Goal: Information Seeking & Learning: Find specific page/section

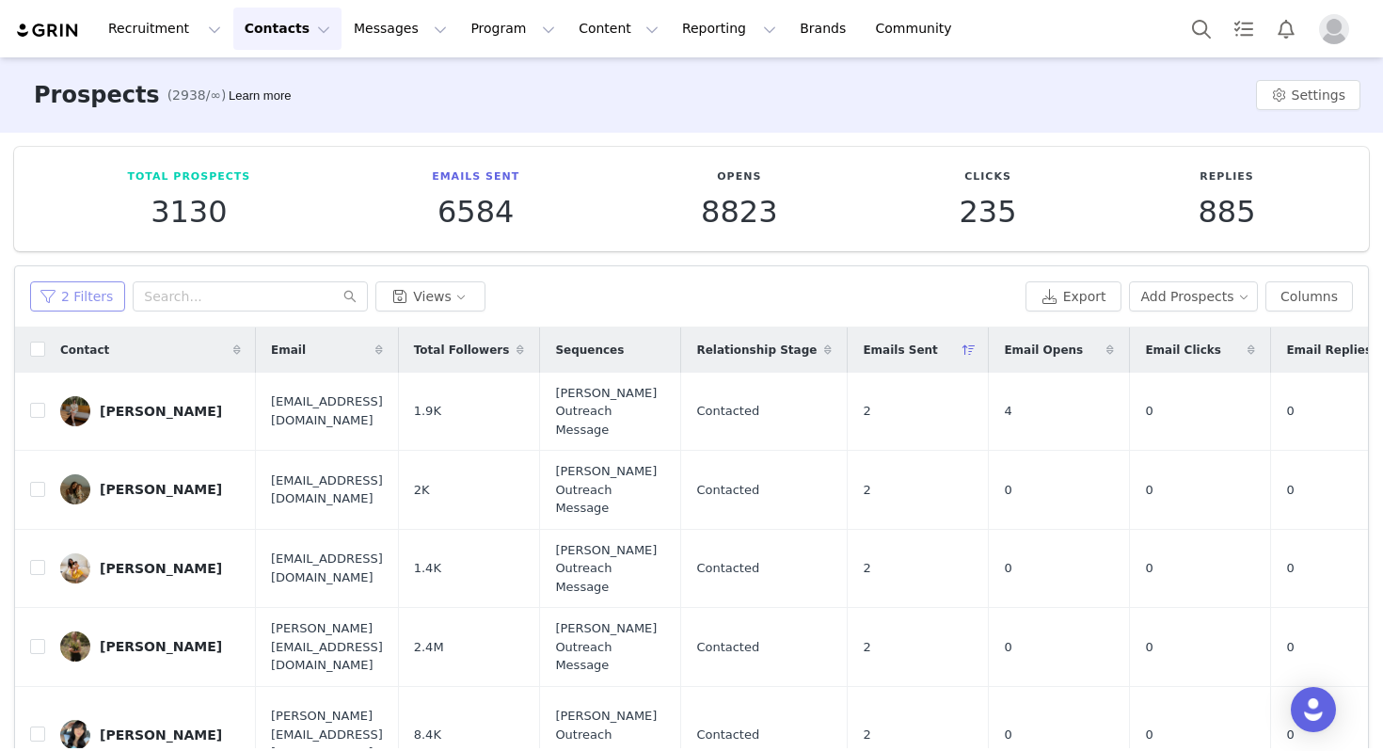
click at [58, 297] on button "2 Filters" at bounding box center [77, 296] width 95 height 30
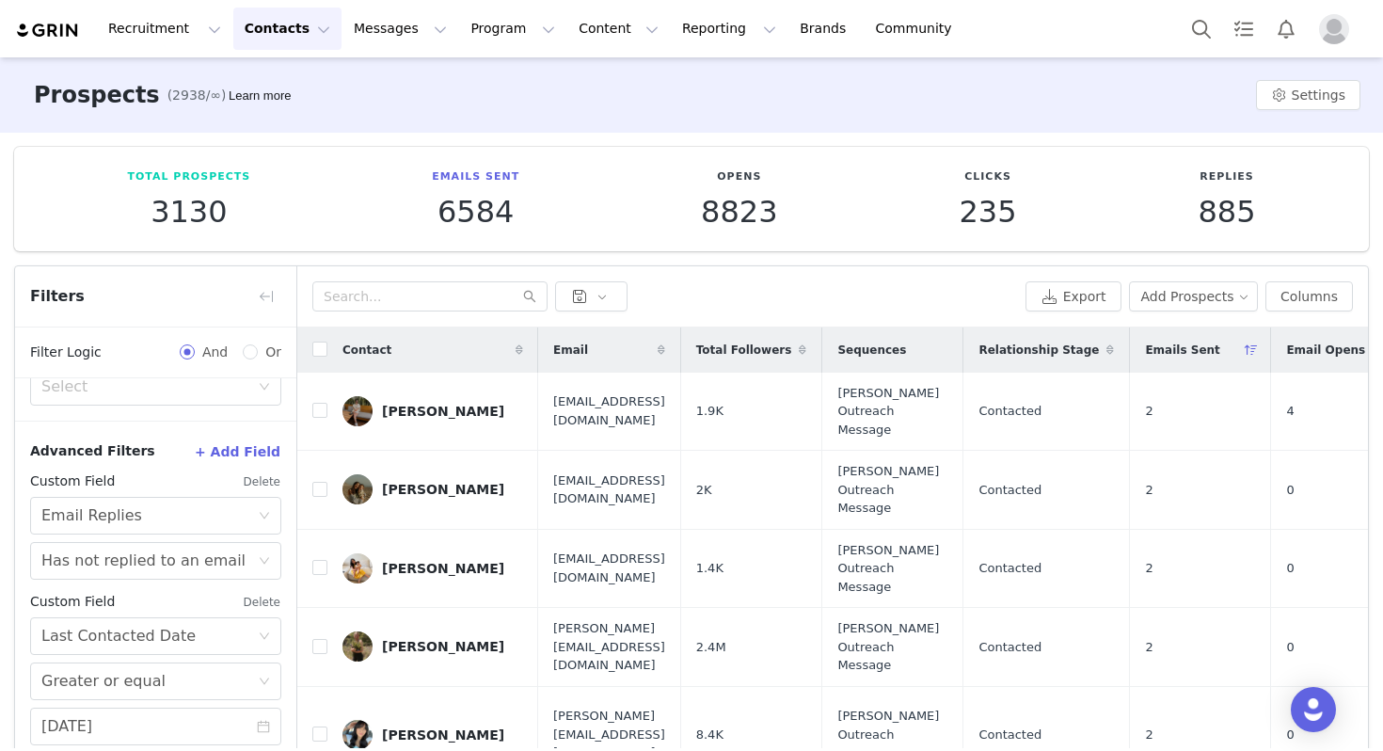
scroll to position [95, 0]
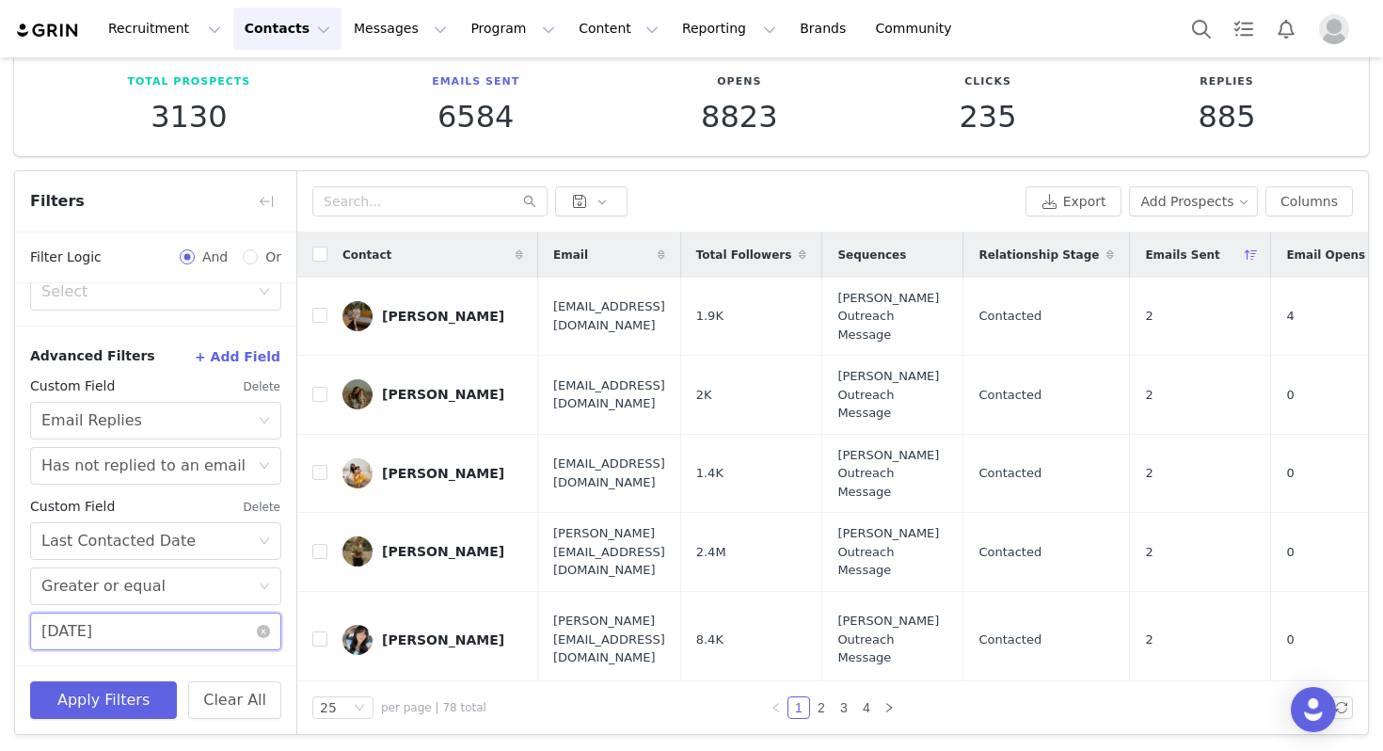
click at [107, 620] on input "[DATE]" at bounding box center [155, 632] width 251 height 38
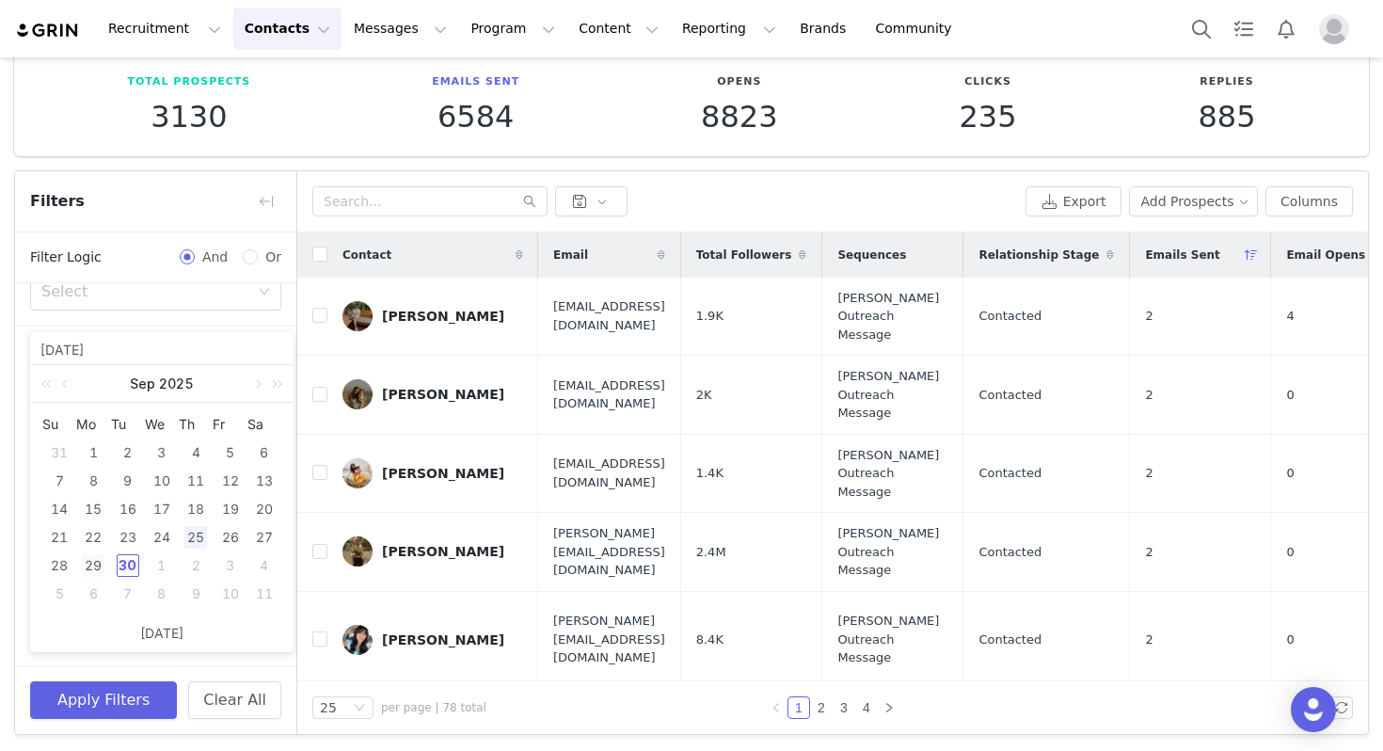
click at [103, 562] on div "29" at bounding box center [93, 565] width 23 height 23
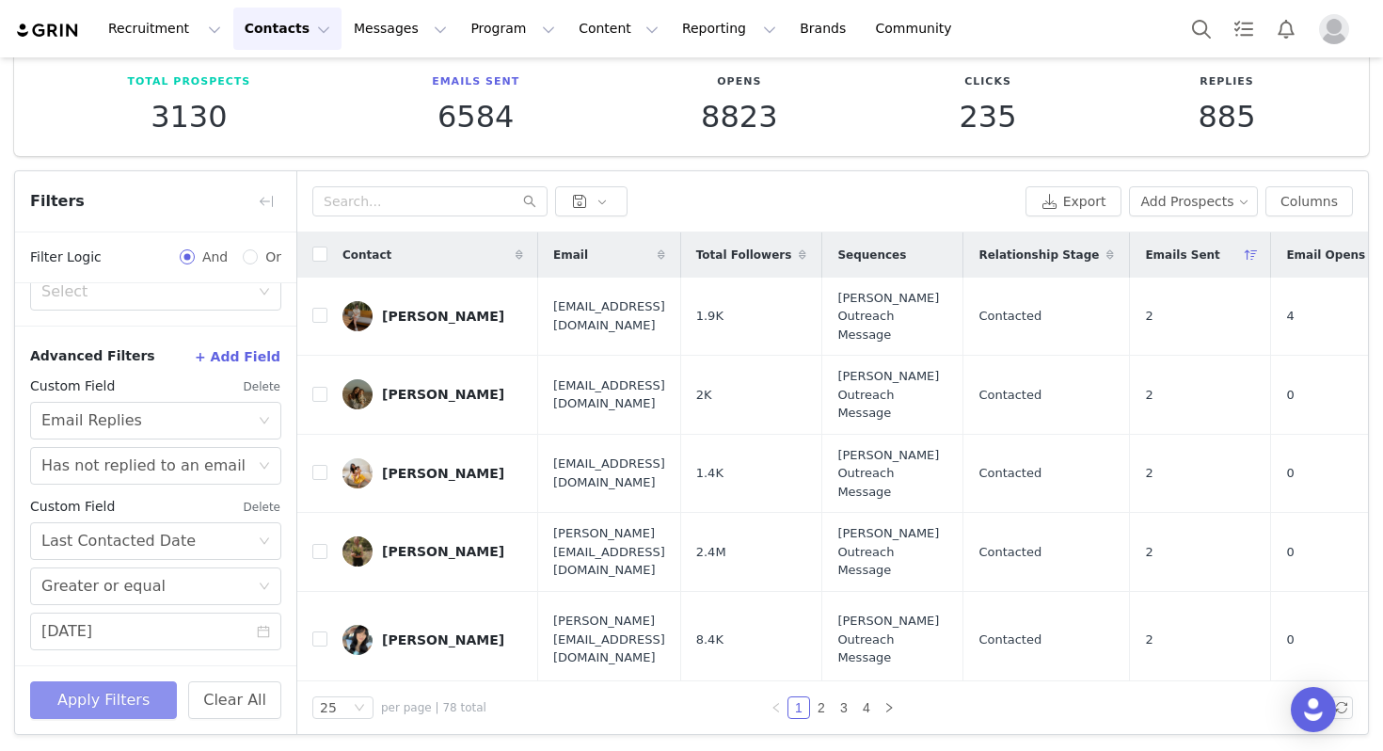
click at [113, 693] on button "Apply Filters" at bounding box center [103, 700] width 147 height 38
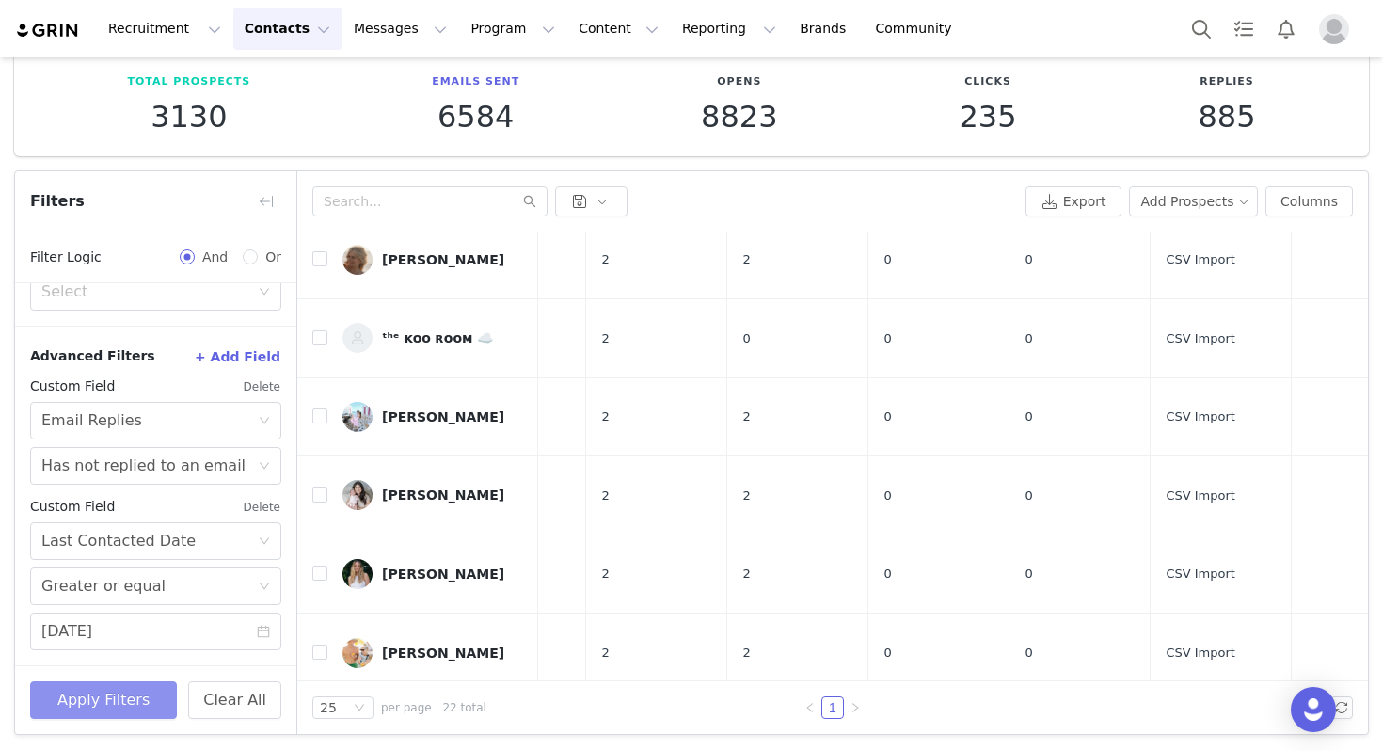
scroll to position [921, 534]
click at [143, 613] on input "[DATE]" at bounding box center [155, 632] width 251 height 38
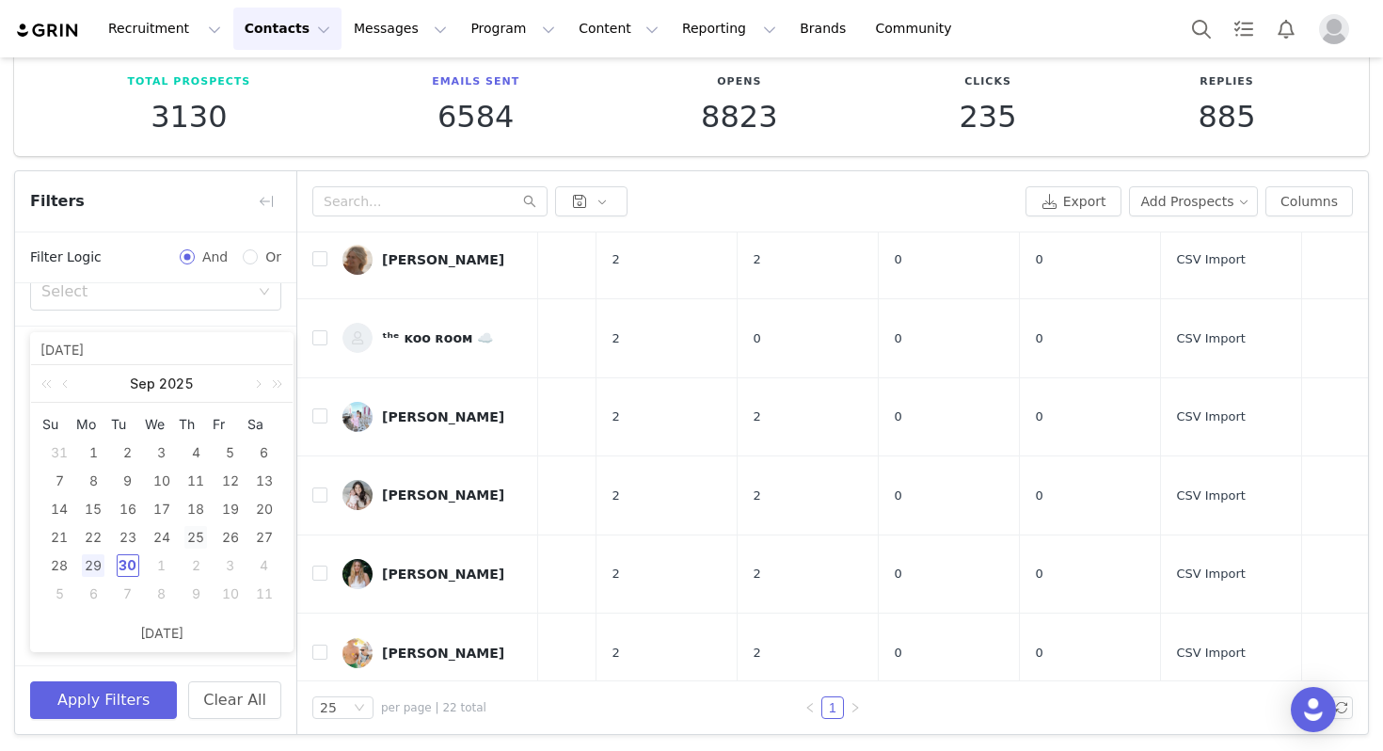
click at [193, 542] on div "25" at bounding box center [195, 537] width 23 height 23
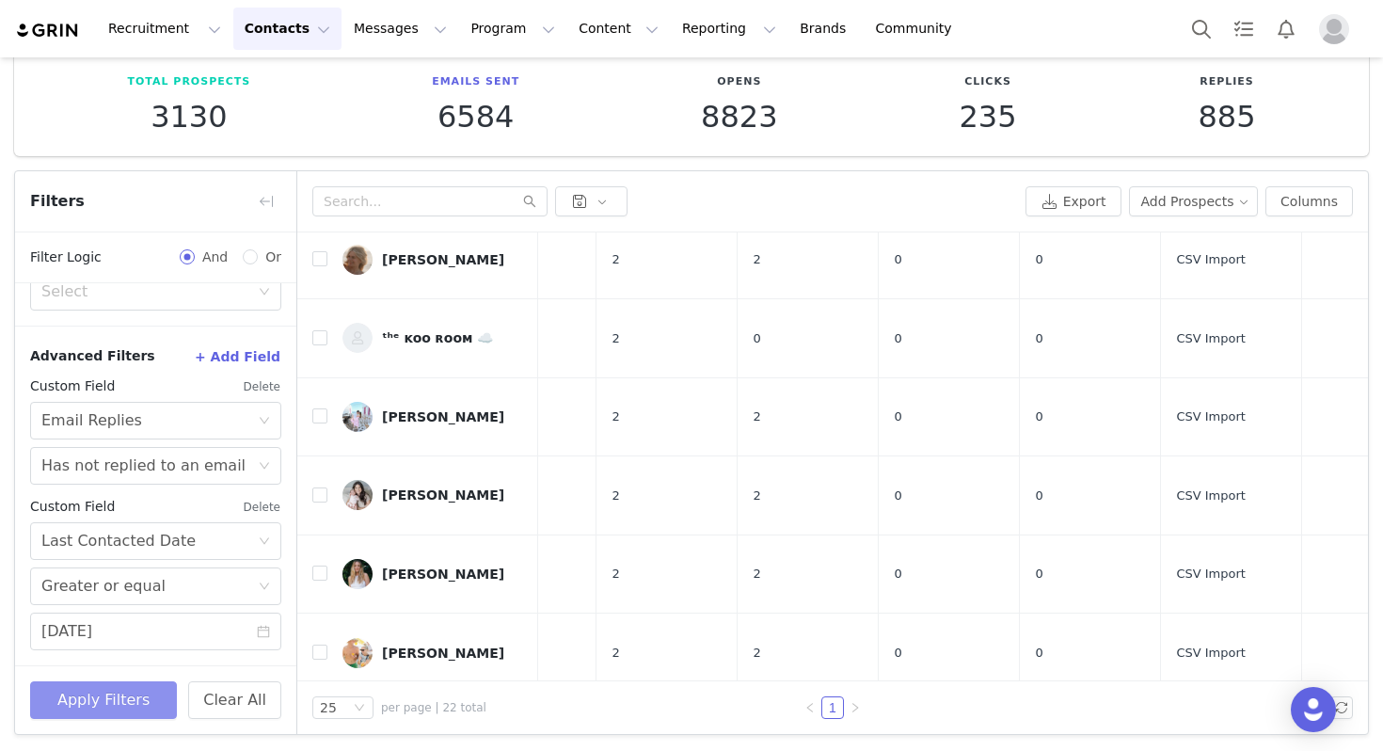
click at [122, 689] on button "Apply Filters" at bounding box center [103, 700] width 147 height 38
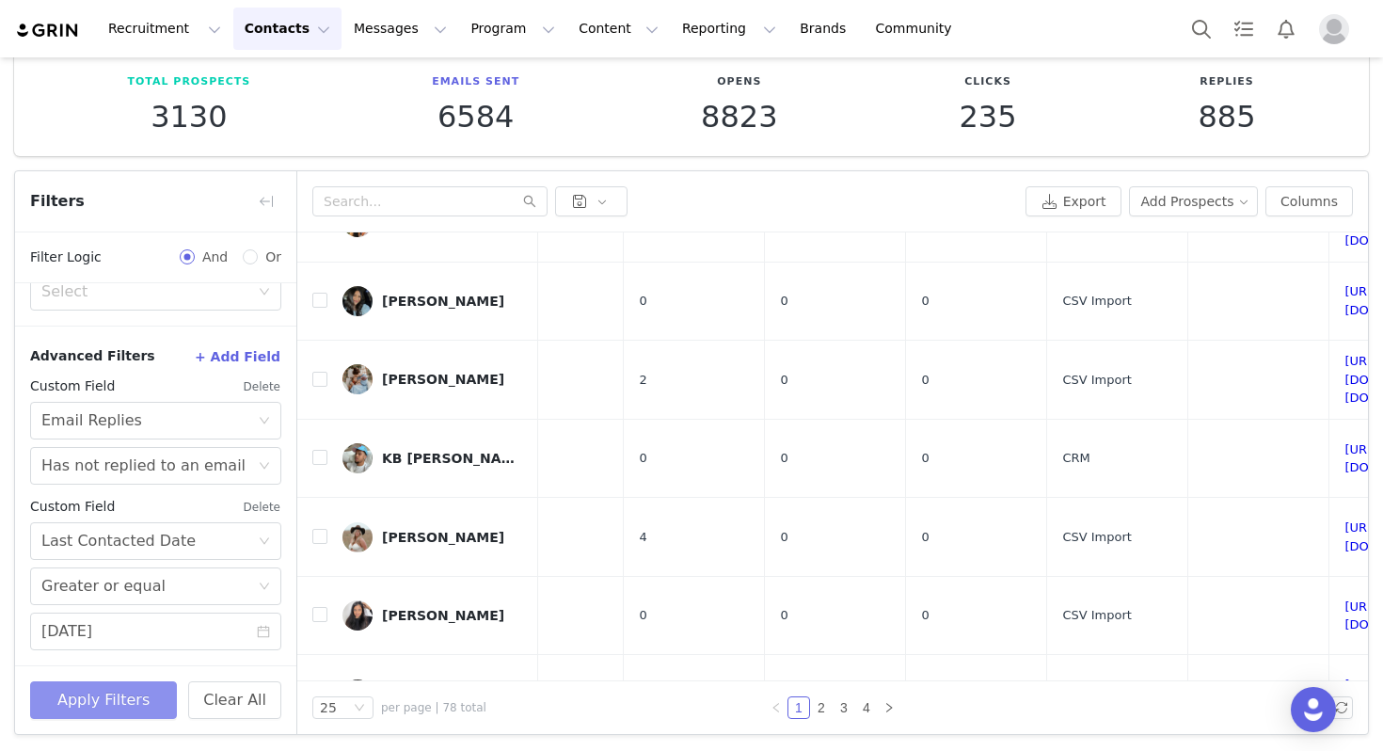
scroll to position [1121, 647]
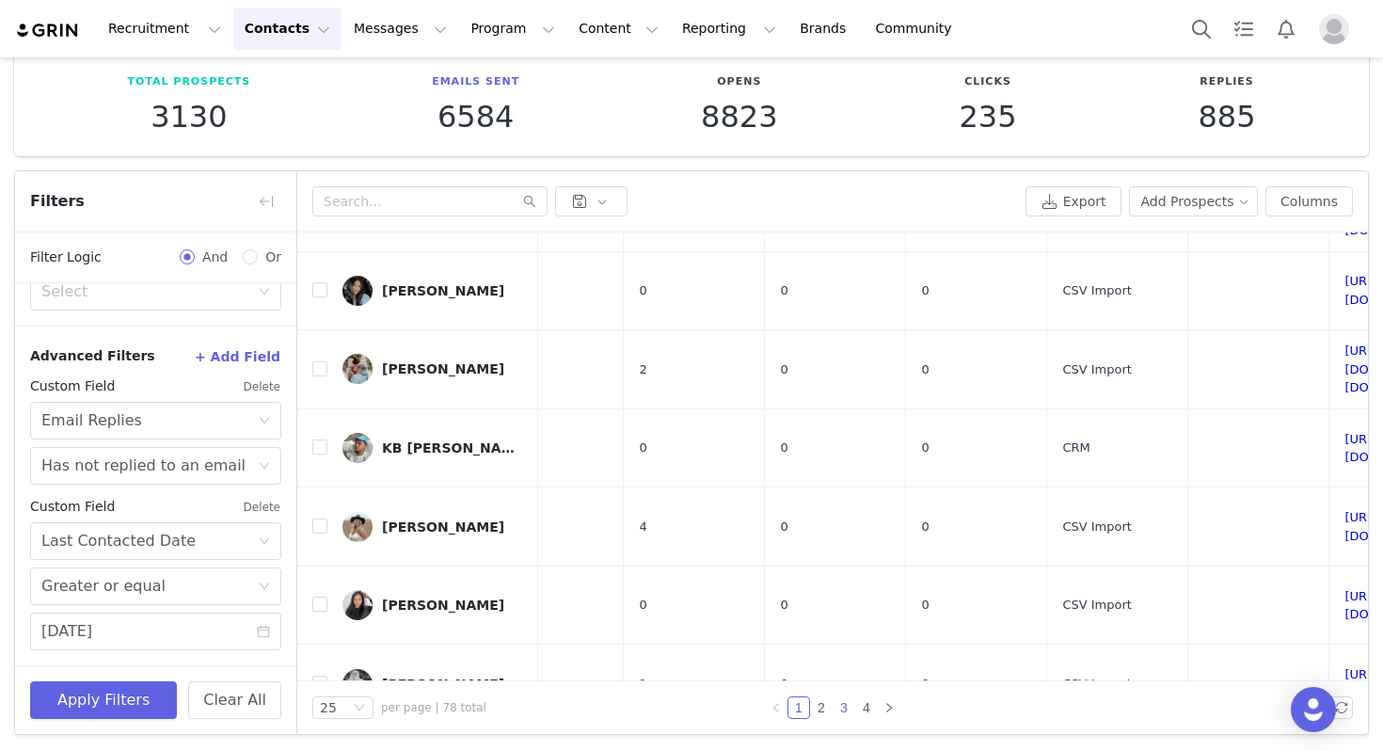
click at [847, 711] on link "3" at bounding box center [844, 707] width 21 height 21
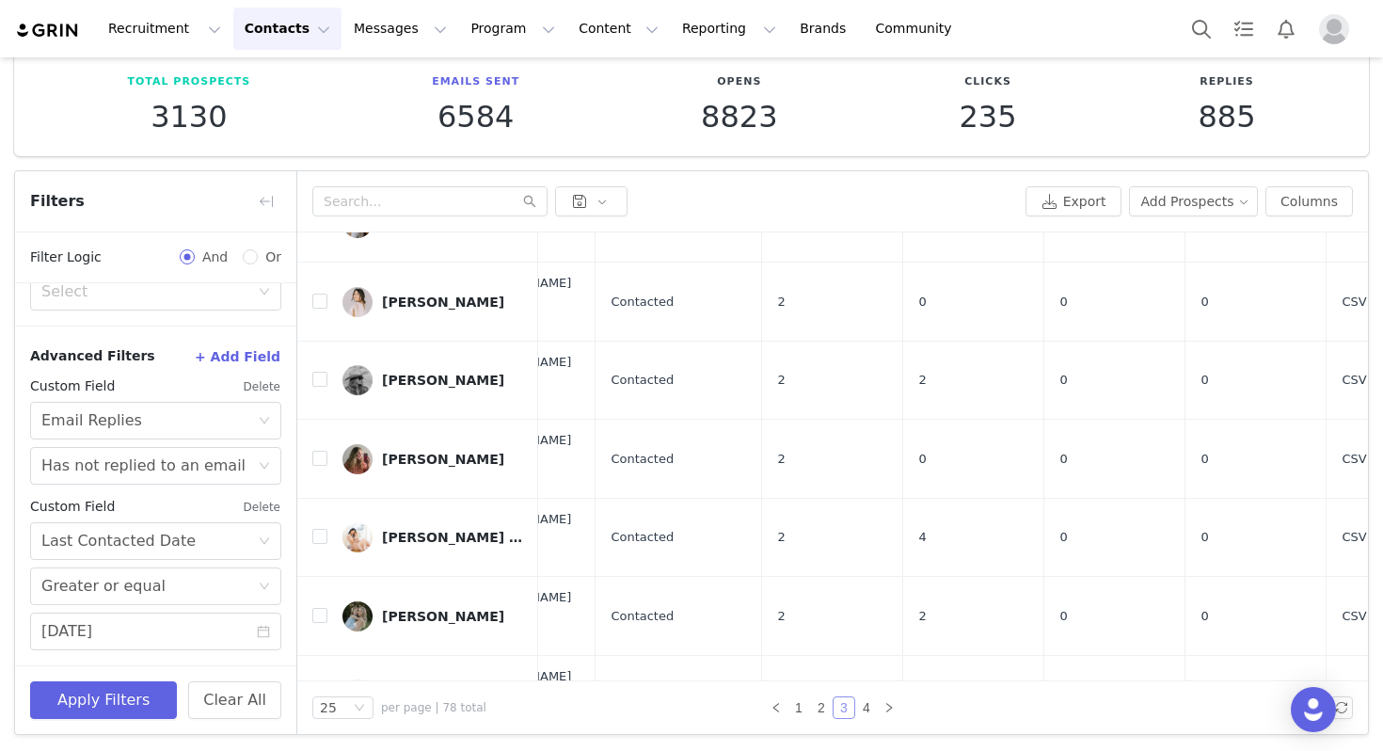
scroll to position [1102, 368]
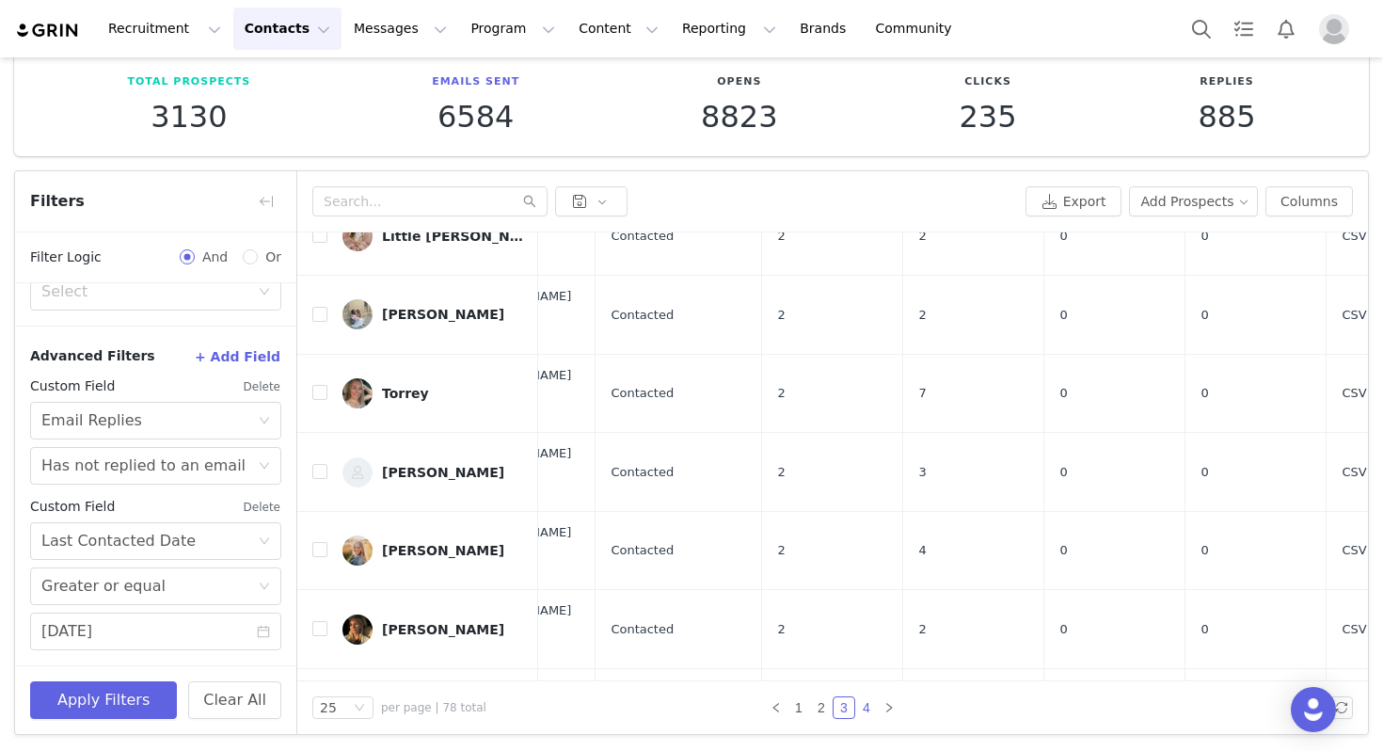
click at [872, 701] on link "4" at bounding box center [866, 707] width 21 height 21
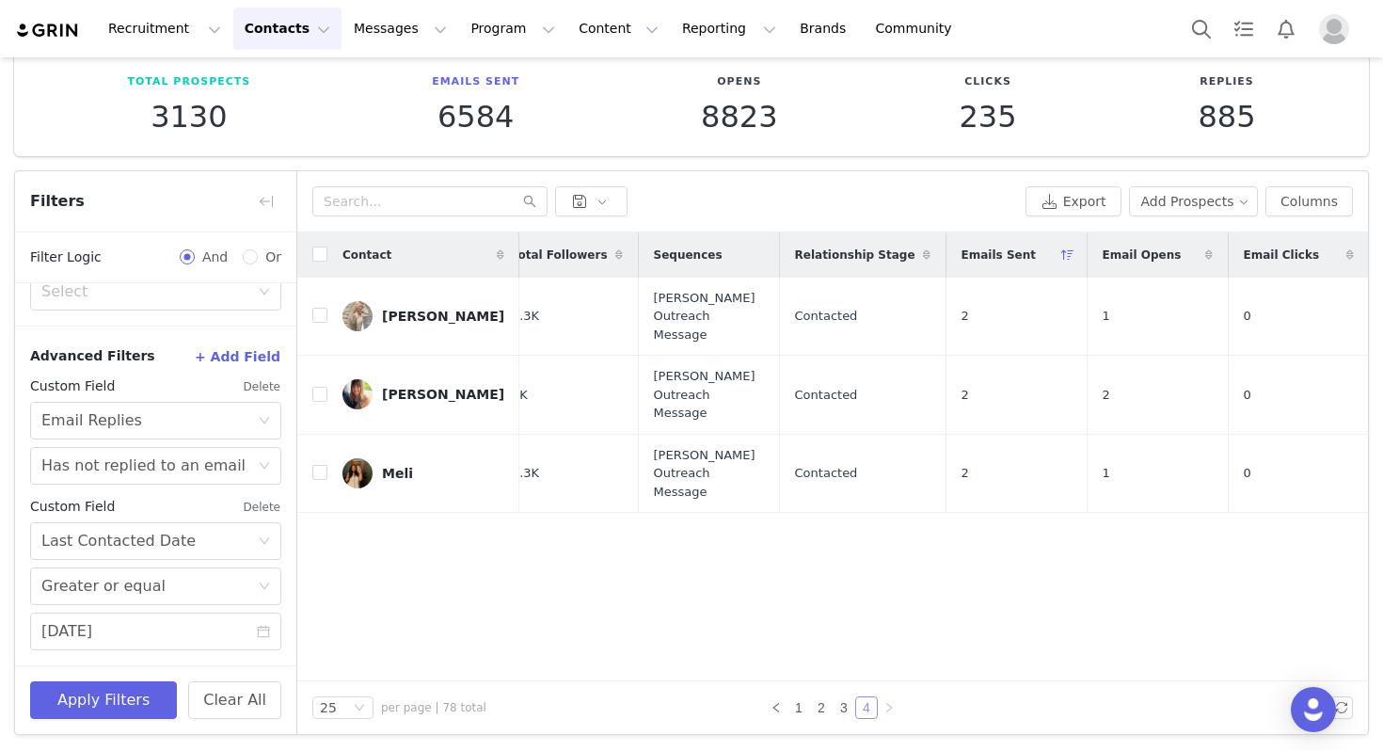
scroll to position [0, 191]
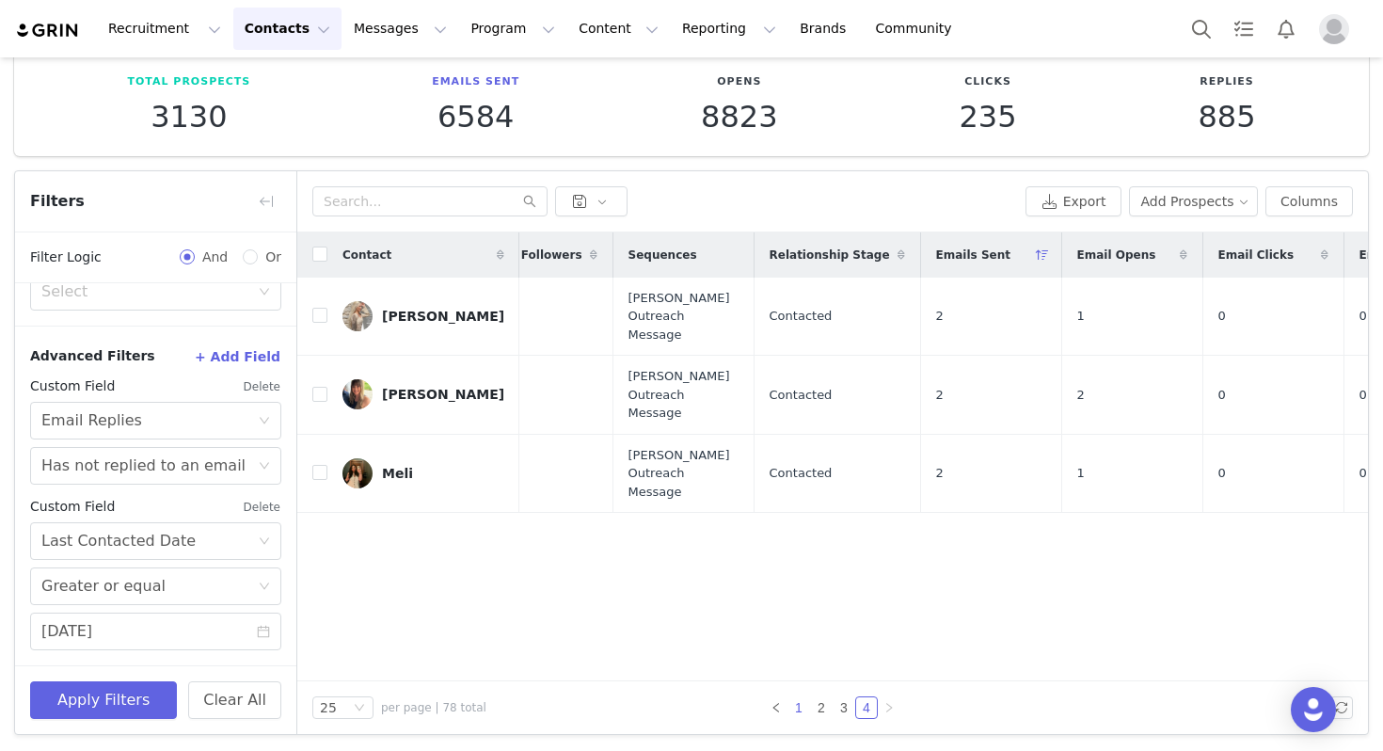
click at [796, 708] on link "1" at bounding box center [799, 707] width 21 height 21
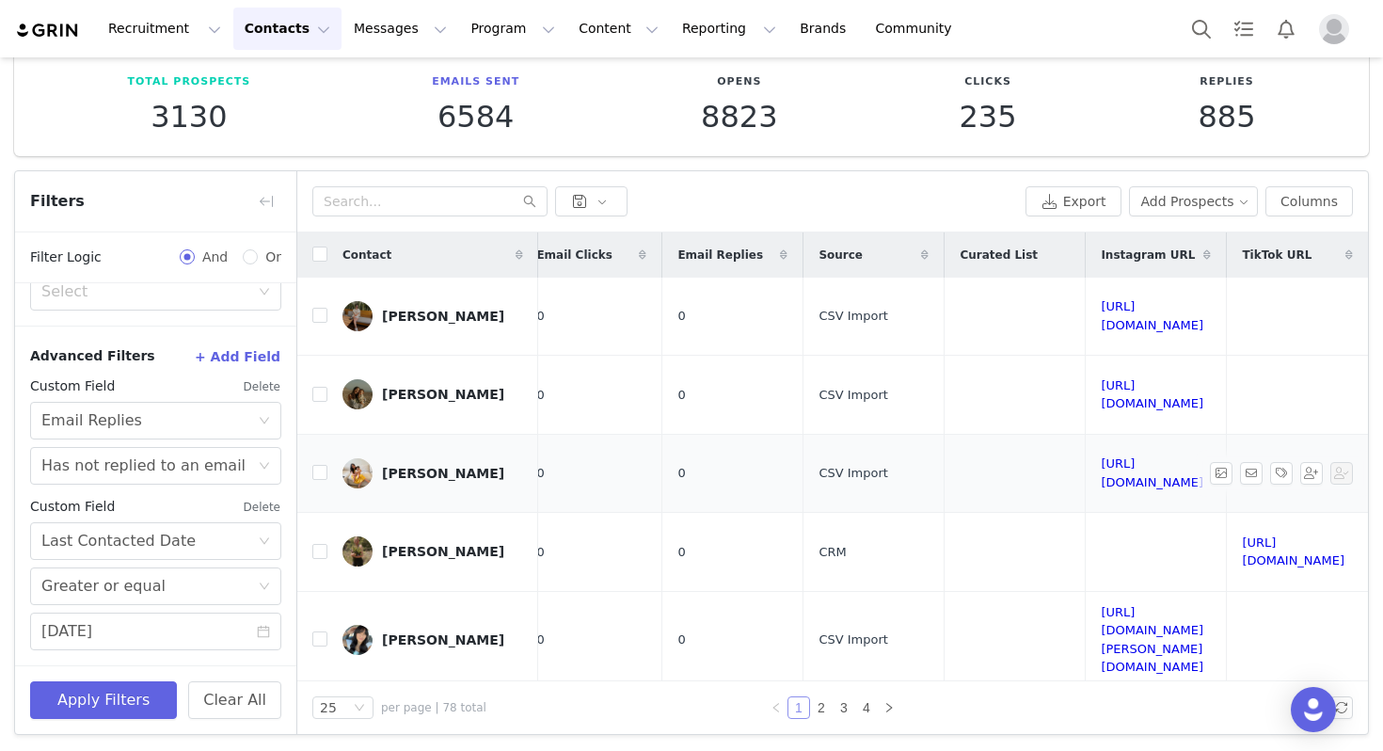
scroll to position [0, 1164]
click at [1101, 305] on link "[URL][DOMAIN_NAME]" at bounding box center [1152, 315] width 103 height 33
click at [1101, 378] on link "[URL][DOMAIN_NAME]" at bounding box center [1152, 394] width 103 height 33
click at [1101, 456] on link "[URL][DOMAIN_NAME]" at bounding box center [1152, 472] width 103 height 33
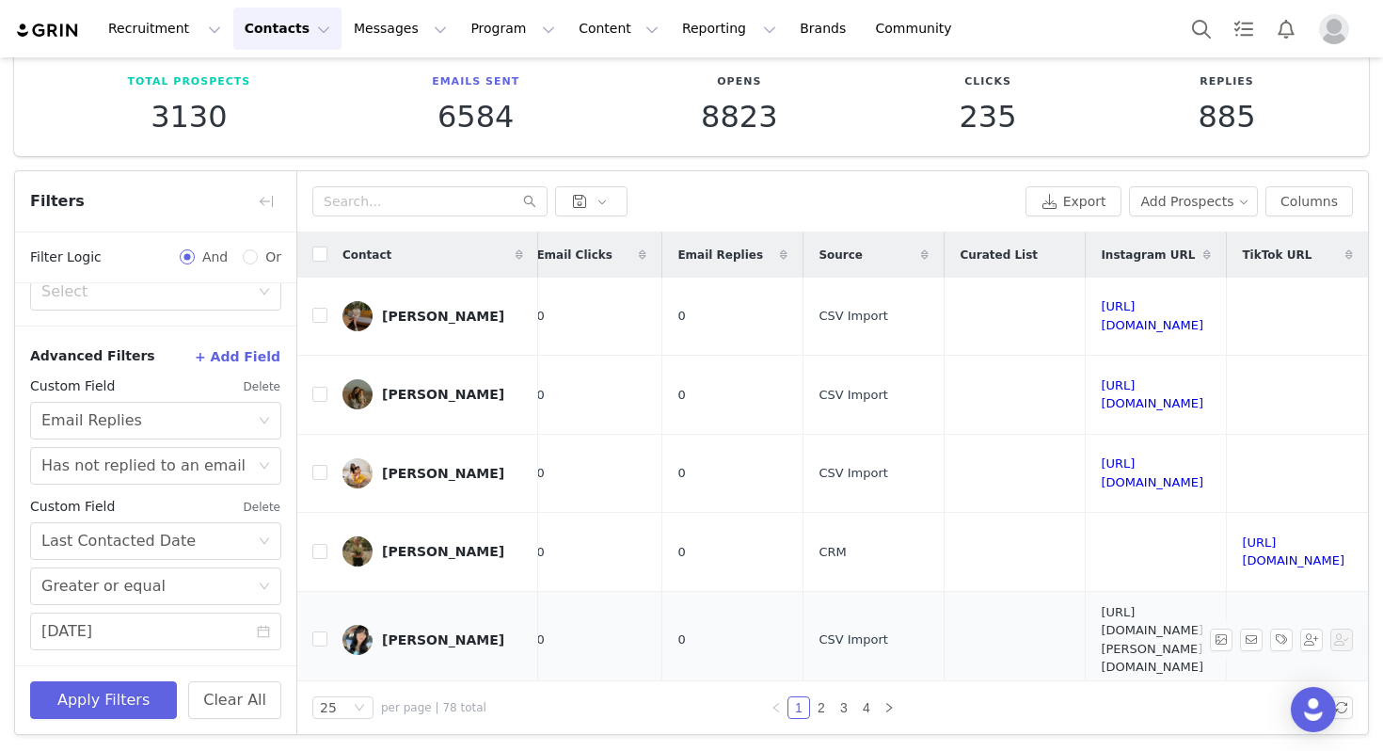
click at [1101, 605] on link "[URL][DOMAIN_NAME][PERSON_NAME][DOMAIN_NAME]" at bounding box center [1152, 640] width 103 height 70
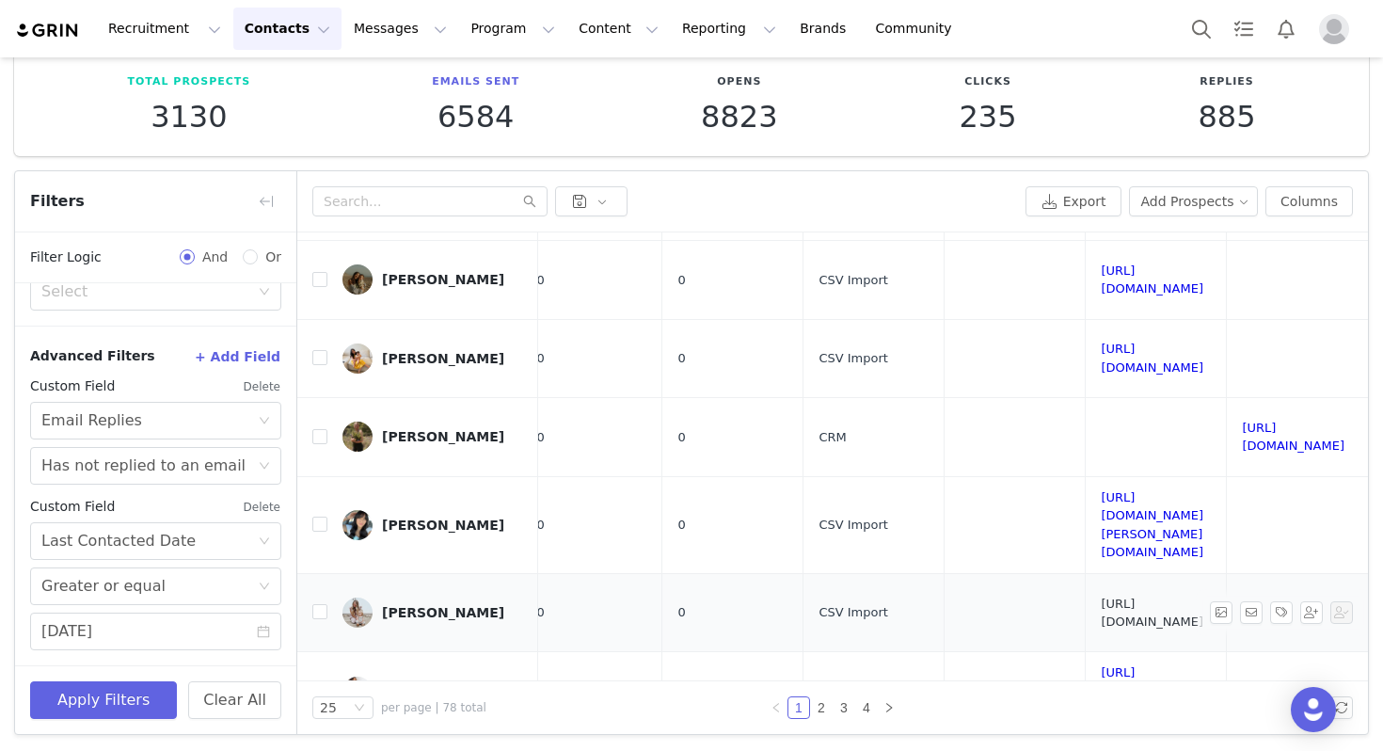
click at [1101, 597] on link "[URL][DOMAIN_NAME]" at bounding box center [1152, 613] width 103 height 33
click at [1101, 665] on link "[URL][DOMAIN_NAME][DOMAIN_NAME]" at bounding box center [1152, 690] width 103 height 51
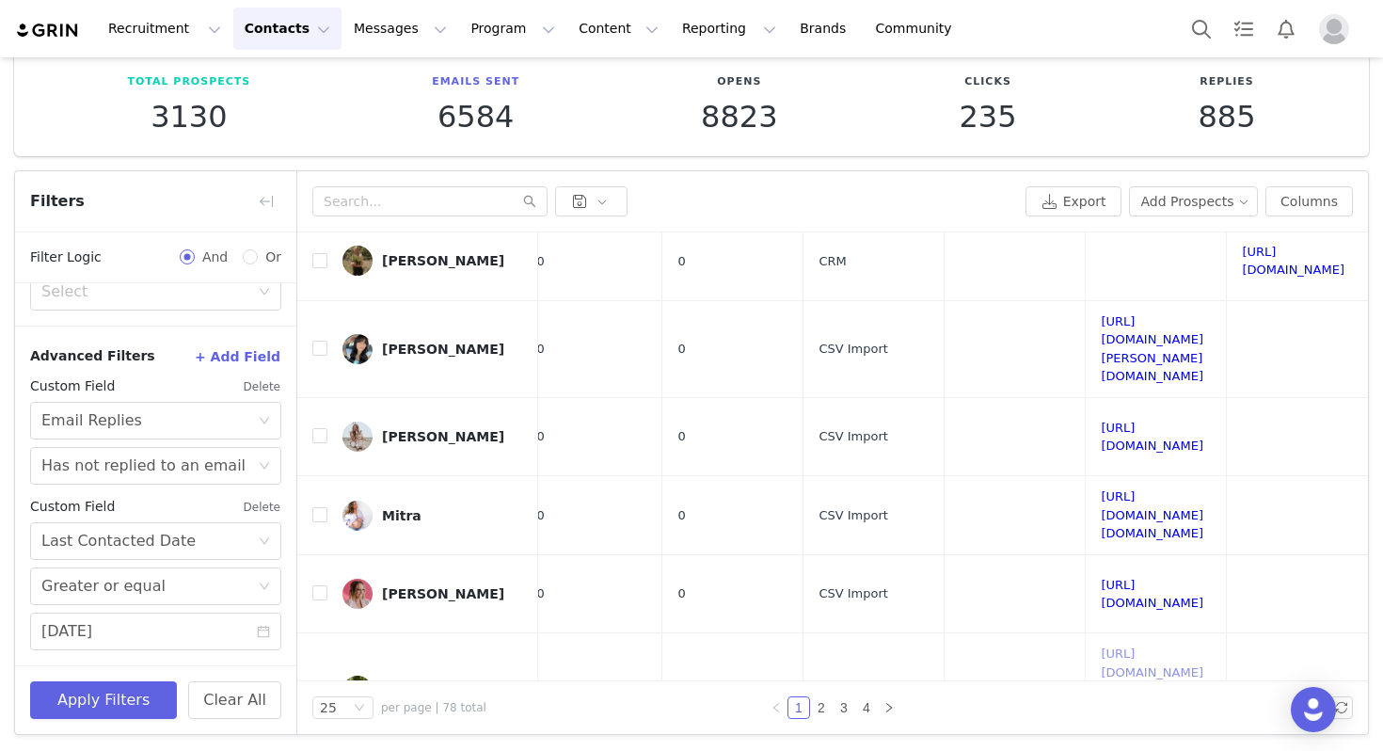
scroll to position [444, 1164]
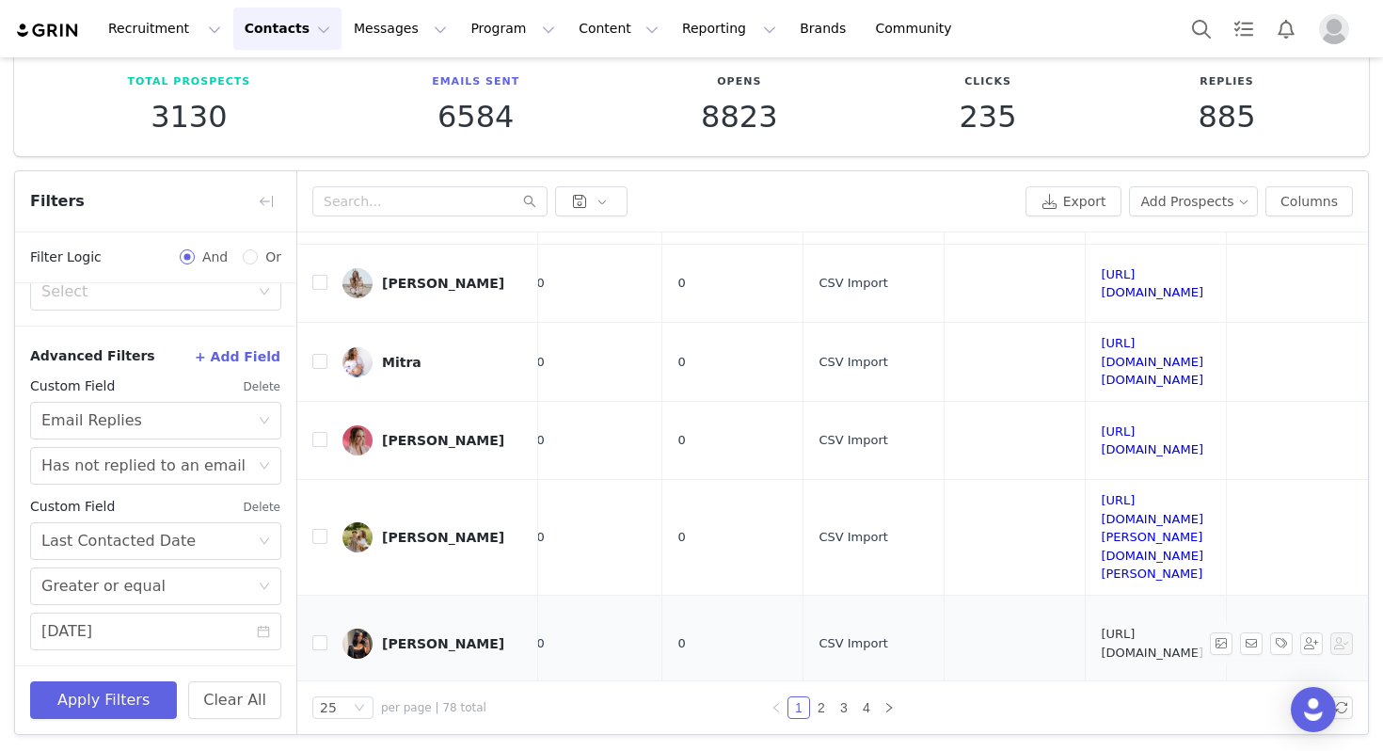
click at [1101, 627] on link "[URL][DOMAIN_NAME]" at bounding box center [1152, 643] width 103 height 33
click at [1101, 706] on link "[URL][DOMAIN_NAME][DOMAIN_NAME]" at bounding box center [1152, 731] width 103 height 51
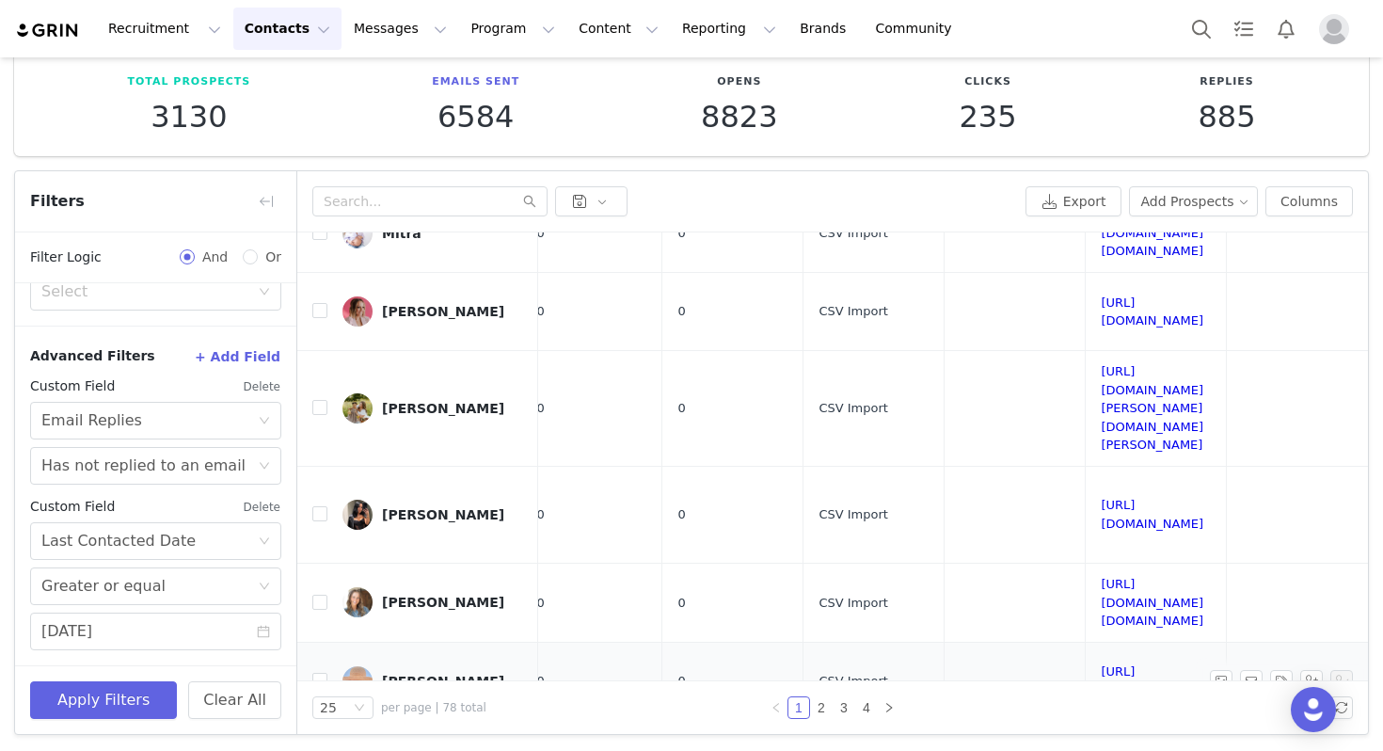
scroll to position [582, 1164]
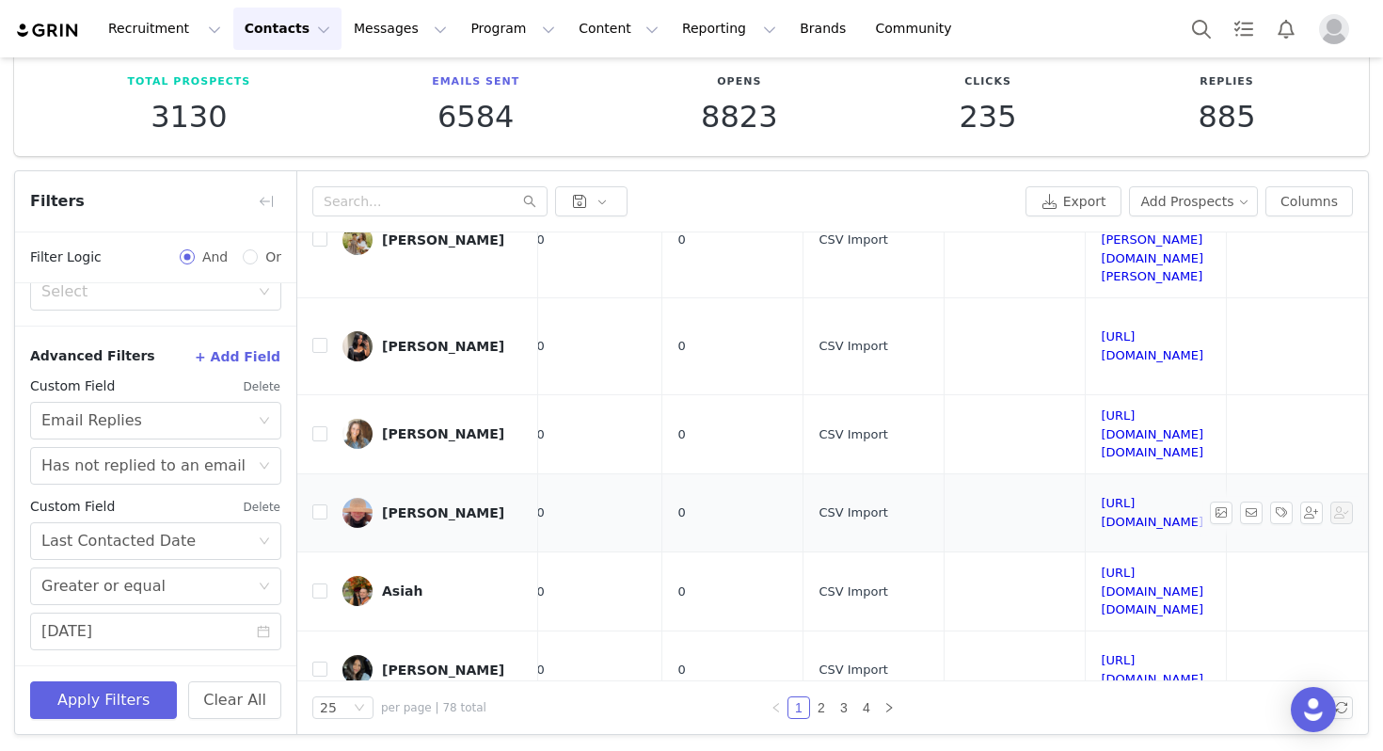
scroll to position [769, 1164]
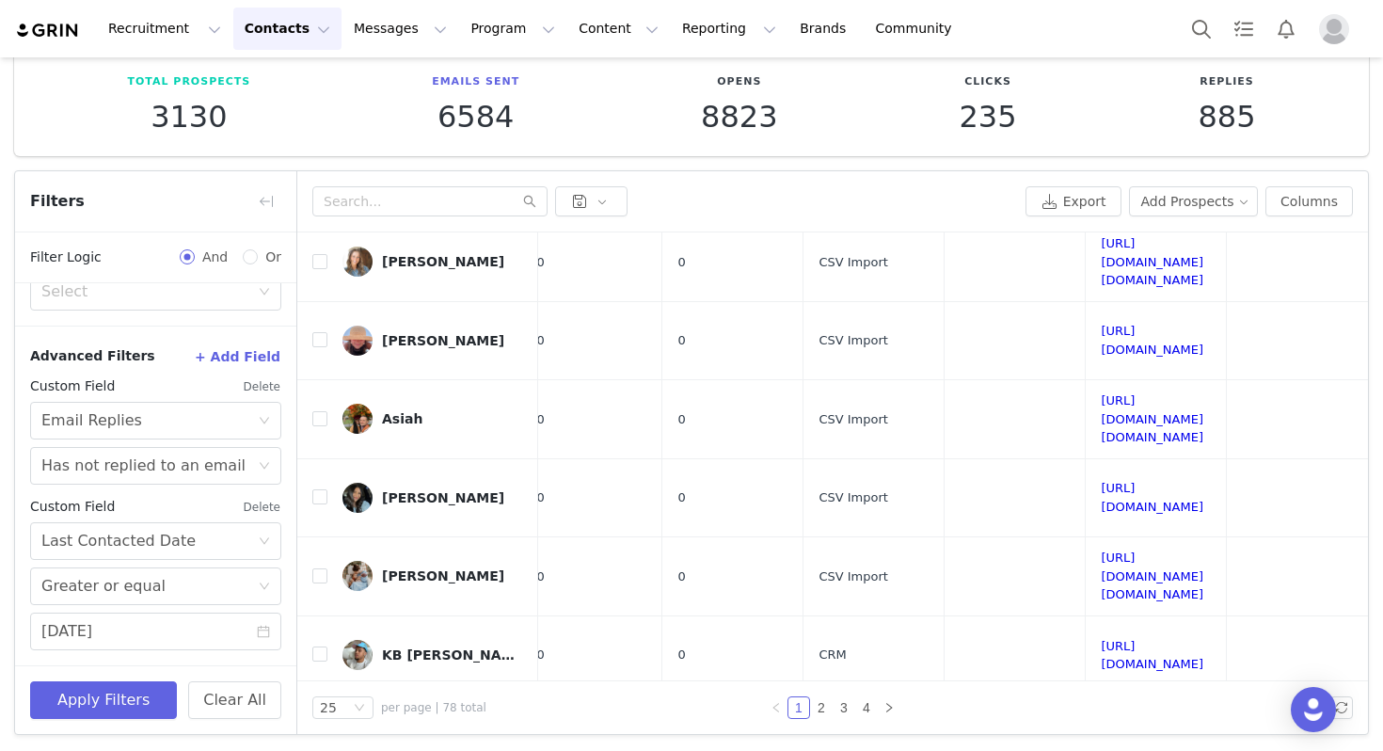
scroll to position [931, 1180]
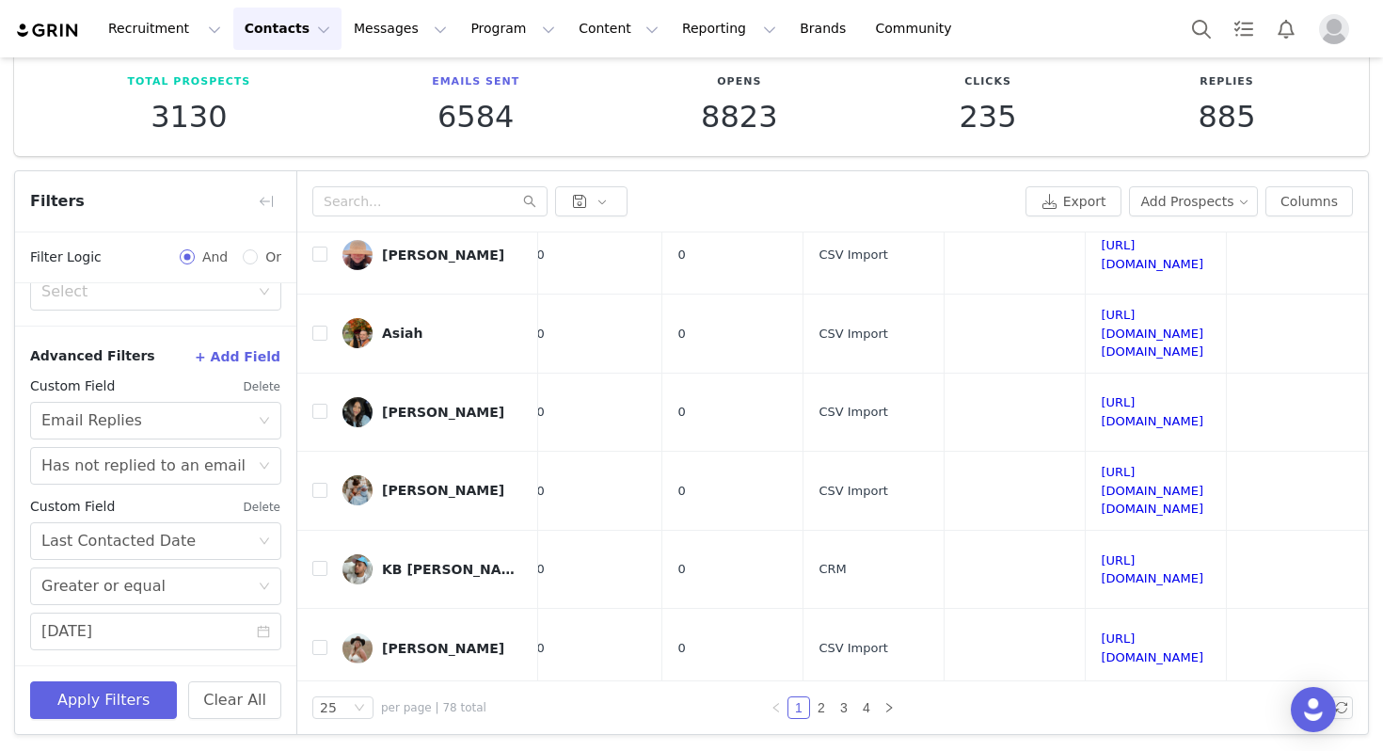
scroll to position [1020, 1180]
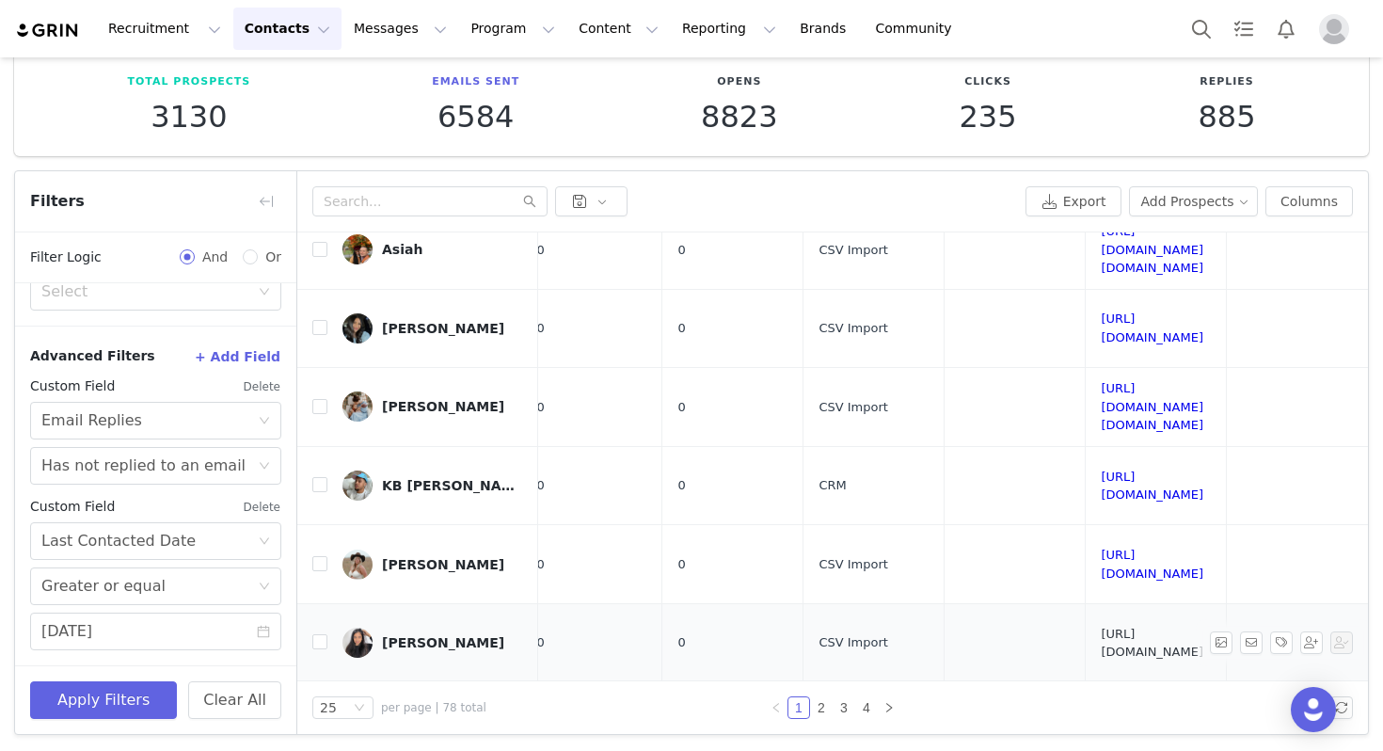
scroll to position [1121, 1180]
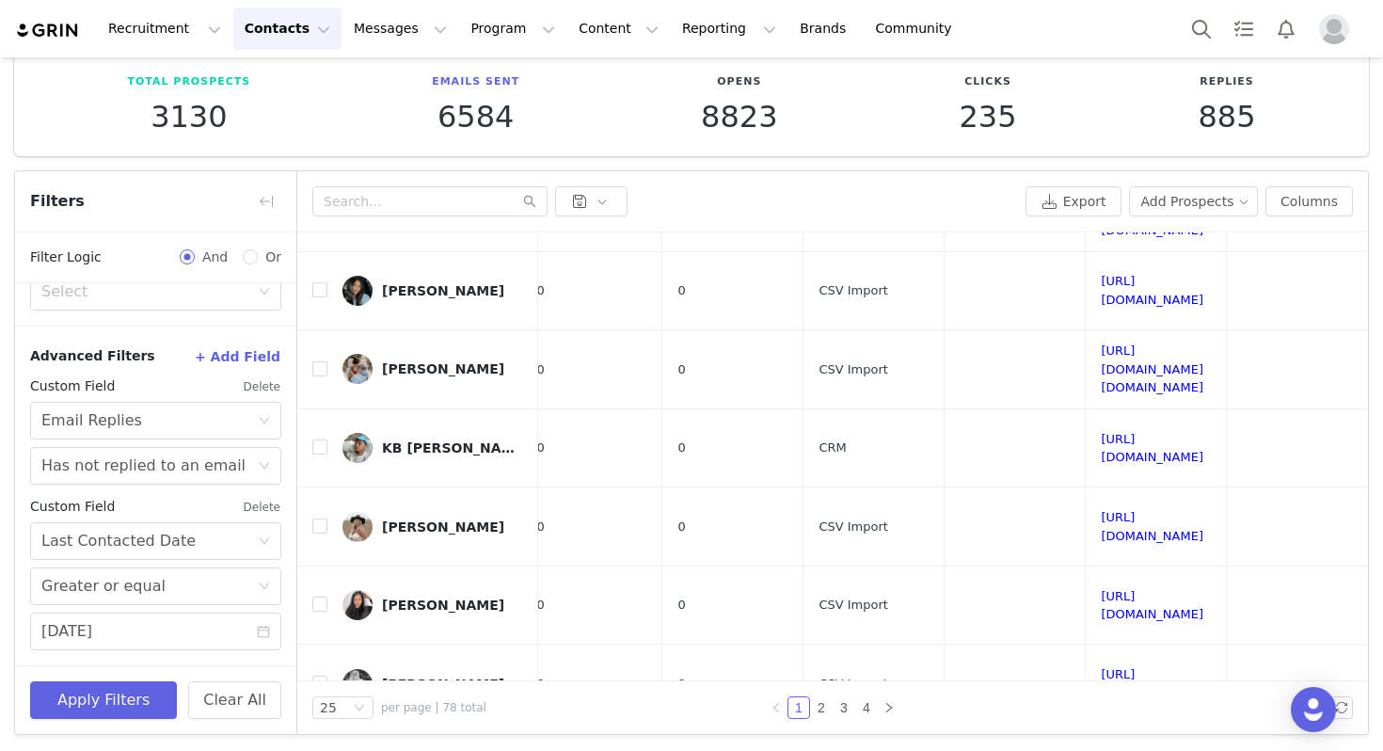
click at [823, 710] on link "2" at bounding box center [821, 707] width 21 height 21
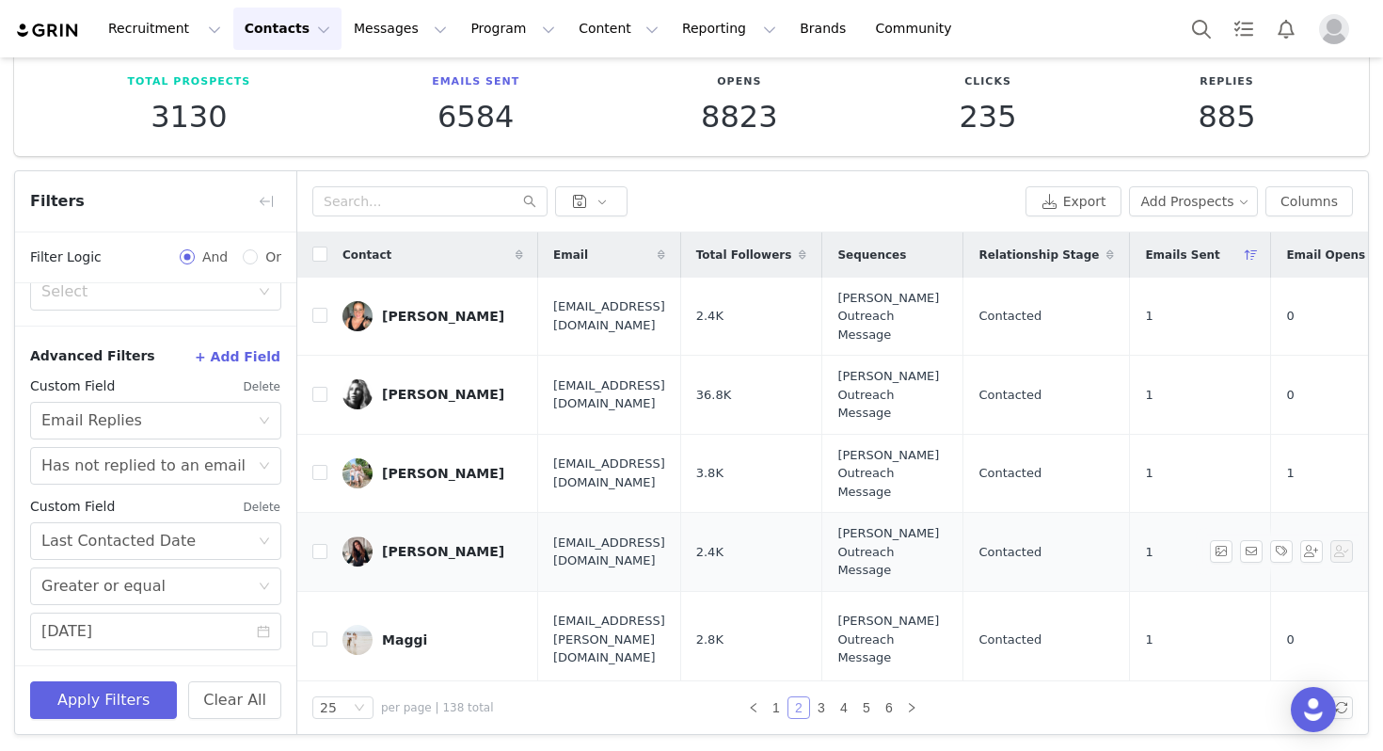
scroll to position [0, 44]
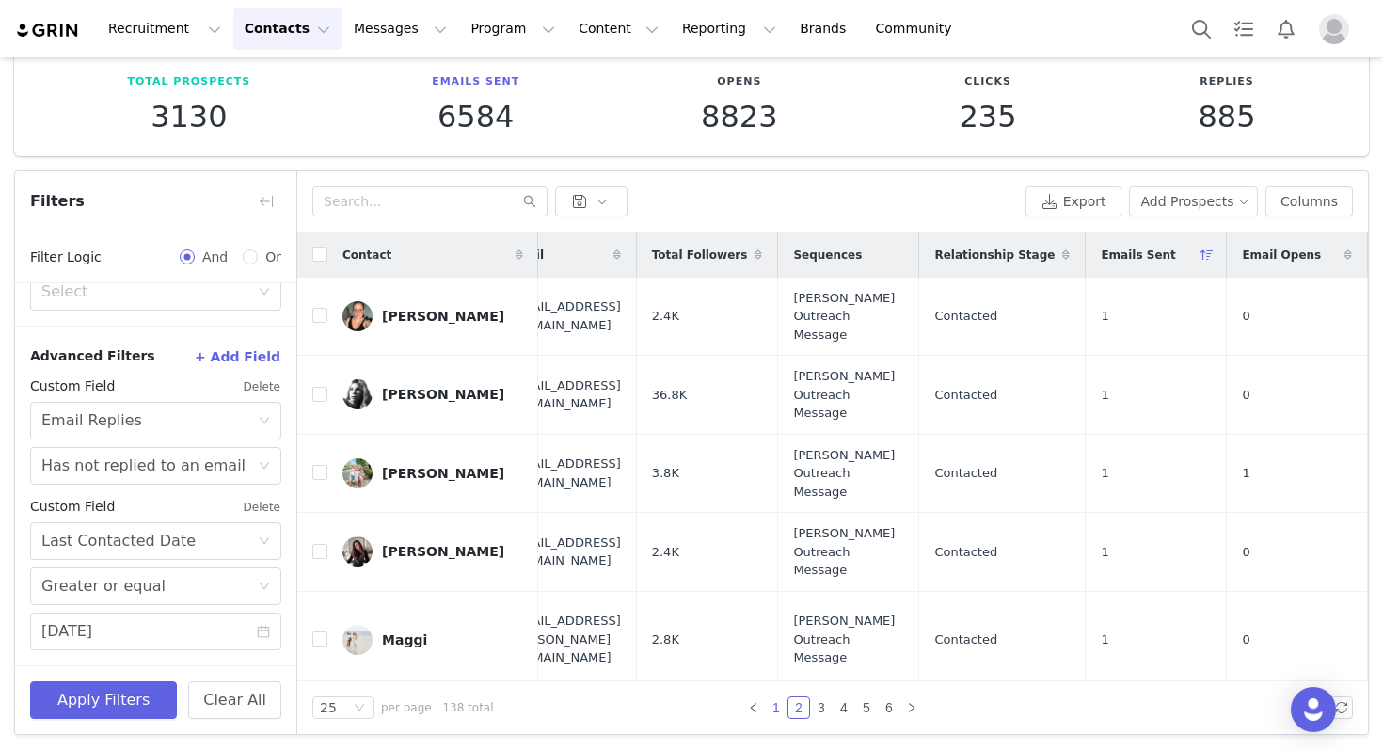
click at [774, 704] on link "1" at bounding box center [776, 707] width 21 height 21
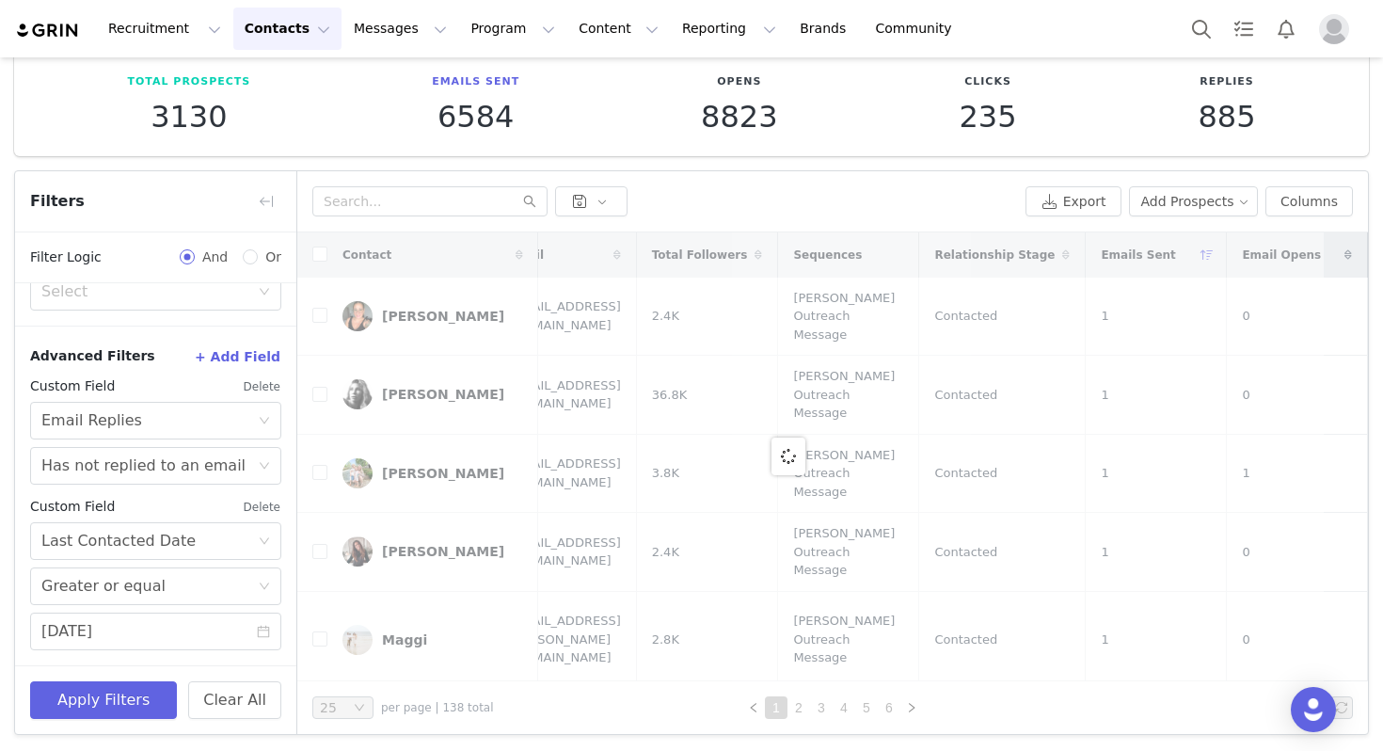
scroll to position [0, 0]
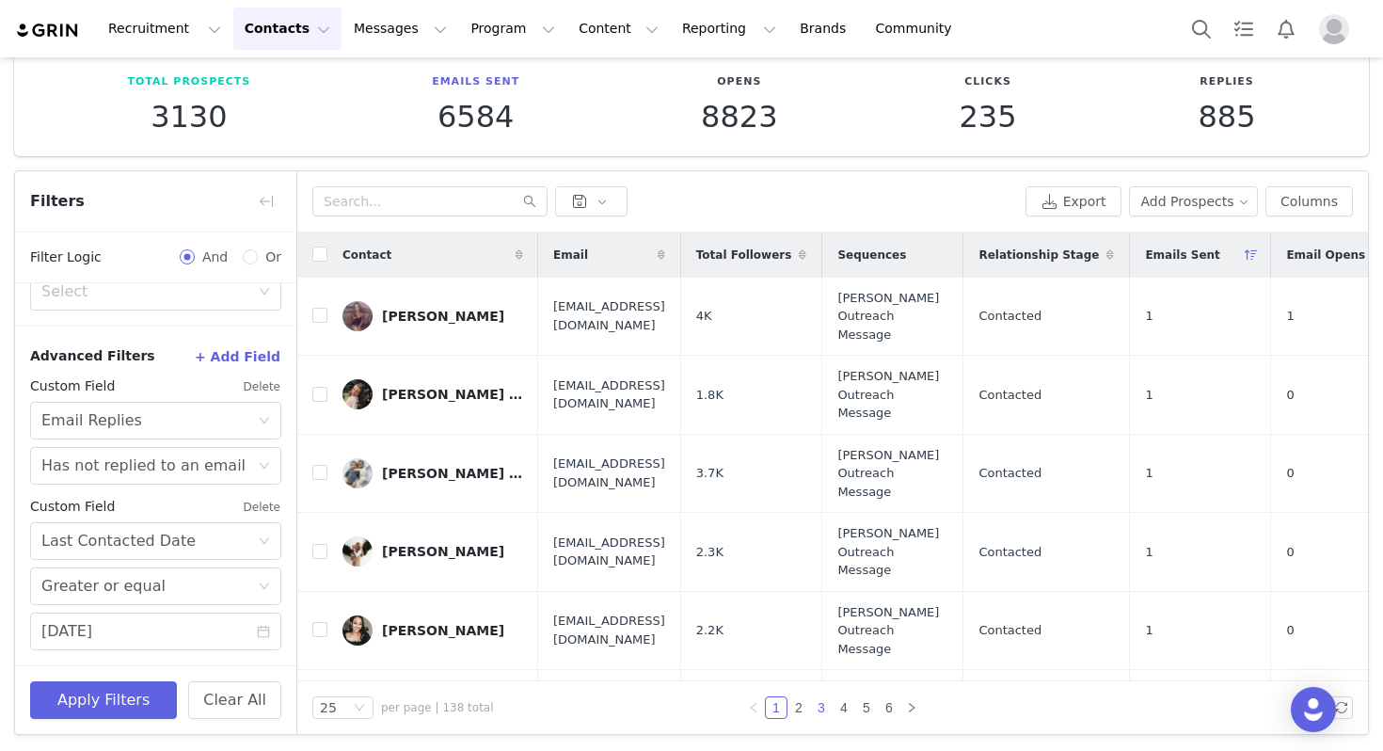
click at [821, 706] on link "3" at bounding box center [821, 707] width 21 height 21
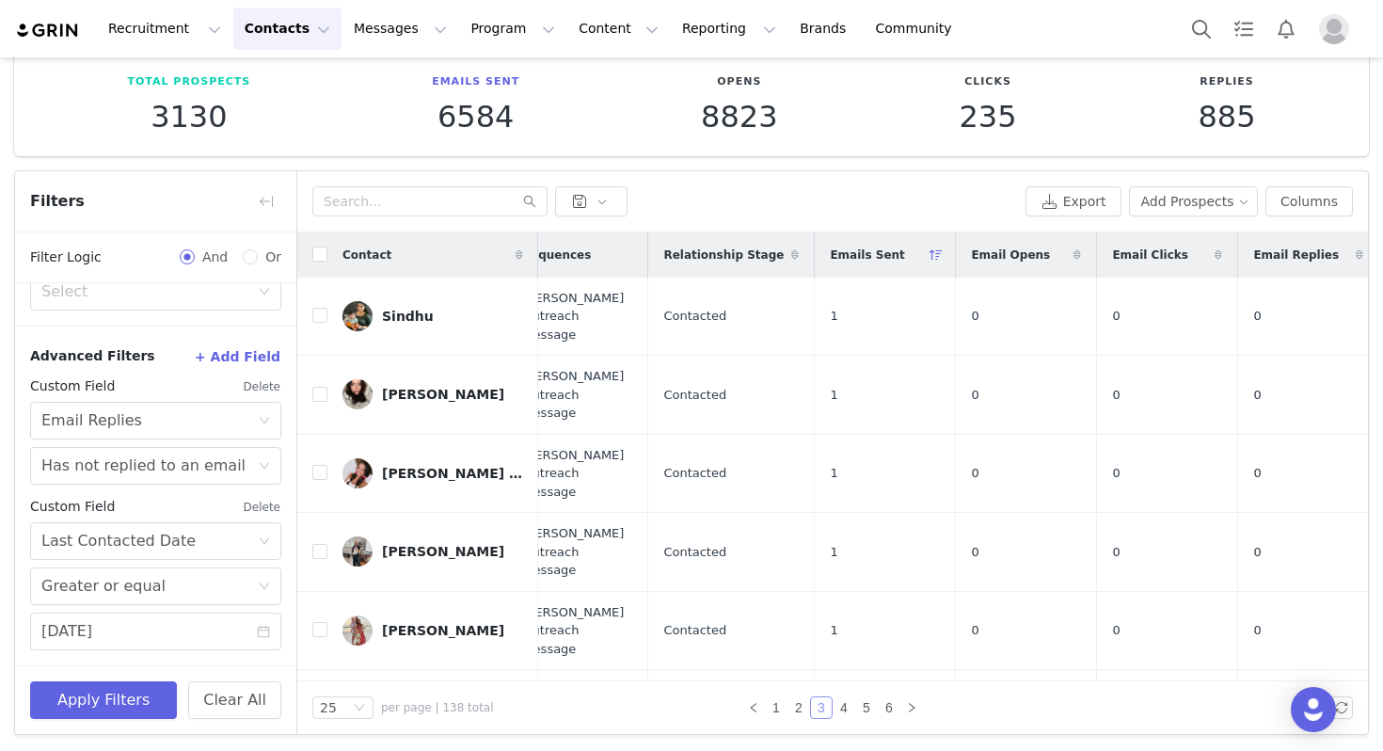
scroll to position [0, 336]
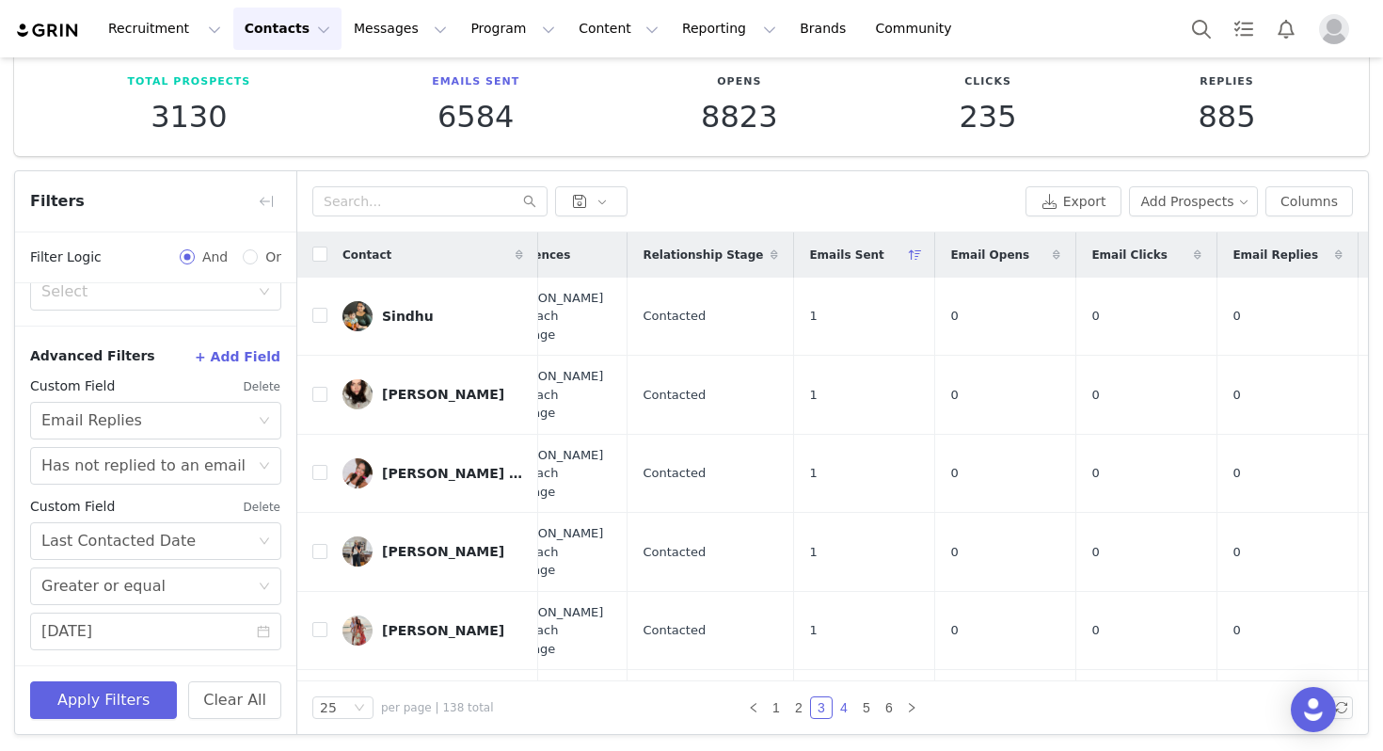
click at [838, 706] on link "4" at bounding box center [844, 707] width 21 height 21
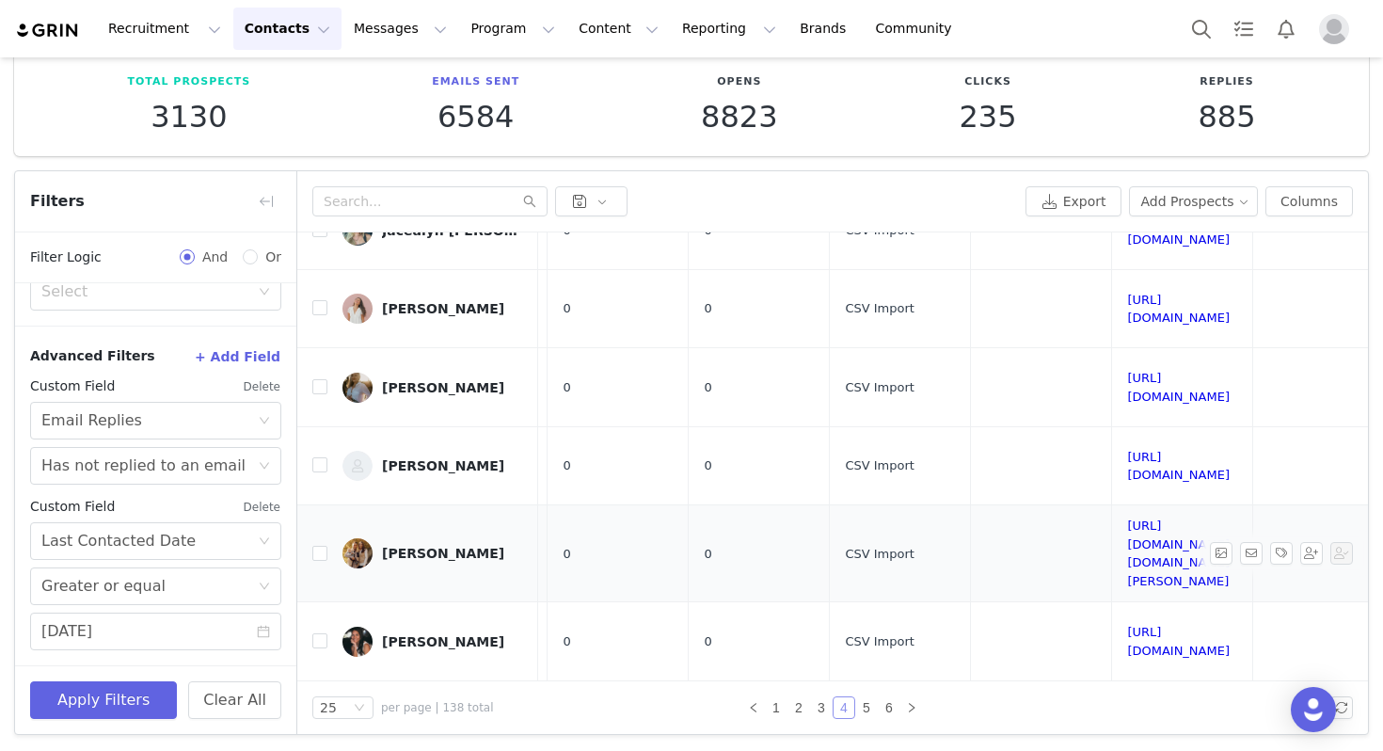
scroll to position [479, 924]
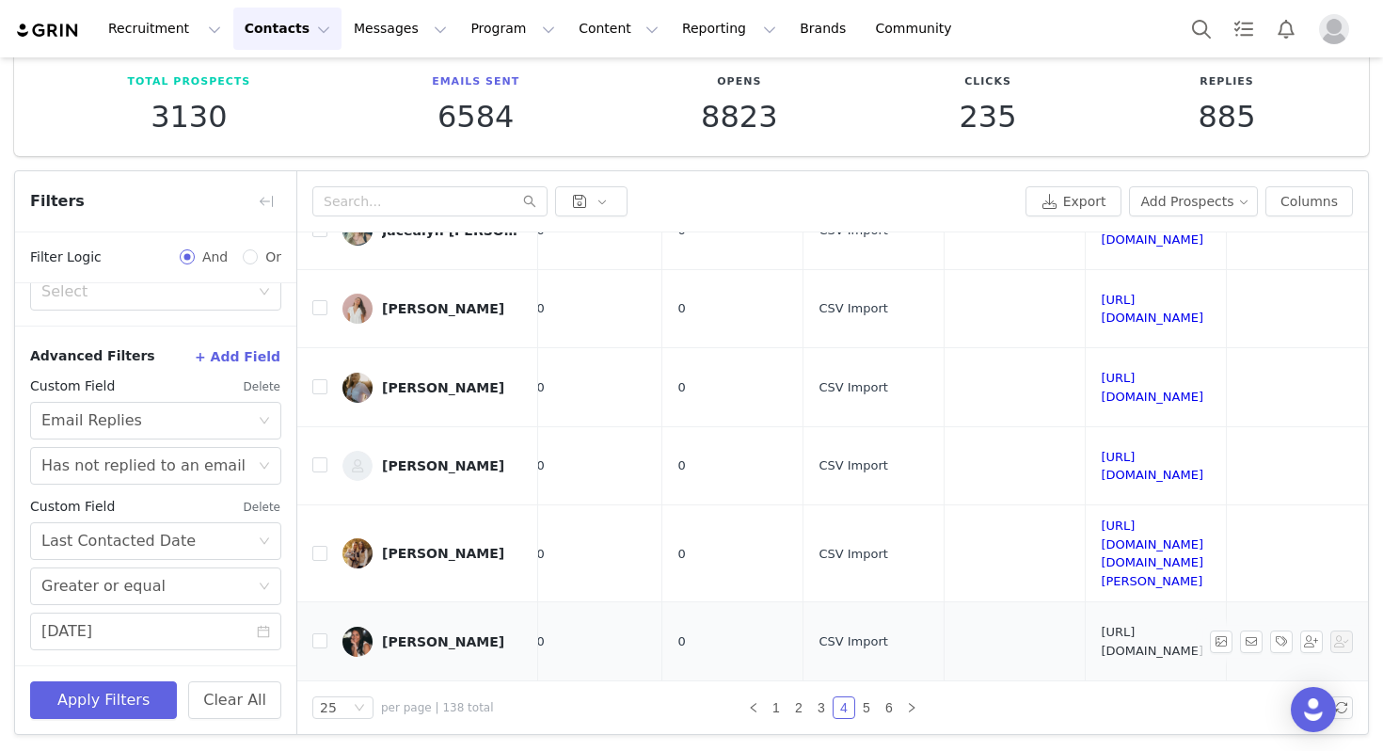
click at [1177, 625] on link "[URL][DOMAIN_NAME]" at bounding box center [1152, 641] width 103 height 33
click at [1175, 704] on link "[URL][DOMAIN_NAME]" at bounding box center [1152, 720] width 103 height 33
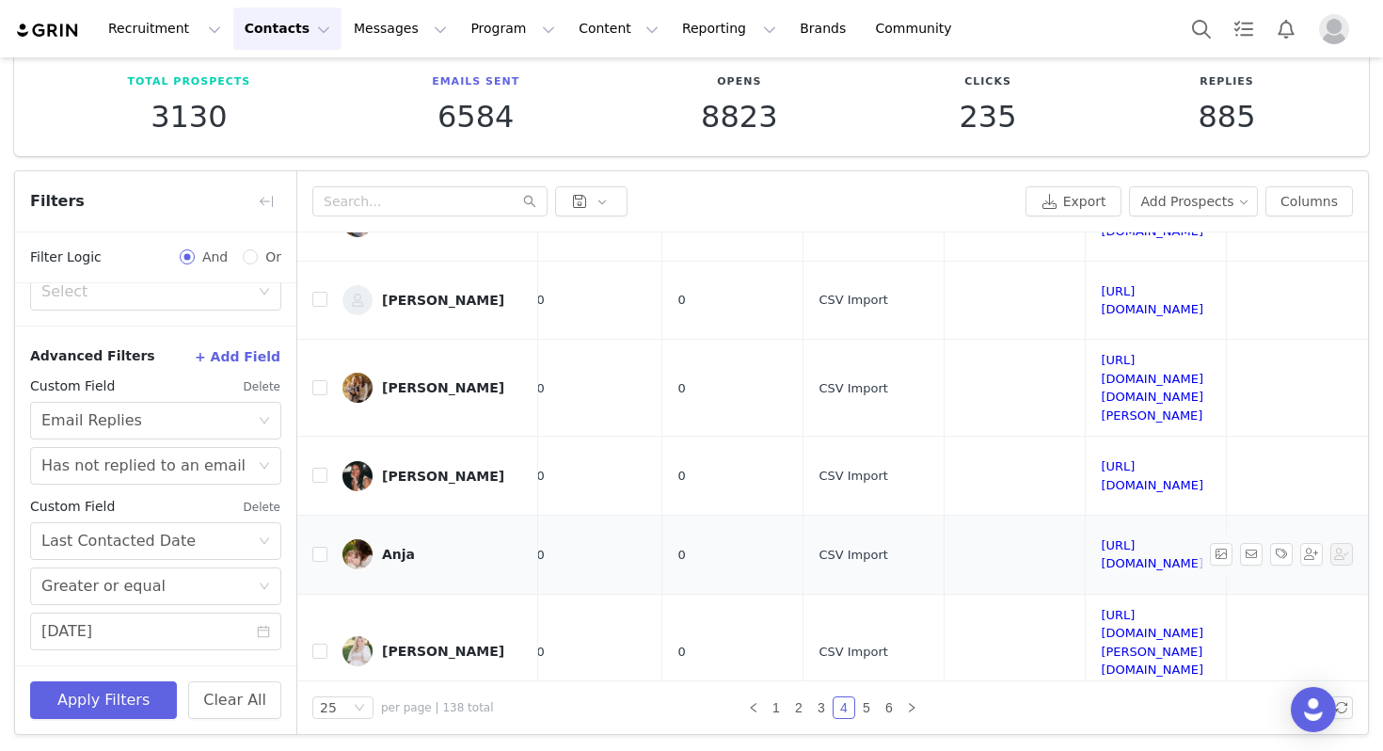
scroll to position [676, 924]
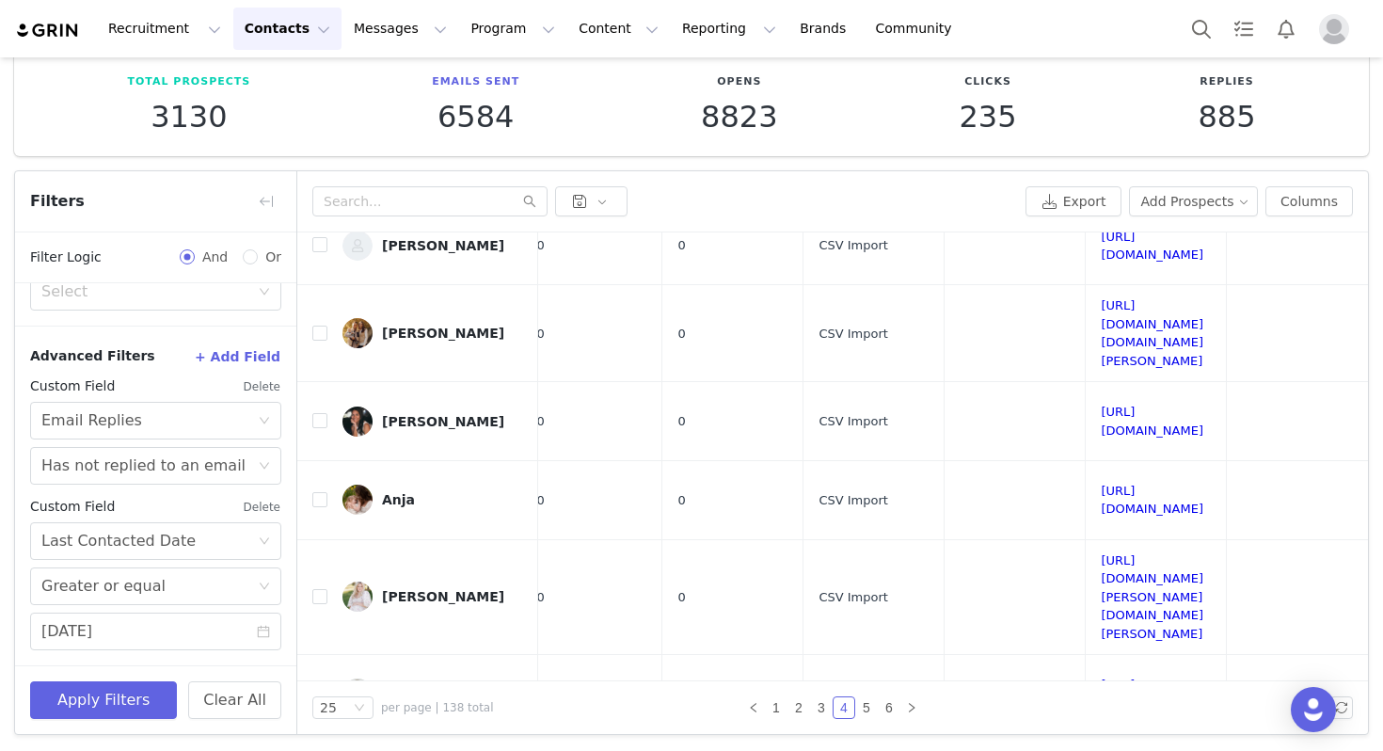
scroll to position [705, 924]
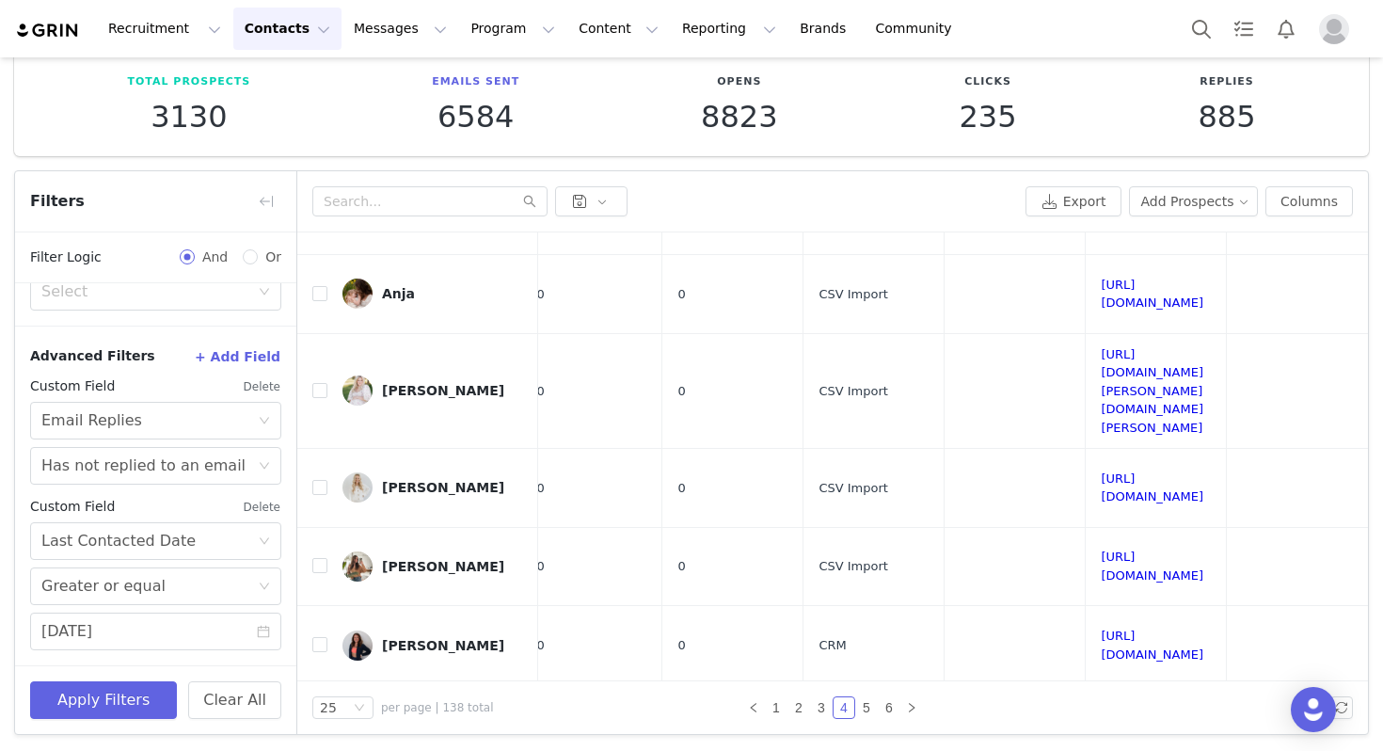
scroll to position [1005, 924]
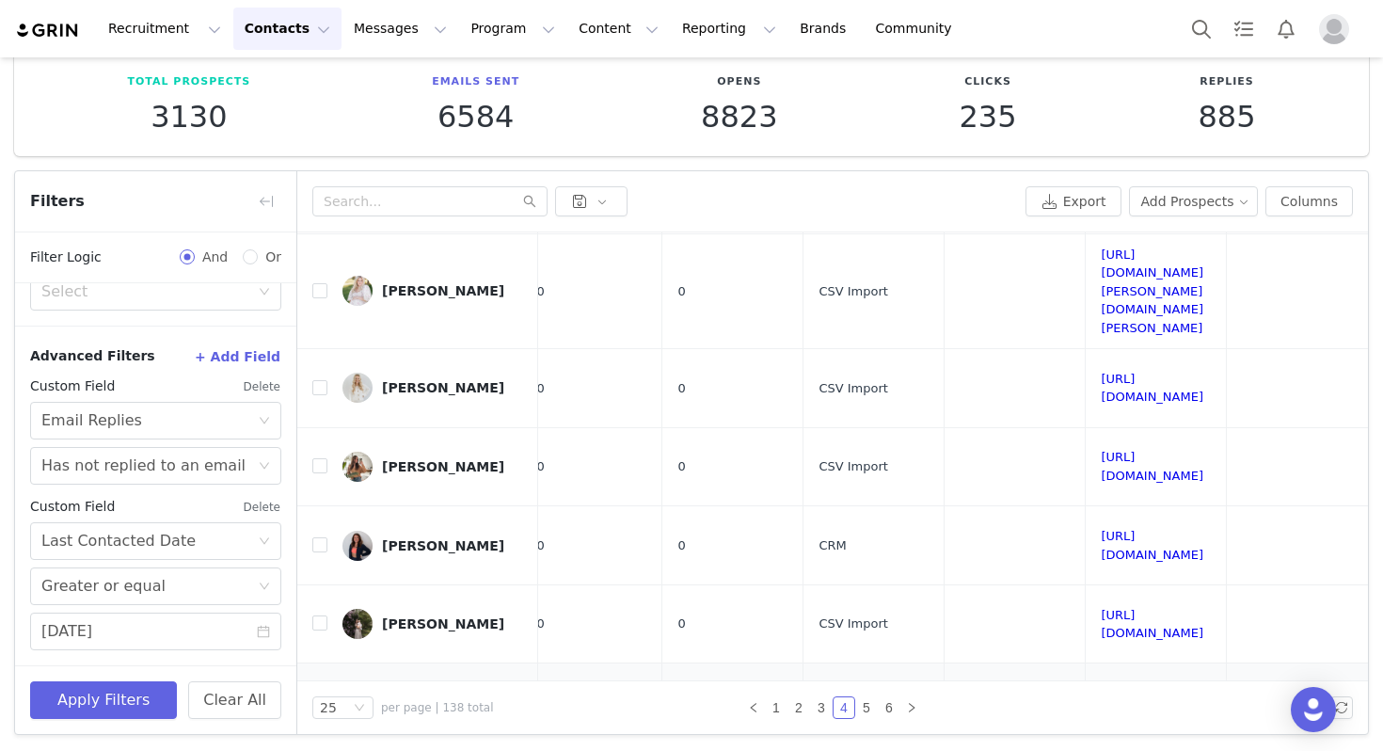
click at [1162, 686] on link "[URL][DOMAIN_NAME]" at bounding box center [1152, 702] width 103 height 33
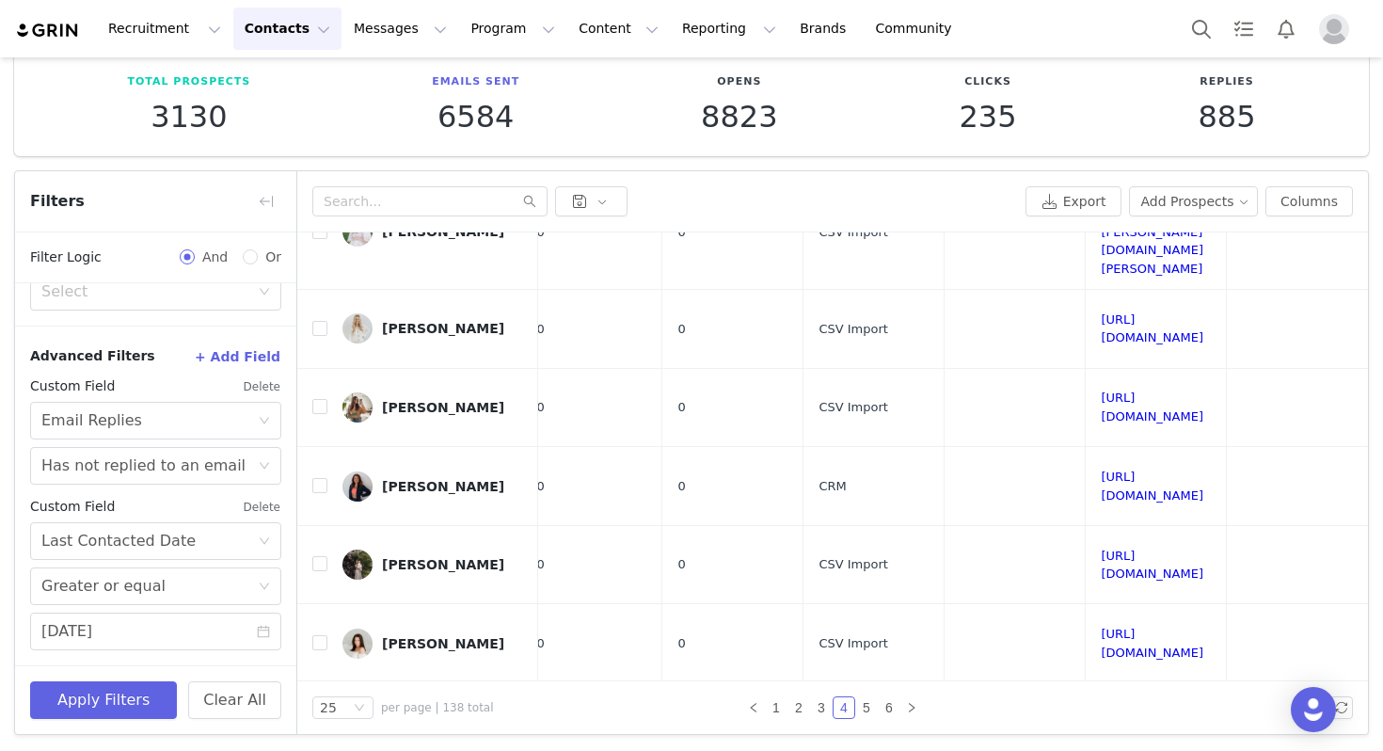
scroll to position [1085, 924]
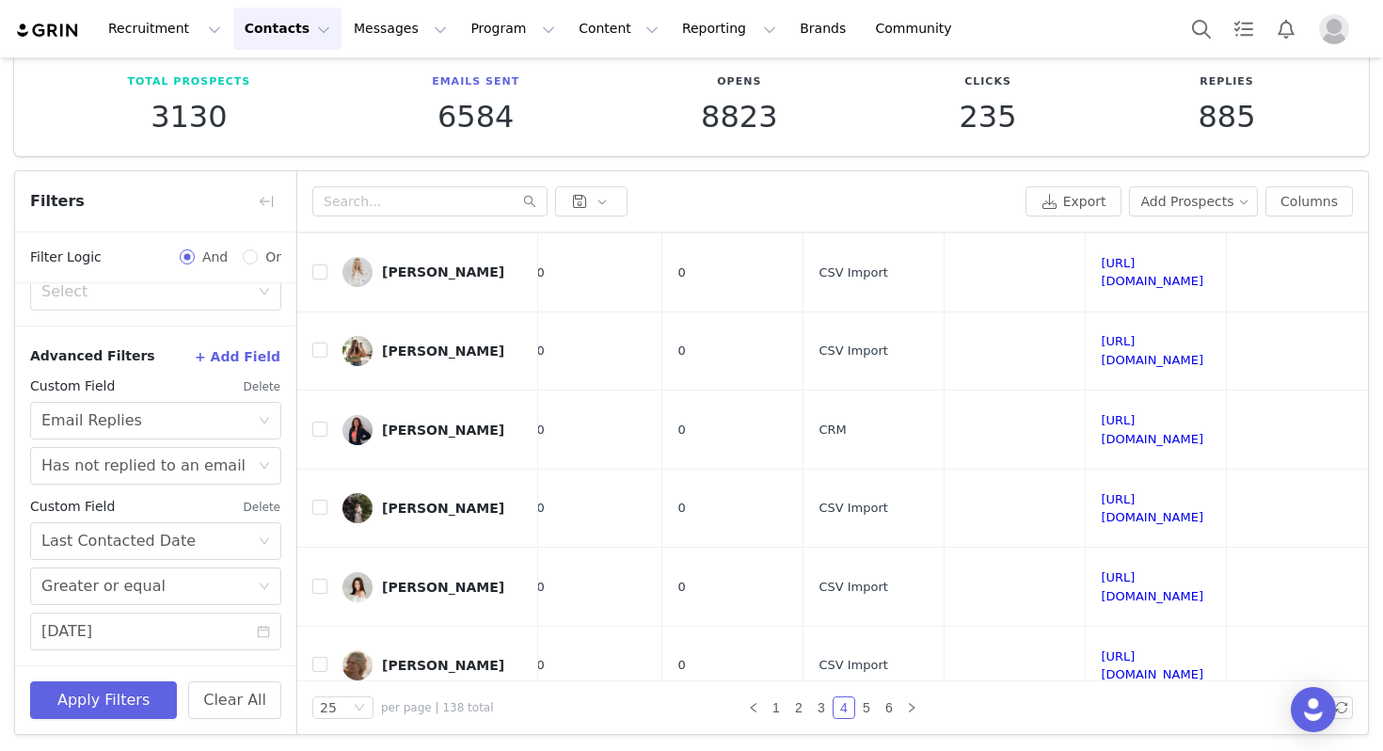
click at [868, 710] on link "5" at bounding box center [866, 707] width 21 height 21
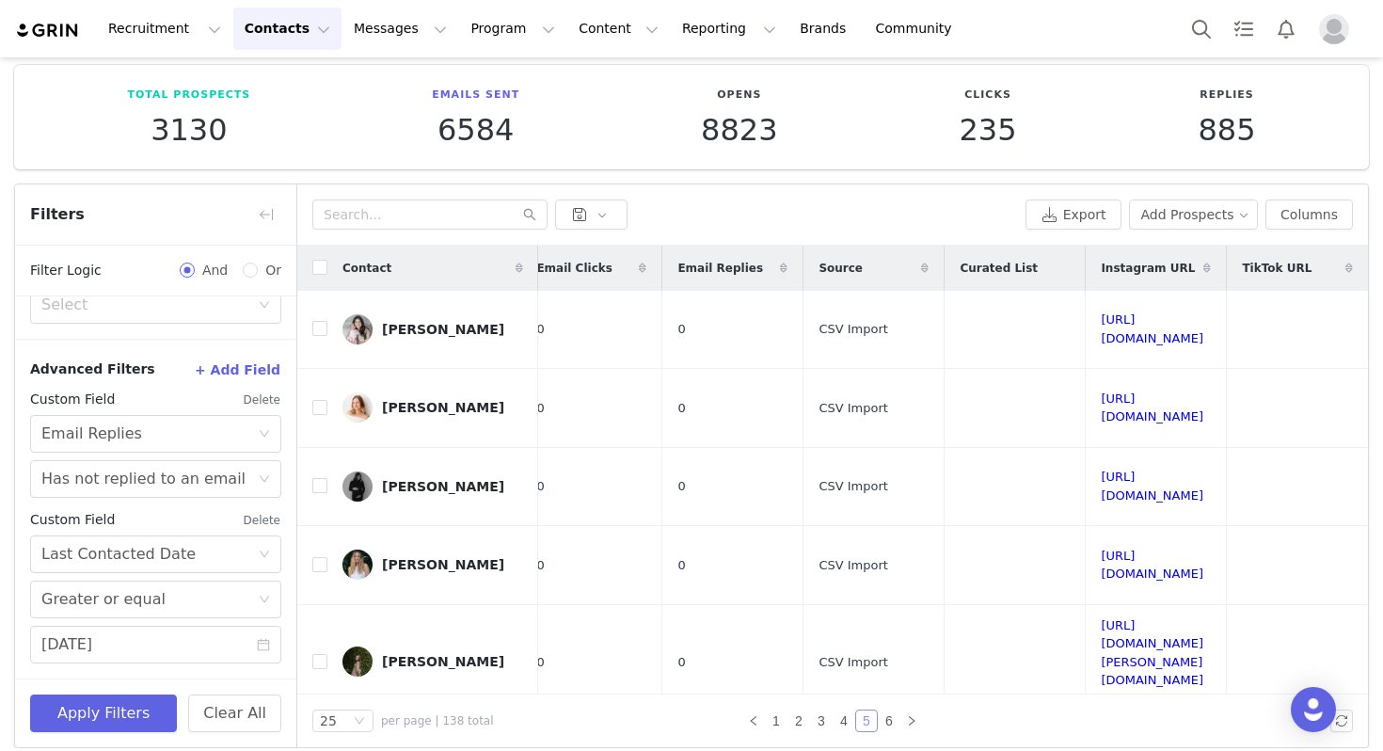
scroll to position [0, 1058]
click at [1101, 313] on link "[URL][DOMAIN_NAME]" at bounding box center [1152, 328] width 103 height 33
click at [1101, 391] on link "[URL][DOMAIN_NAME]" at bounding box center [1152, 407] width 103 height 33
click at [1101, 470] on link "[URL][DOMAIN_NAME]" at bounding box center [1152, 486] width 103 height 33
click at [1101, 549] on link "[URL][DOMAIN_NAME]" at bounding box center [1152, 565] width 103 height 33
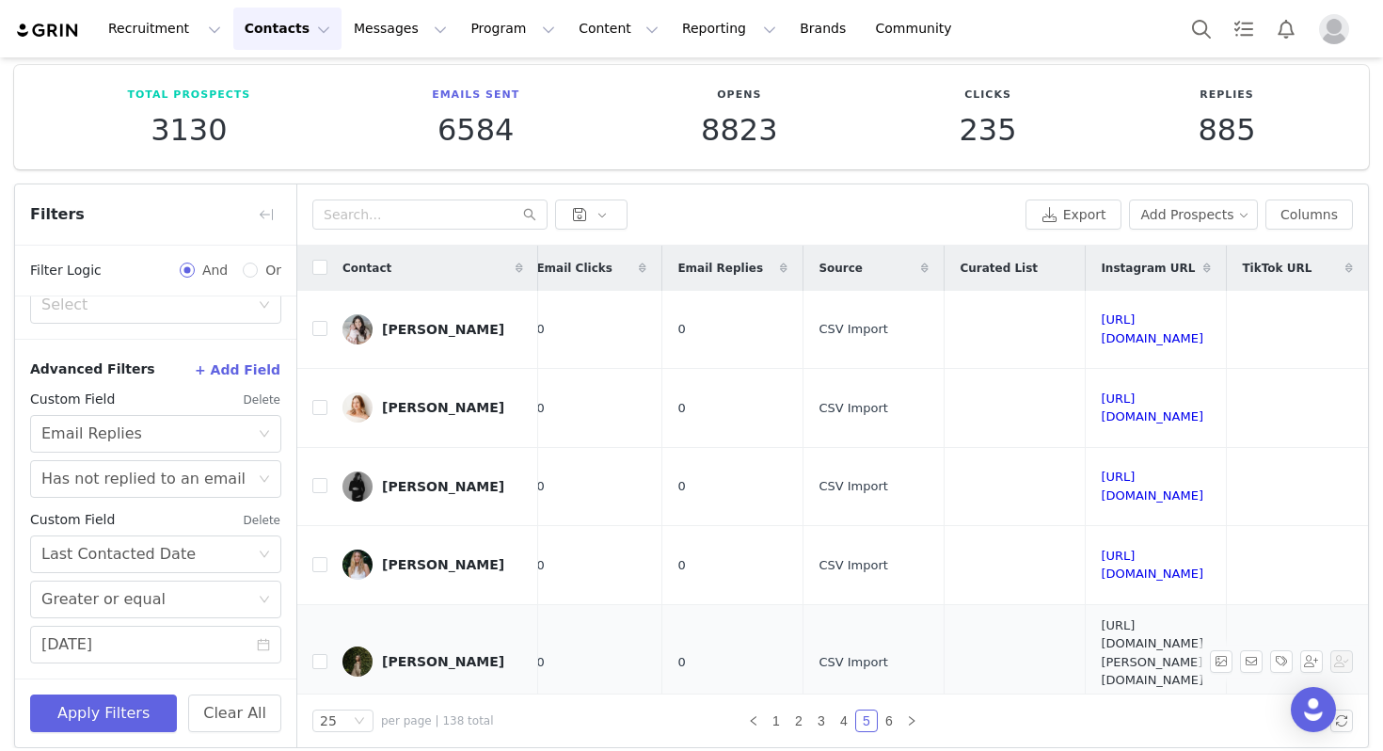
click at [1101, 618] on link "[URL][DOMAIN_NAME][PERSON_NAME][DOMAIN_NAME][PERSON_NAME]" at bounding box center [1152, 662] width 103 height 88
click at [1101, 742] on link "[URL][DOMAIN_NAME]" at bounding box center [1152, 758] width 103 height 33
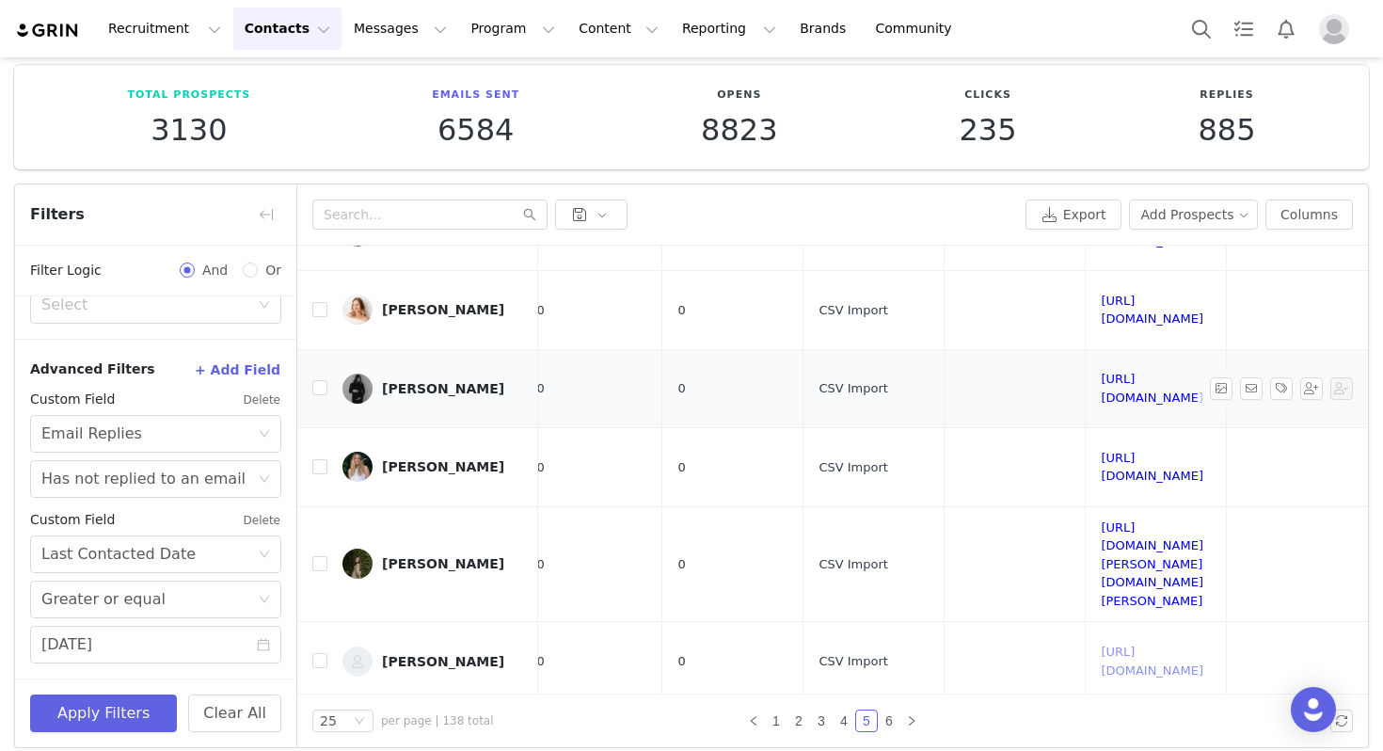
scroll to position [141, 1058]
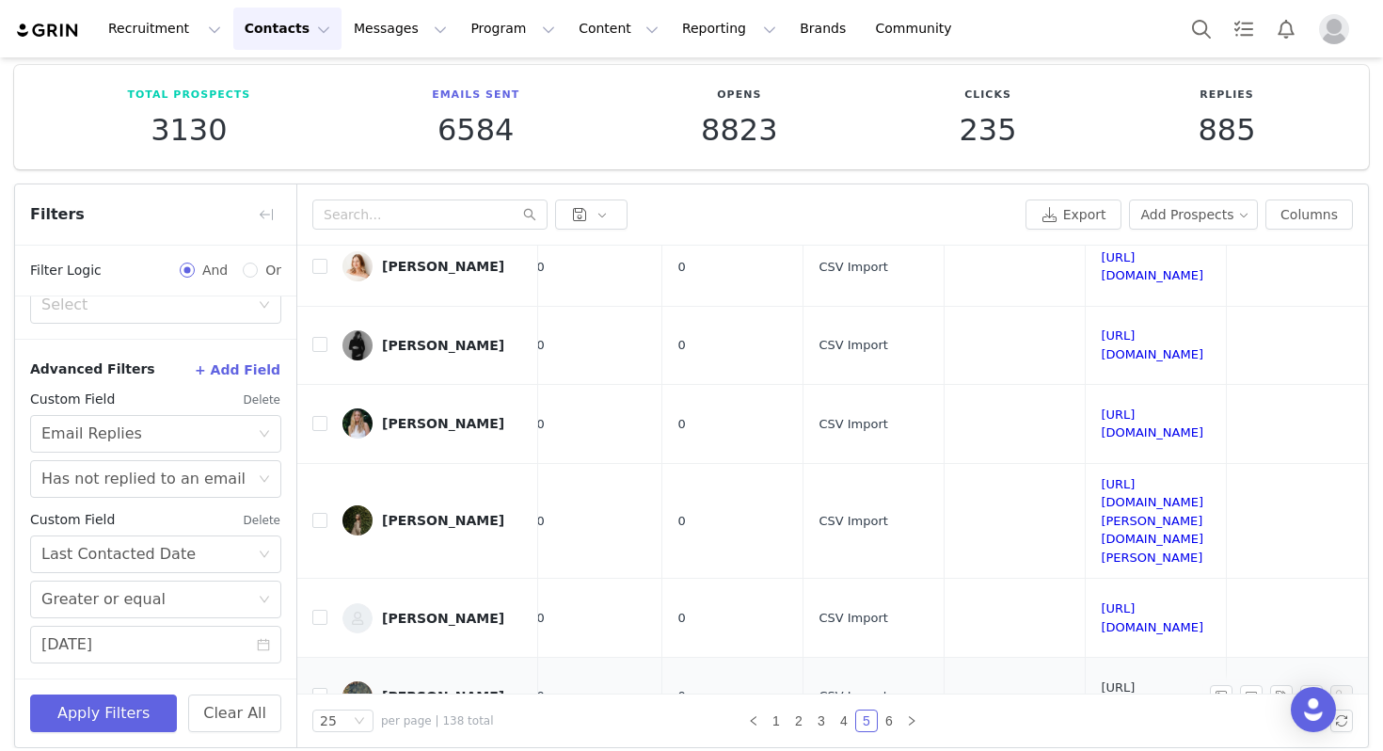
click at [1101, 680] on link "[URL][DOMAIN_NAME]" at bounding box center [1152, 696] width 103 height 33
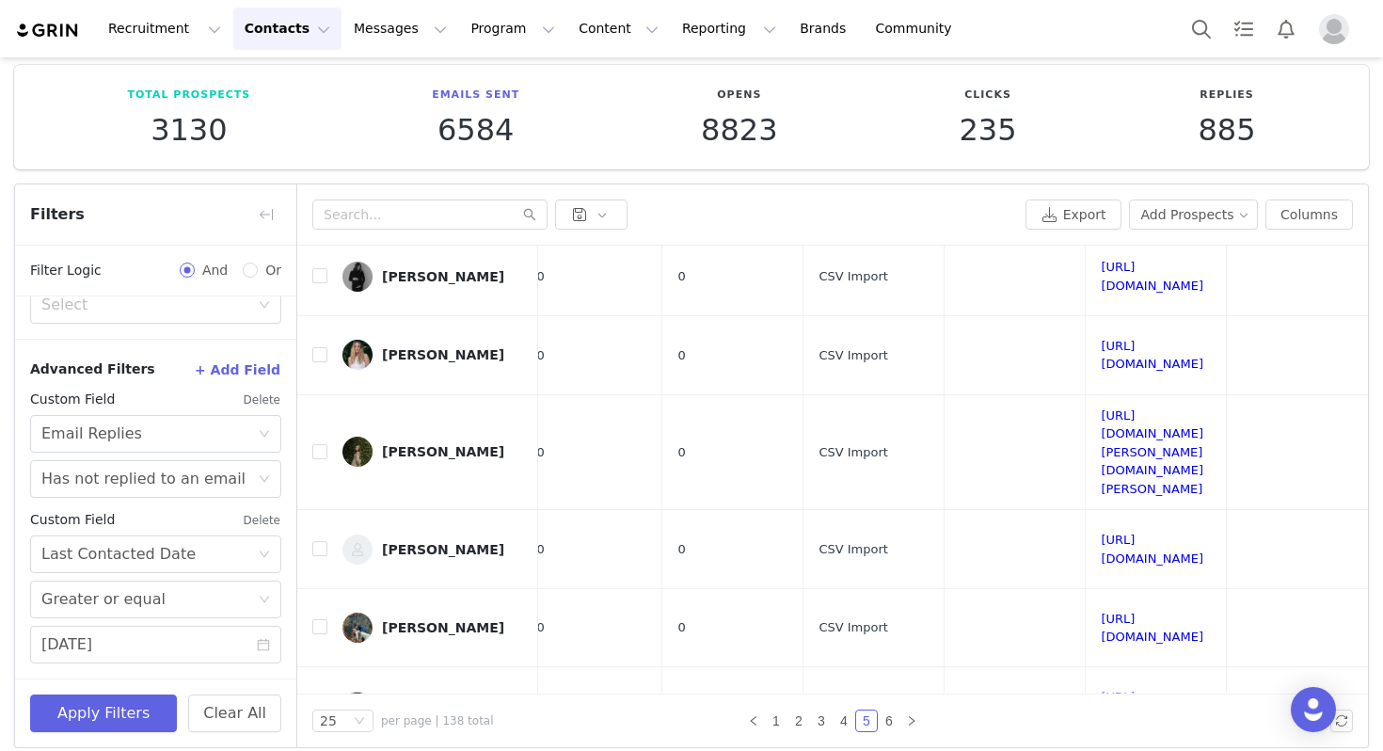
scroll to position [229, 1058]
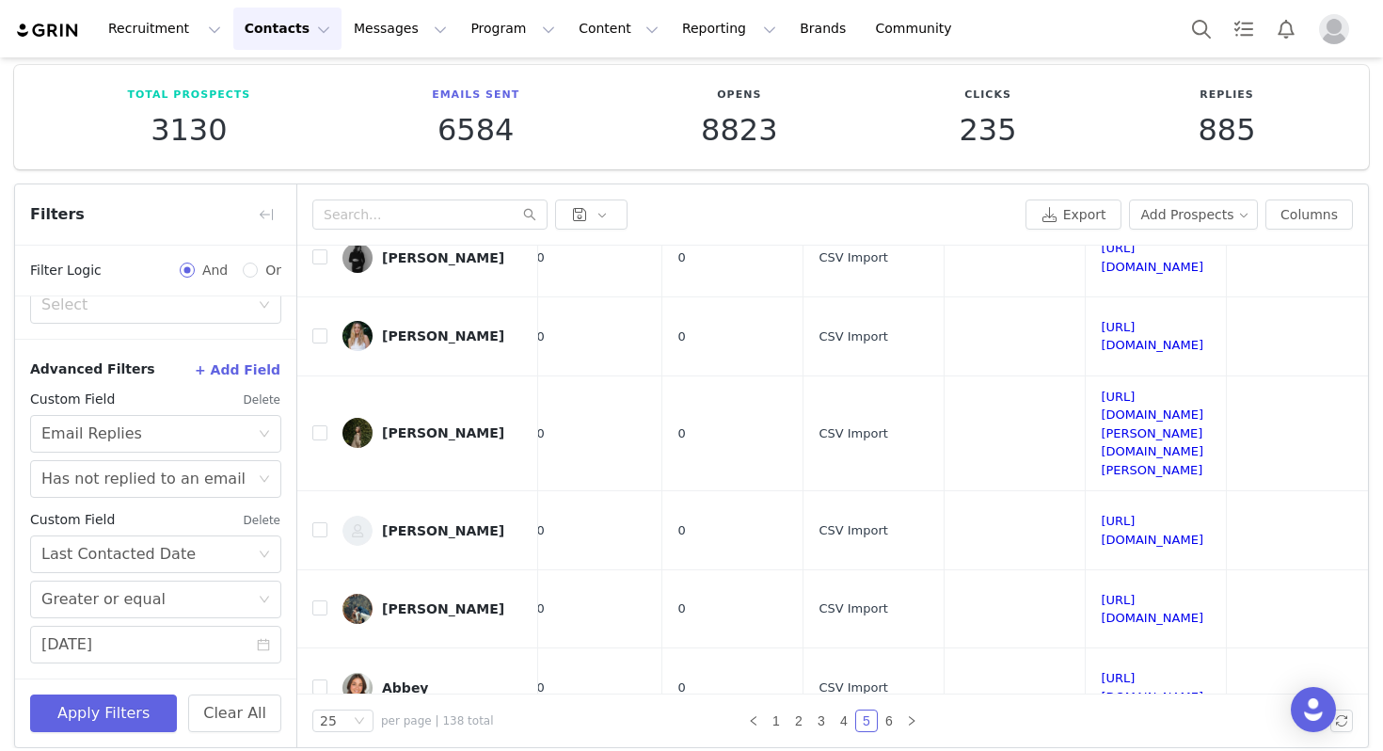
click at [1101, 750] on link "[URL][DOMAIN_NAME]" at bounding box center [1152, 766] width 103 height 33
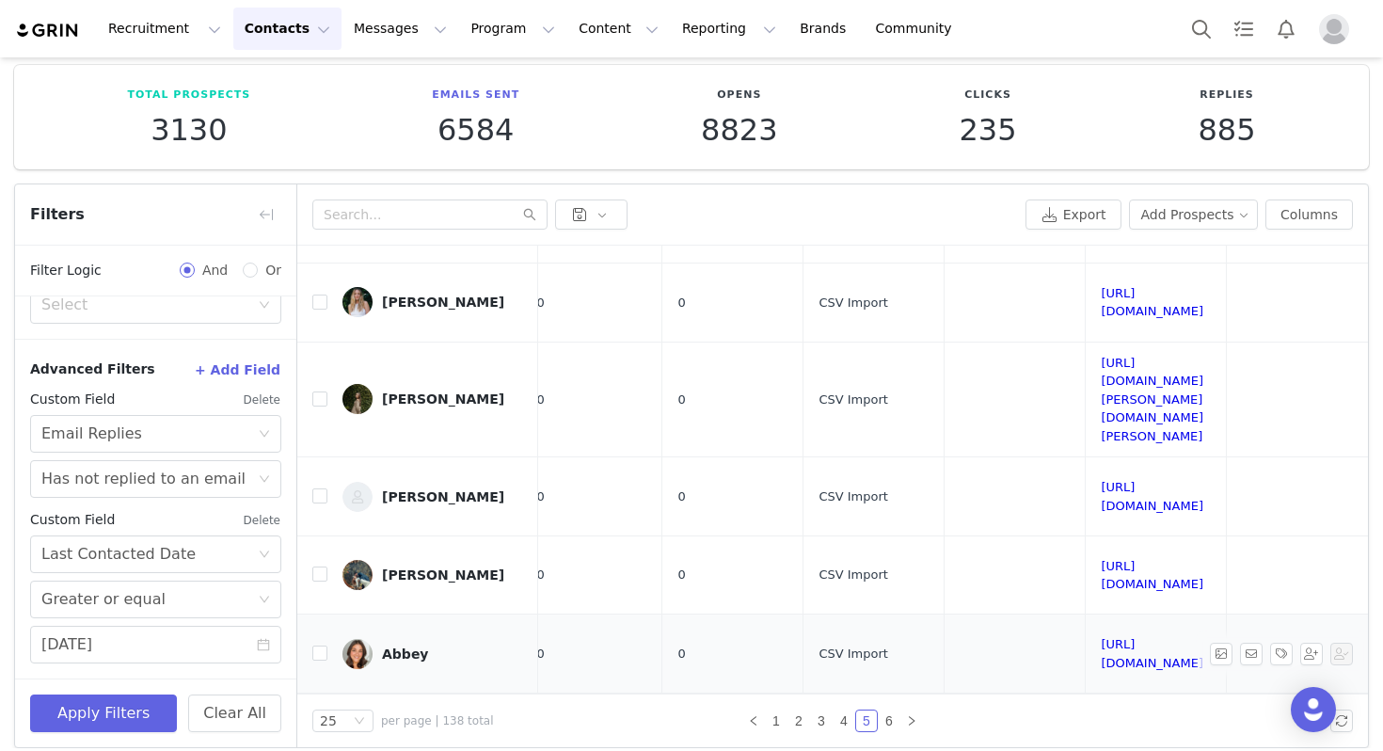
scroll to position [288, 1058]
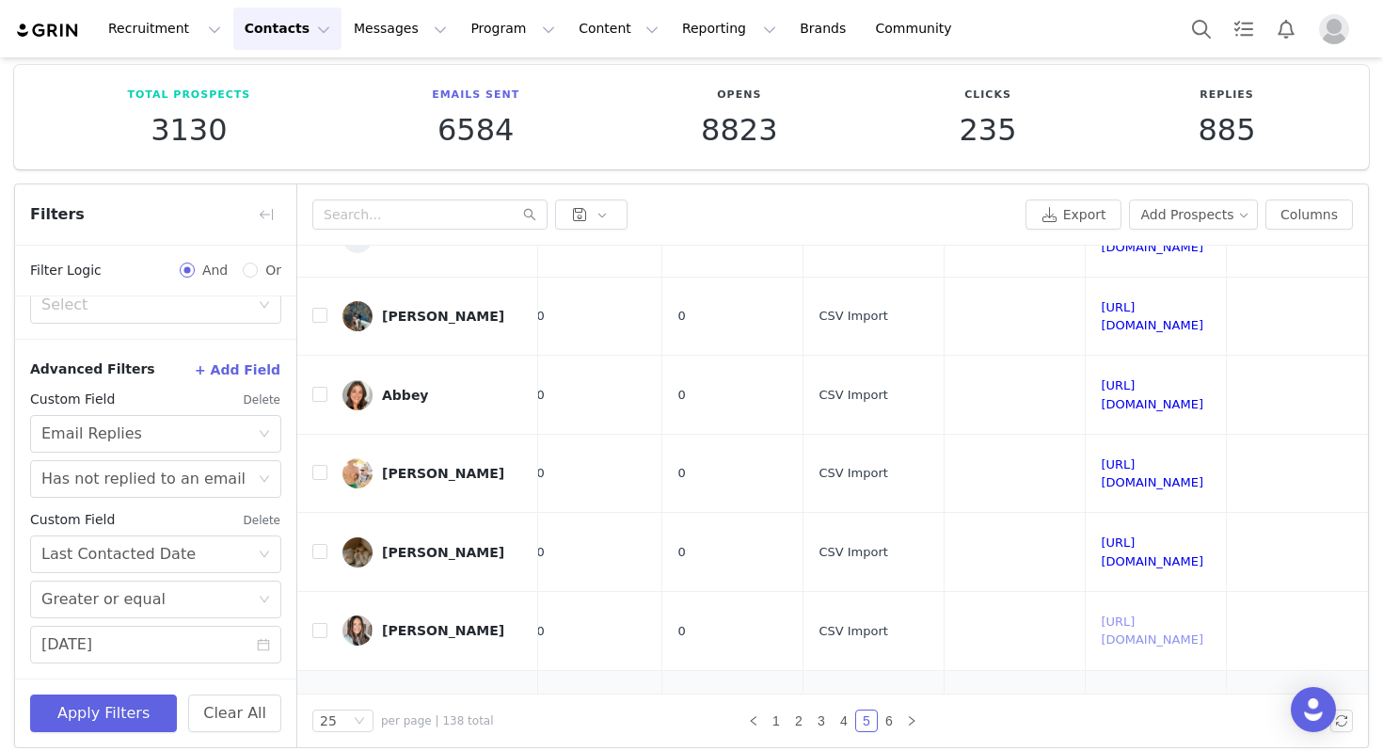
scroll to position [536, 1058]
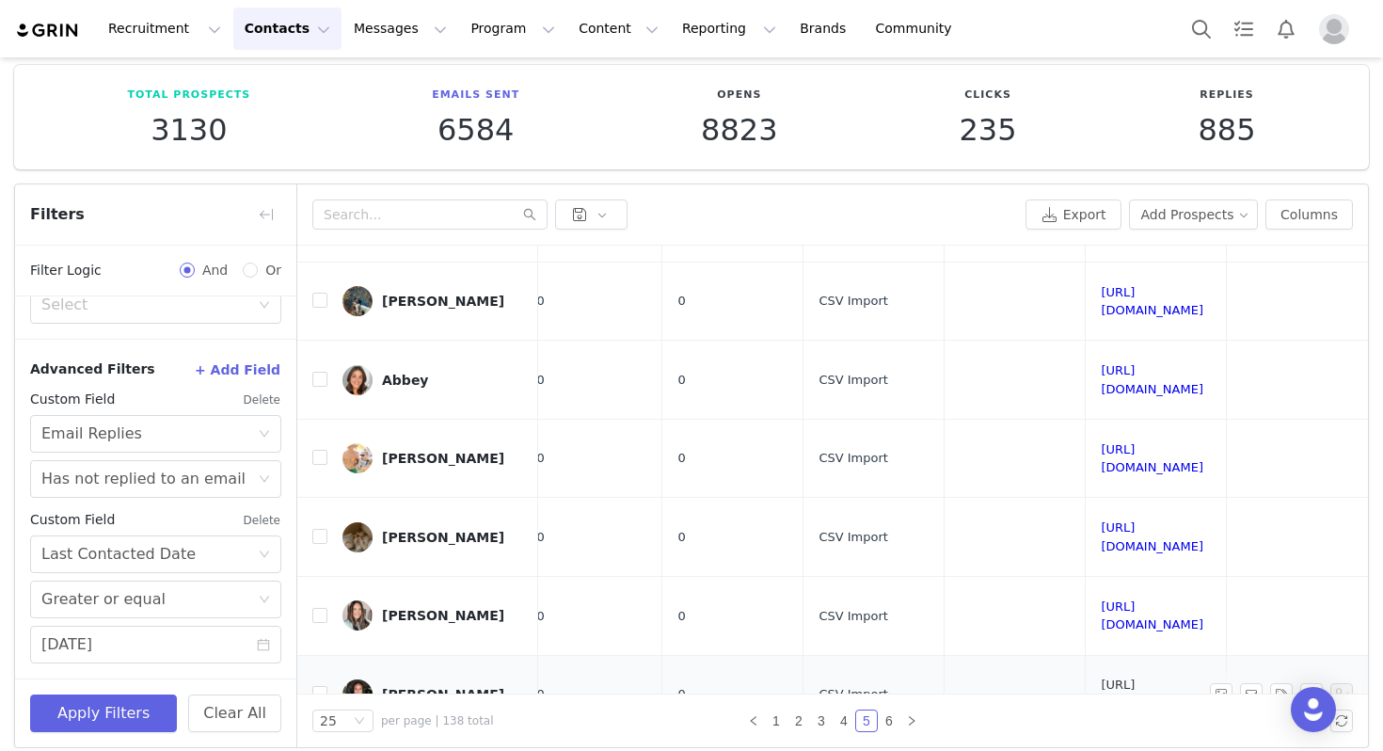
click at [1101, 678] on link "[URL][DOMAIN_NAME]" at bounding box center [1152, 694] width 103 height 33
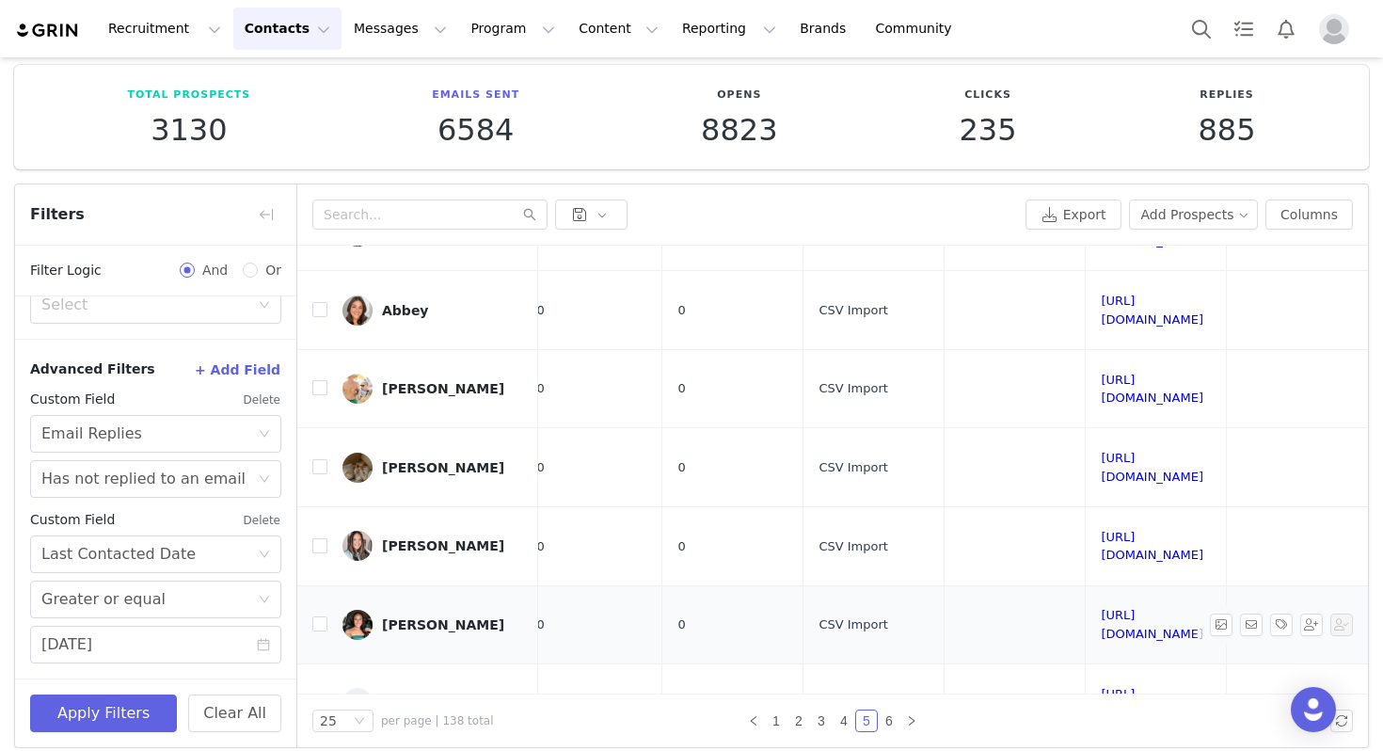
scroll to position [628, 1058]
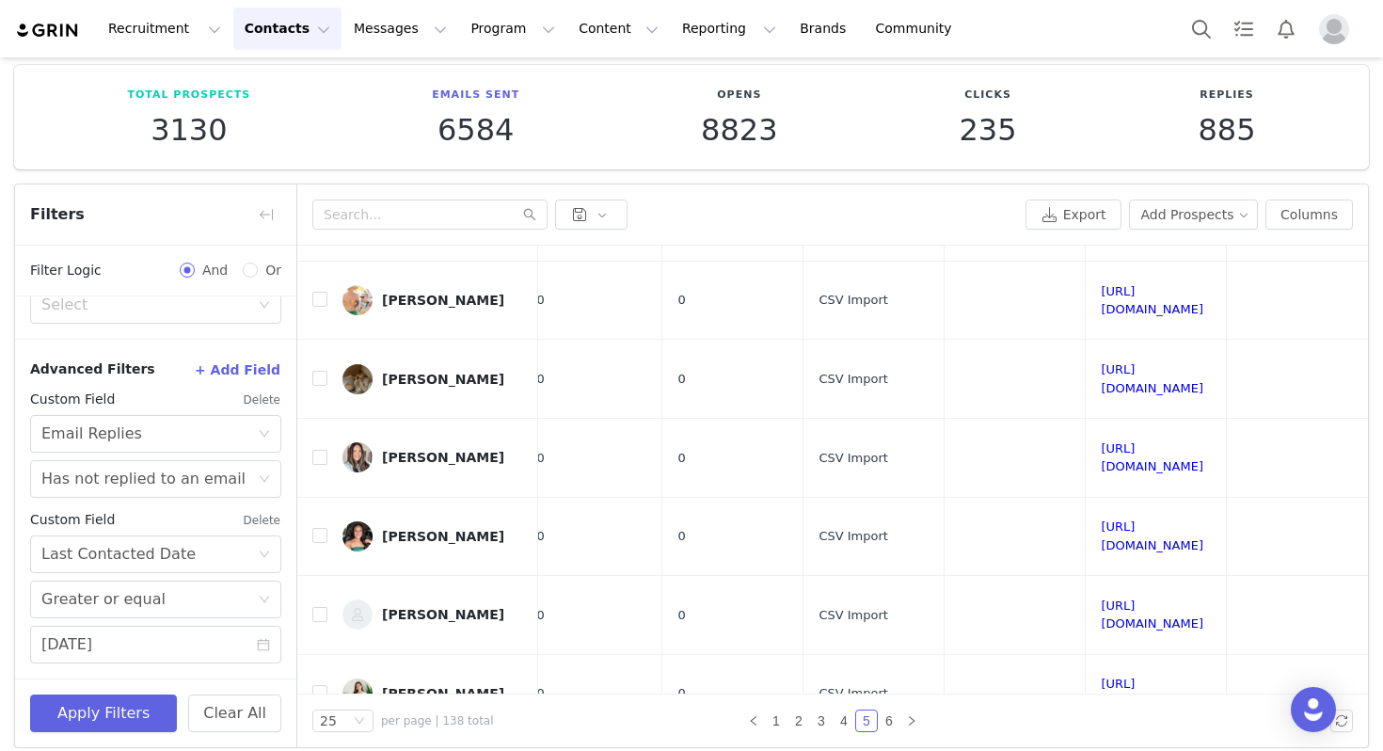
scroll to position [712, 1058]
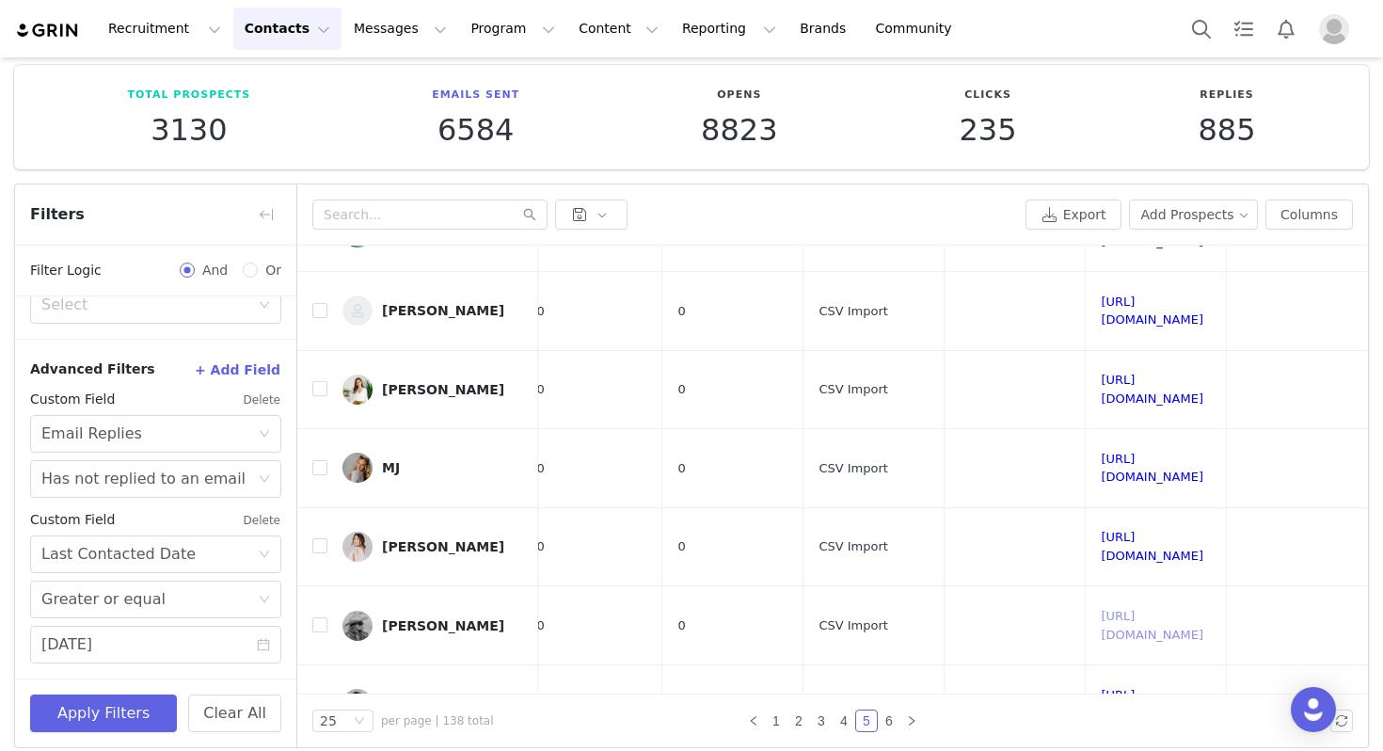
scroll to position [997, 1058]
click at [1101, 690] on link "[URL][DOMAIN_NAME]" at bounding box center [1152, 706] width 103 height 33
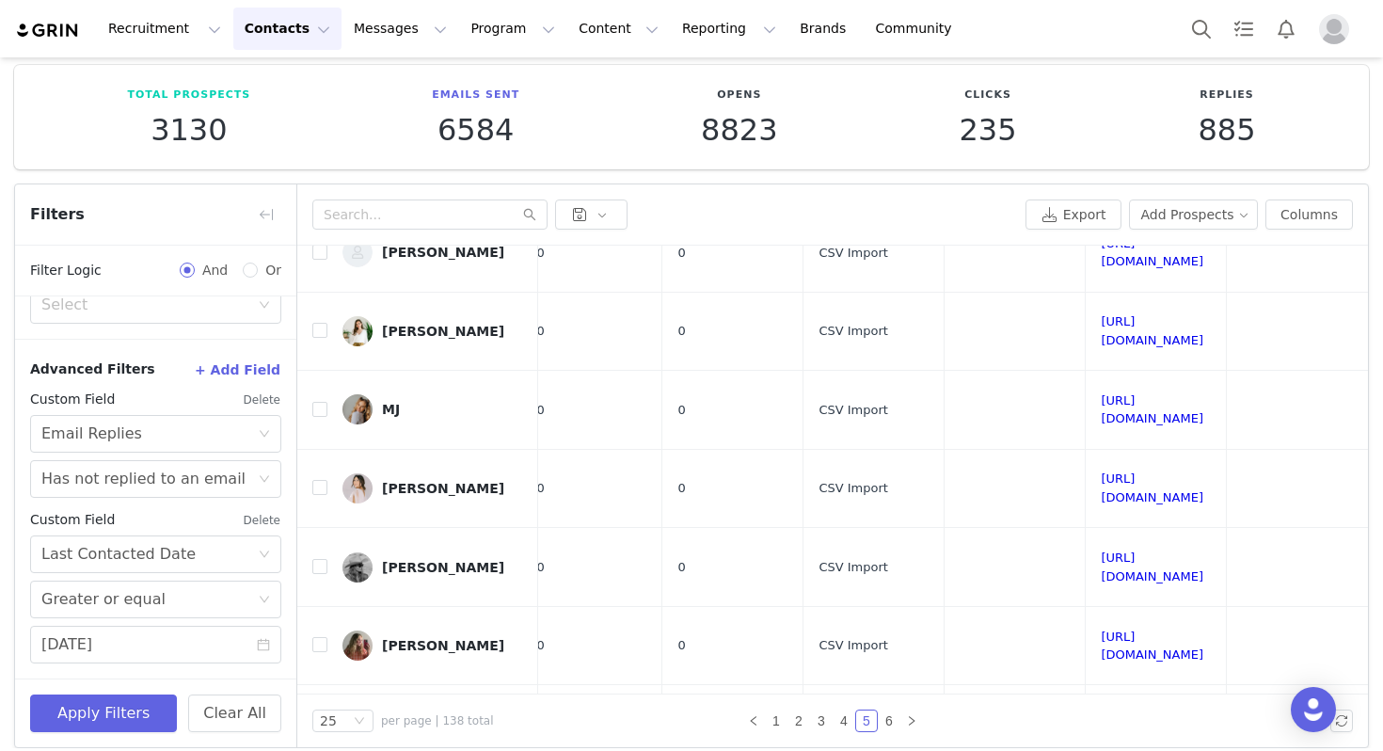
scroll to position [1064, 1058]
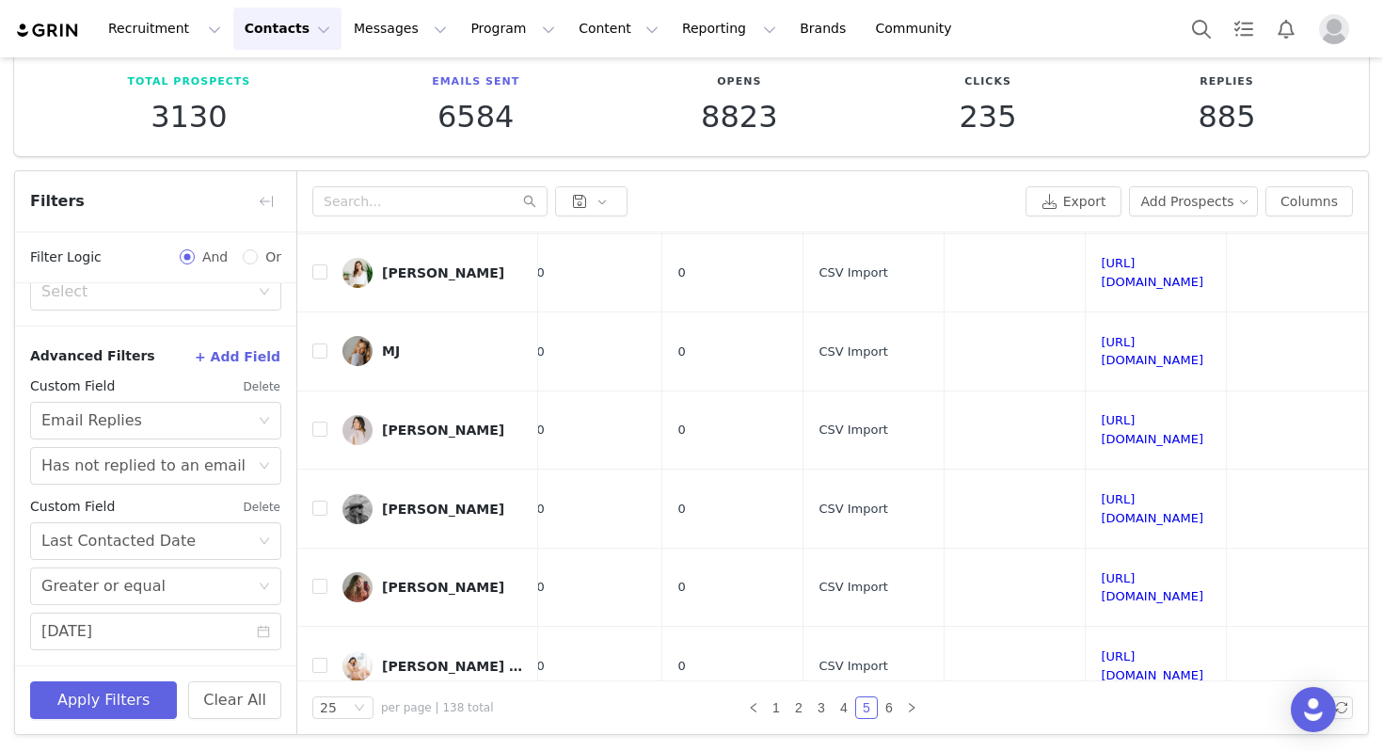
click at [889, 712] on link "6" at bounding box center [889, 707] width 21 height 21
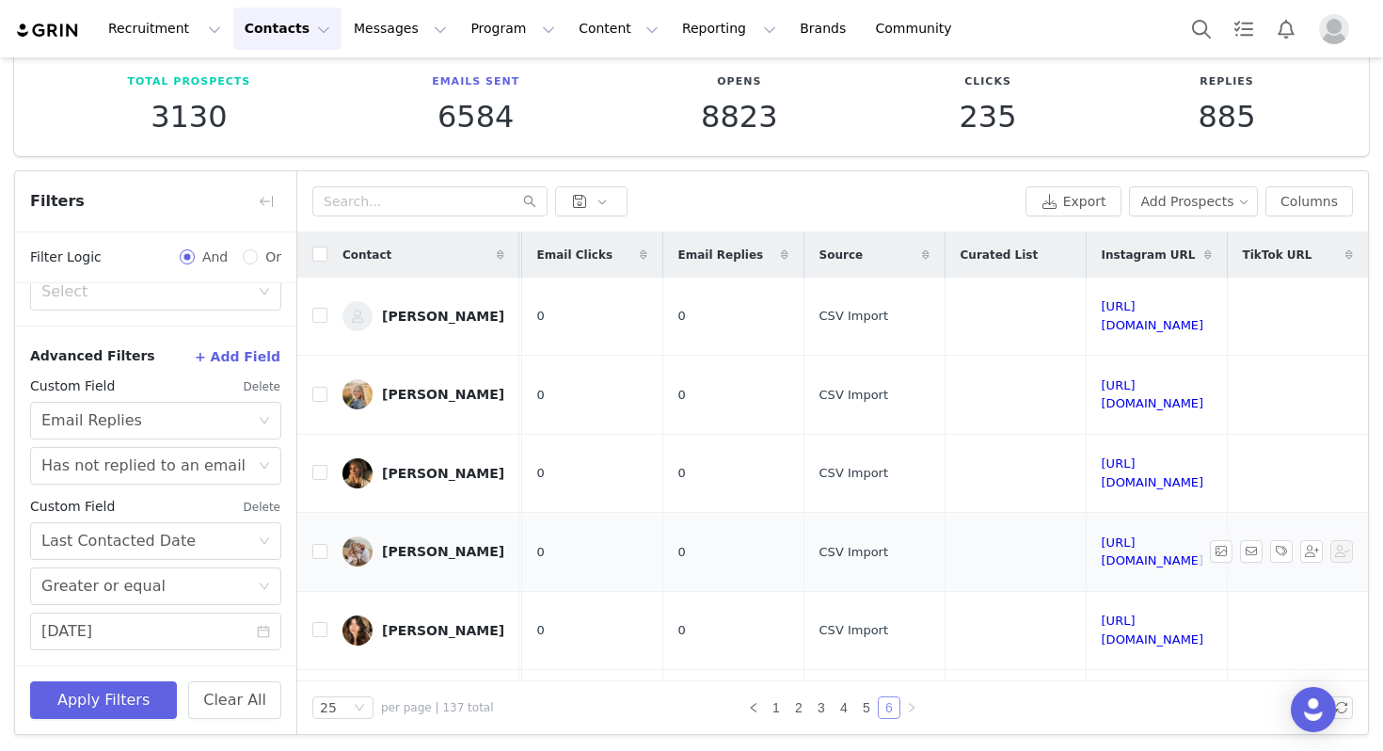
scroll to position [0, 1076]
click at [1102, 303] on link "[URL][DOMAIN_NAME]" at bounding box center [1153, 315] width 103 height 33
click at [1102, 378] on link "[URL][DOMAIN_NAME]" at bounding box center [1153, 394] width 103 height 33
click at [1102, 456] on link "[URL][DOMAIN_NAME]" at bounding box center [1153, 472] width 103 height 33
click at [1102, 535] on link "[URL][DOMAIN_NAME]" at bounding box center [1153, 551] width 103 height 33
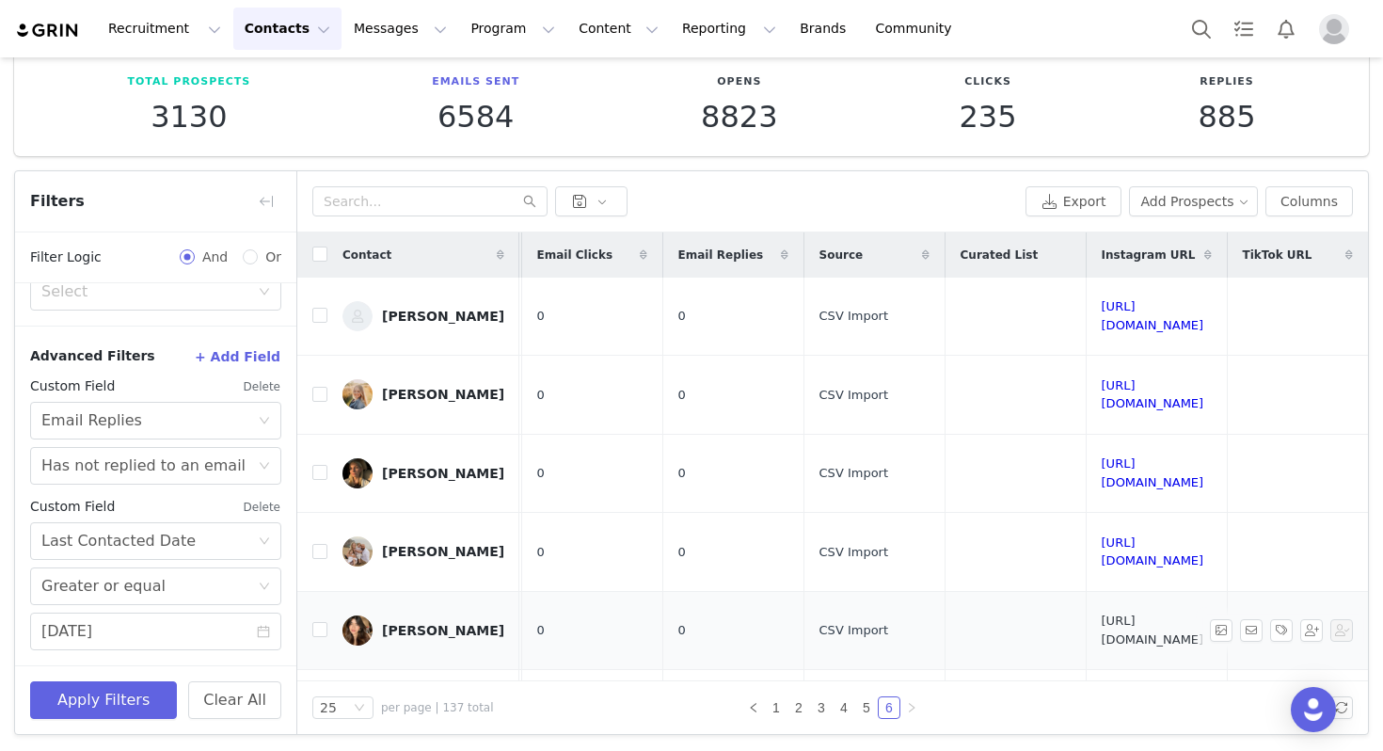
click at [1102, 614] on link "[URL][DOMAIN_NAME]" at bounding box center [1153, 630] width 103 height 33
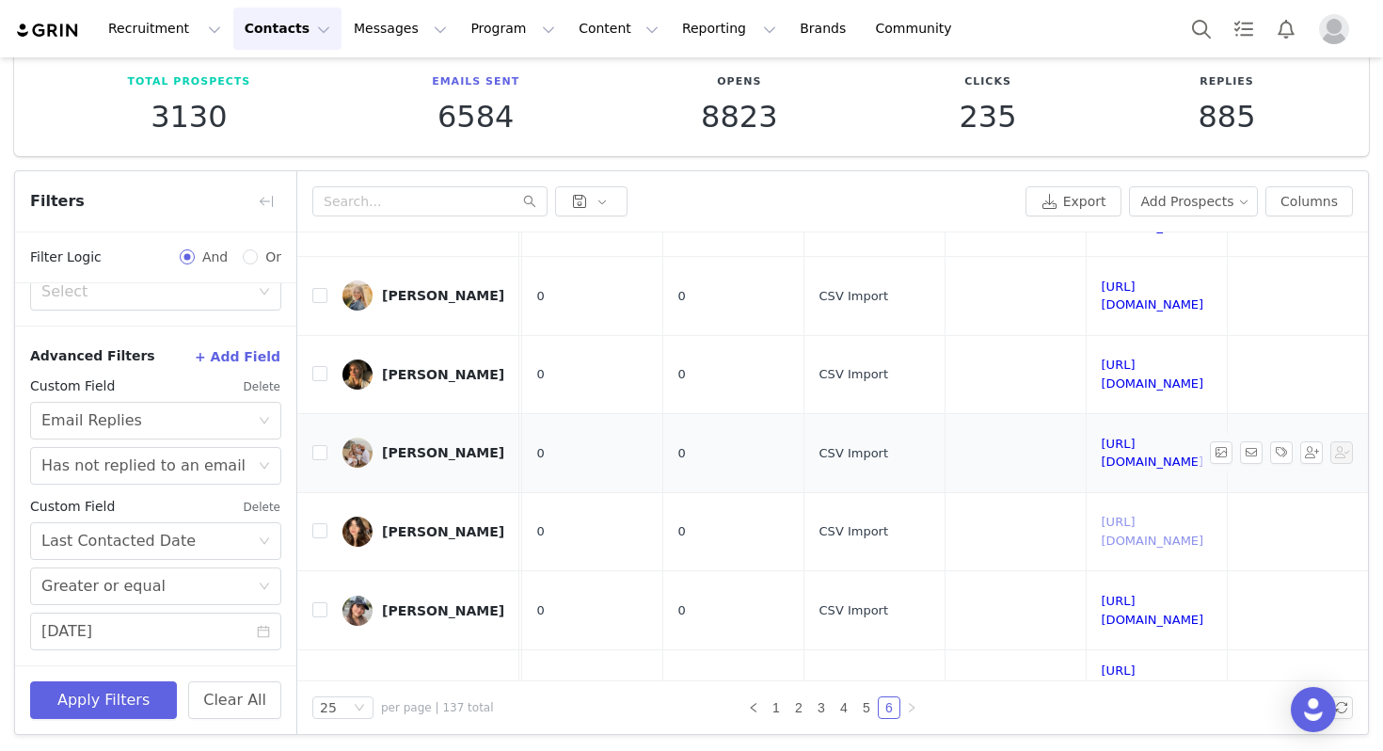
scroll to position [125, 1076]
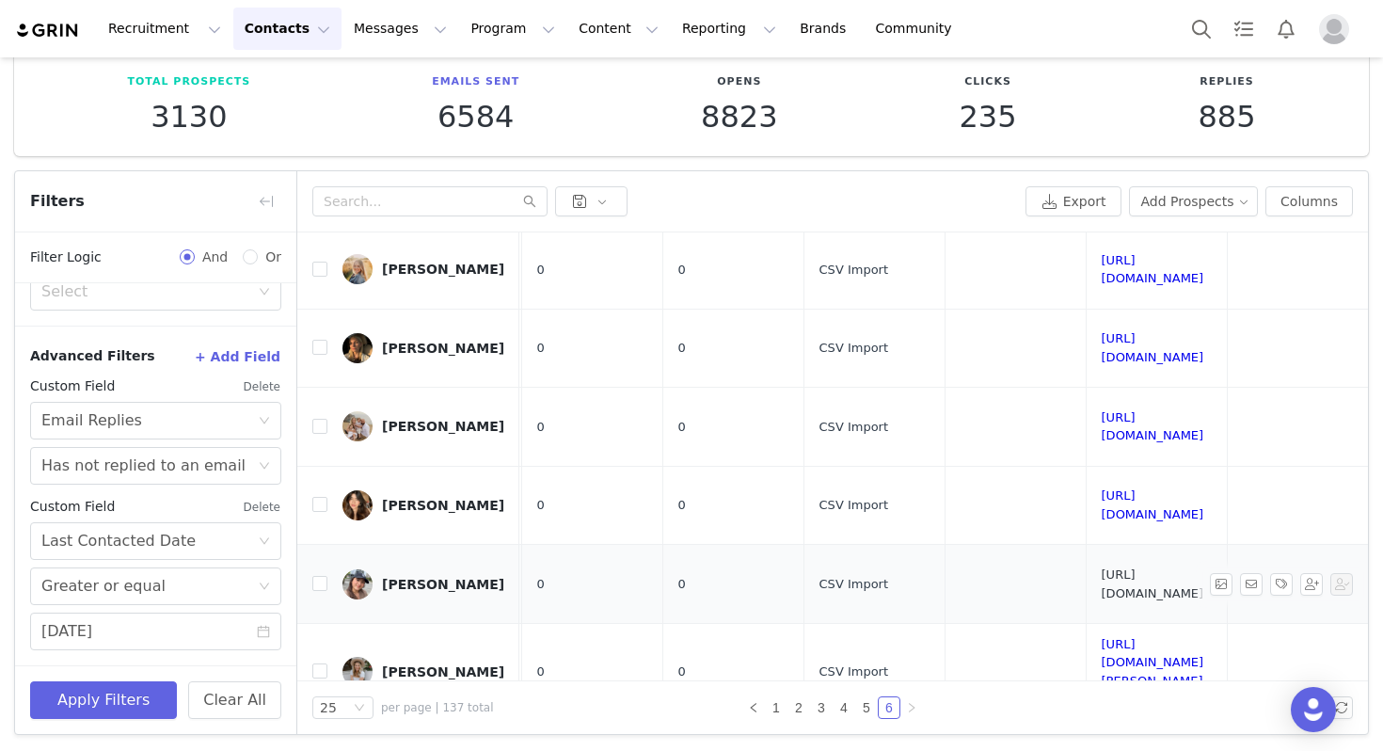
click at [1102, 567] on link "[URL][DOMAIN_NAME]" at bounding box center [1153, 583] width 103 height 33
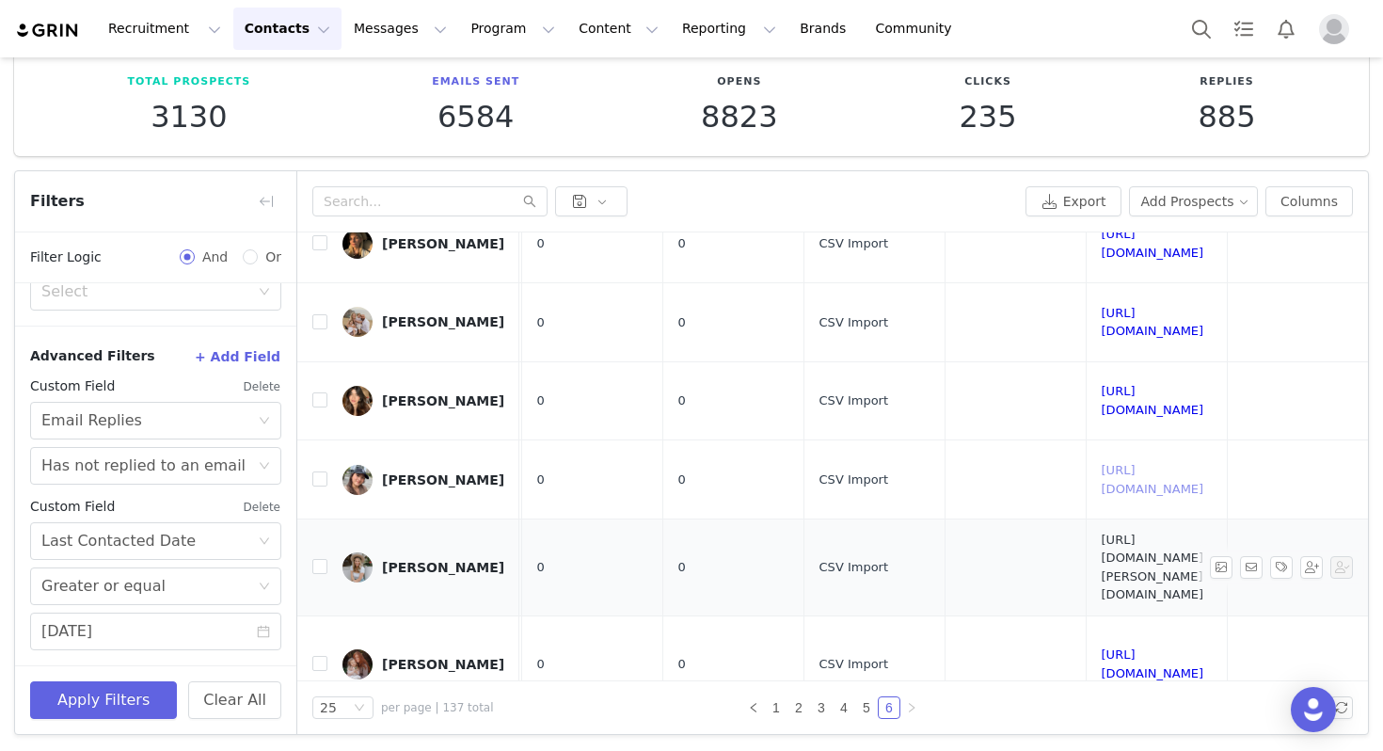
scroll to position [319, 1076]
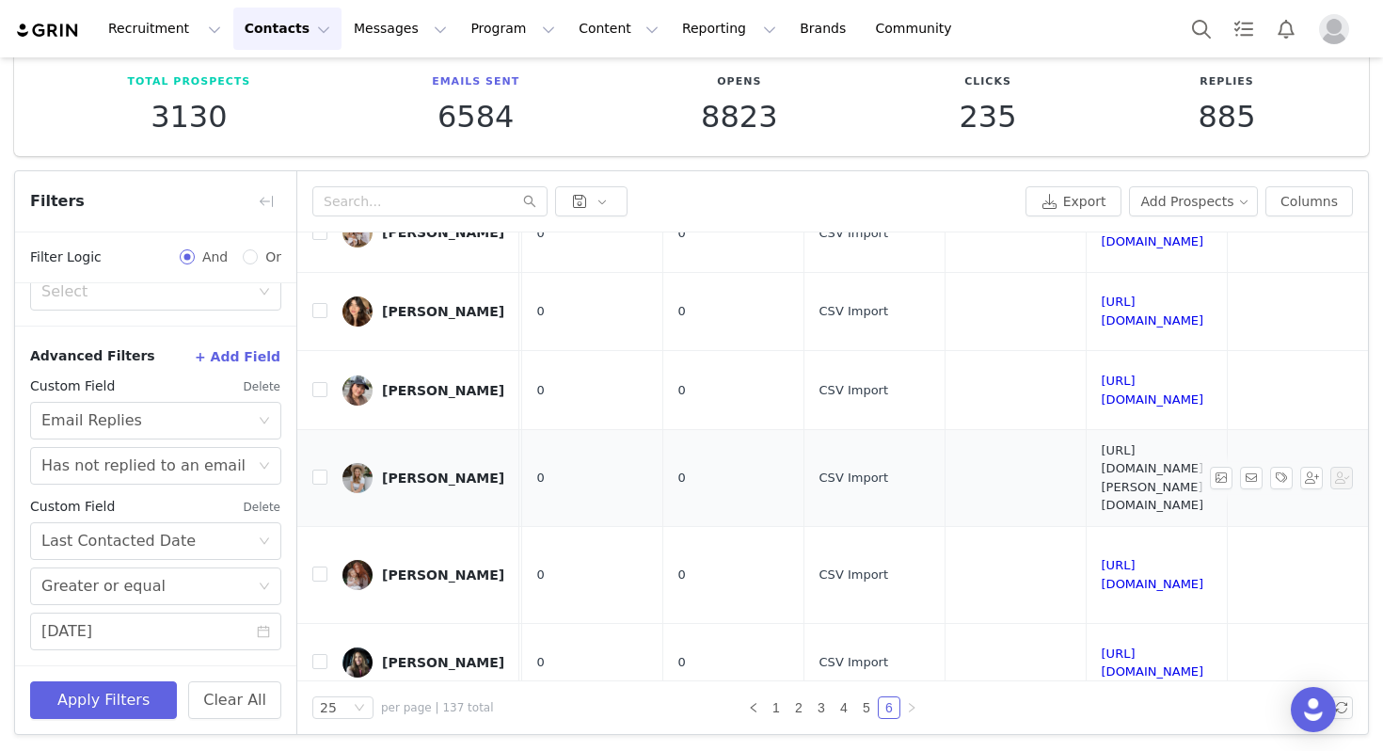
click at [1102, 443] on link "[URL][DOMAIN_NAME][PERSON_NAME][DOMAIN_NAME]" at bounding box center [1153, 478] width 103 height 70
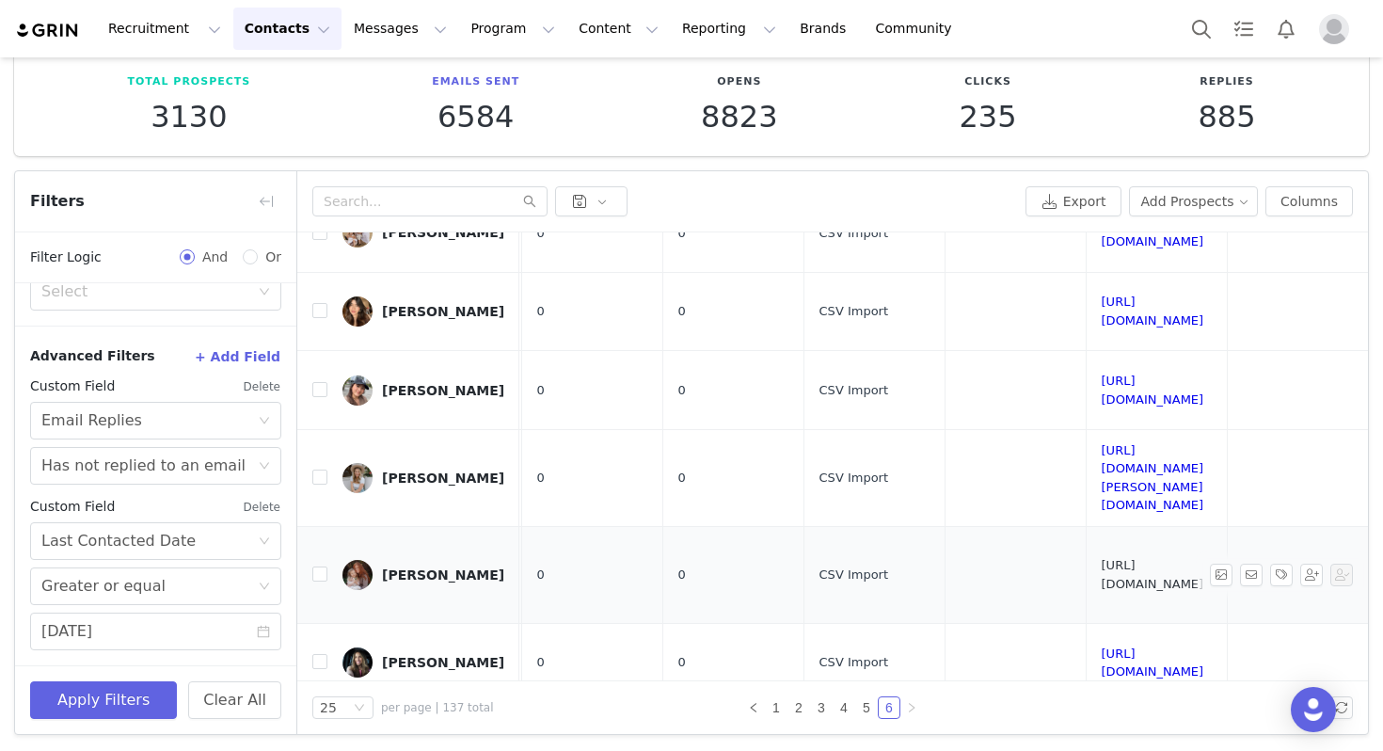
click at [1102, 558] on link "[URL][DOMAIN_NAME]" at bounding box center [1153, 574] width 103 height 33
click at [1086, 623] on td "[URL][DOMAIN_NAME]" at bounding box center [1156, 662] width 141 height 79
click at [1102, 646] on link "[URL][DOMAIN_NAME]" at bounding box center [1153, 662] width 103 height 33
click at [1102, 725] on link "[URL][DOMAIN_NAME]" at bounding box center [1153, 741] width 103 height 33
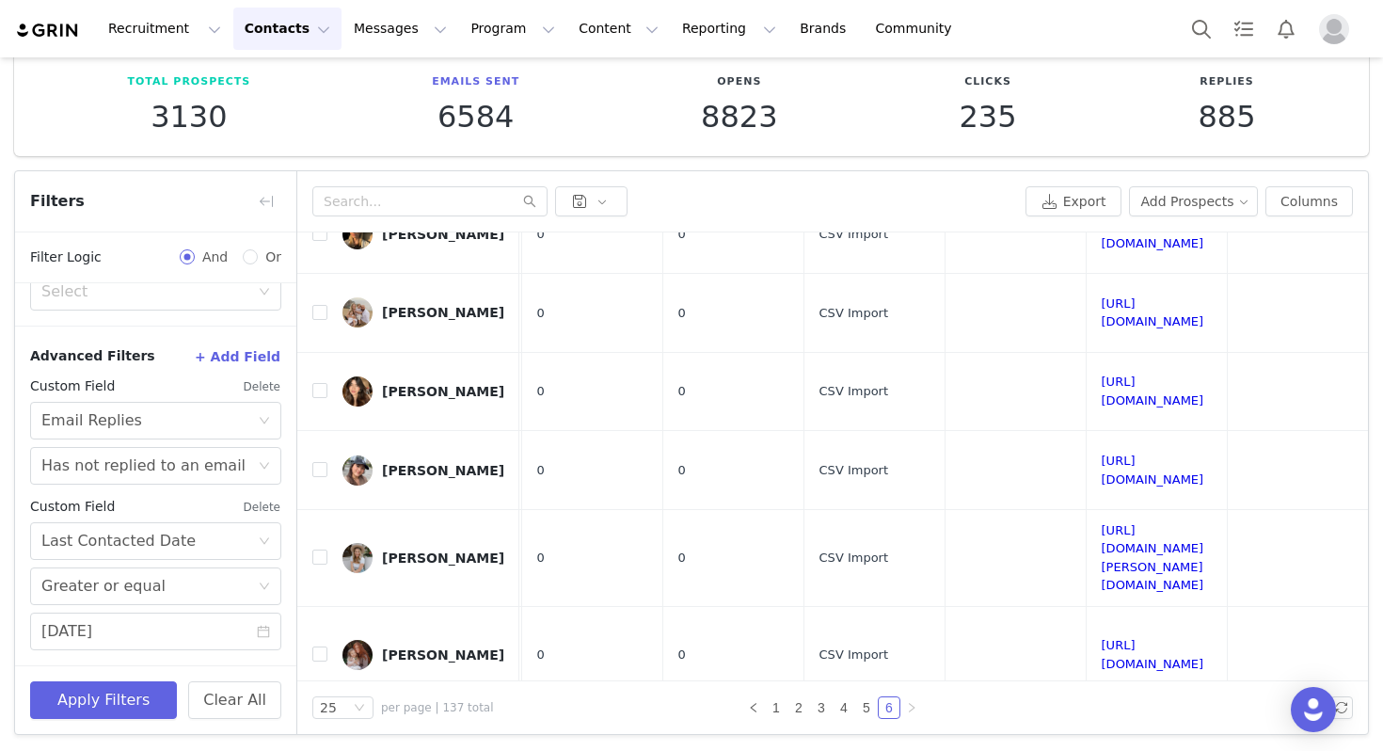
scroll to position [215, 1076]
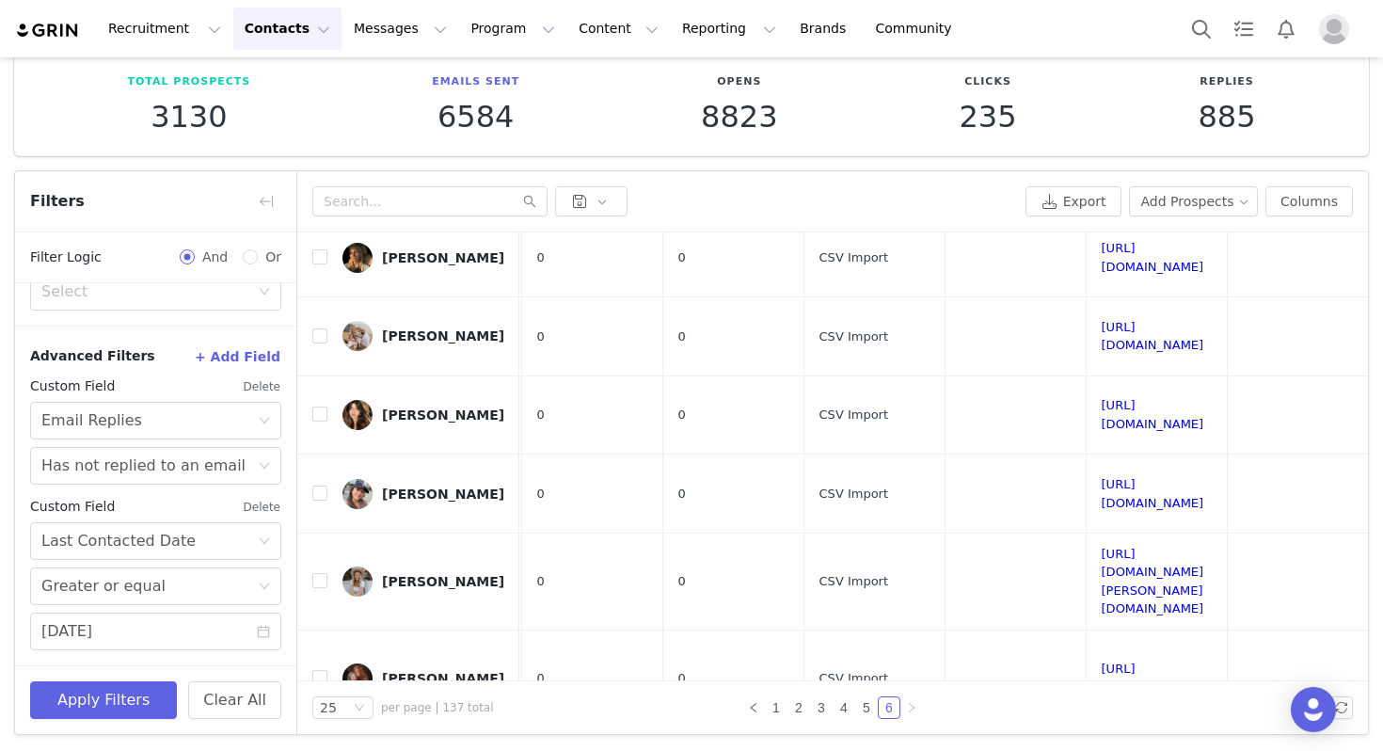
click at [195, 610] on div "Select Greater or equal [DATE]" at bounding box center [155, 608] width 251 height 83
click at [170, 630] on input "[DATE]" at bounding box center [155, 632] width 251 height 38
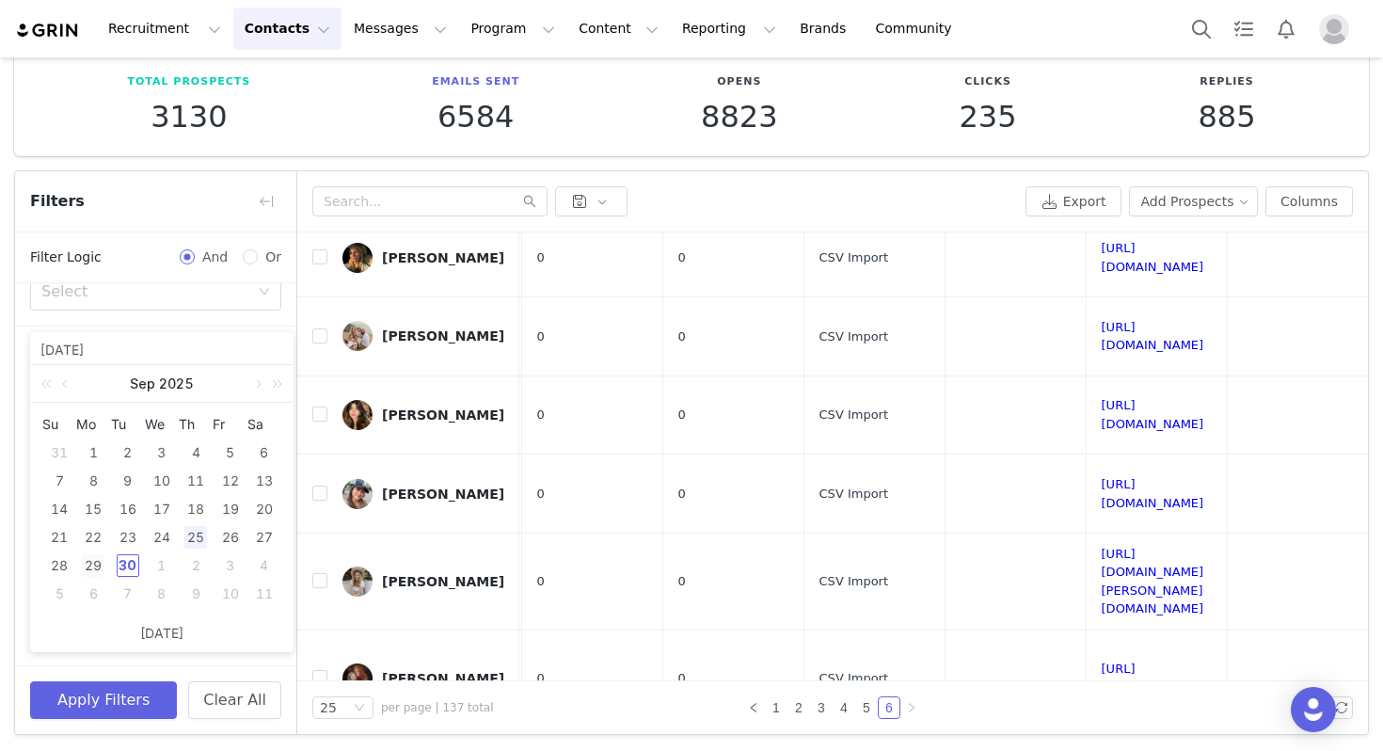
click at [85, 554] on div "29" at bounding box center [93, 565] width 23 height 23
type input "[DATE]"
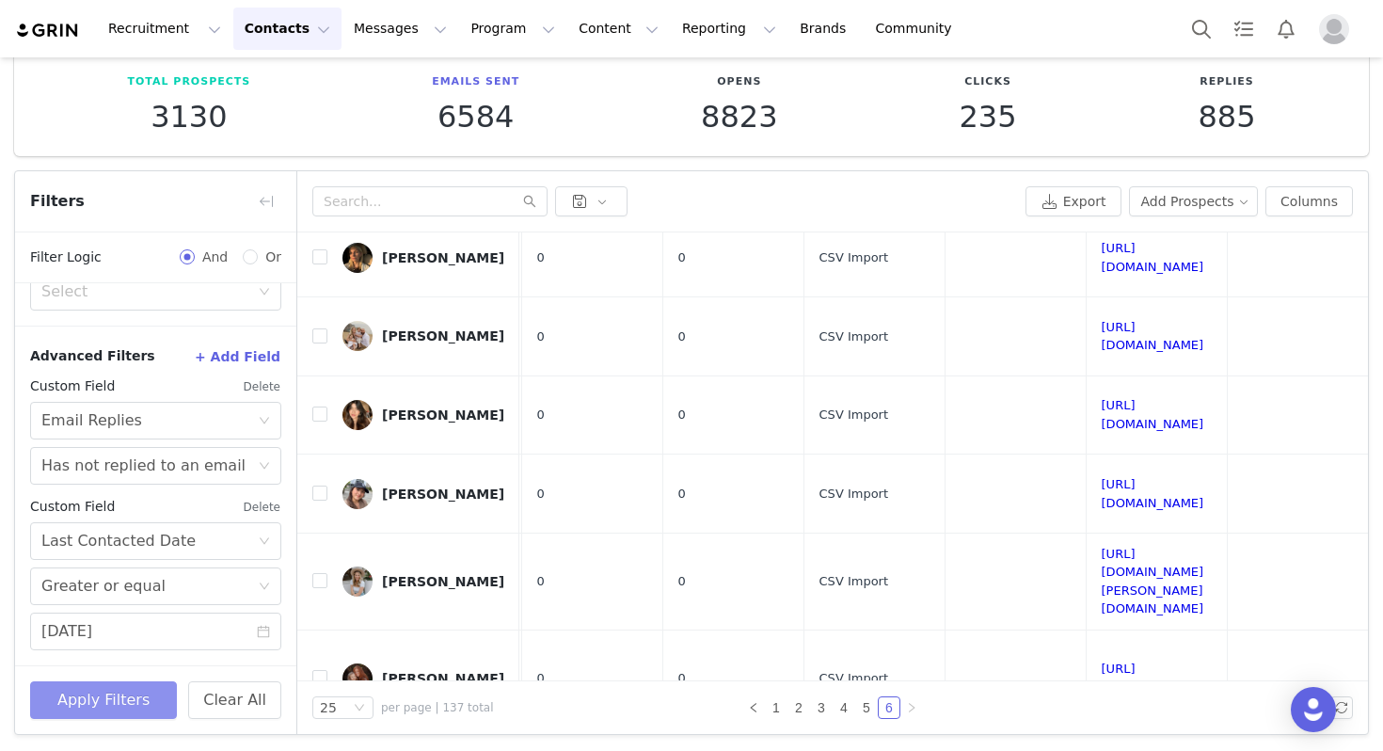
click at [136, 705] on button "Apply Filters" at bounding box center [103, 700] width 147 height 38
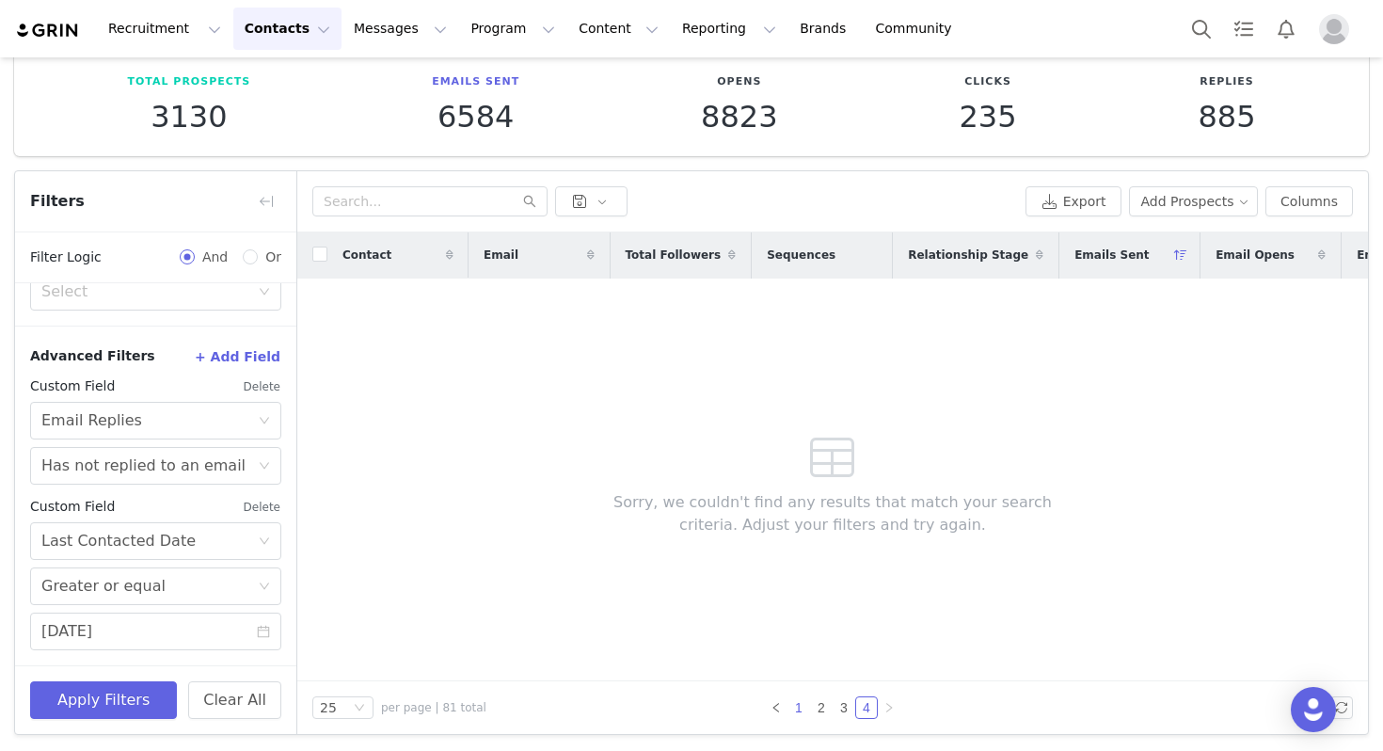
click at [800, 714] on link "1" at bounding box center [799, 707] width 21 height 21
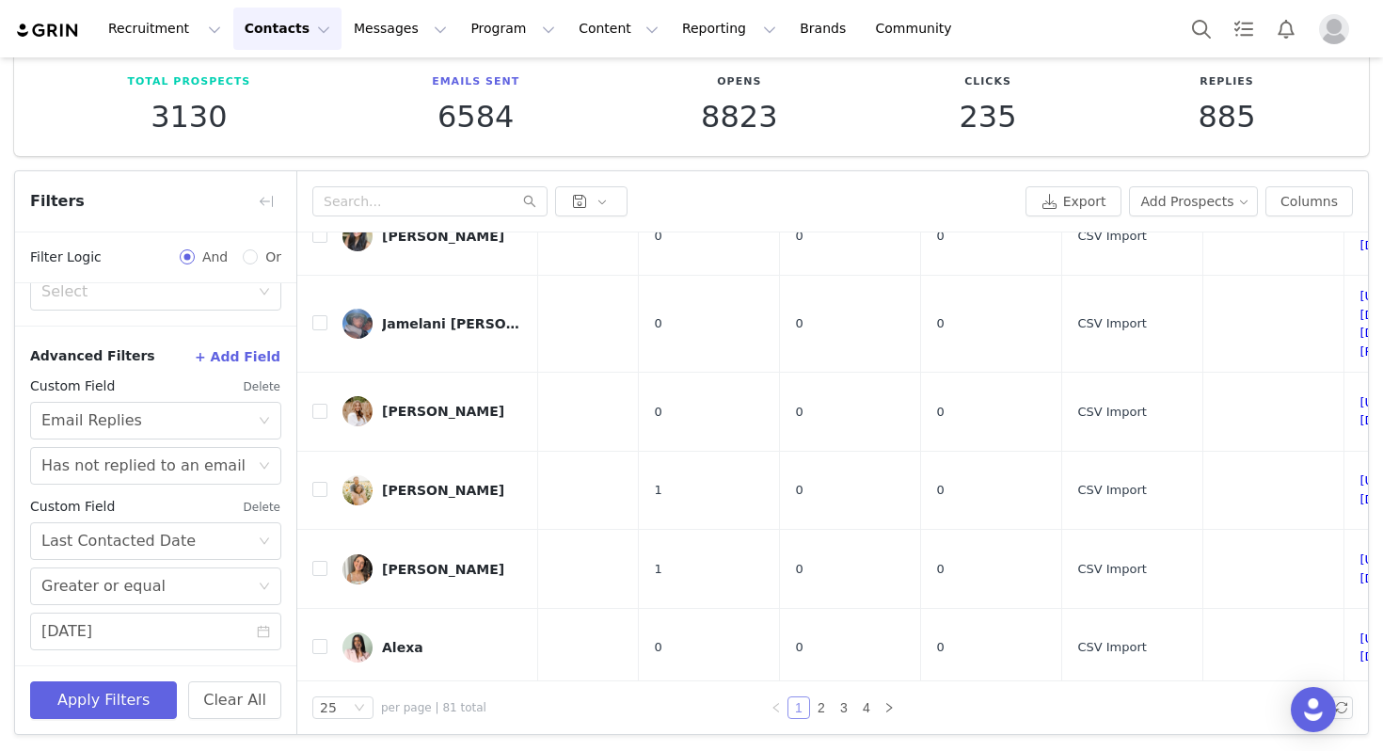
scroll to position [1102, 632]
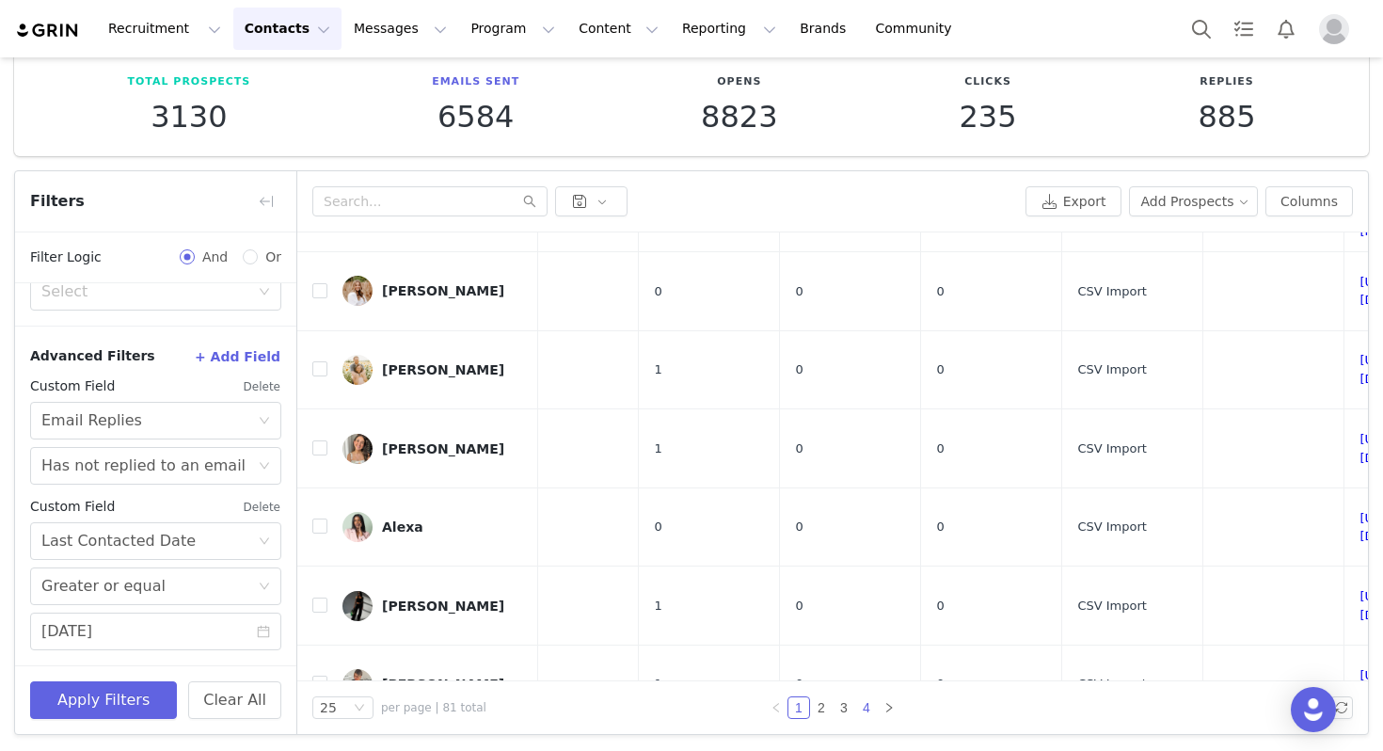
click at [867, 708] on link "4" at bounding box center [866, 707] width 21 height 21
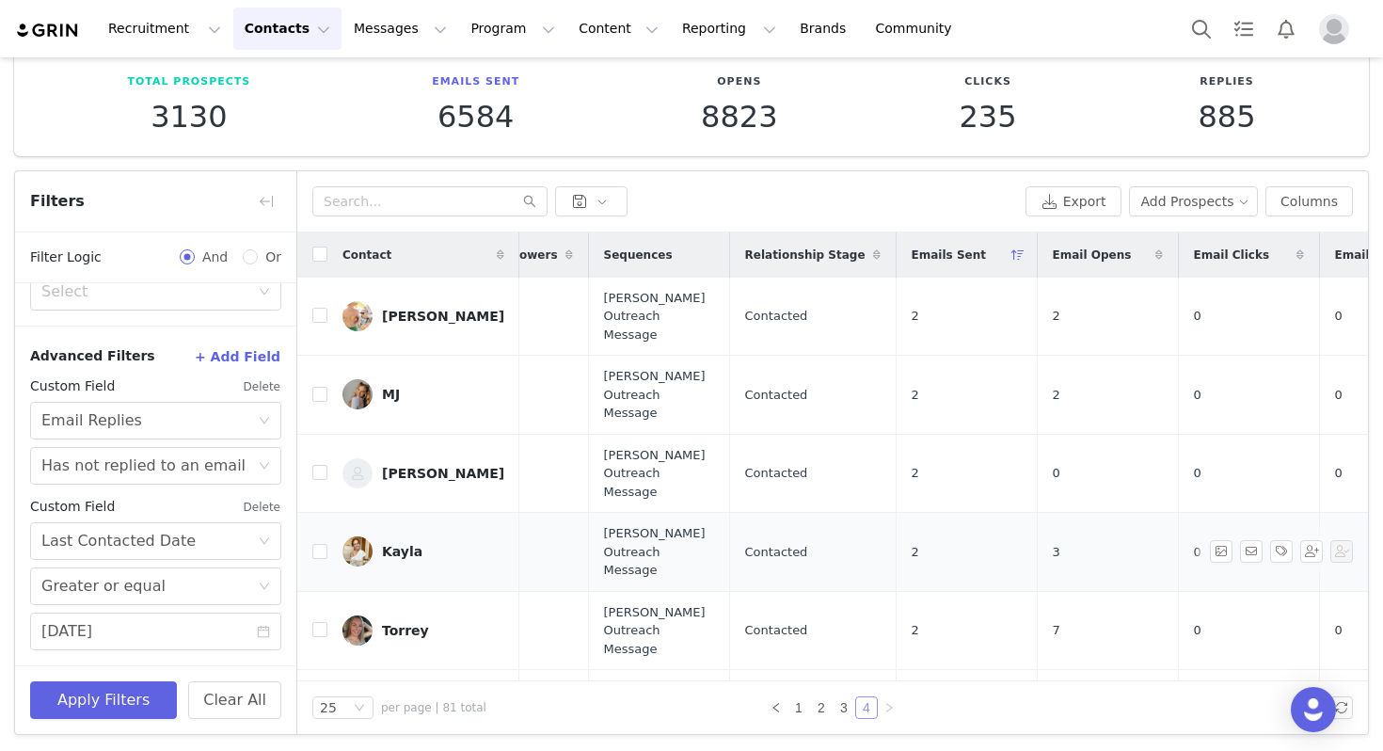
scroll to position [0, 233]
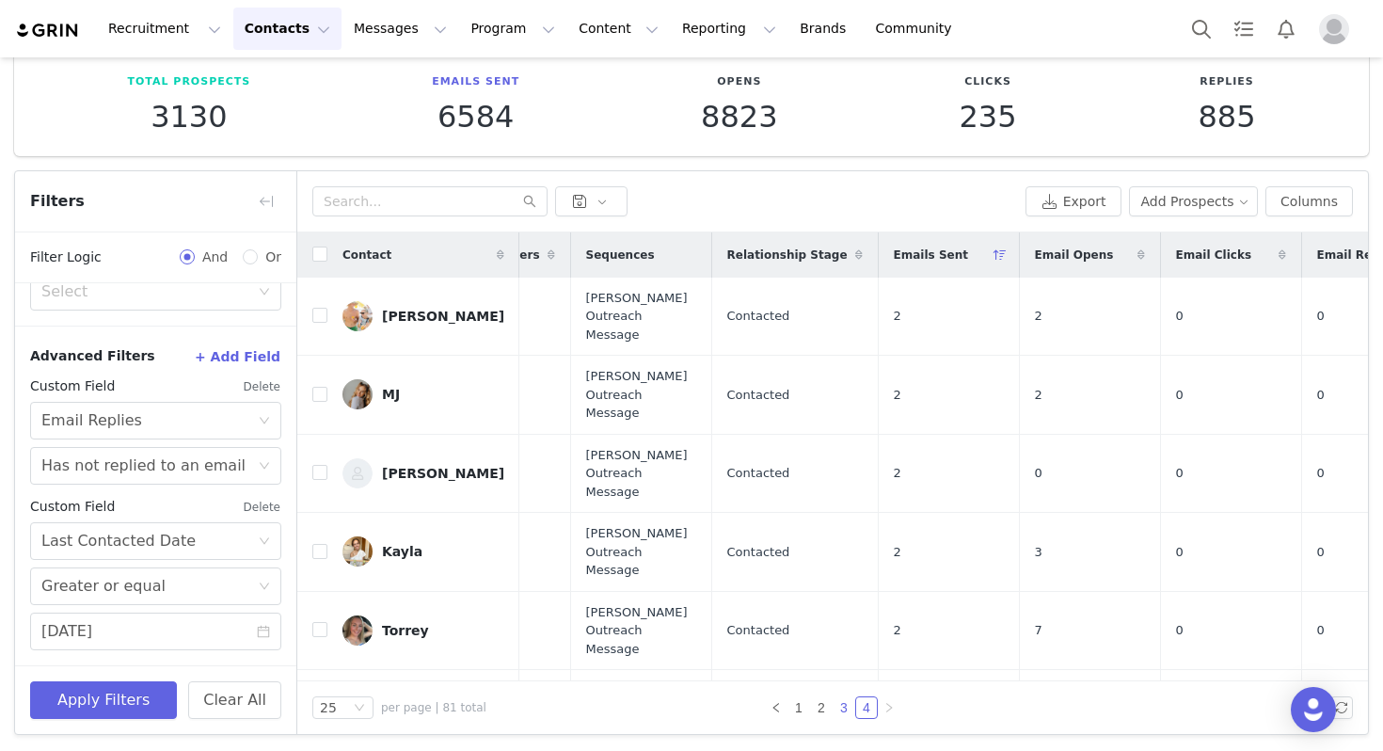
click at [850, 702] on link "3" at bounding box center [844, 707] width 21 height 21
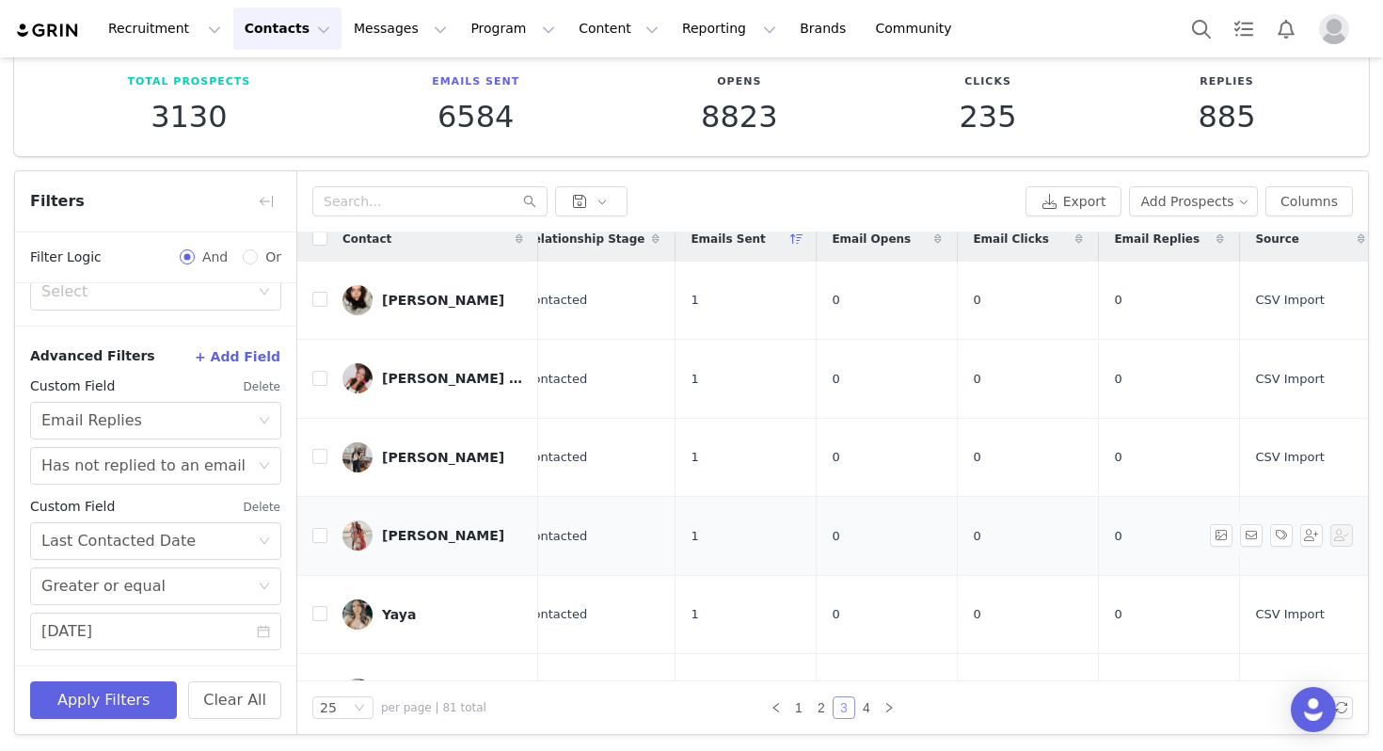
scroll to position [0, 454]
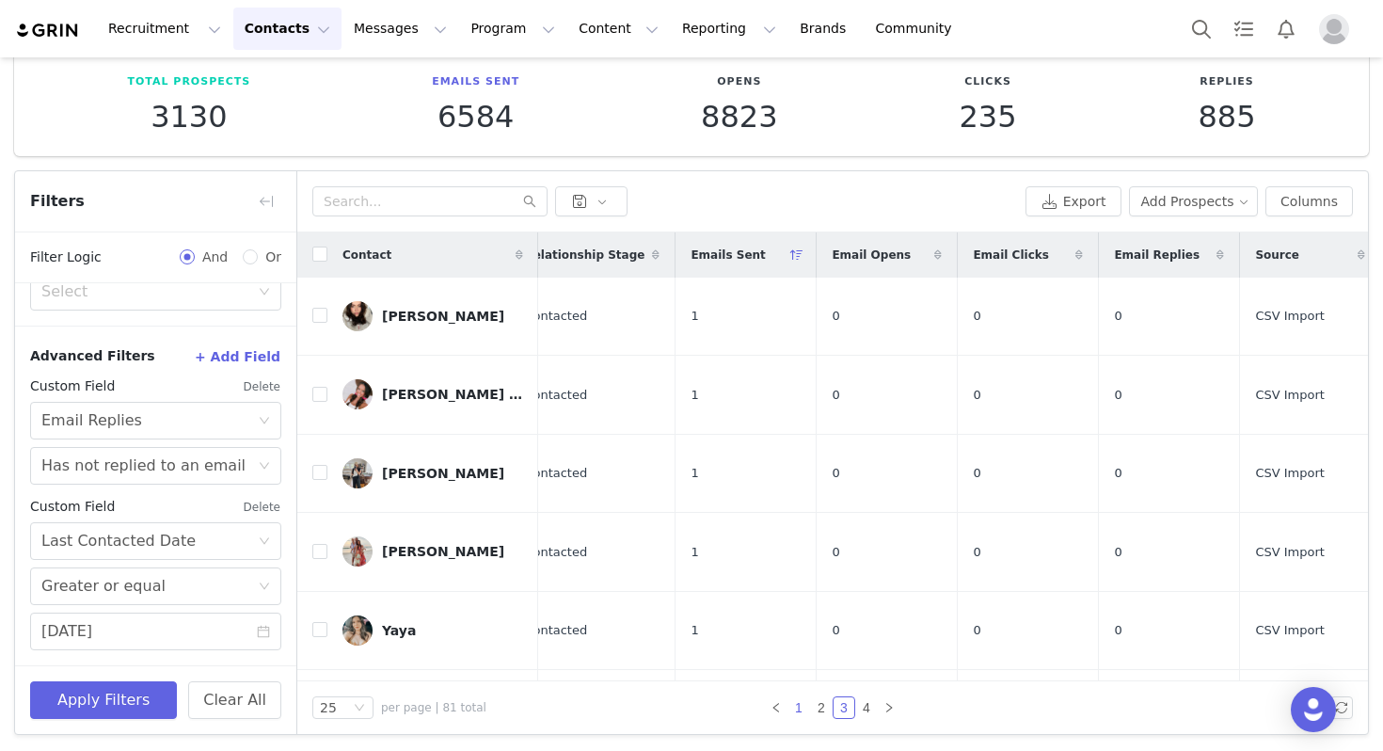
click at [798, 705] on link "1" at bounding box center [799, 707] width 21 height 21
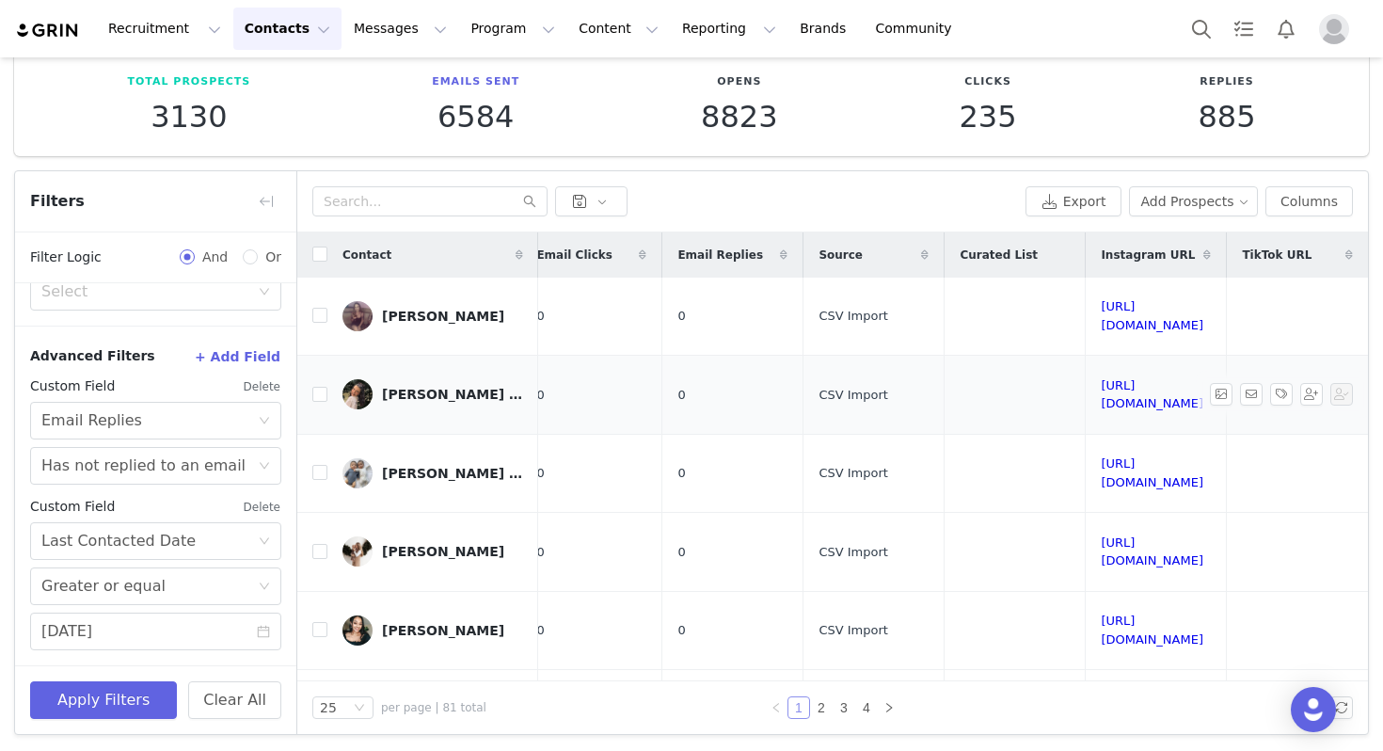
scroll to position [0, 1104]
click at [1101, 308] on link "[URL][DOMAIN_NAME]" at bounding box center [1152, 315] width 103 height 33
click at [1101, 378] on link "[URL][DOMAIN_NAME]" at bounding box center [1152, 394] width 103 height 33
click at [1101, 456] on link "[URL][DOMAIN_NAME]" at bounding box center [1152, 472] width 103 height 33
click at [1101, 535] on link "[URL][DOMAIN_NAME]" at bounding box center [1152, 551] width 103 height 33
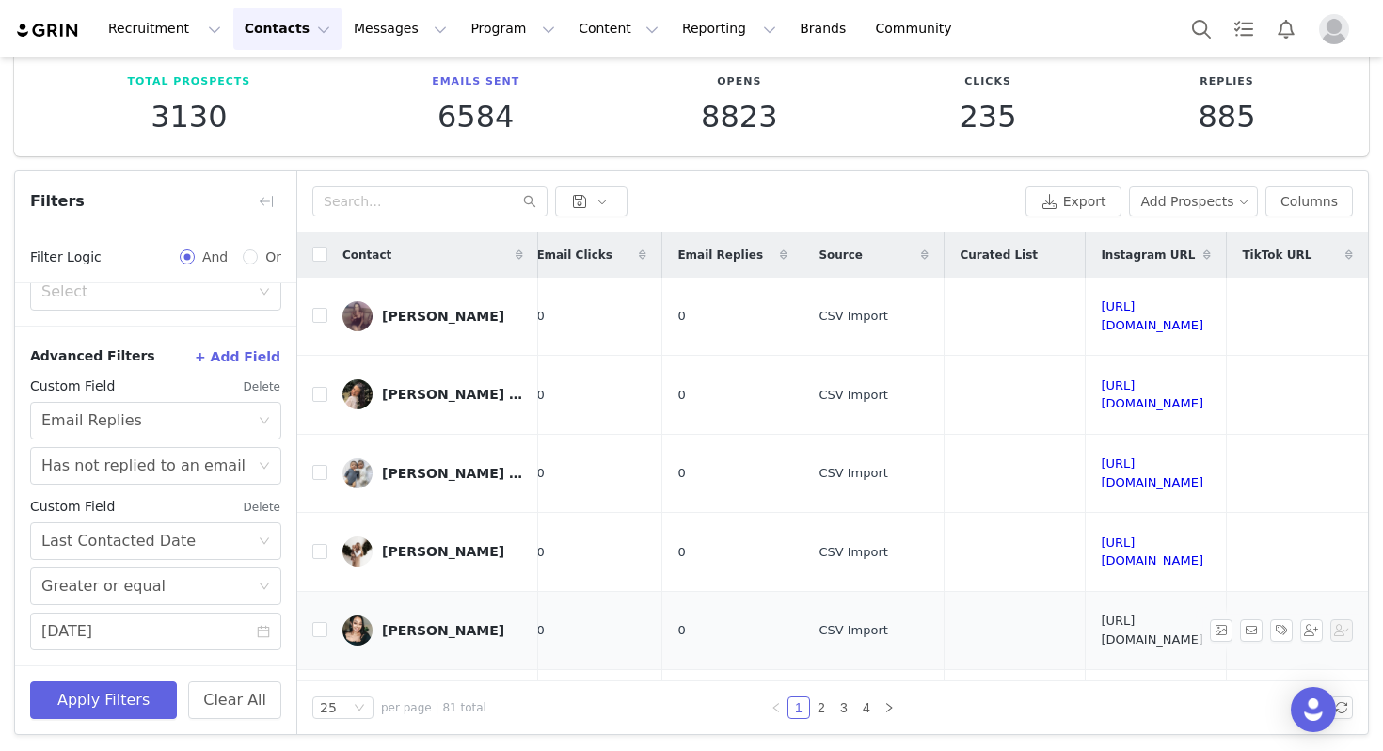
click at [1101, 614] on link "[URL][DOMAIN_NAME]" at bounding box center [1152, 630] width 103 height 33
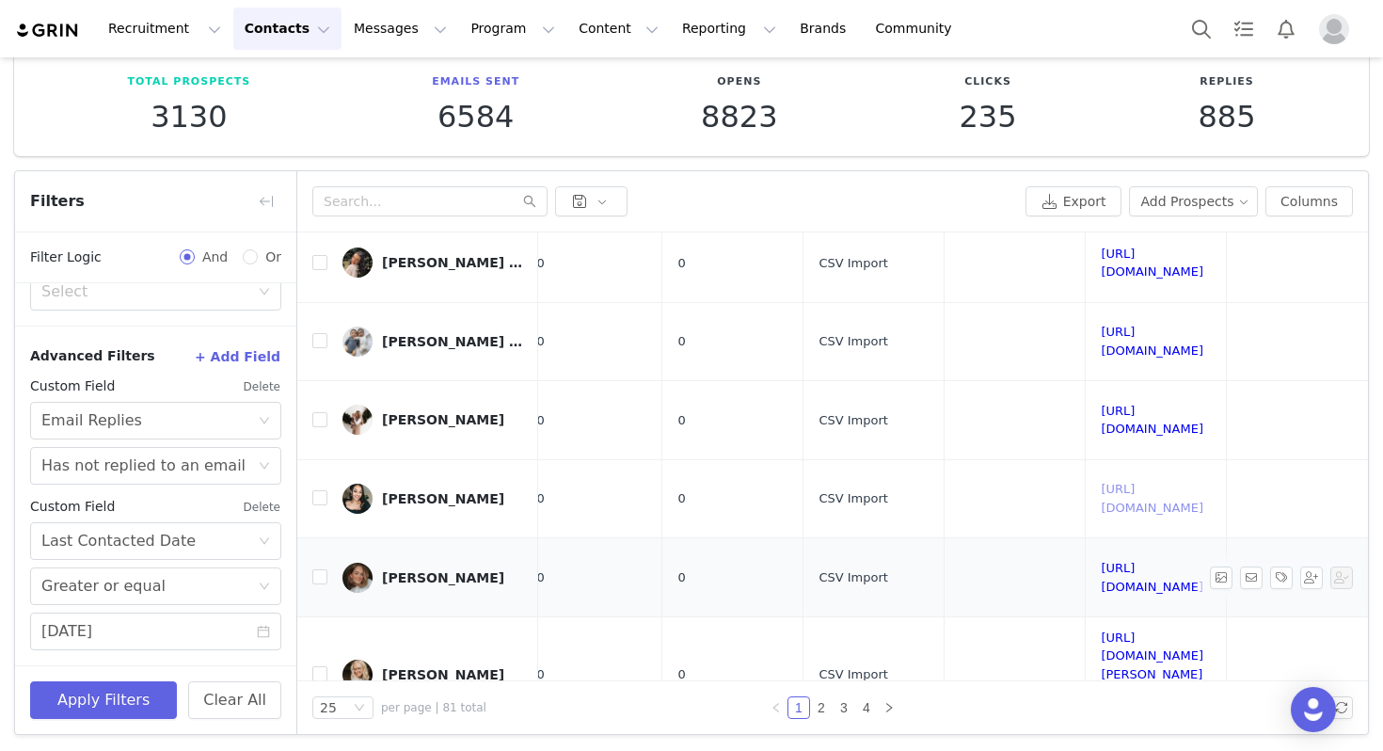
scroll to position [198, 1104]
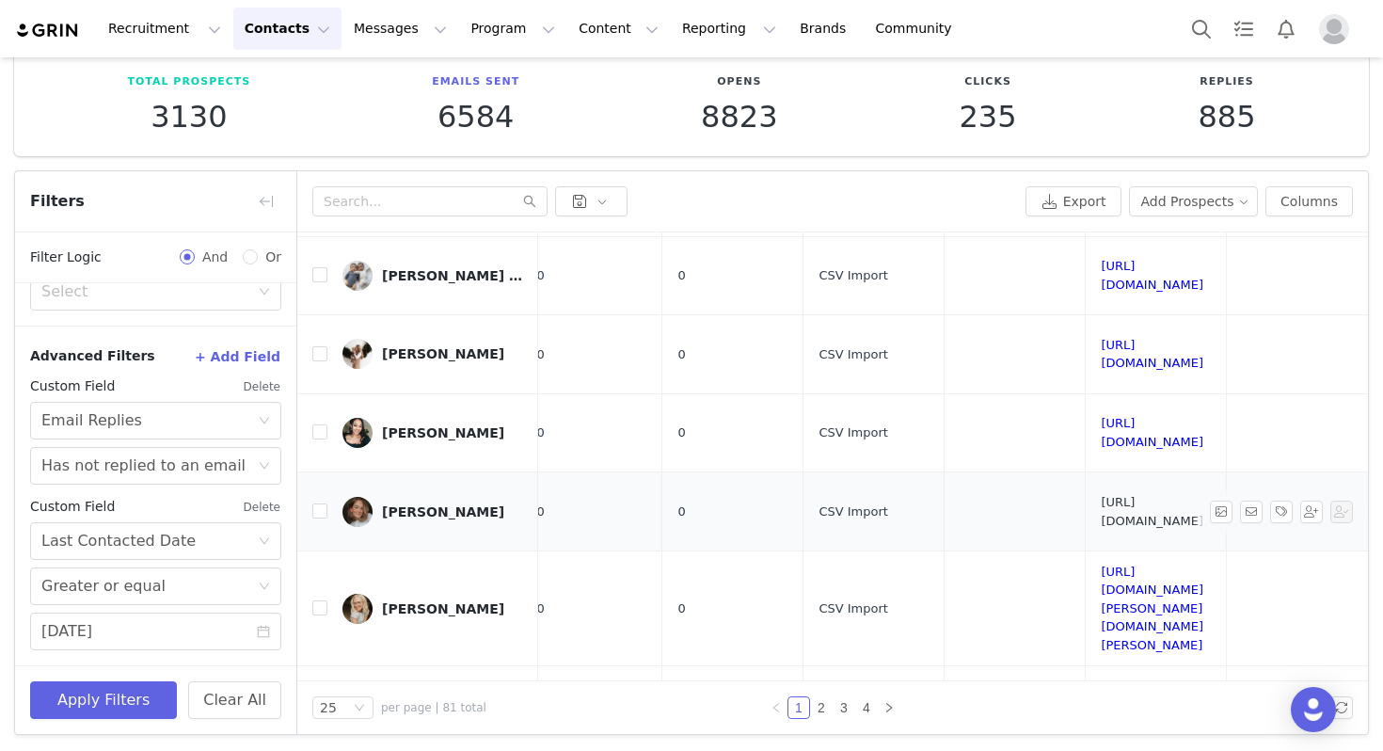
click at [1101, 495] on link "[URL][DOMAIN_NAME]" at bounding box center [1152, 511] width 103 height 33
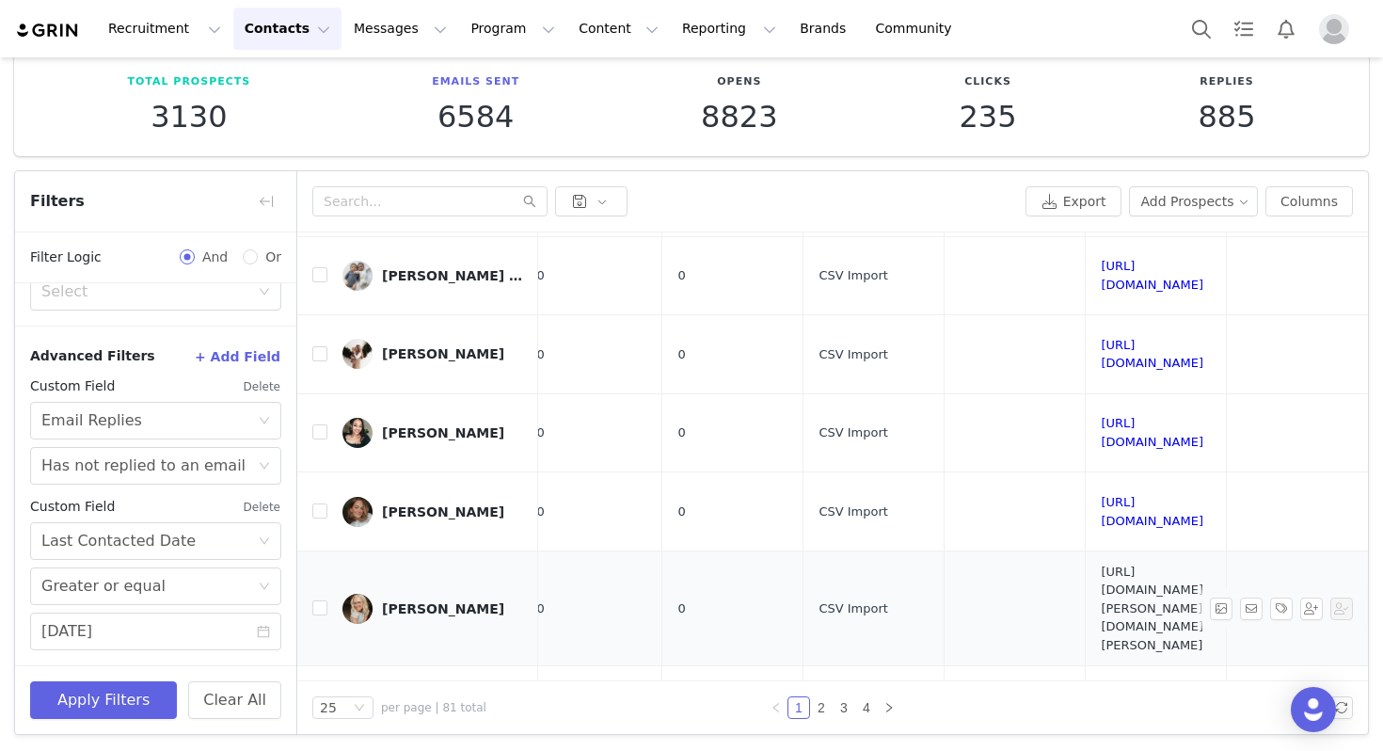
click at [1101, 565] on link "[URL][DOMAIN_NAME][PERSON_NAME][DOMAIN_NAME][PERSON_NAME]" at bounding box center [1152, 609] width 103 height 88
click at [1101, 689] on link "[URL][DOMAIN_NAME]" at bounding box center [1152, 705] width 103 height 33
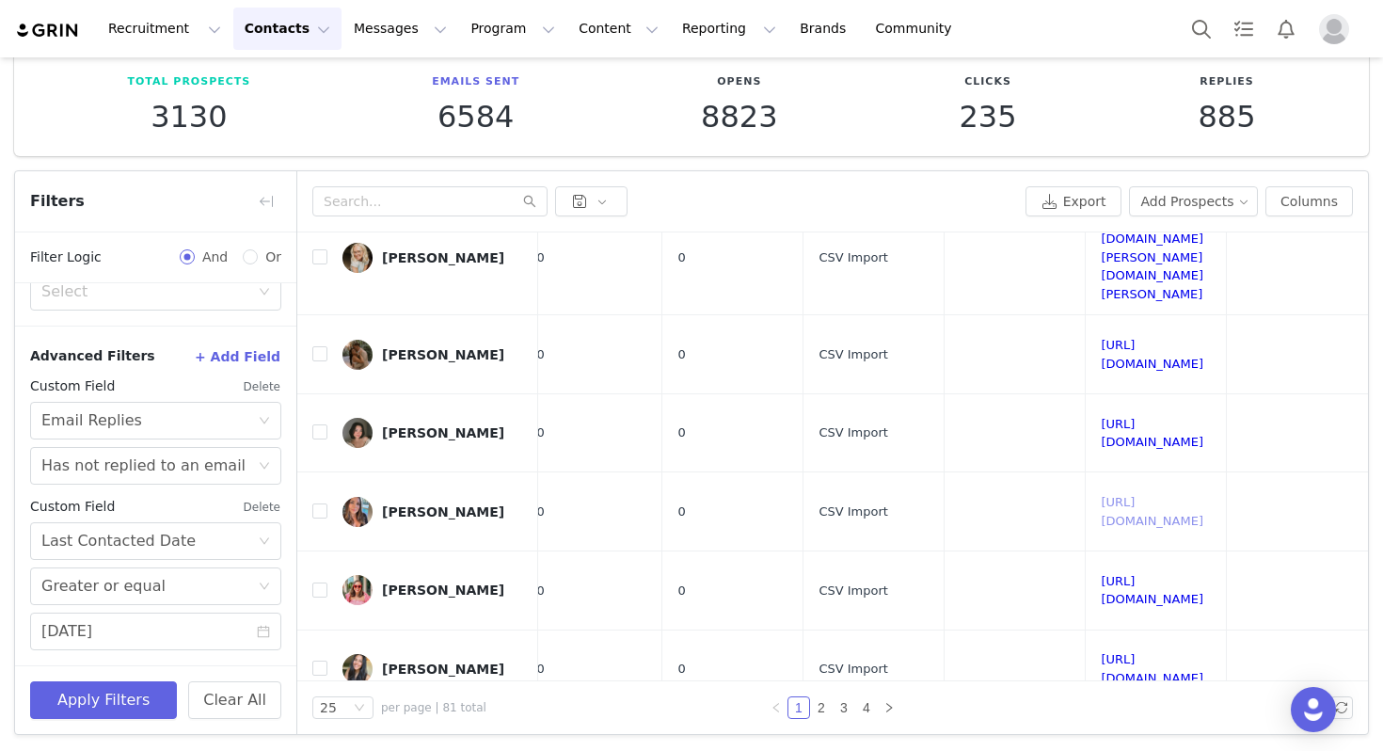
scroll to position [550, 1104]
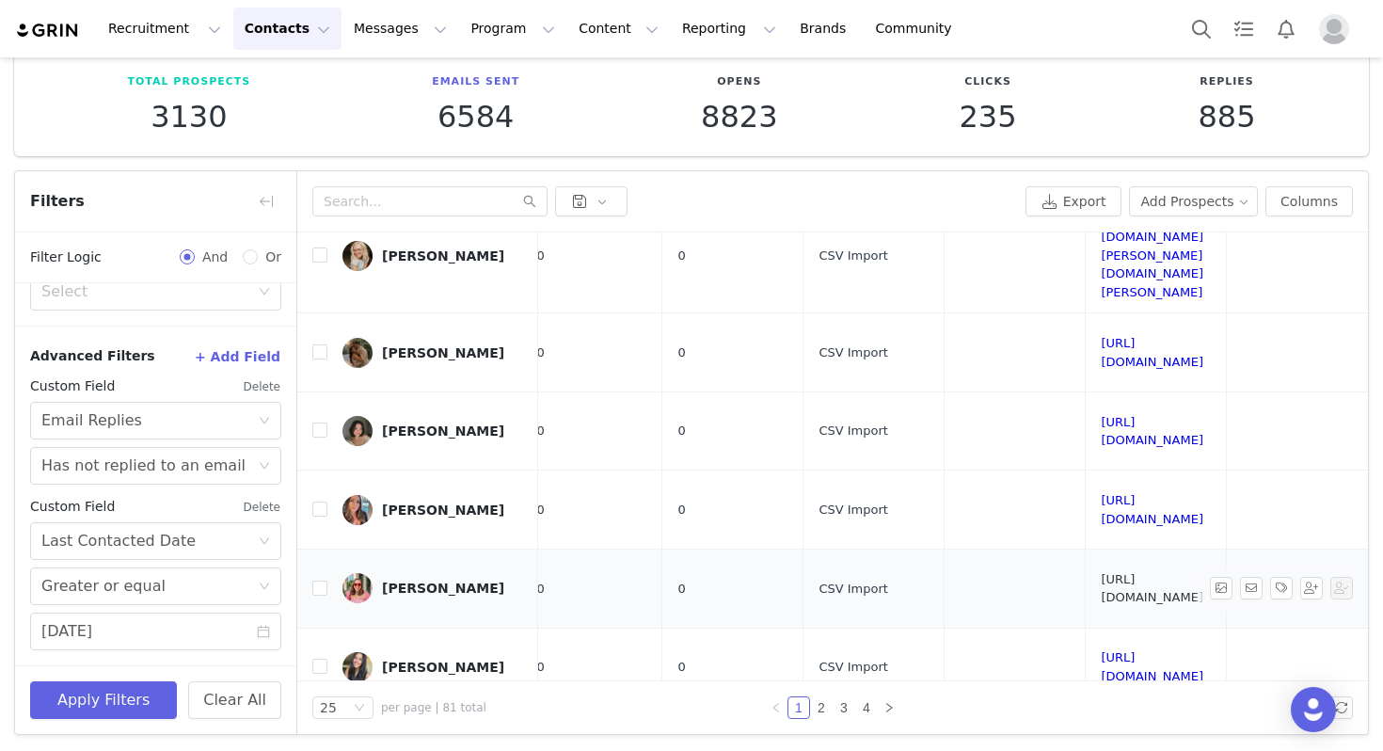
click at [1101, 572] on link "[URL][DOMAIN_NAME]" at bounding box center [1152, 588] width 103 height 33
click at [1086, 628] on td "[URL][DOMAIN_NAME]" at bounding box center [1156, 667] width 141 height 79
click at [1101, 650] on link "[URL][DOMAIN_NAME]" at bounding box center [1152, 666] width 103 height 33
click at [1086, 707] on td "[URL][DOMAIN_NAME][DOMAIN_NAME][PERSON_NAME]" at bounding box center [1156, 755] width 141 height 97
click at [1101, 720] on link "[URL][DOMAIN_NAME][DOMAIN_NAME][PERSON_NAME]" at bounding box center [1152, 755] width 103 height 70
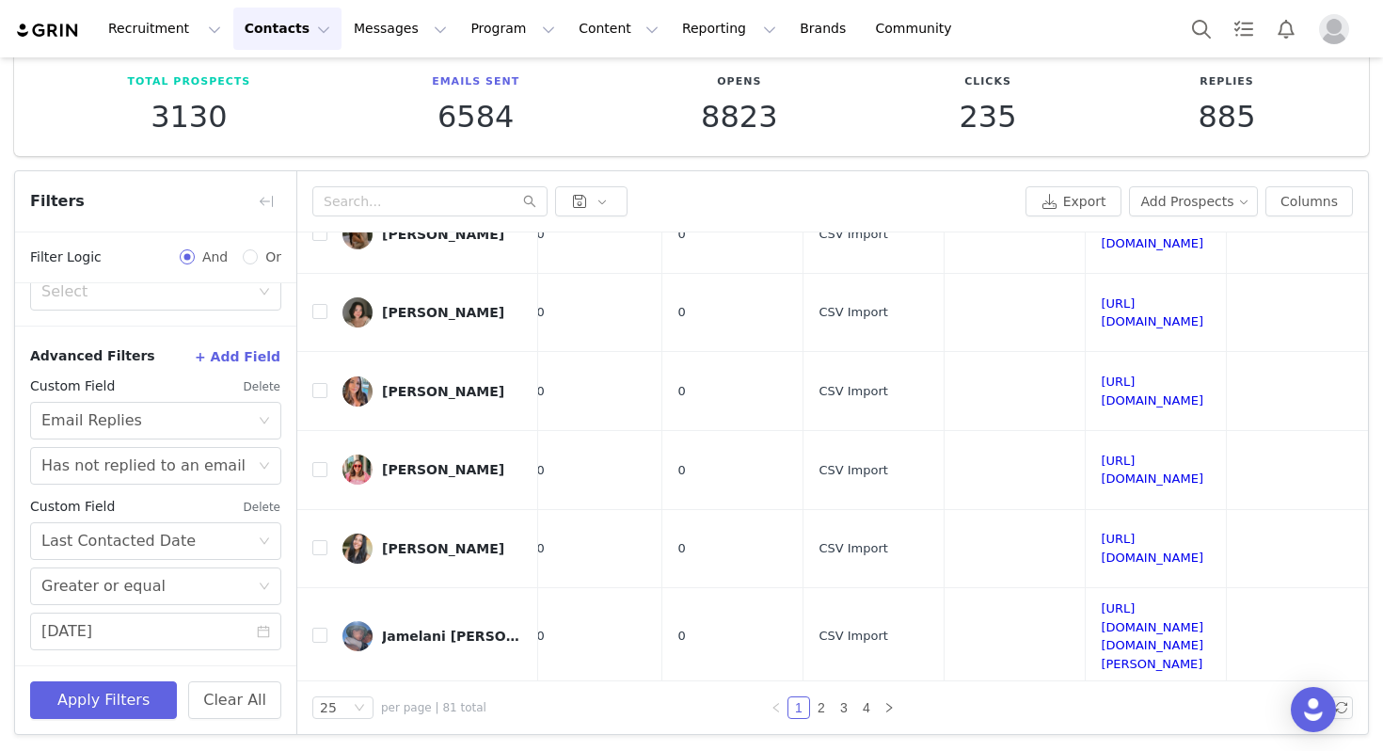
scroll to position [697, 1104]
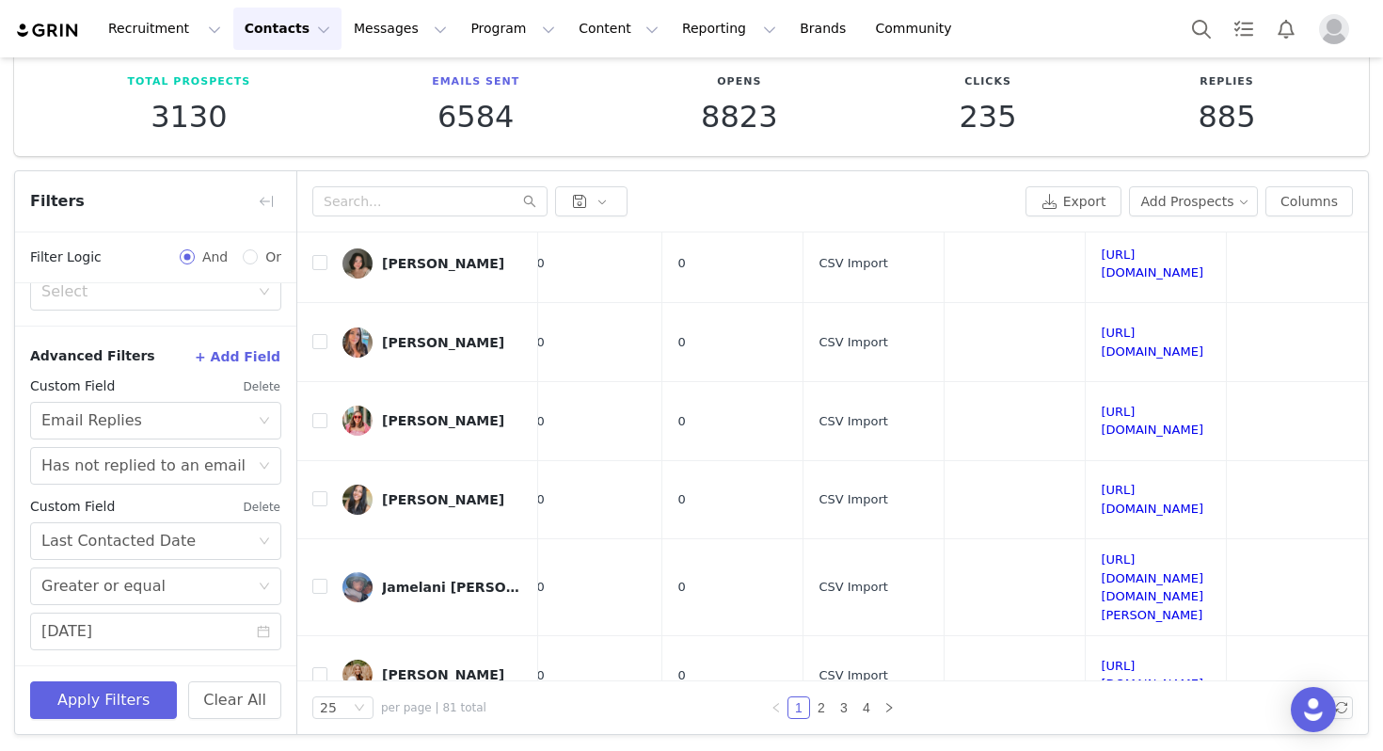
scroll to position [736, 1104]
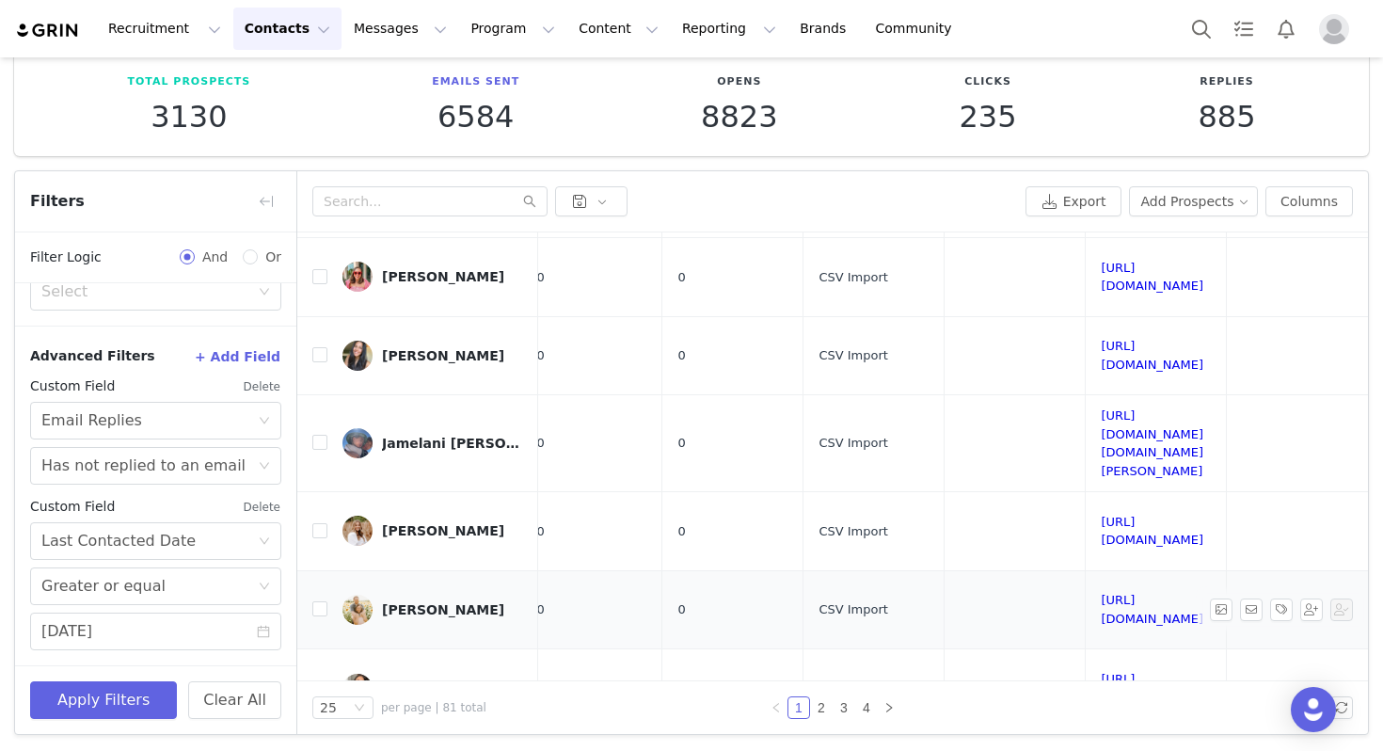
scroll to position [960, 1104]
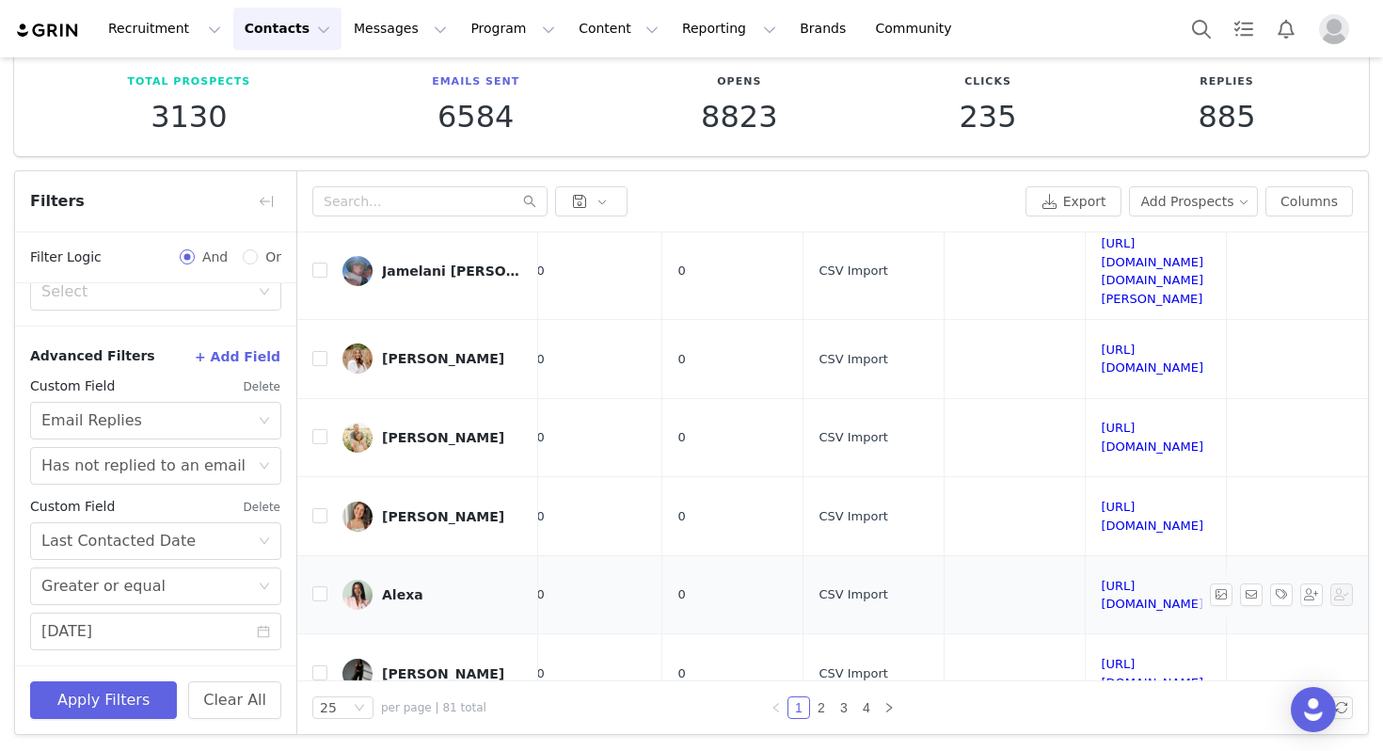
scroll to position [1102, 1104]
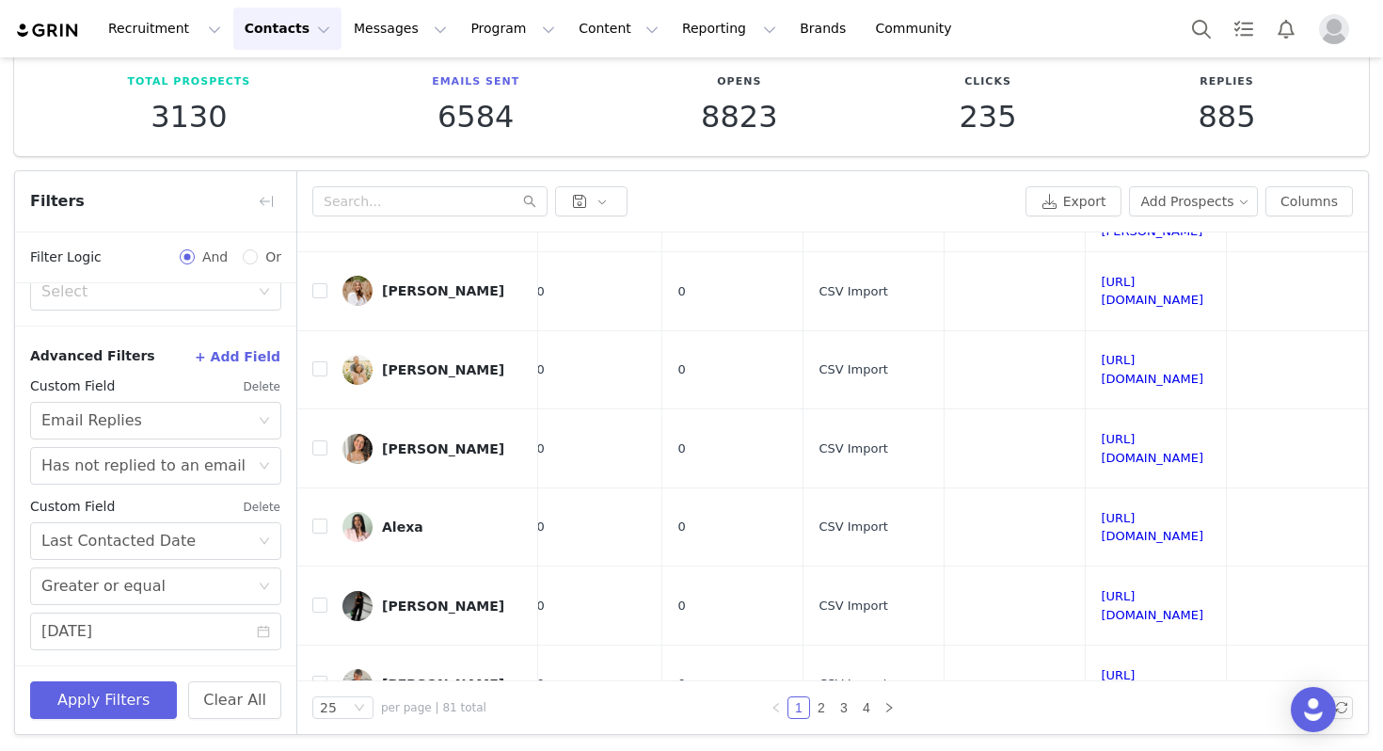
click at [821, 702] on link "2" at bounding box center [821, 707] width 21 height 21
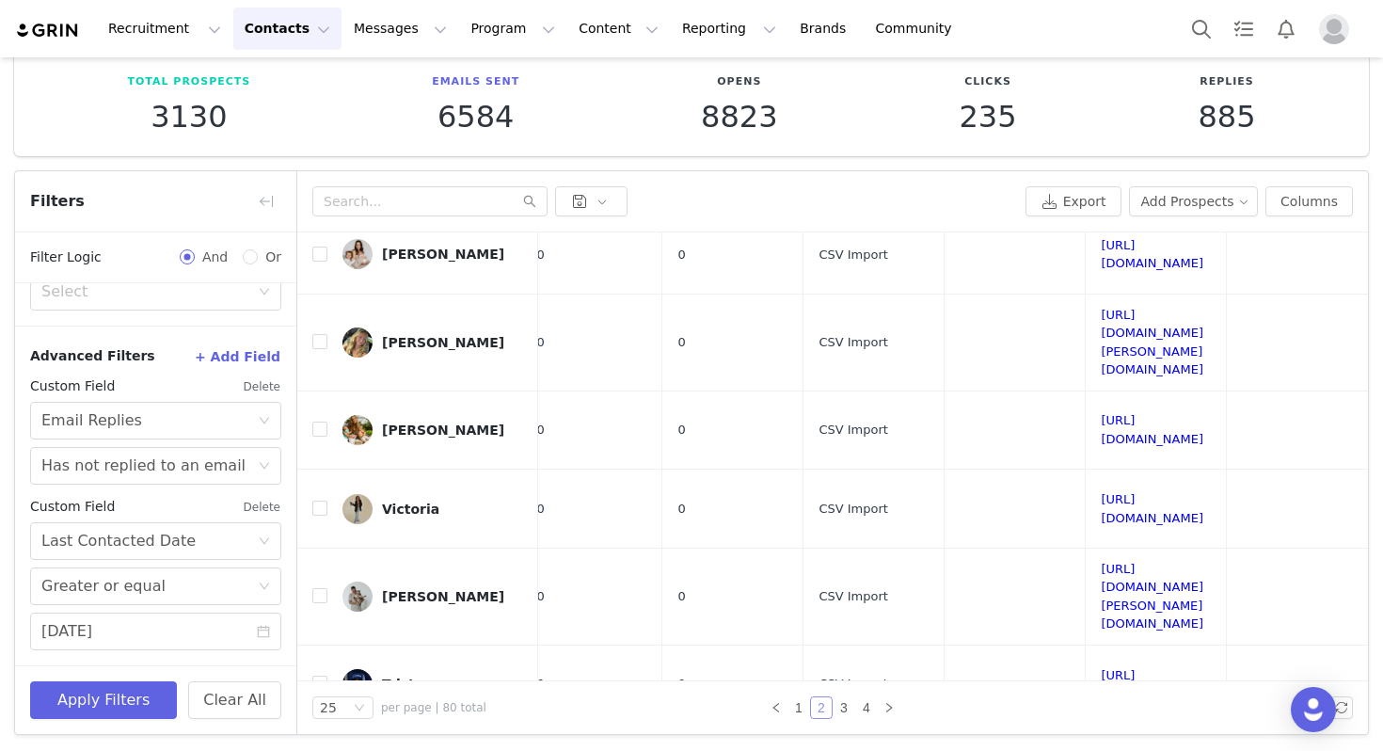
scroll to position [0, 1121]
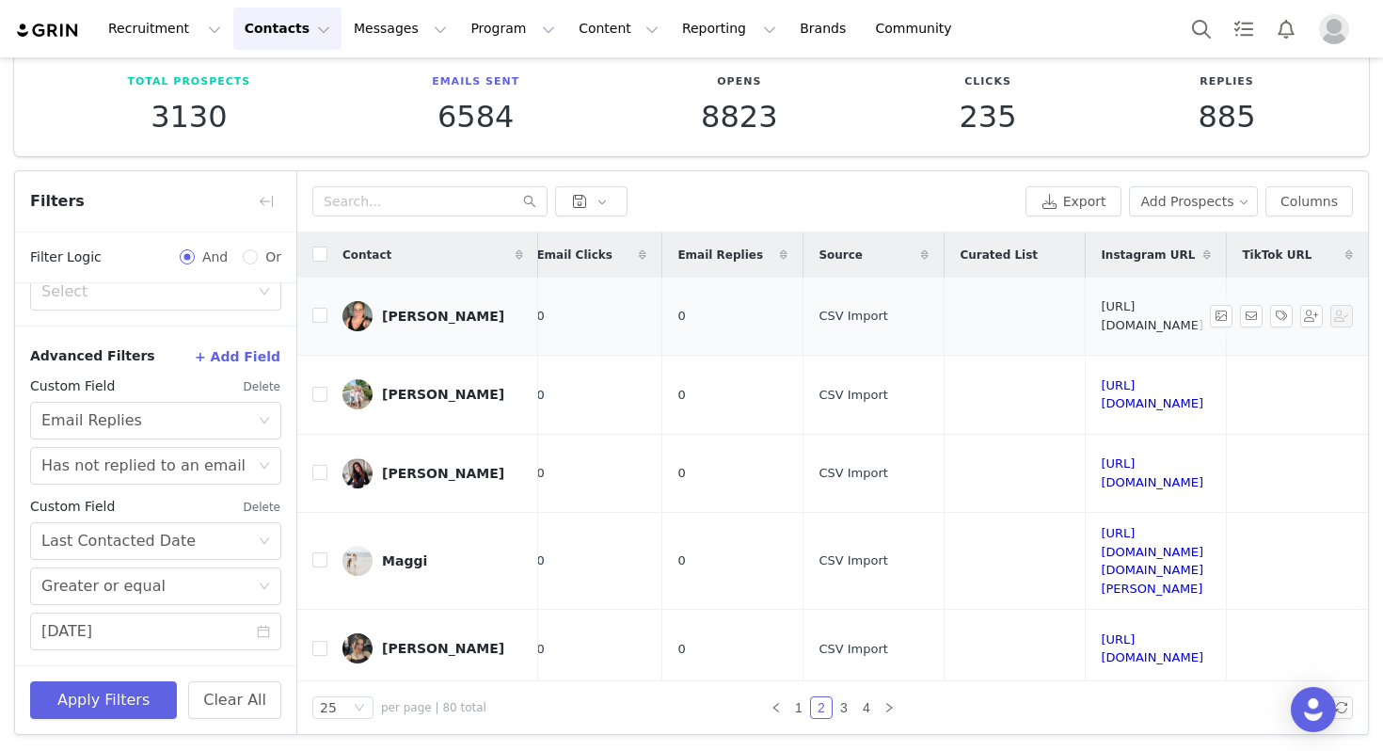
click at [1101, 308] on link "[URL][DOMAIN_NAME]" at bounding box center [1152, 315] width 103 height 33
click at [1101, 378] on link "[URL][DOMAIN_NAME]" at bounding box center [1152, 394] width 103 height 33
click at [1101, 456] on link "[URL][DOMAIN_NAME]" at bounding box center [1152, 472] width 103 height 33
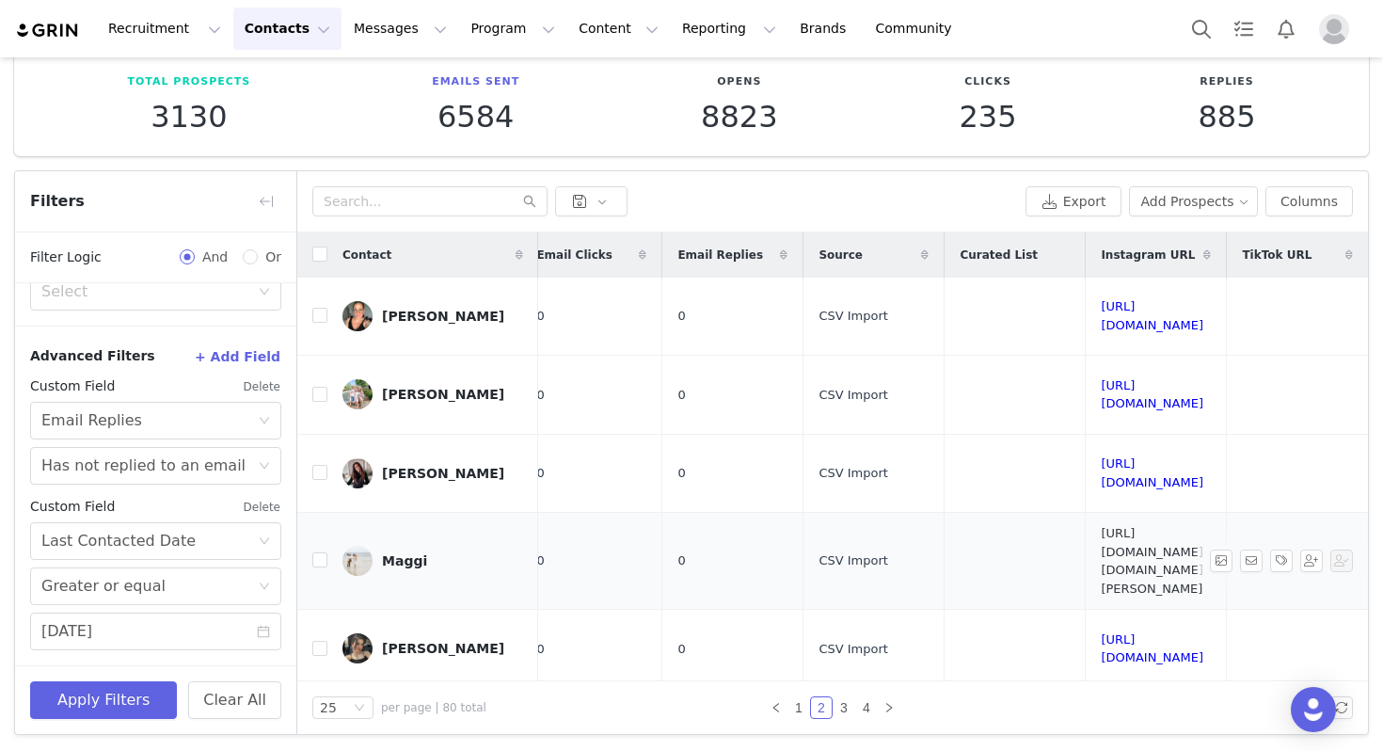
click at [1101, 526] on link "[URL][DOMAIN_NAME][DOMAIN_NAME][PERSON_NAME]" at bounding box center [1152, 561] width 103 height 70
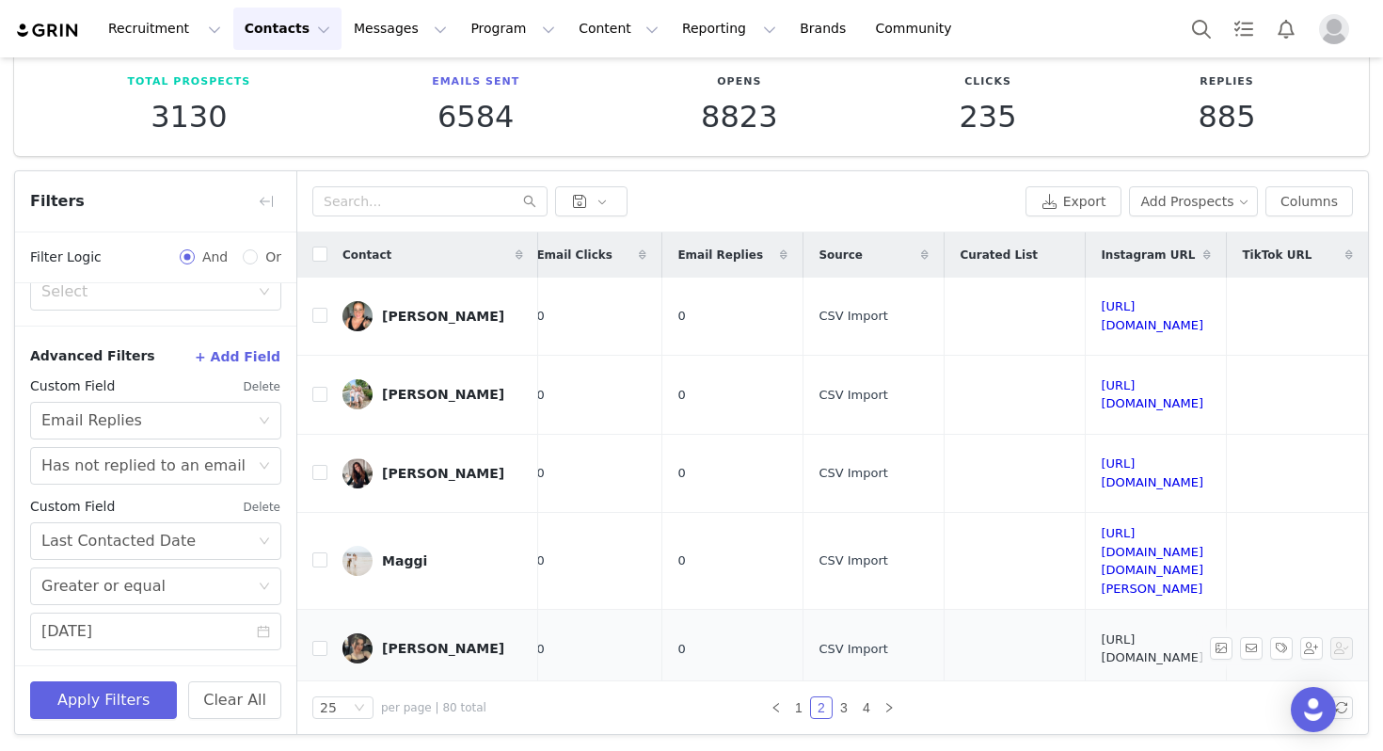
click at [1101, 632] on link "[URL][DOMAIN_NAME]" at bounding box center [1152, 648] width 103 height 33
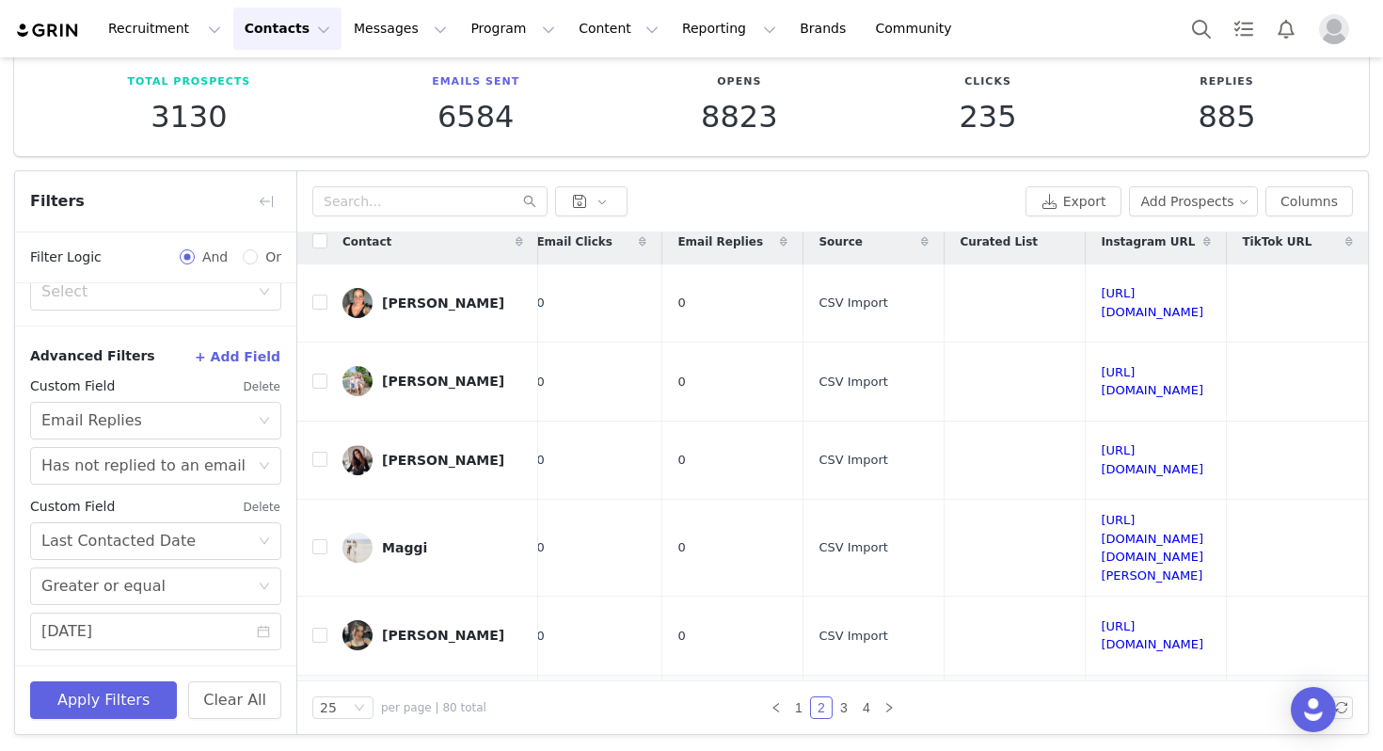
click at [1101, 698] on link "[URL][DOMAIN_NAME]" at bounding box center [1152, 714] width 103 height 33
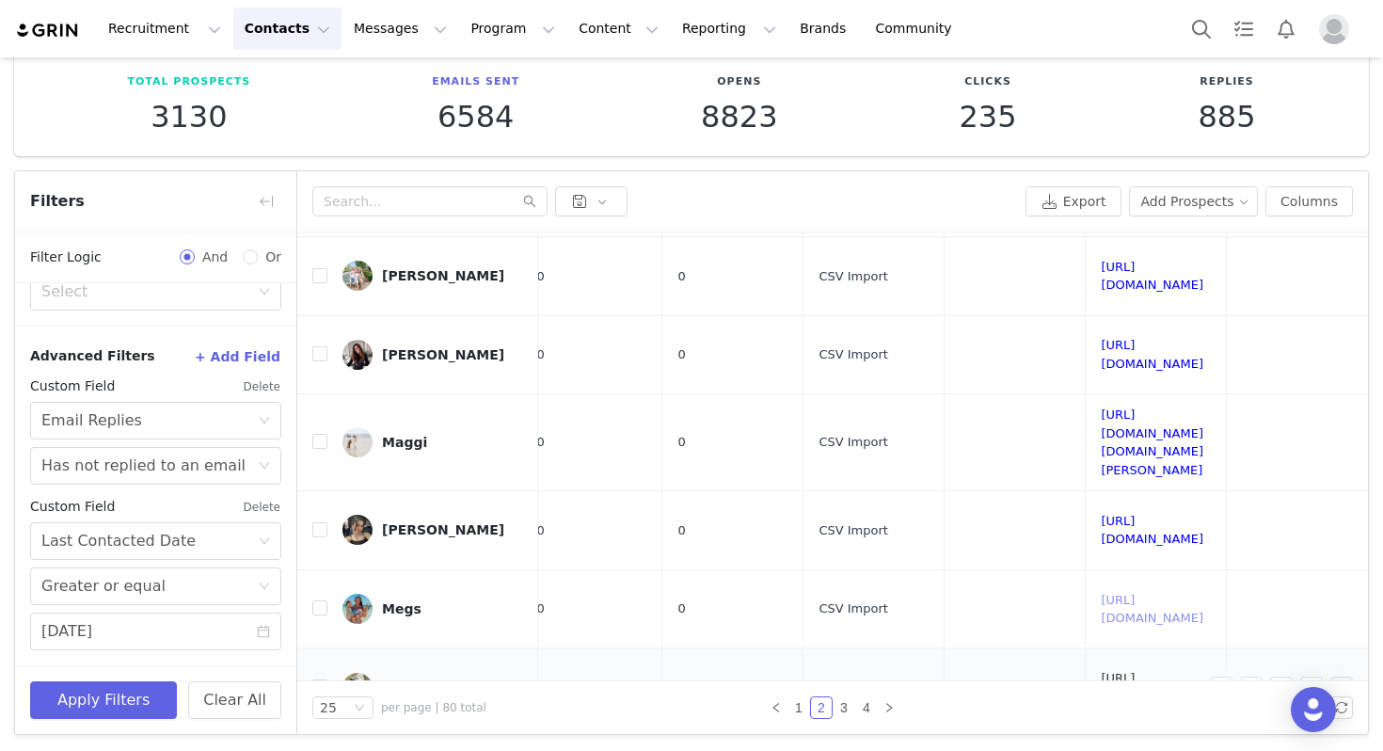
scroll to position [128, 1121]
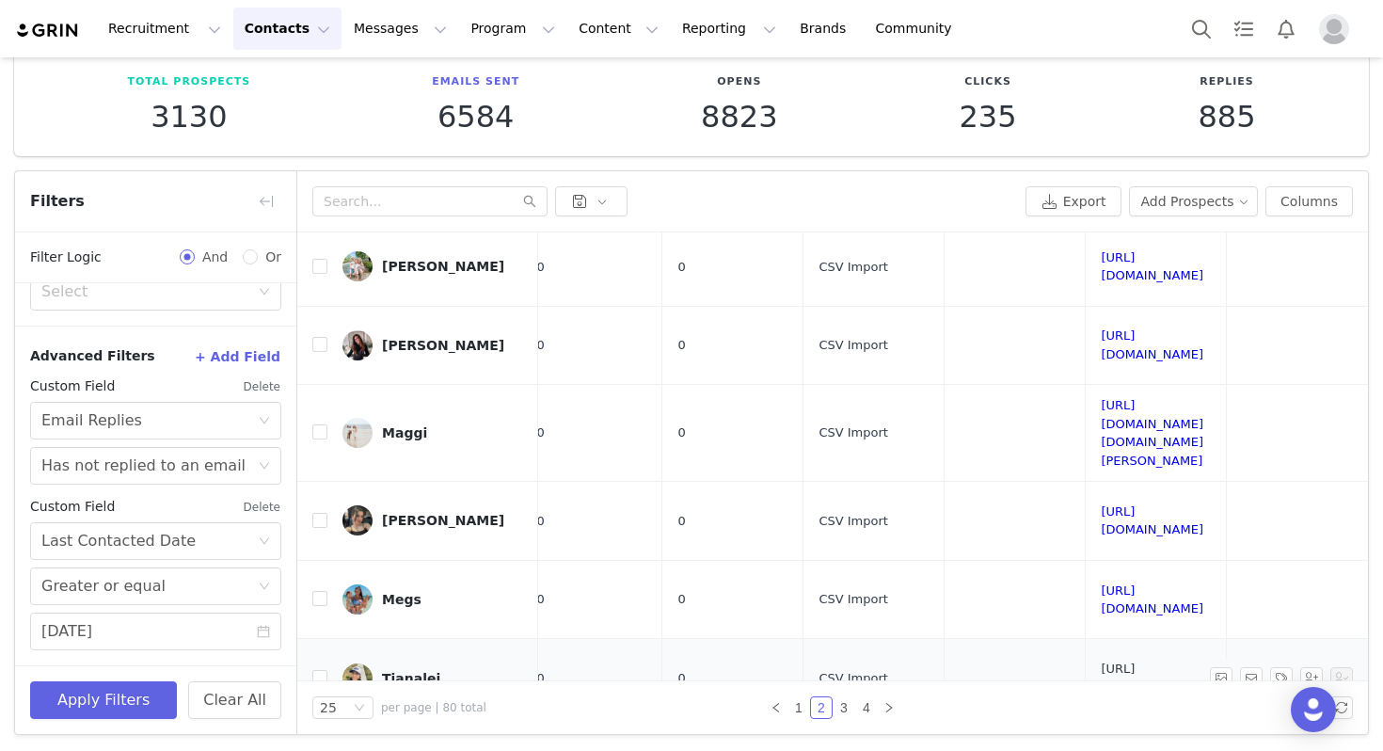
click at [1101, 662] on link "[URL][DOMAIN_NAME]" at bounding box center [1152, 678] width 103 height 33
click at [1101, 741] on link "[URL][DOMAIN_NAME]" at bounding box center [1152, 757] width 103 height 33
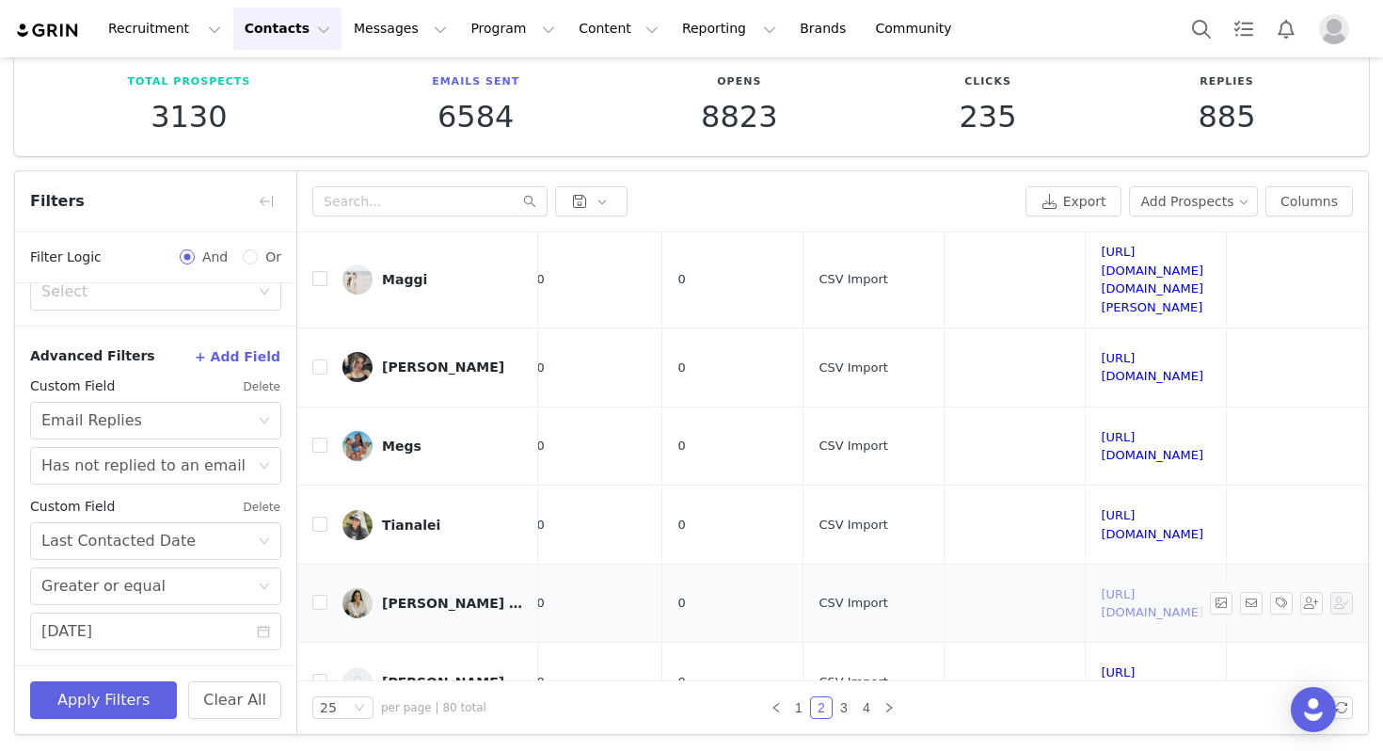
scroll to position [344, 1121]
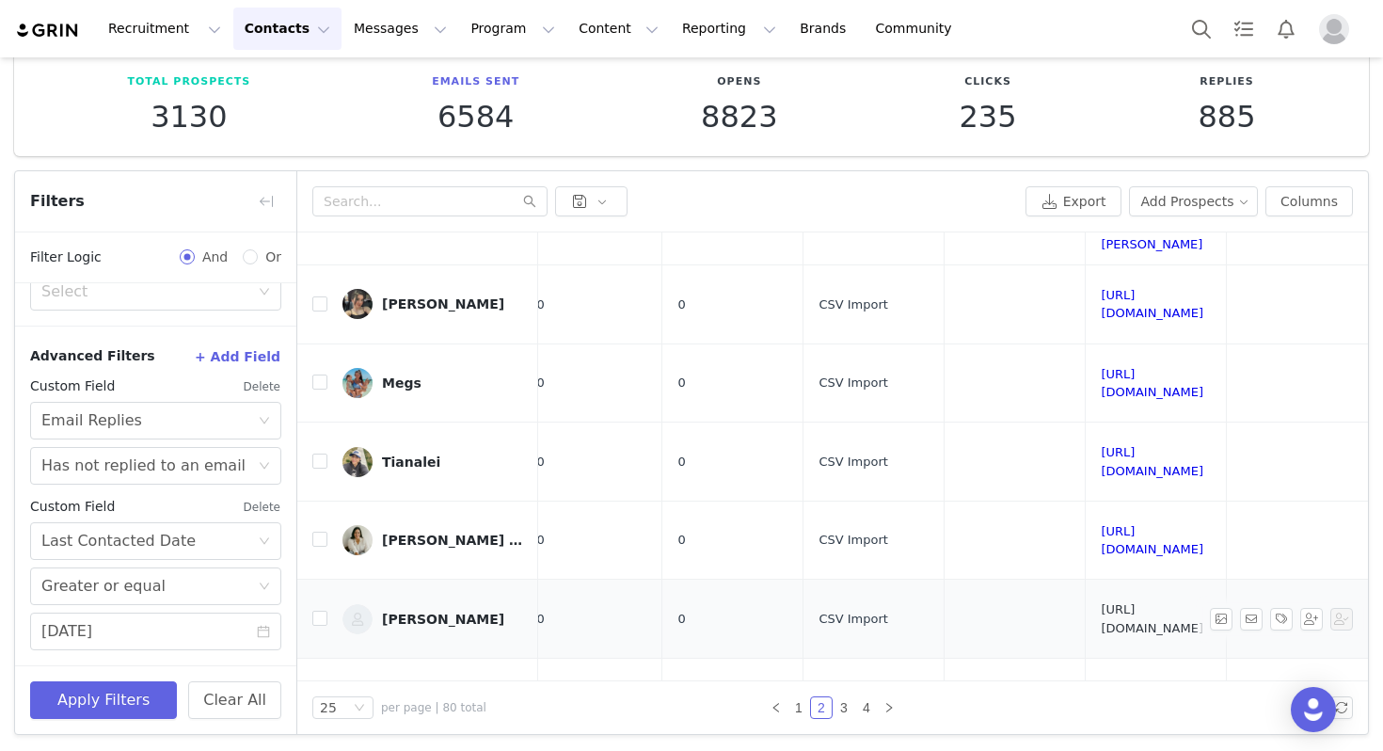
click at [1101, 602] on link "[URL][DOMAIN_NAME]" at bounding box center [1152, 618] width 103 height 33
click at [1086, 658] on td "[URL][DOMAIN_NAME]" at bounding box center [1156, 697] width 141 height 79
click at [1101, 681] on link "[URL][DOMAIN_NAME]" at bounding box center [1152, 697] width 103 height 33
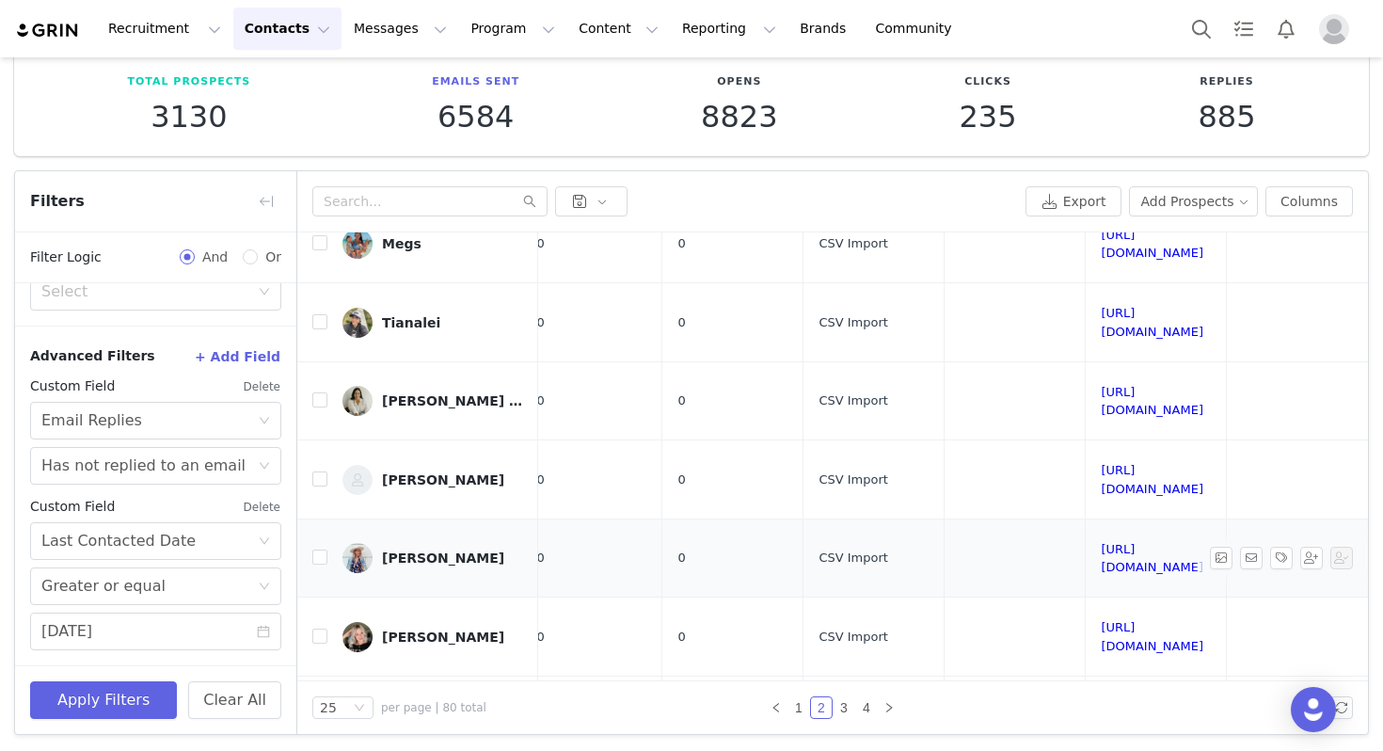
scroll to position [524, 1121]
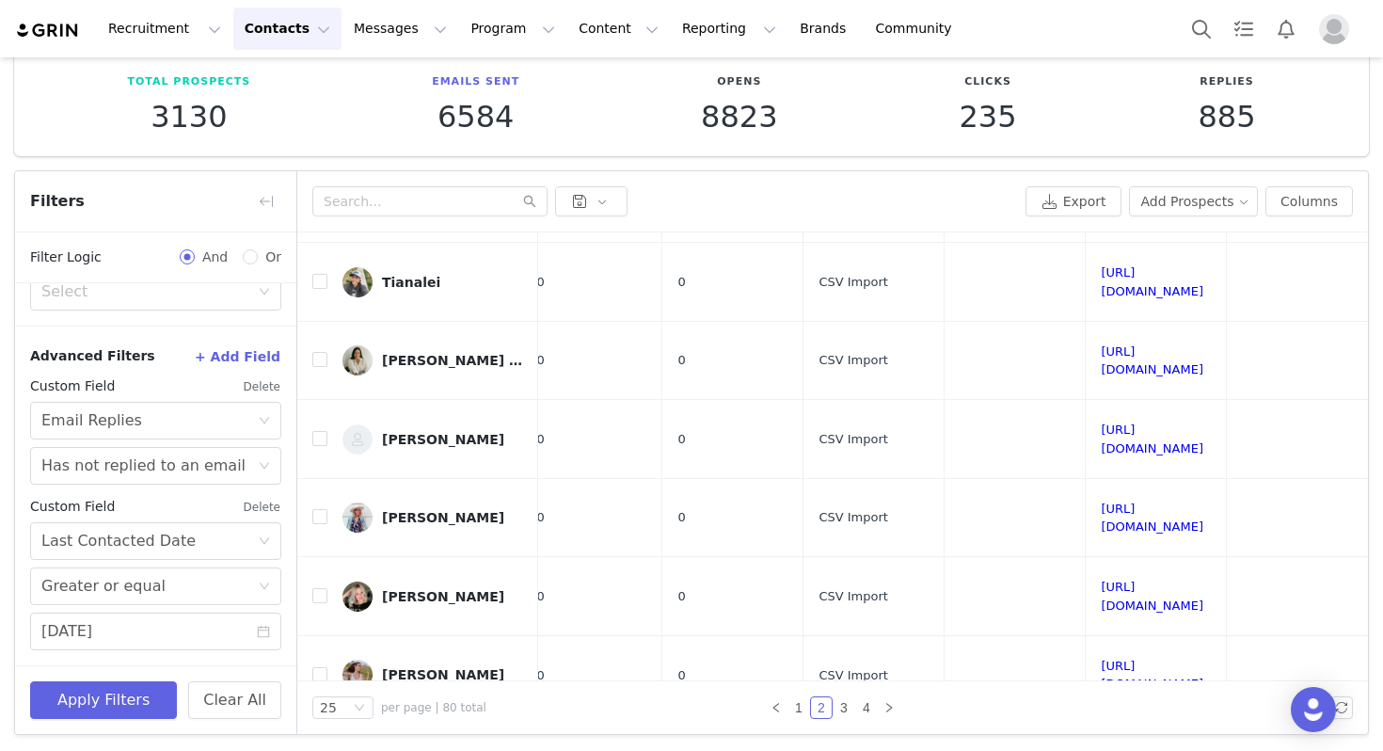
click at [1101, 737] on link "[URL][DOMAIN_NAME]" at bounding box center [1152, 753] width 103 height 33
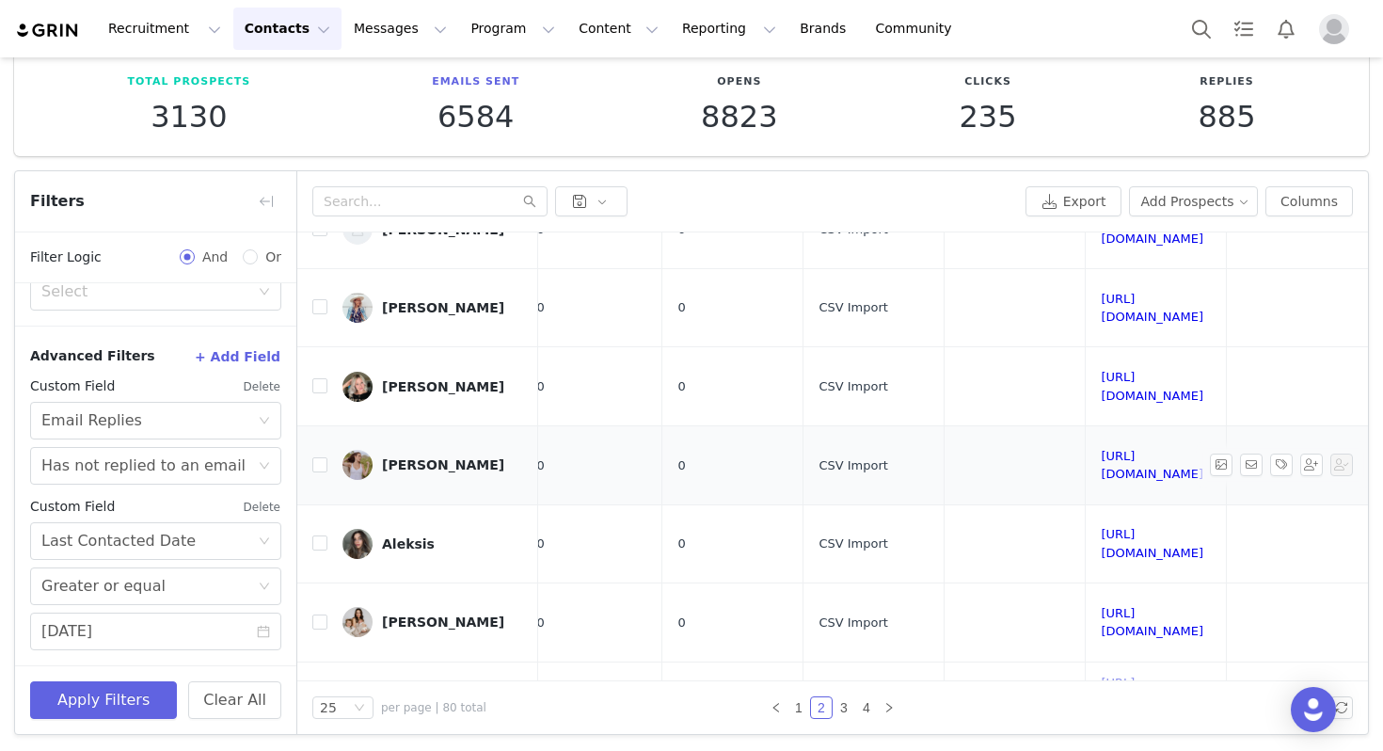
scroll to position [784, 1121]
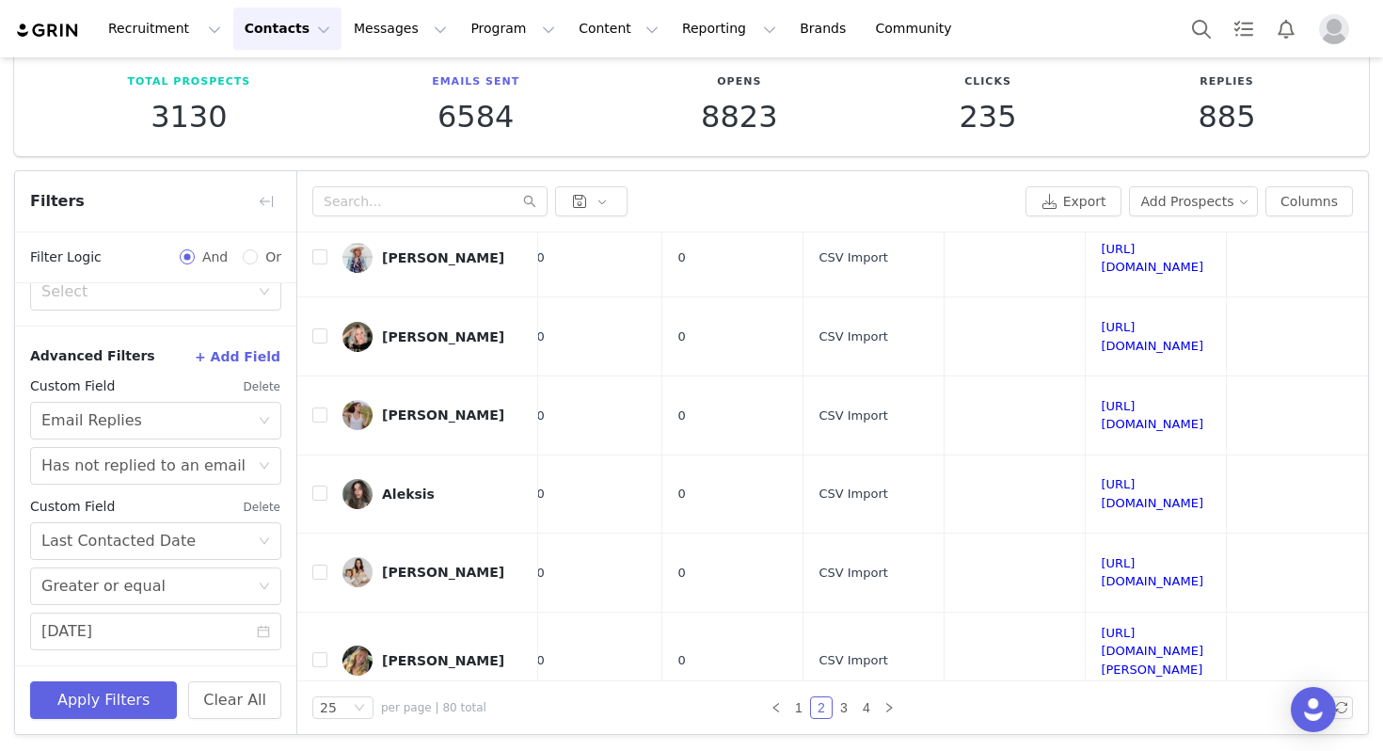
click at [1101, 731] on link "[URL][DOMAIN_NAME]" at bounding box center [1152, 747] width 103 height 33
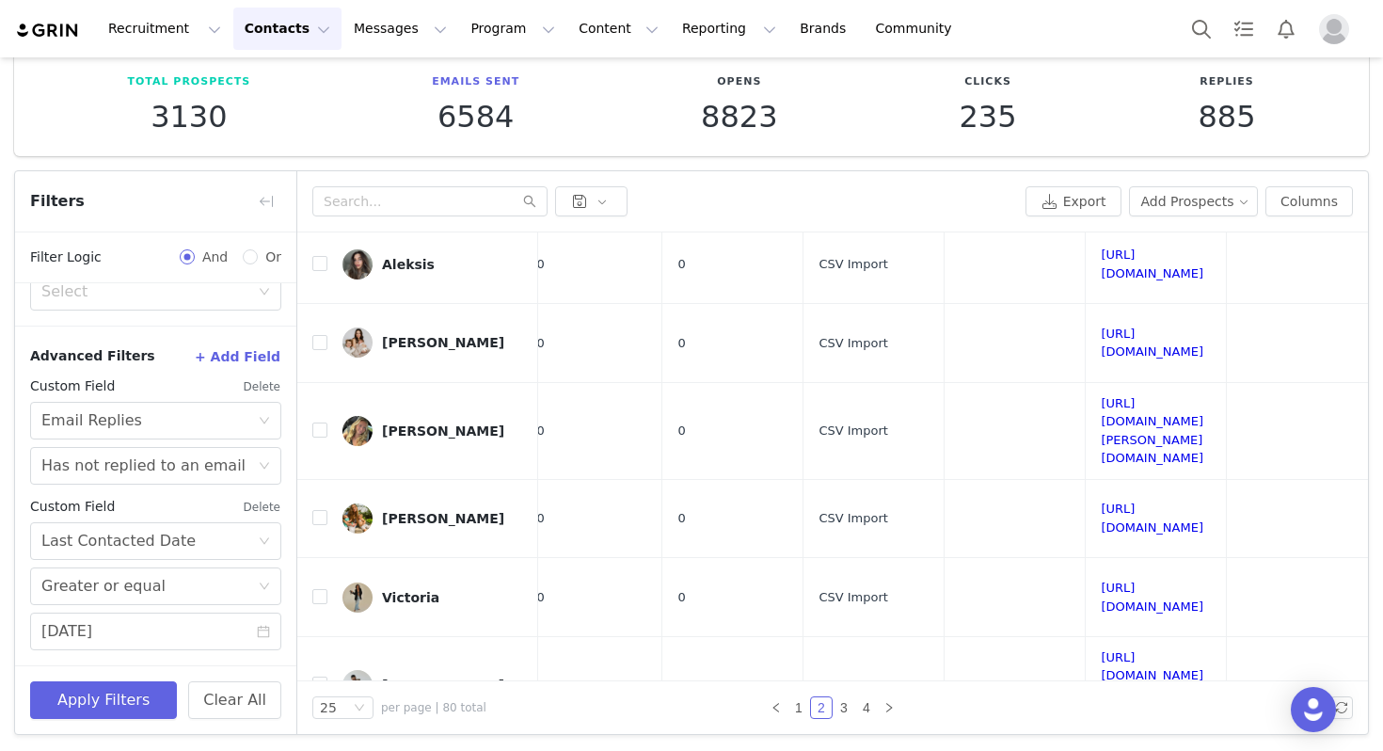
scroll to position [1056, 1121]
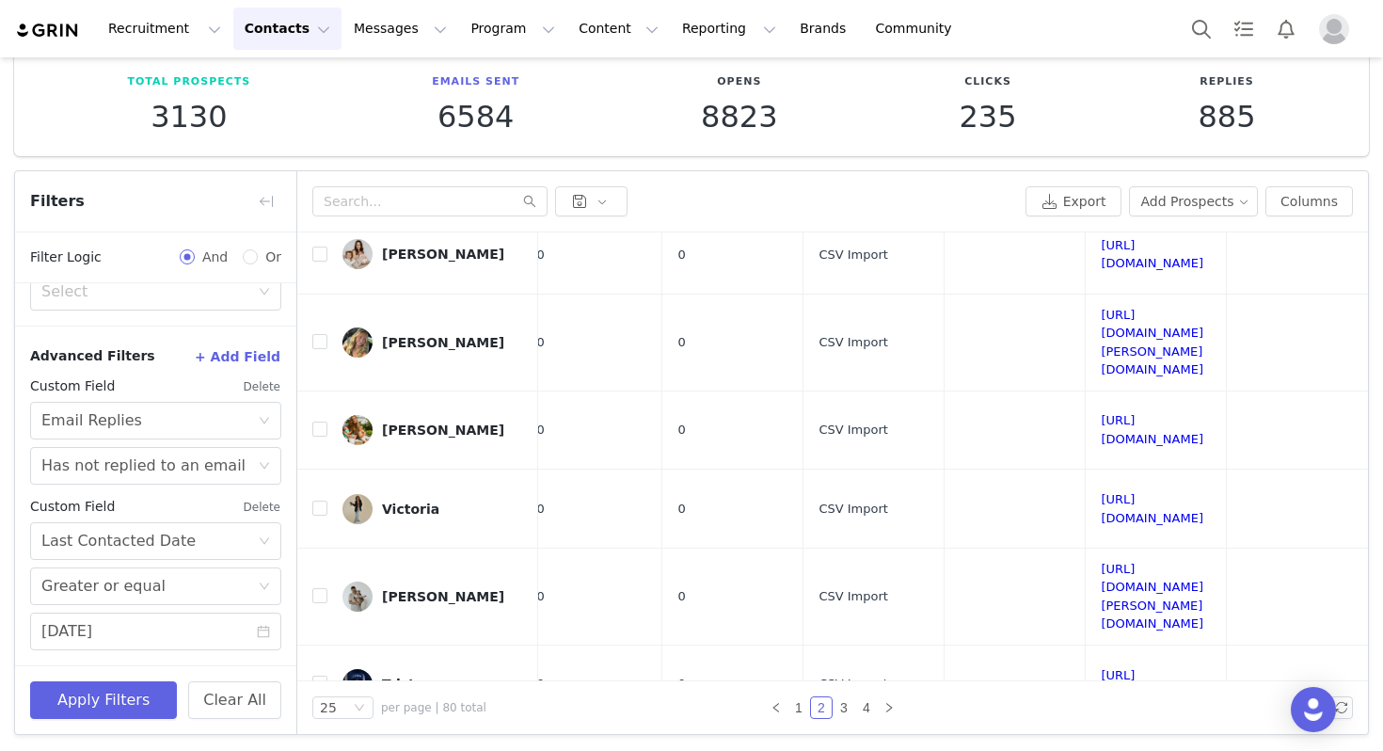
click at [837, 710] on link "3" at bounding box center [844, 707] width 21 height 21
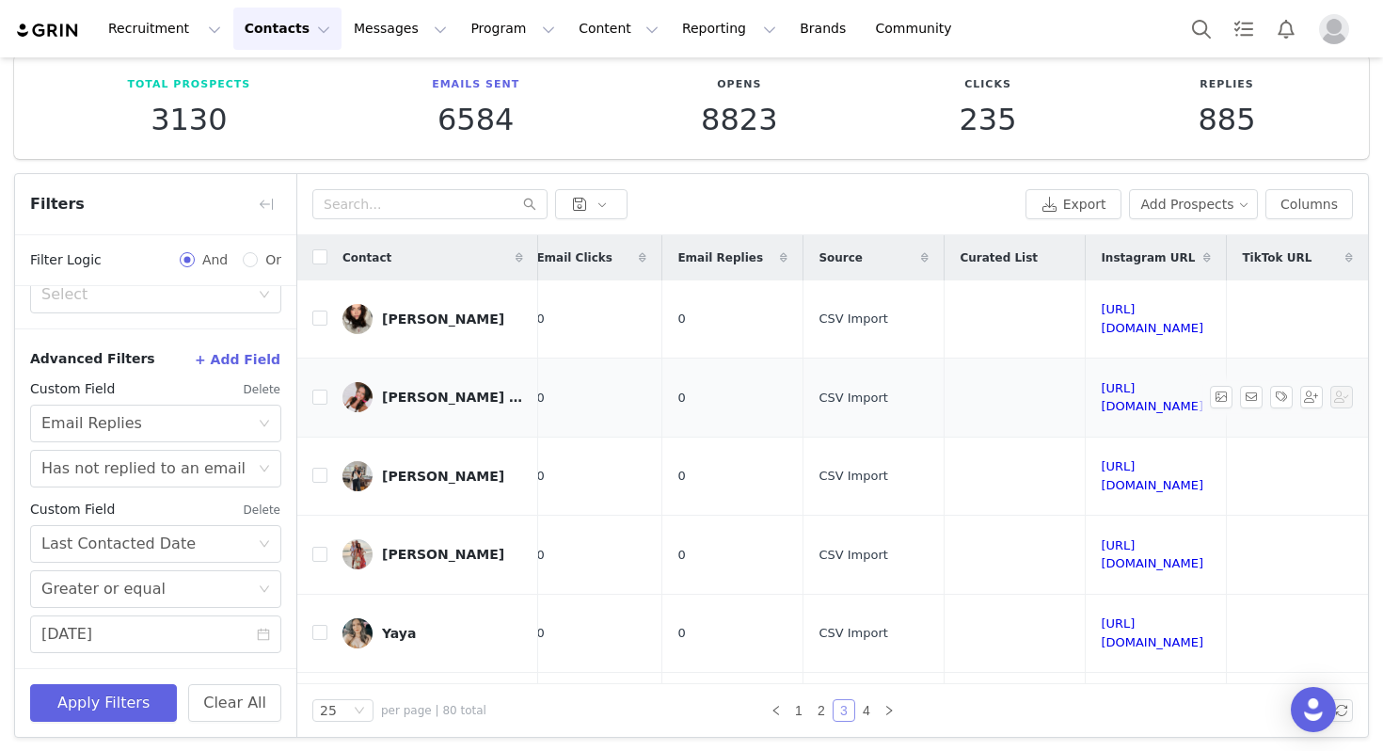
scroll to position [0, 1176]
click at [1101, 312] on link "[URL][DOMAIN_NAME]" at bounding box center [1152, 318] width 103 height 33
click at [1101, 381] on link "[URL][DOMAIN_NAME]" at bounding box center [1152, 397] width 103 height 33
click at [1086, 437] on td "[URL][DOMAIN_NAME]" at bounding box center [1156, 476] width 141 height 79
click at [1101, 459] on link "[URL][DOMAIN_NAME]" at bounding box center [1152, 475] width 103 height 33
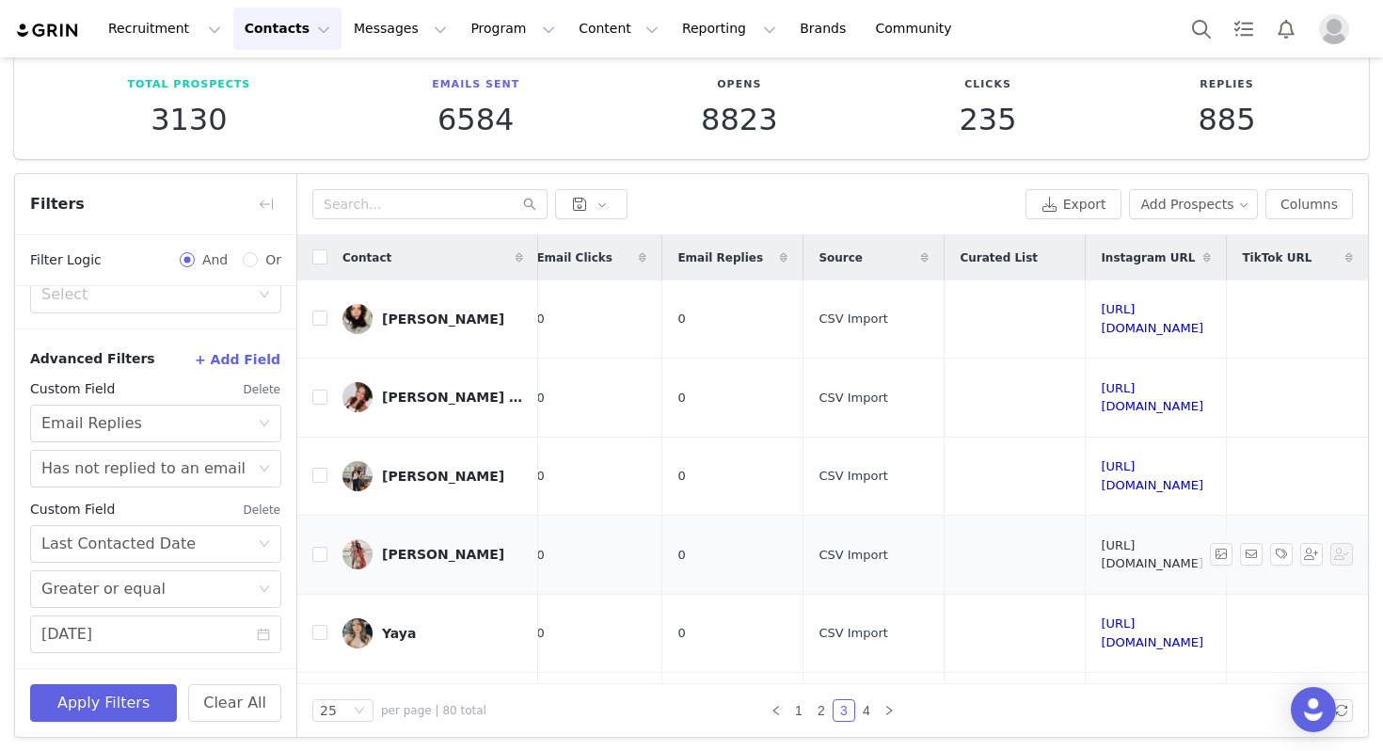
click at [1101, 538] on link "[URL][DOMAIN_NAME]" at bounding box center [1152, 554] width 103 height 33
click at [1086, 594] on td "[URL][DOMAIN_NAME]" at bounding box center [1156, 633] width 141 height 79
click at [1101, 616] on link "[URL][DOMAIN_NAME]" at bounding box center [1152, 632] width 103 height 33
click at [1101, 695] on link "[URL][DOMAIN_NAME]" at bounding box center [1152, 711] width 103 height 33
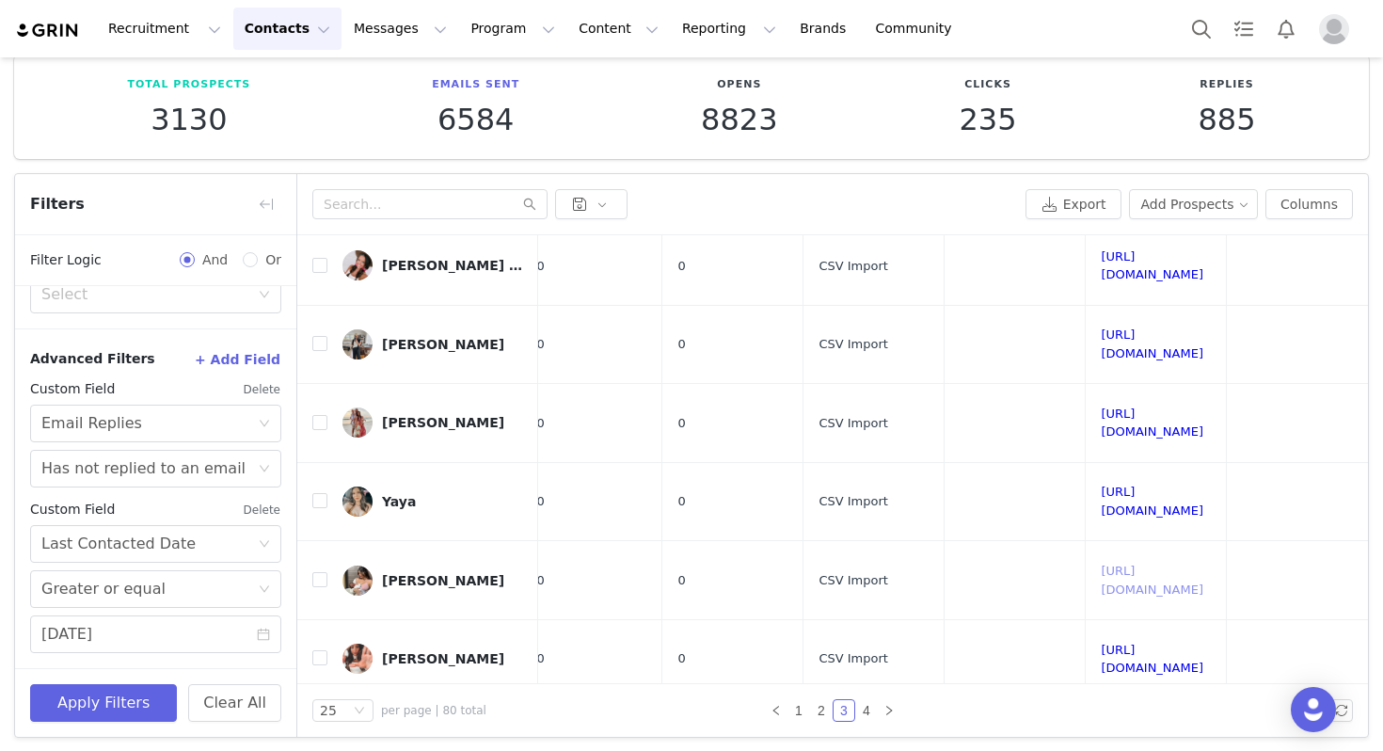
scroll to position [279, 1176]
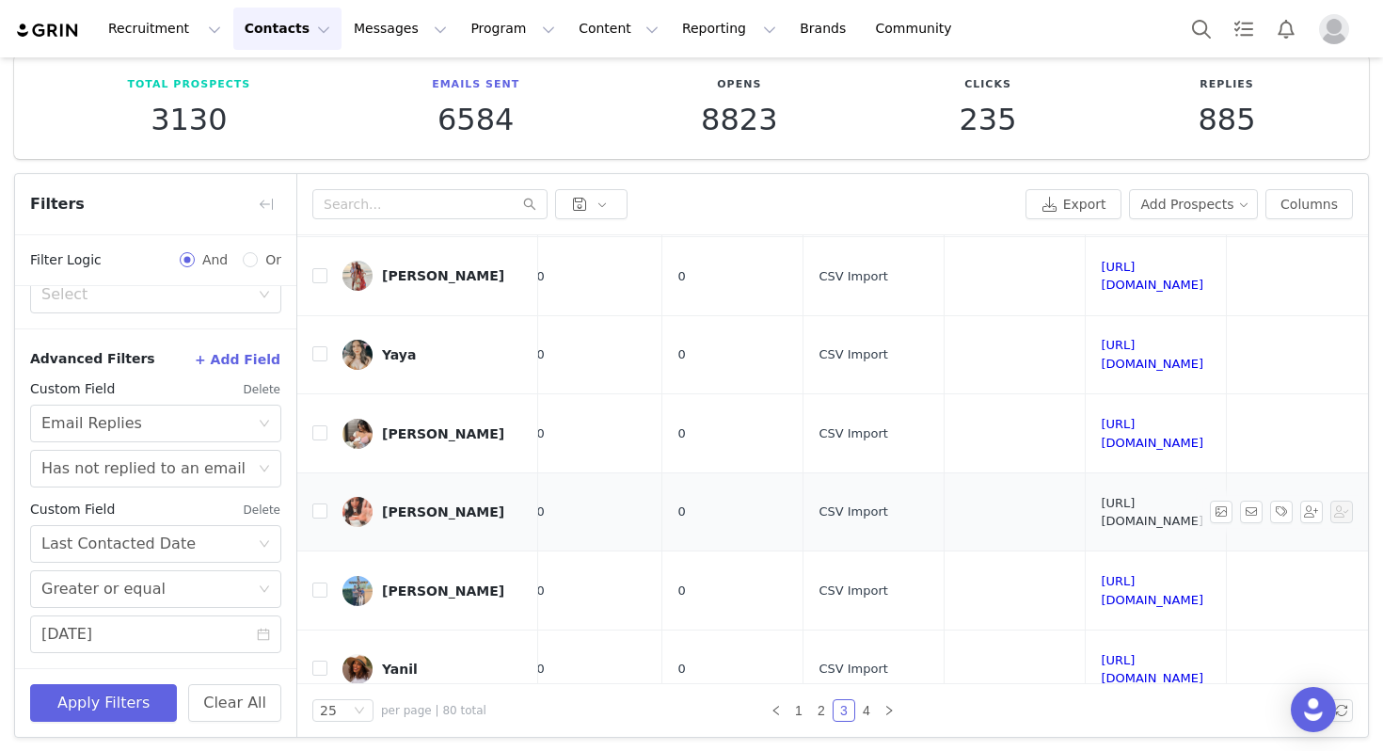
click at [1101, 496] on link "[URL][DOMAIN_NAME]" at bounding box center [1152, 512] width 103 height 33
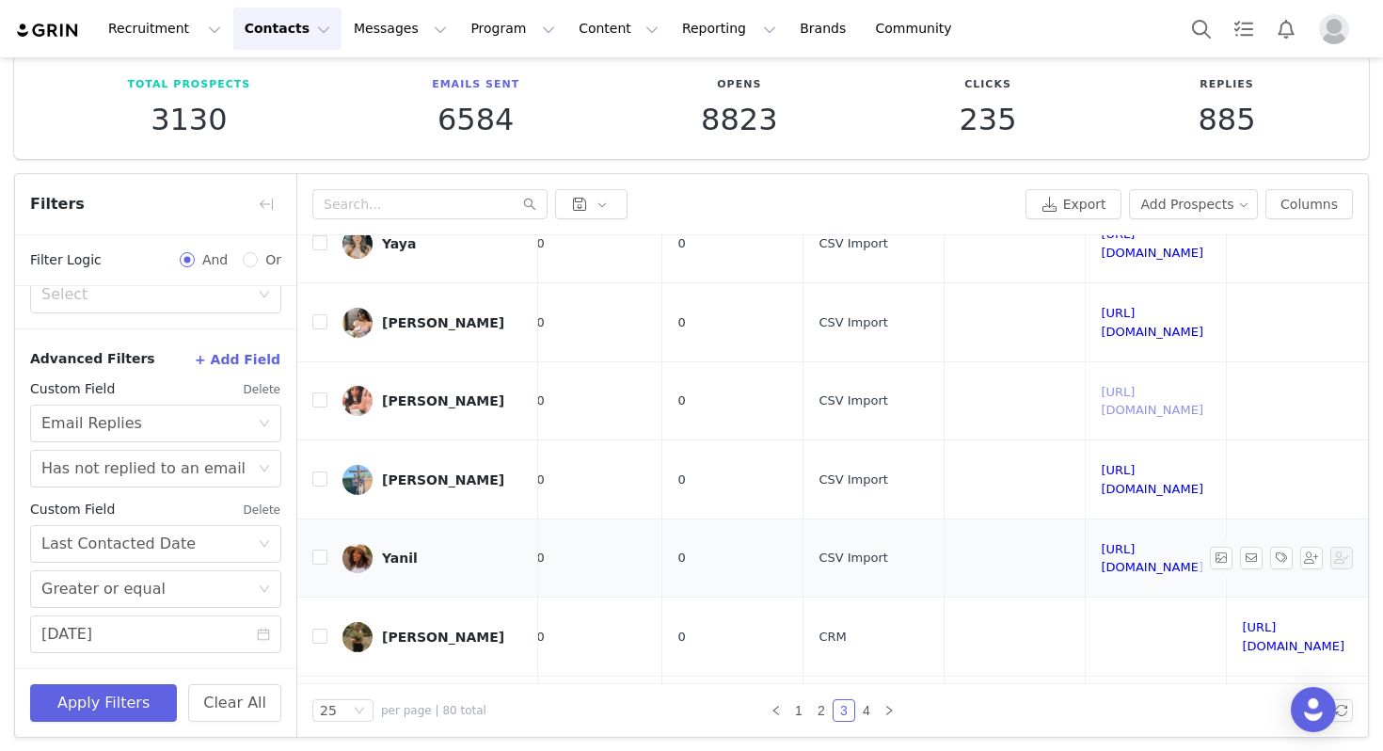
scroll to position [408, 1176]
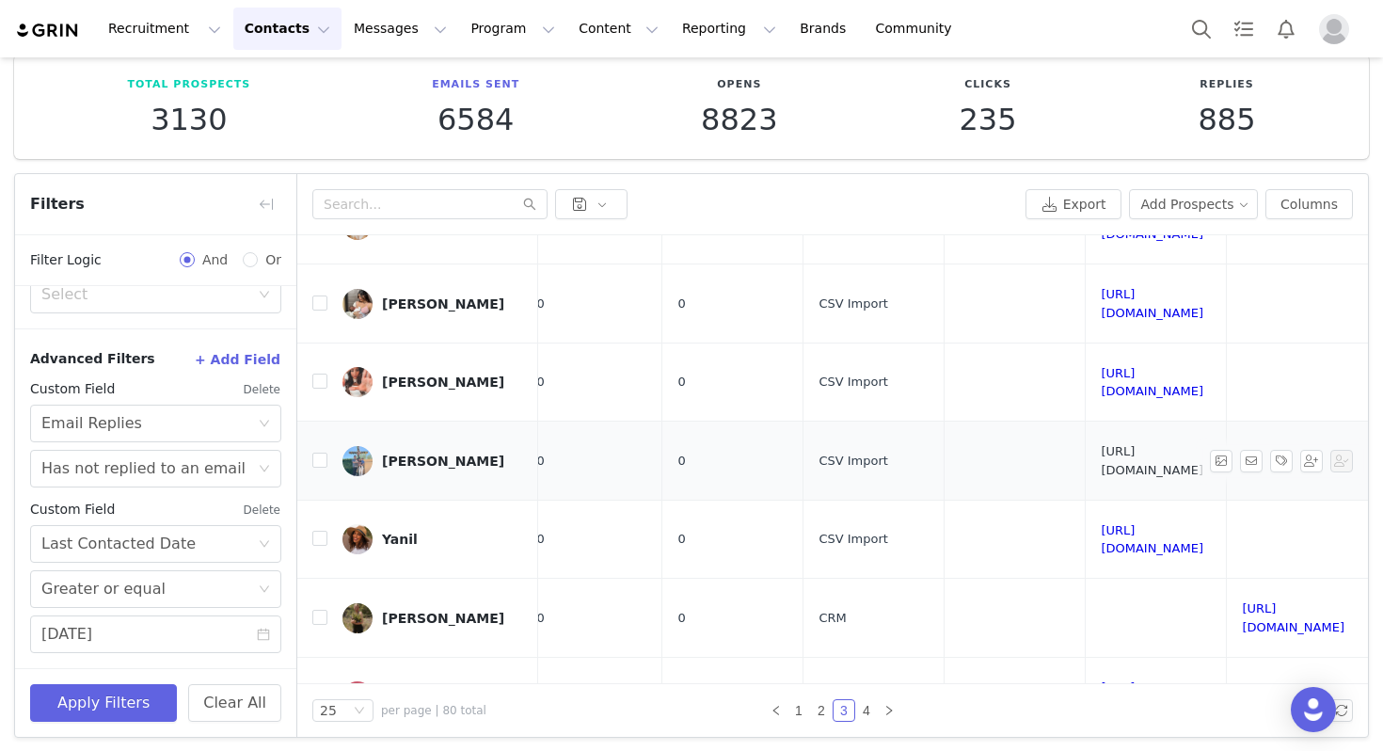
click at [1101, 444] on link "[URL][DOMAIN_NAME]" at bounding box center [1152, 460] width 103 height 33
click at [1101, 523] on link "[URL][DOMAIN_NAME]" at bounding box center [1152, 539] width 103 height 33
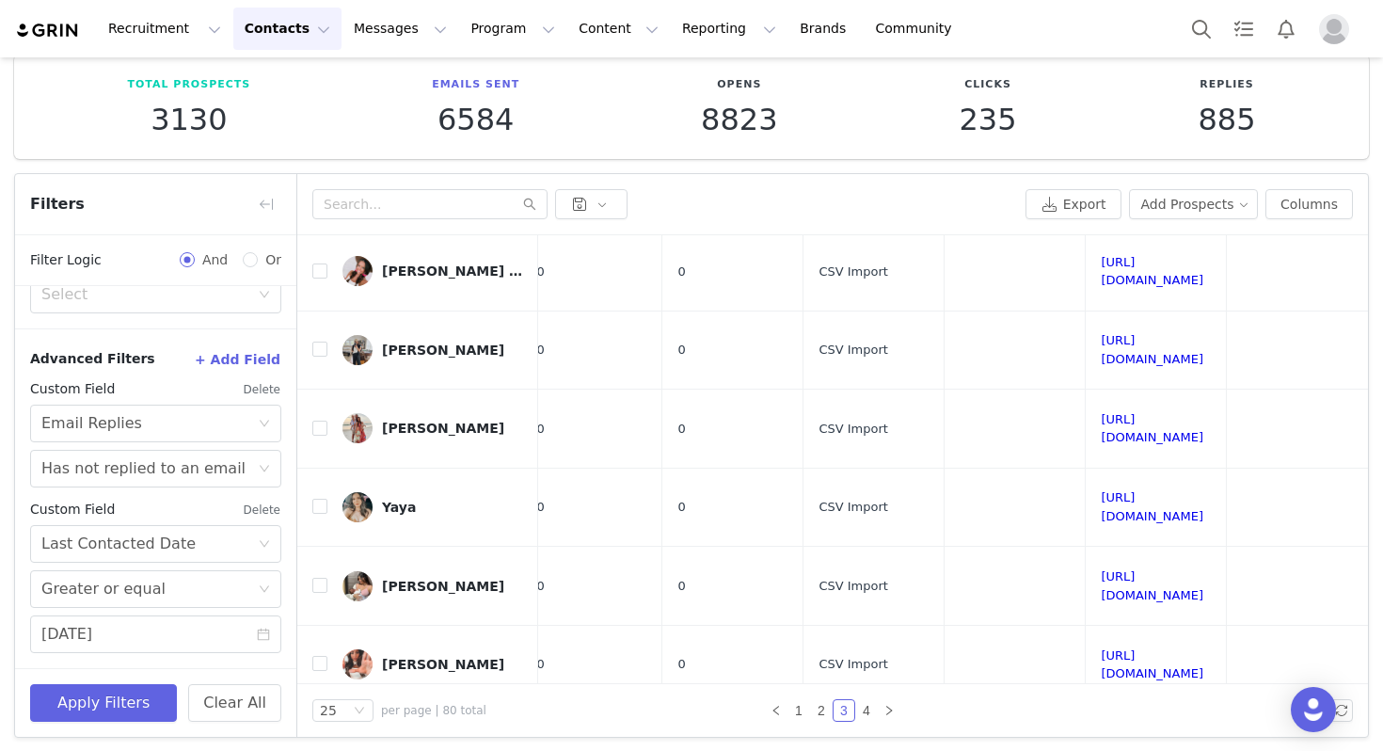
scroll to position [0, 1175]
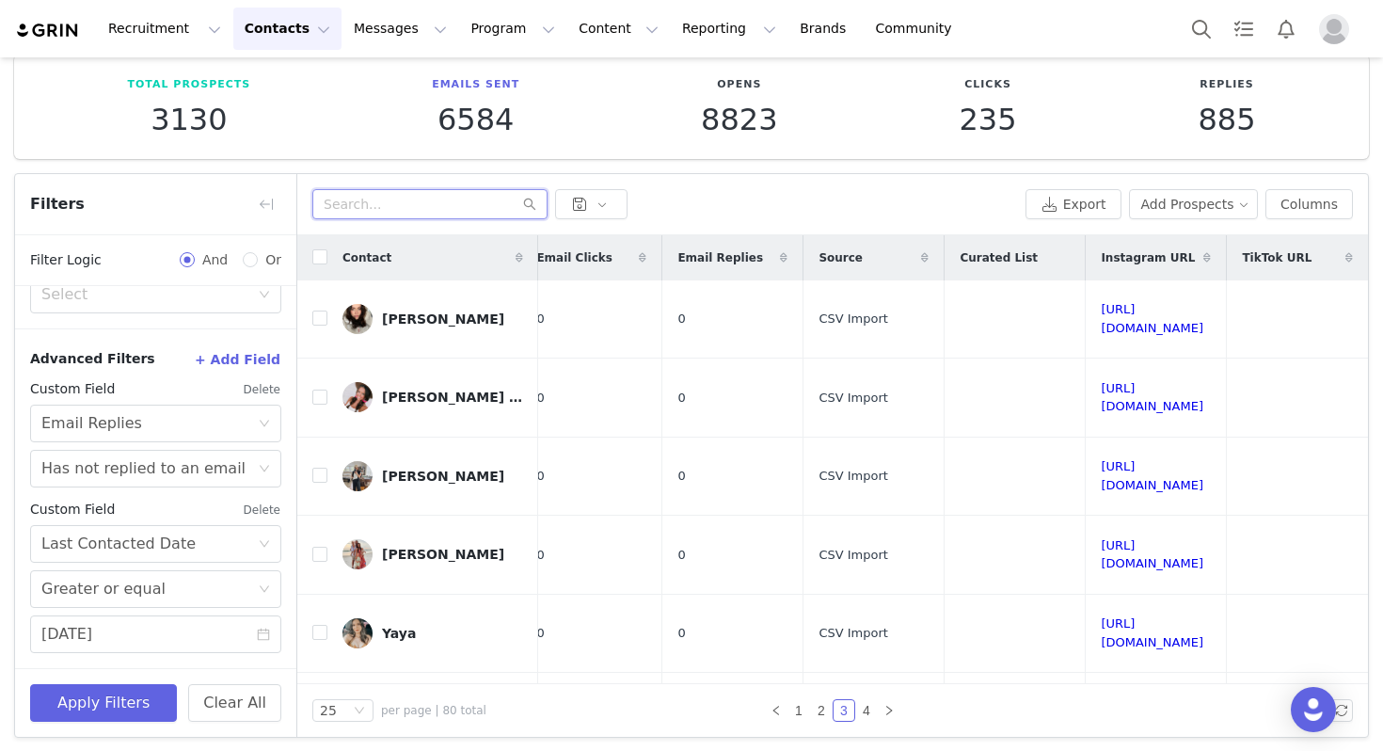
click at [391, 199] on input "text" at bounding box center [429, 204] width 235 height 30
paste input "[EMAIL_ADDRESS][DOMAIN_NAME]"
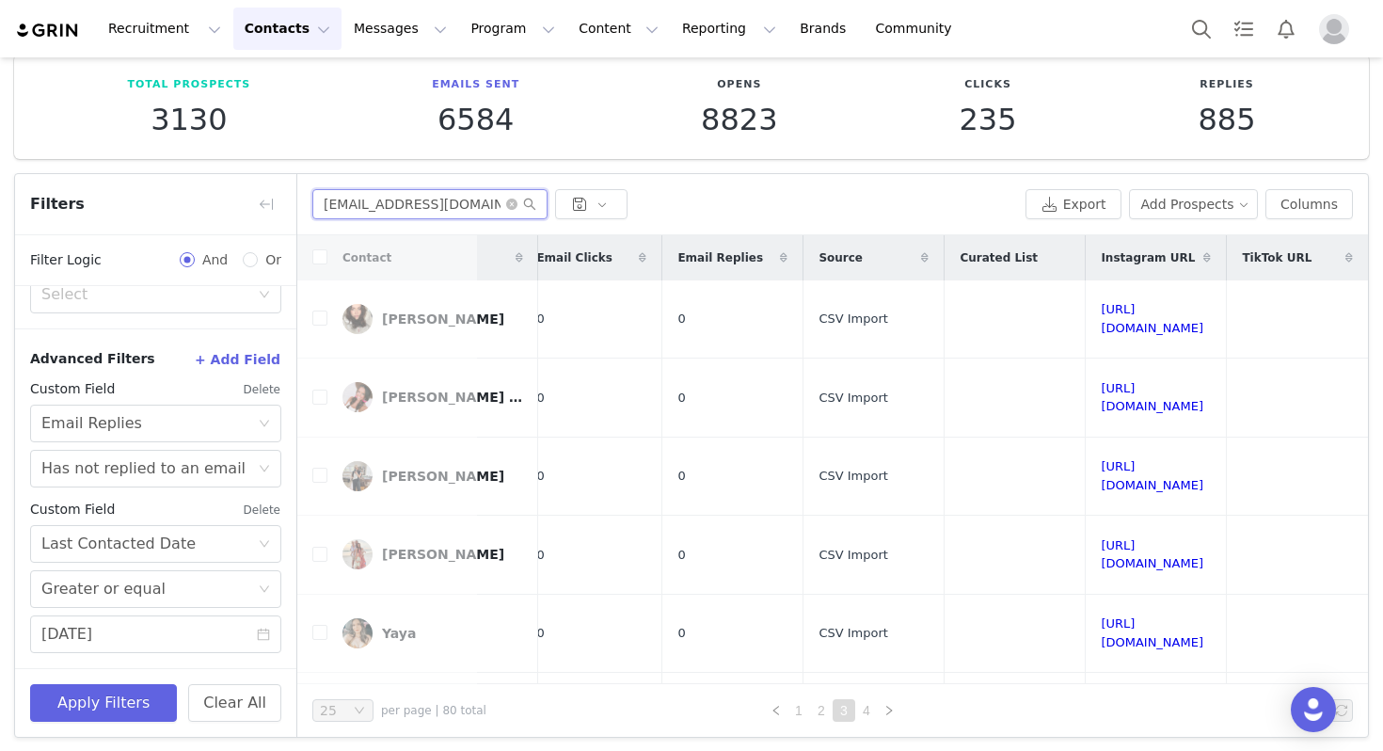
type input "[EMAIL_ADDRESS][DOMAIN_NAME]"
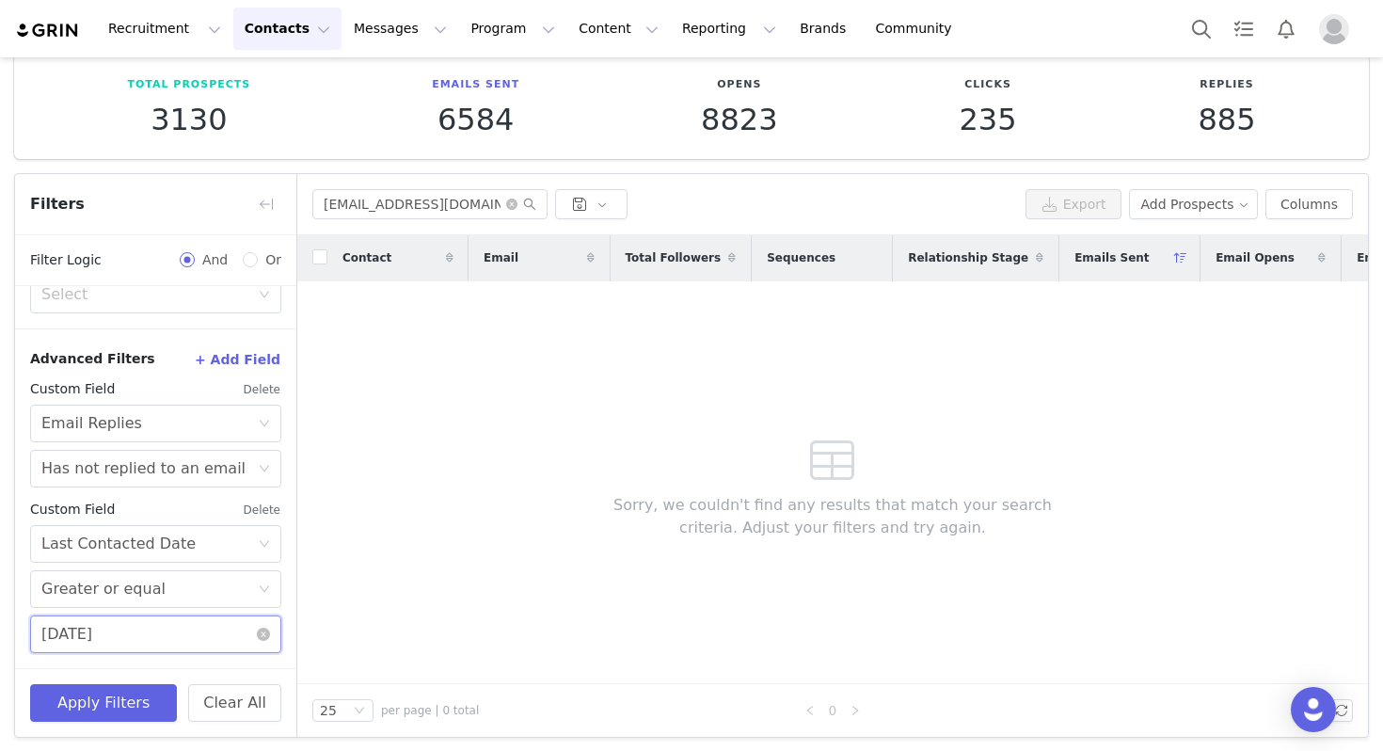
click at [157, 625] on input "[DATE]" at bounding box center [155, 634] width 251 height 38
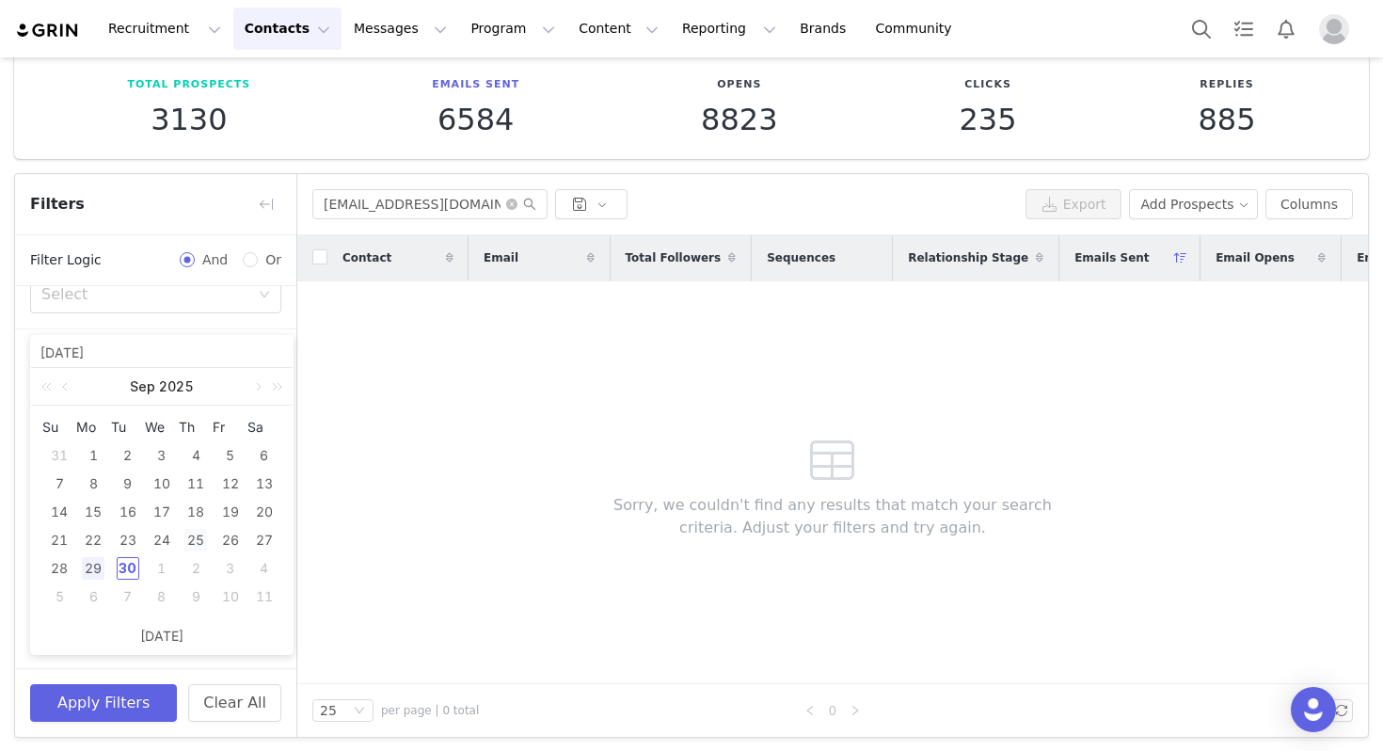
click at [191, 544] on div "25" at bounding box center [195, 540] width 23 height 23
type input "[DATE]"
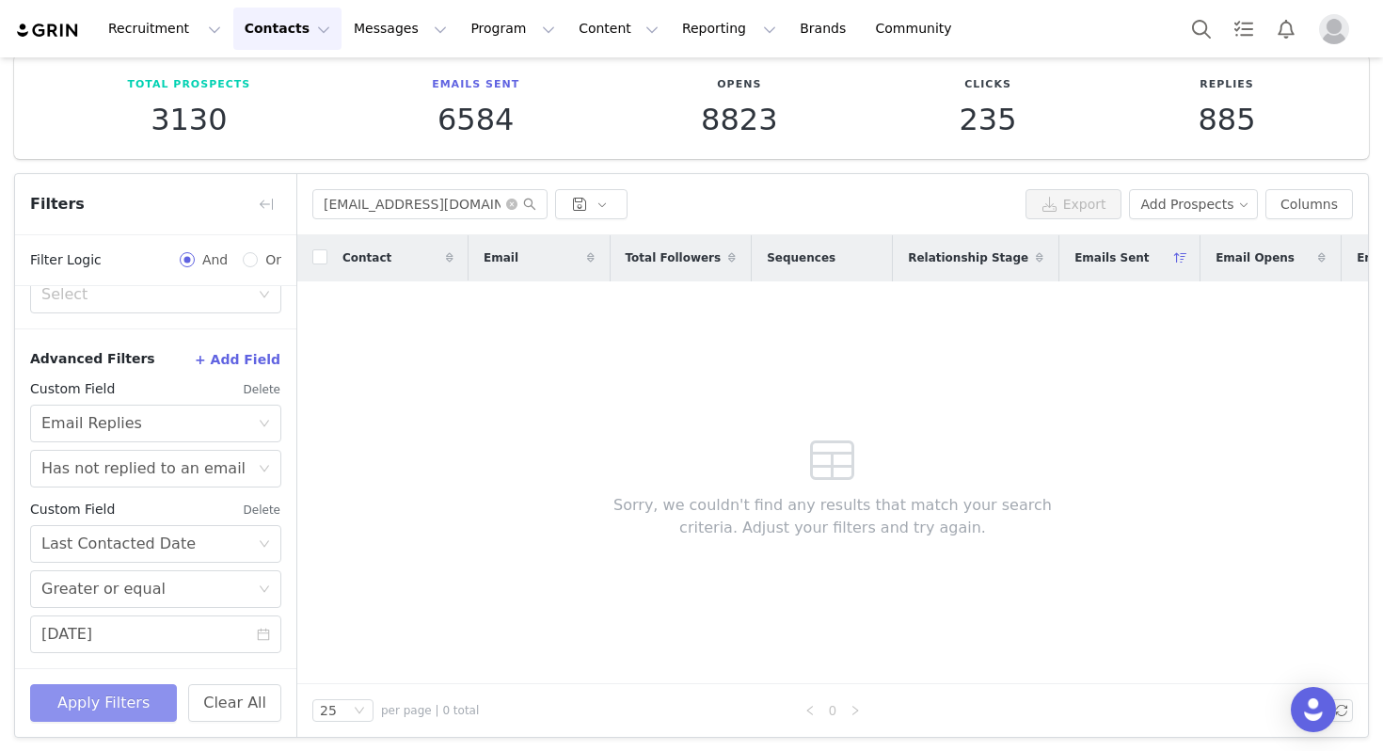
click at [137, 710] on button "Apply Filters" at bounding box center [103, 703] width 147 height 38
click at [128, 621] on input "[DATE]" at bounding box center [155, 634] width 251 height 38
click at [330, 461] on div "Contact Email Total Followers Sequences Relationship Stage Emails Sent Email Op…" at bounding box center [832, 459] width 1071 height 449
click at [216, 427] on div "Select Email Replies" at bounding box center [149, 424] width 216 height 36
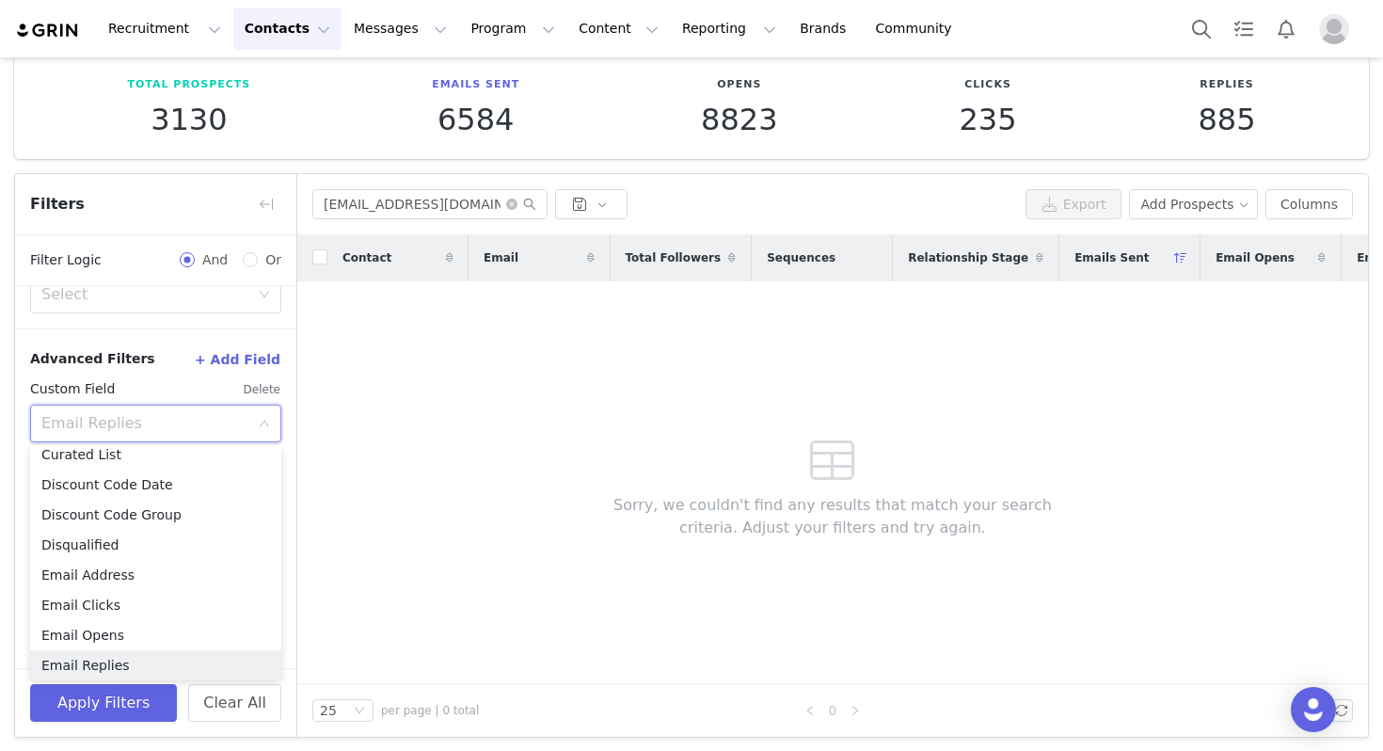
click at [215, 426] on input at bounding box center [149, 424] width 216 height 36
click at [382, 439] on div "Contact Email Total Followers Sequences Relationship Stage Emails Sent Email Op…" at bounding box center [832, 459] width 1071 height 449
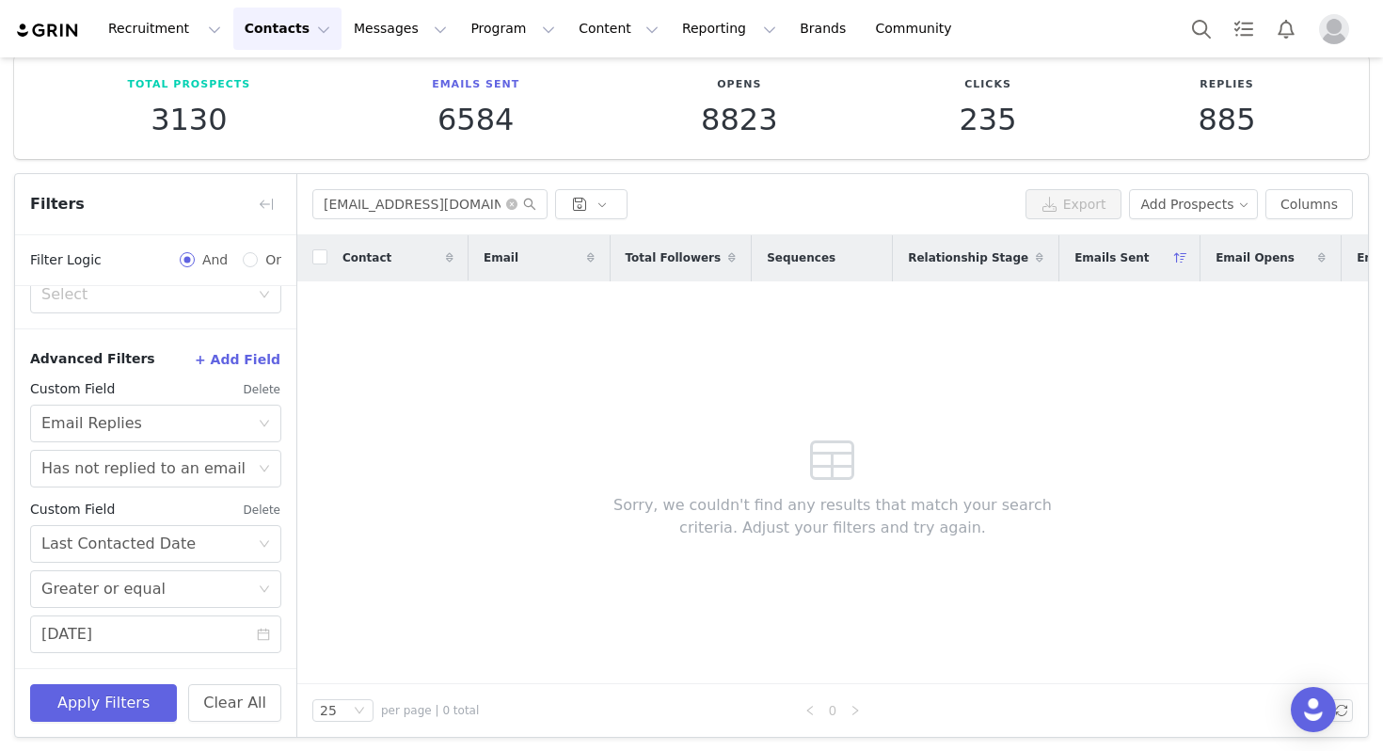
click at [340, 416] on div "Contact Email Total Followers Sequences Relationship Stage Emails Sent Email Op…" at bounding box center [832, 459] width 1071 height 449
click at [265, 448] on div "Custom Field Delete Select Email Replies Select Has not replied to an email" at bounding box center [155, 431] width 251 height 113
click at [242, 460] on div "Select Has not replied to an email" at bounding box center [149, 469] width 216 height 36
click at [201, 508] on li "Has replied to an email" at bounding box center [155, 509] width 251 height 30
click at [110, 697] on button "Apply Filters" at bounding box center [103, 703] width 147 height 38
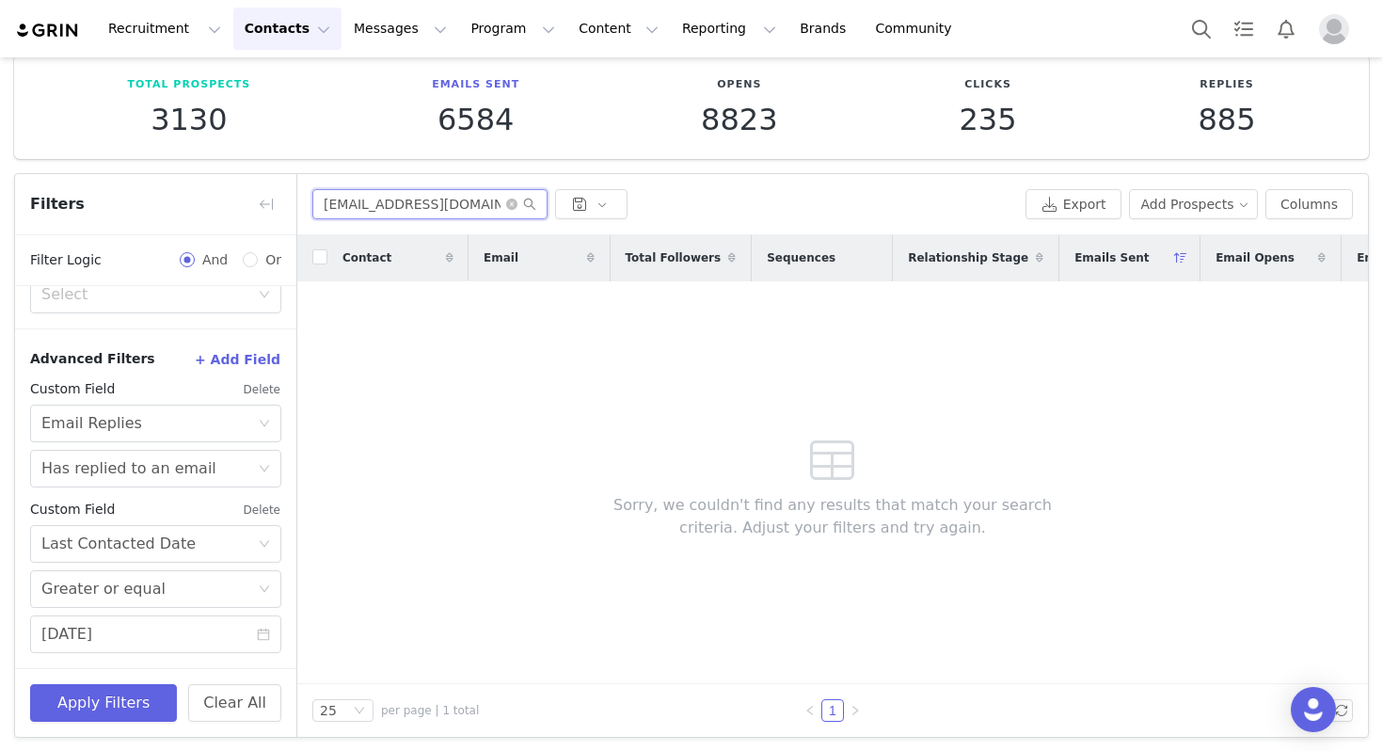
click at [479, 205] on input "[EMAIL_ADDRESS][DOMAIN_NAME]" at bounding box center [429, 204] width 235 height 30
click at [168, 632] on input "[DATE]" at bounding box center [155, 634] width 251 height 38
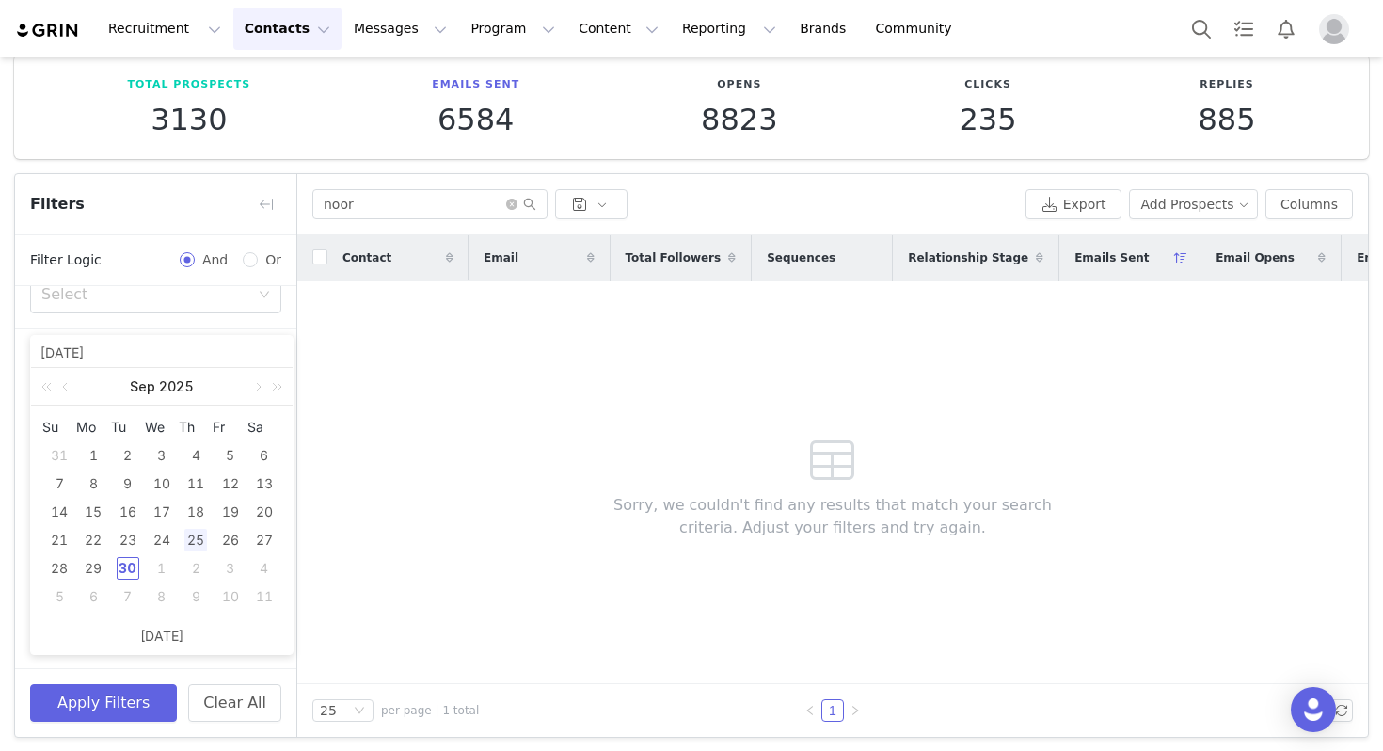
click at [370, 604] on div "Contact Email Total Followers Sequences Relationship Stage Emails Sent Email Op…" at bounding box center [832, 459] width 1071 height 449
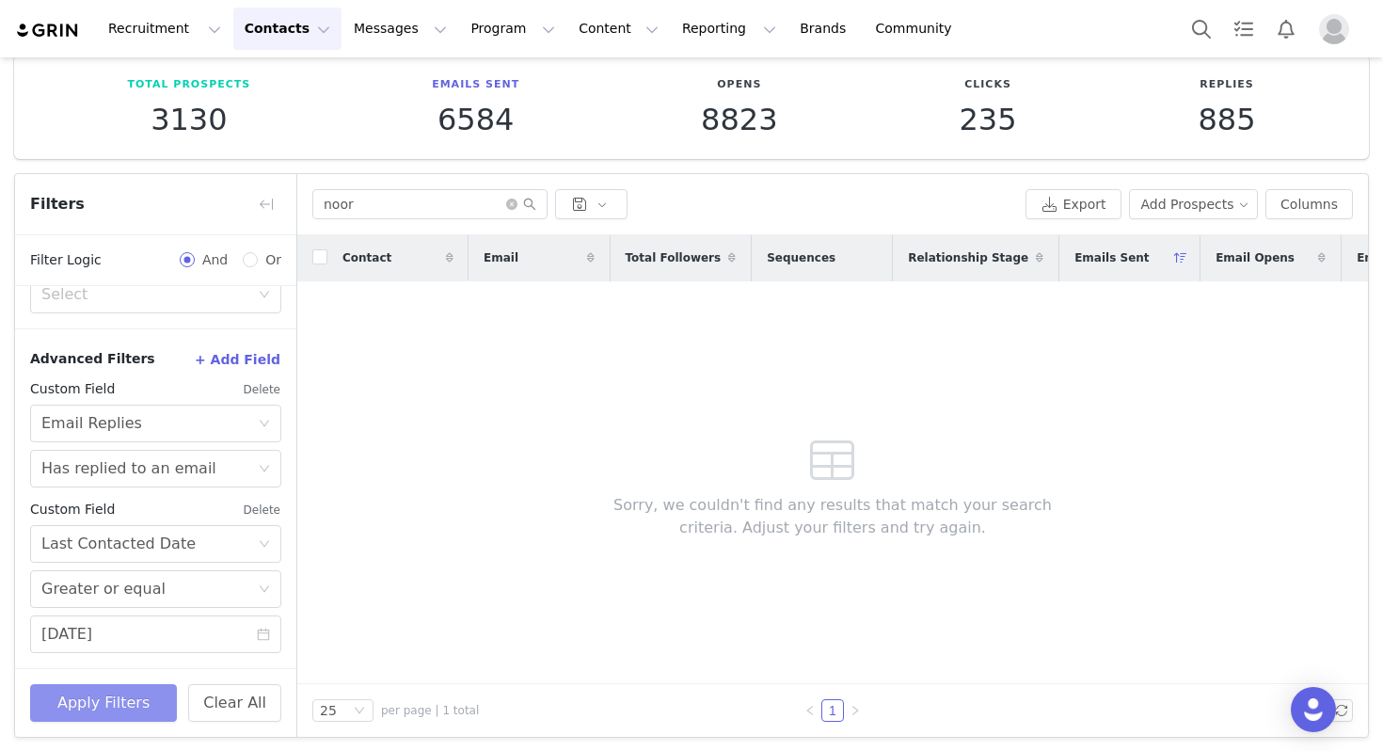
click at [70, 694] on button "Apply Filters" at bounding box center [103, 703] width 147 height 38
click at [407, 213] on input "noor" at bounding box center [429, 204] width 235 height 30
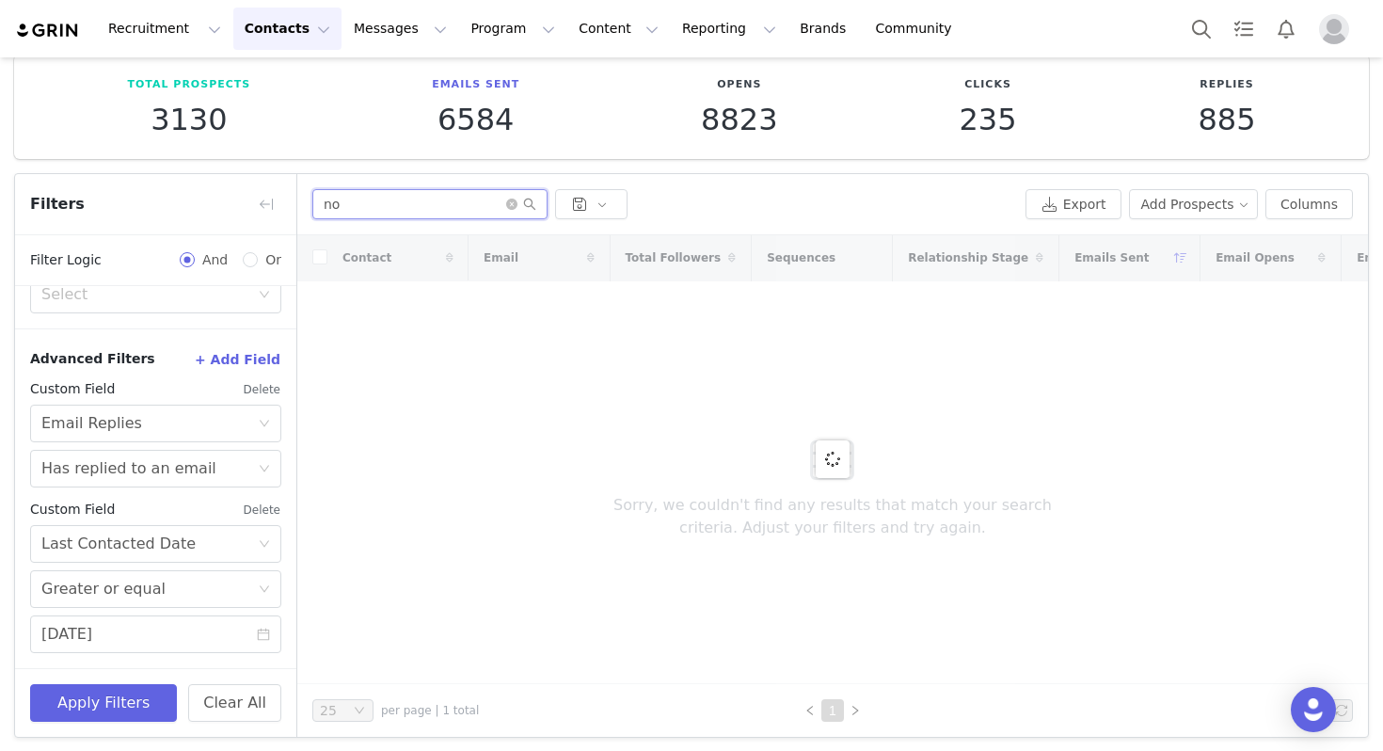
type input "n"
type input "noor"
click at [141, 476] on div "Has replied to an email" at bounding box center [128, 469] width 175 height 36
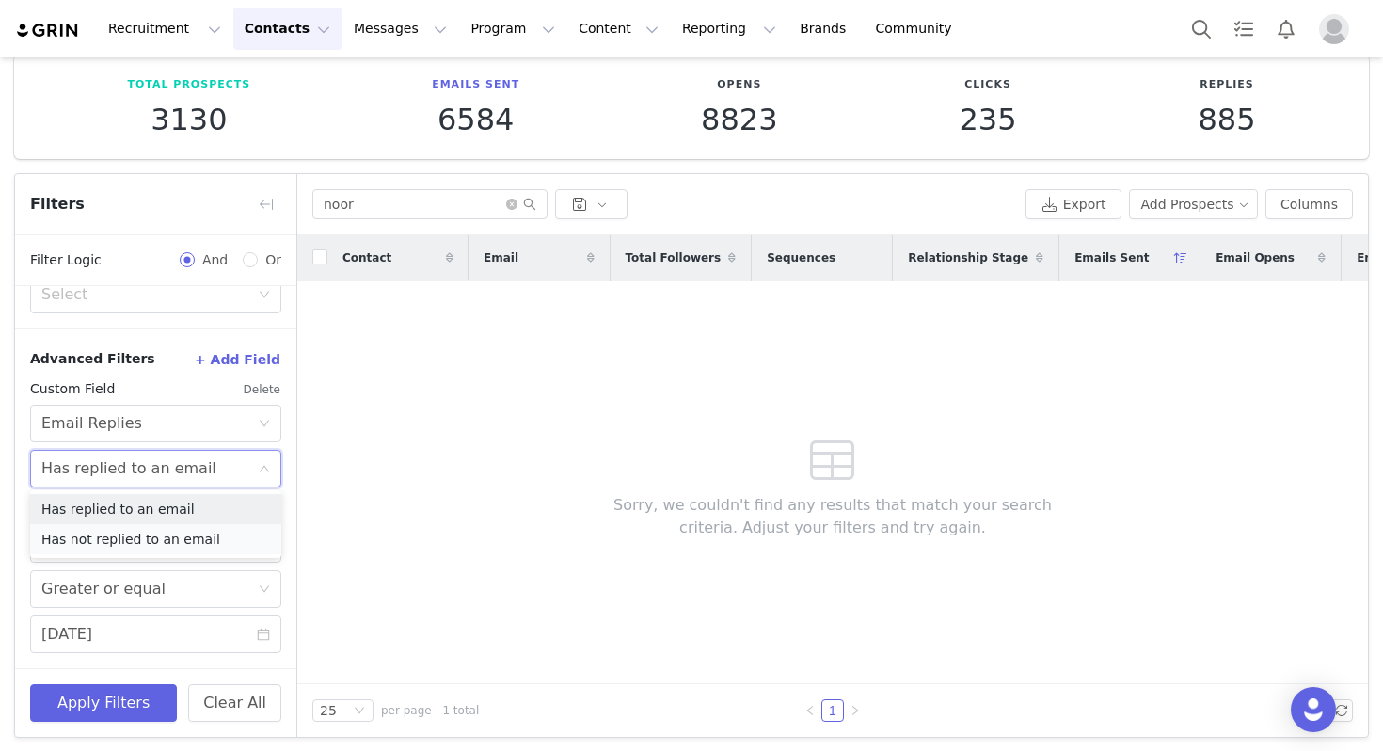
click at [139, 529] on li "Has not replied to an email" at bounding box center [155, 539] width 251 height 30
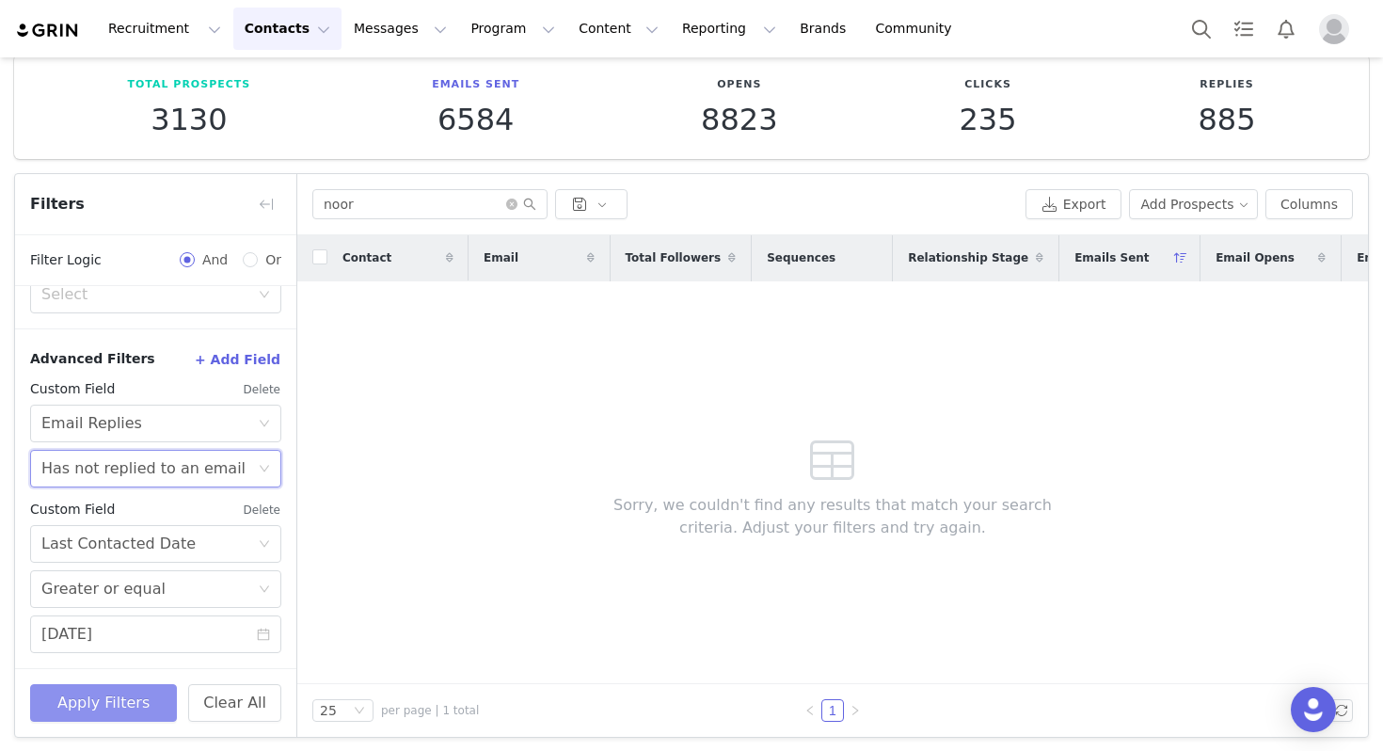
click at [112, 697] on button "Apply Filters" at bounding box center [103, 703] width 147 height 38
click at [121, 464] on div "Has not replied to an email" at bounding box center [143, 469] width 204 height 36
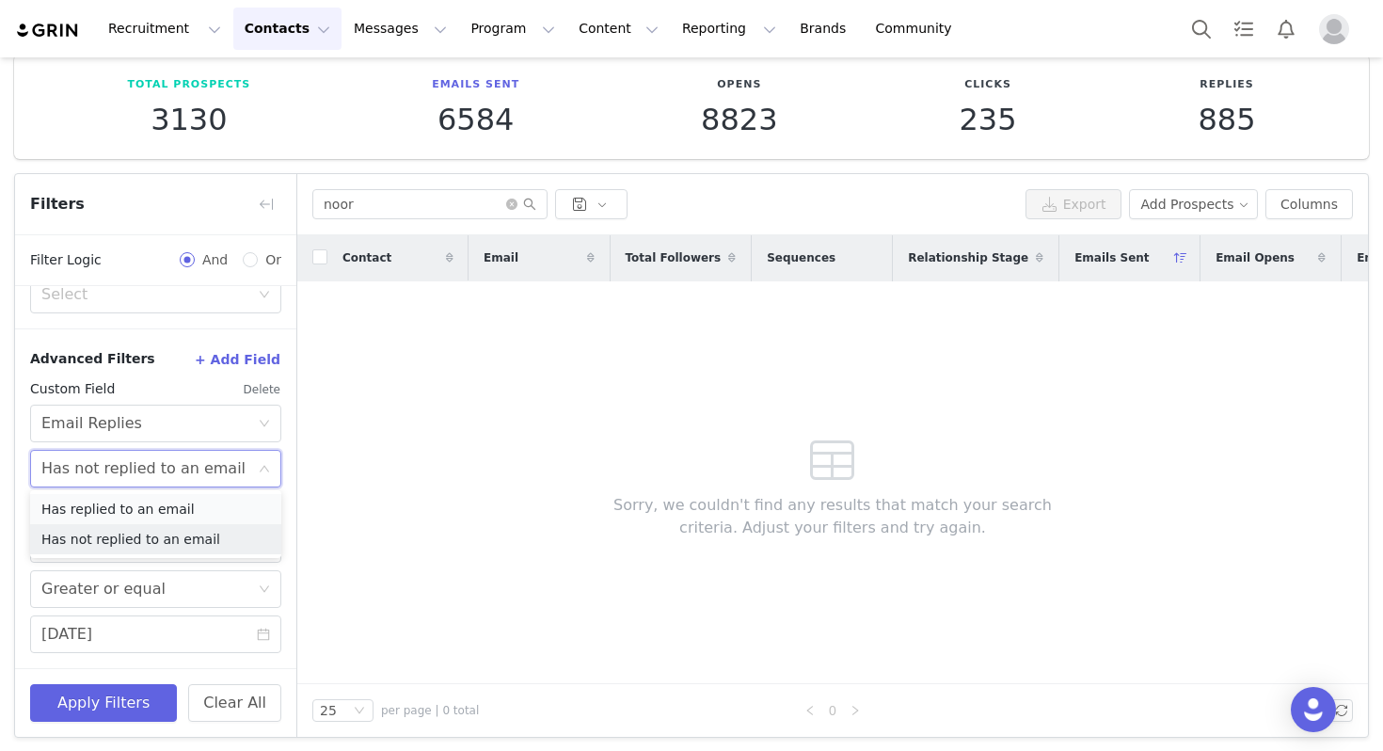
click at [114, 501] on li "Has replied to an email" at bounding box center [155, 509] width 251 height 30
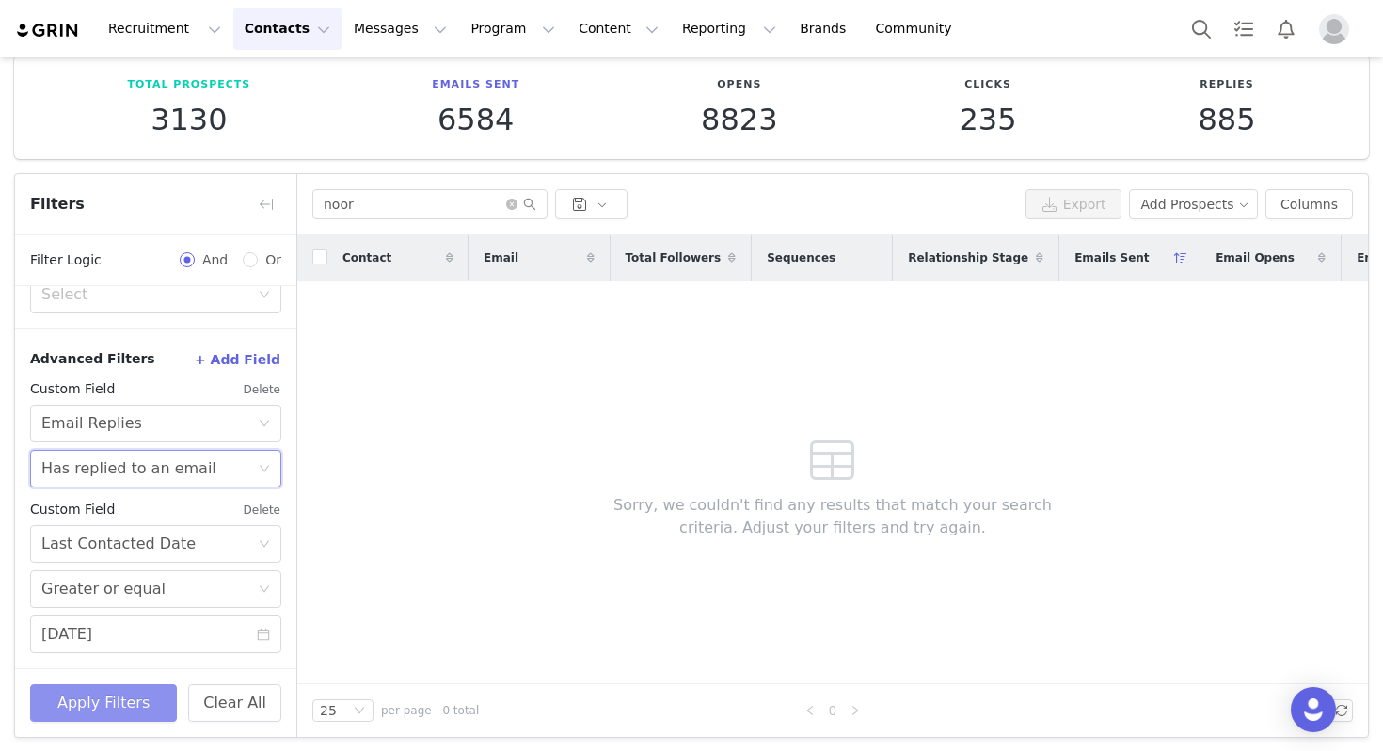
click at [93, 687] on button "Apply Filters" at bounding box center [103, 703] width 147 height 38
click at [817, 708] on link at bounding box center [810, 710] width 23 height 23
click at [811, 712] on icon "icon: left" at bounding box center [809, 710] width 6 height 9
click at [824, 710] on link "1" at bounding box center [832, 710] width 21 height 21
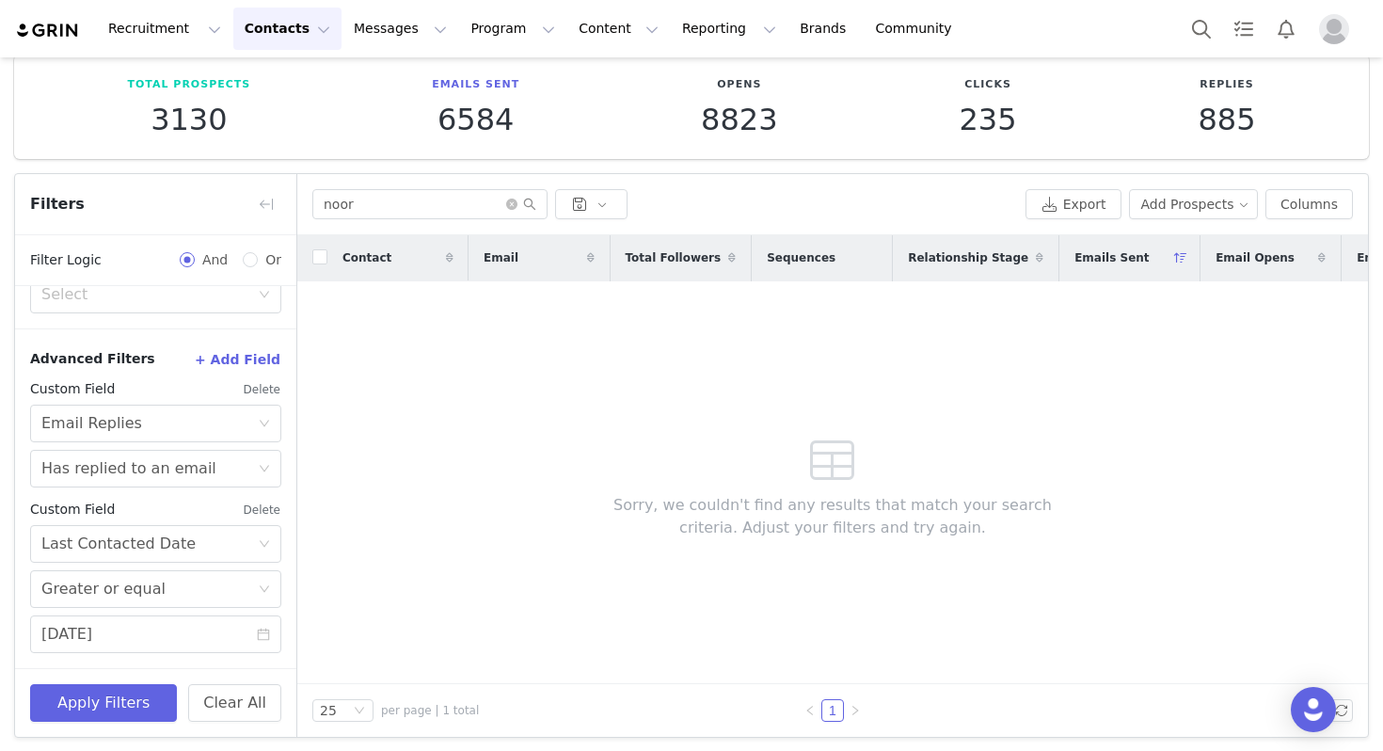
click at [438, 705] on span "per page | 1 total" at bounding box center [430, 710] width 98 height 17
click at [184, 444] on div "Custom Field Delete Select Email Replies Select Has replied to an email" at bounding box center [155, 431] width 251 height 113
click at [189, 461] on div "Has replied to an email" at bounding box center [128, 469] width 175 height 36
click at [170, 534] on li "Has not replied to an email" at bounding box center [155, 539] width 251 height 30
click at [110, 694] on button "Apply Filters" at bounding box center [103, 703] width 147 height 38
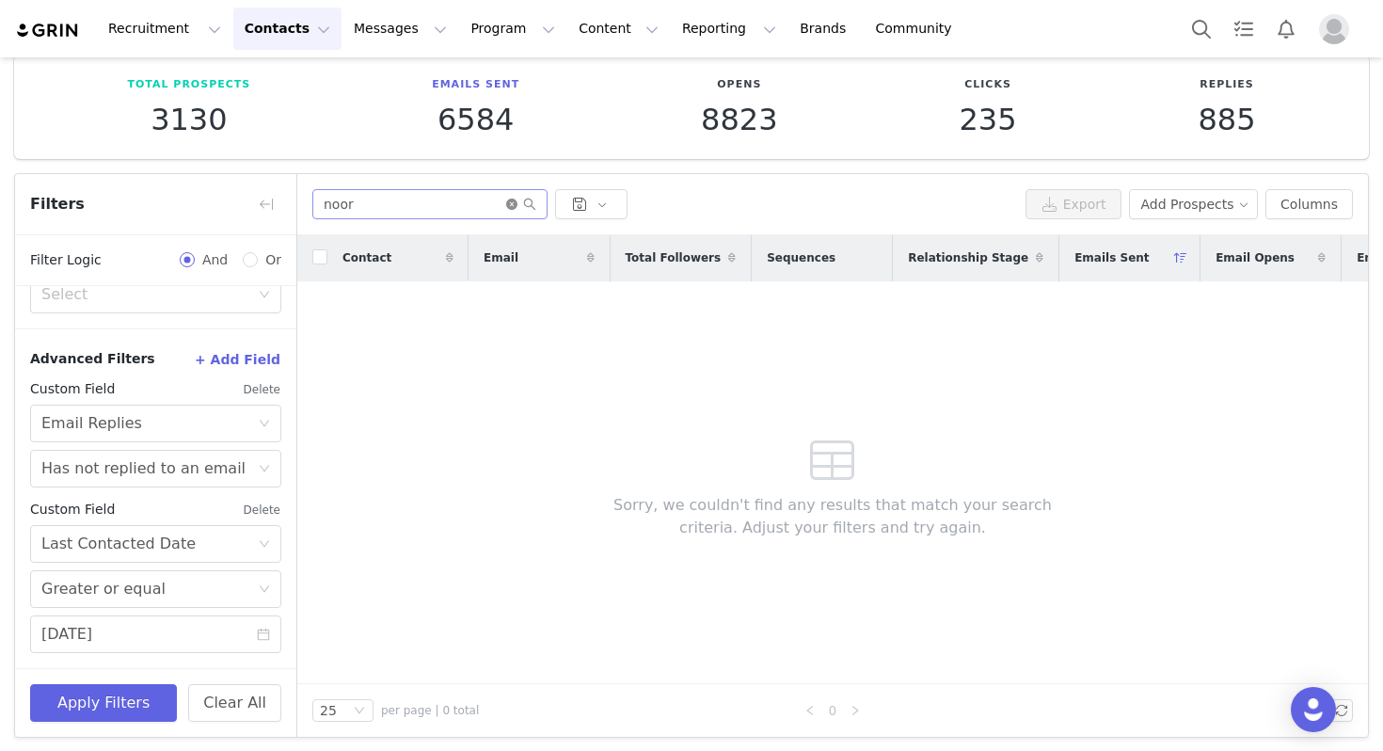
click at [509, 201] on icon "icon: close-circle" at bounding box center [511, 204] width 11 height 11
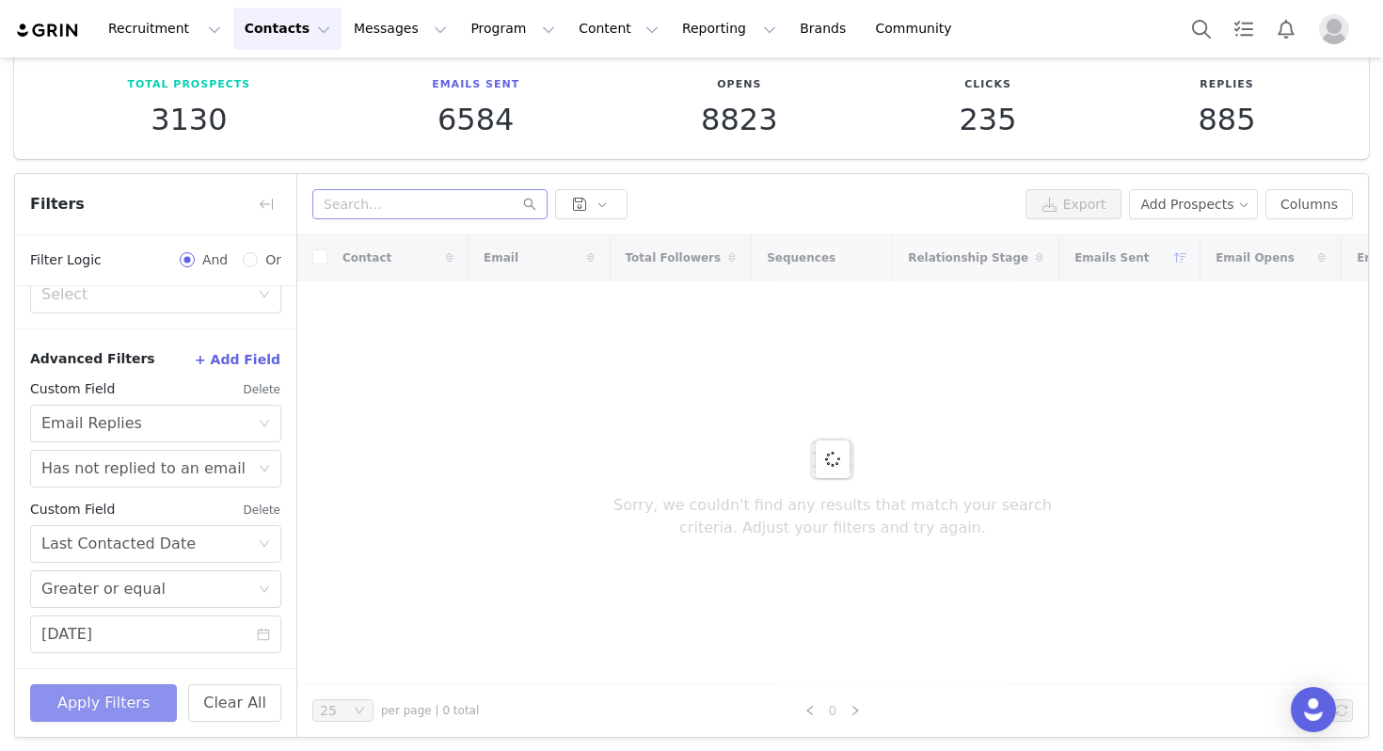
click at [134, 686] on button "Apply Filters" at bounding box center [103, 703] width 147 height 38
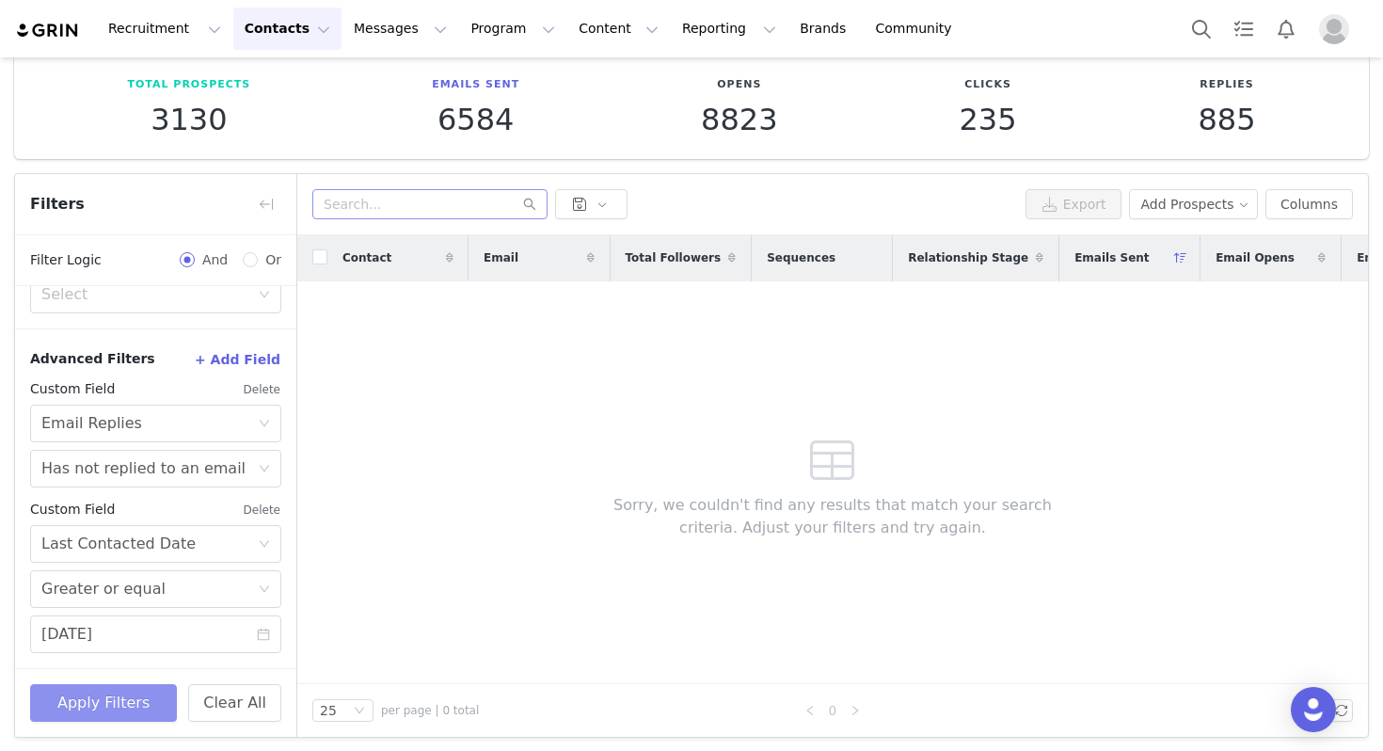
click at [134, 709] on button "Apply Filters" at bounding box center [103, 703] width 147 height 38
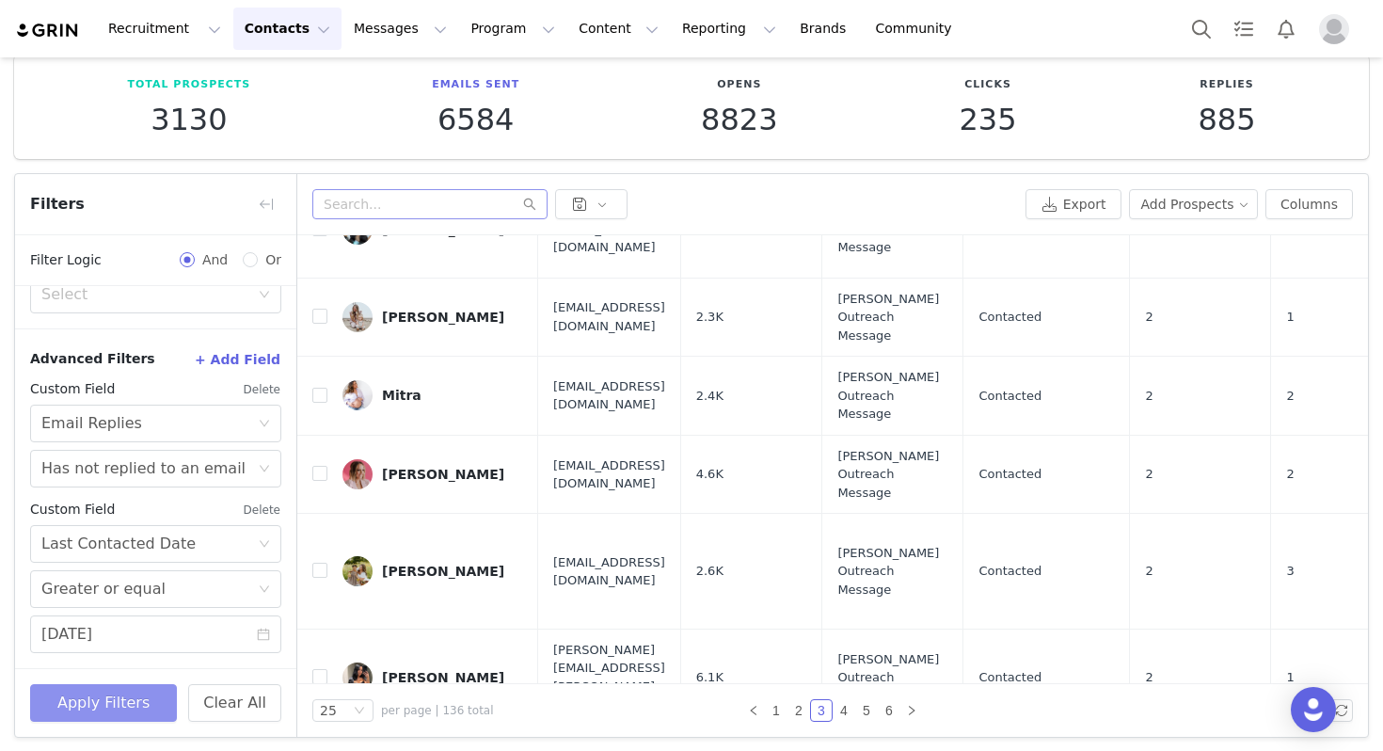
scroll to position [1121, 11]
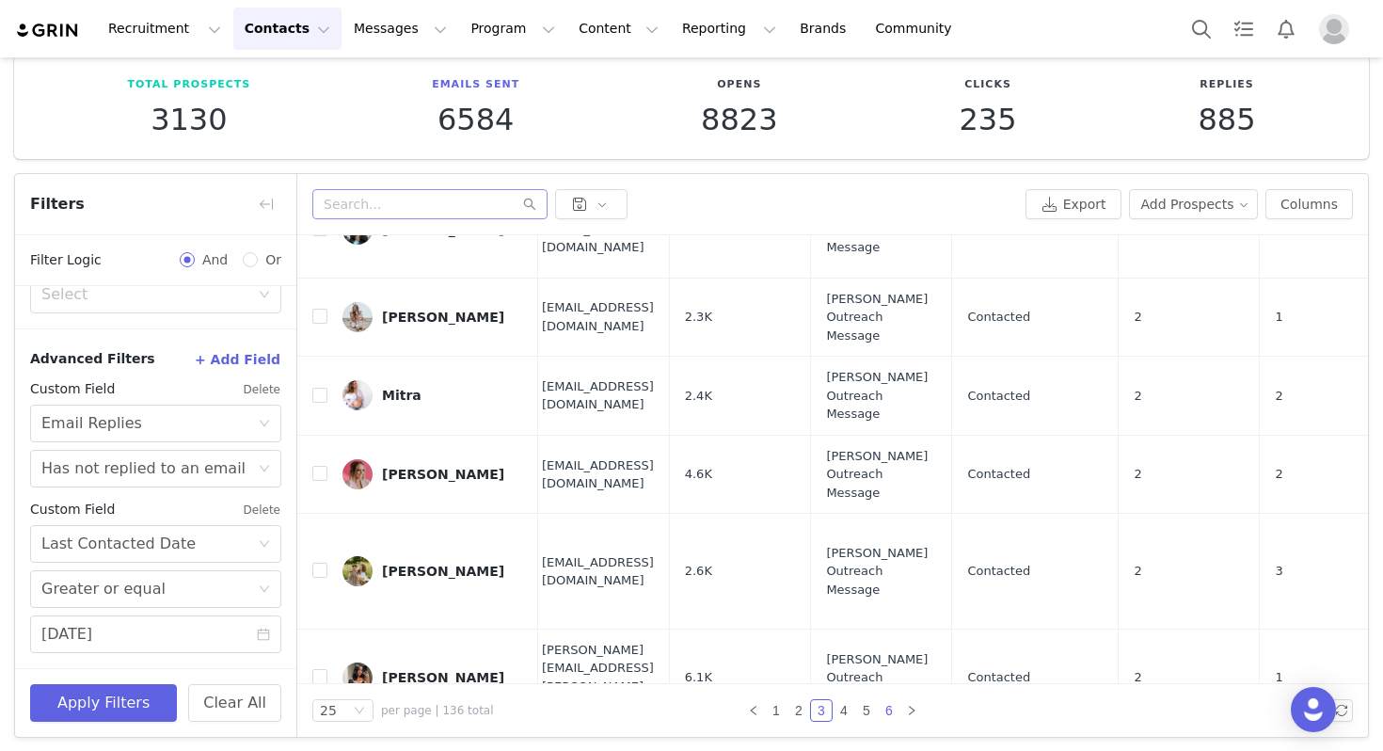
click at [885, 714] on link "6" at bounding box center [889, 710] width 21 height 21
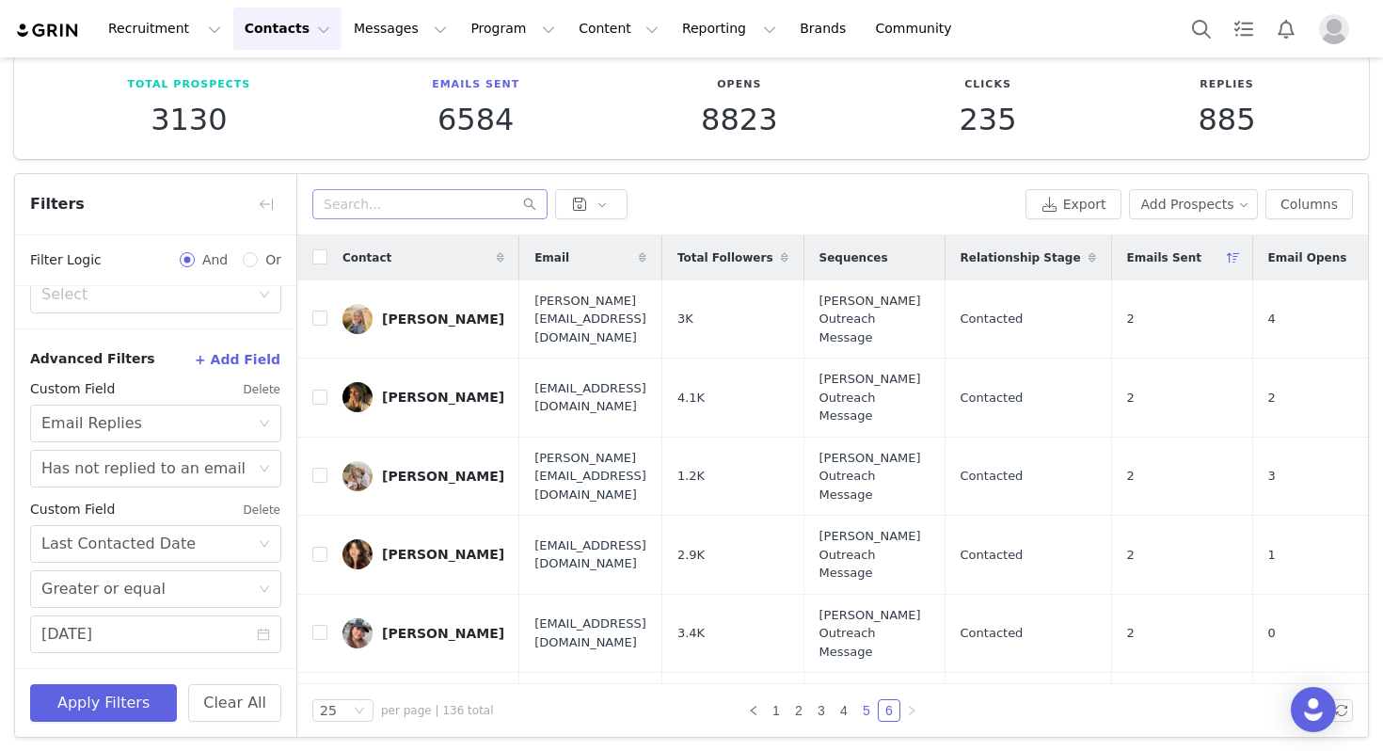
click at [862, 709] on link "5" at bounding box center [866, 710] width 21 height 21
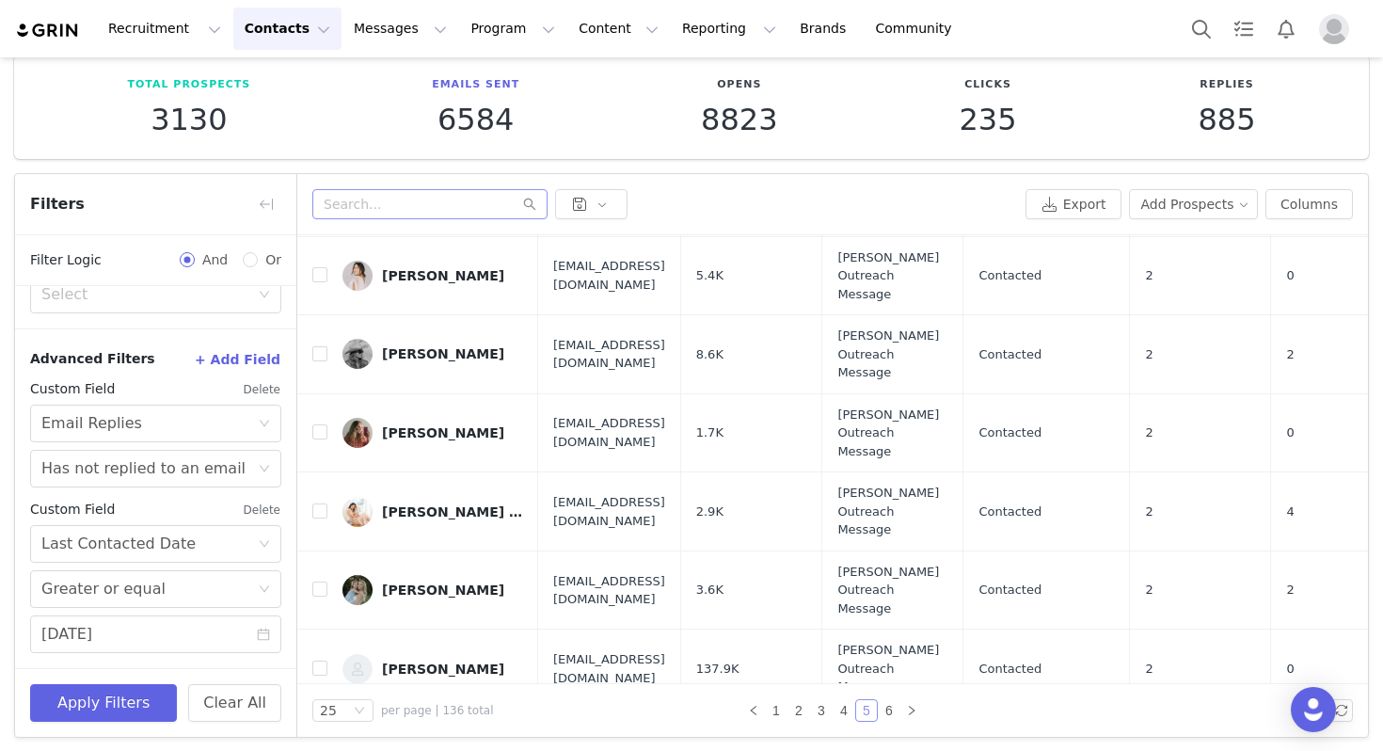
scroll to position [95, 0]
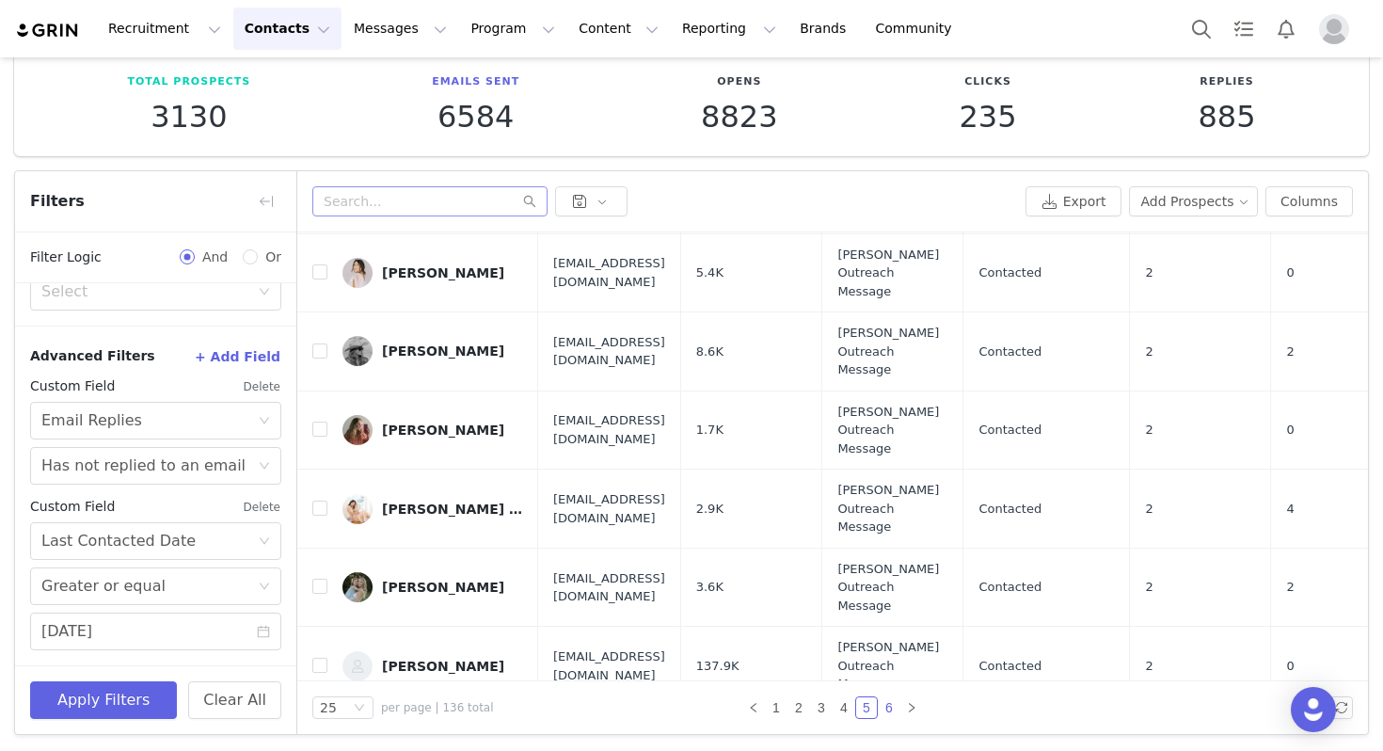
click at [885, 706] on link "6" at bounding box center [889, 707] width 21 height 21
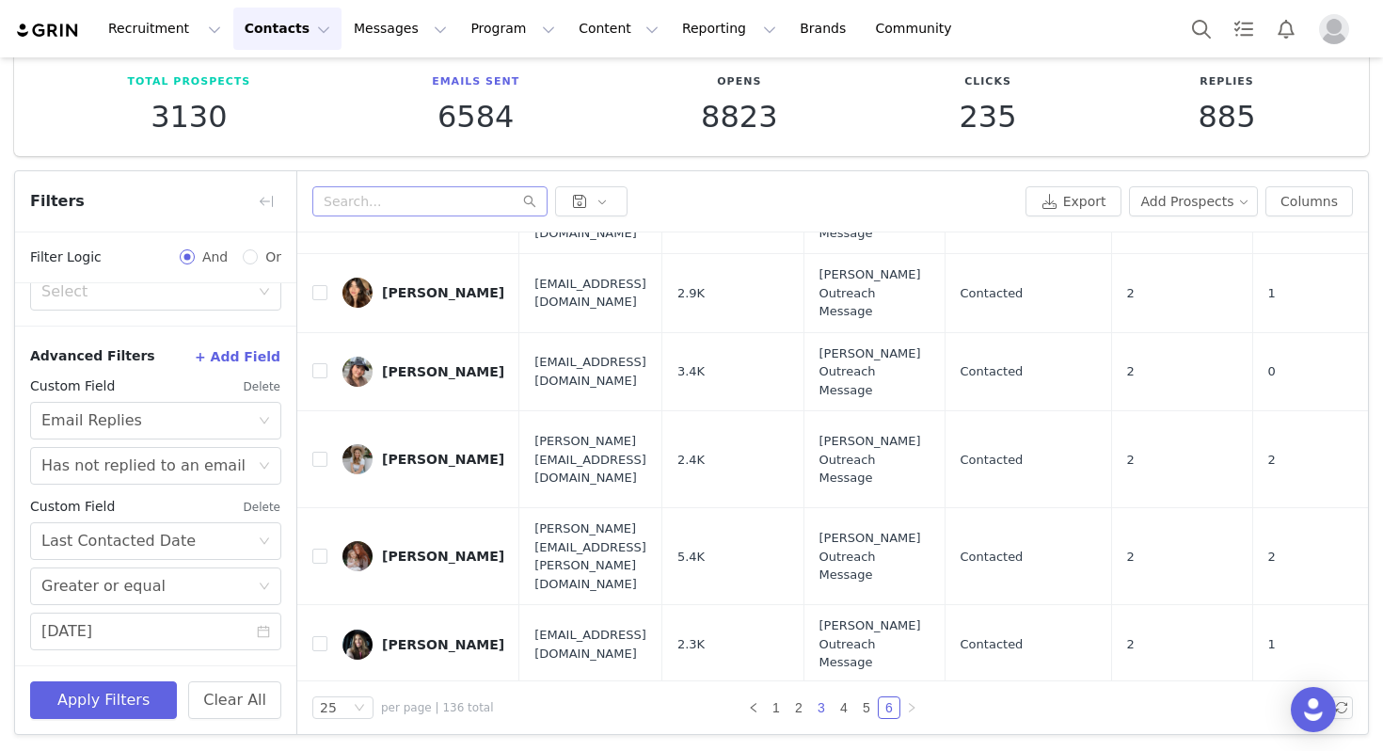
click at [824, 713] on link "3" at bounding box center [821, 707] width 21 height 21
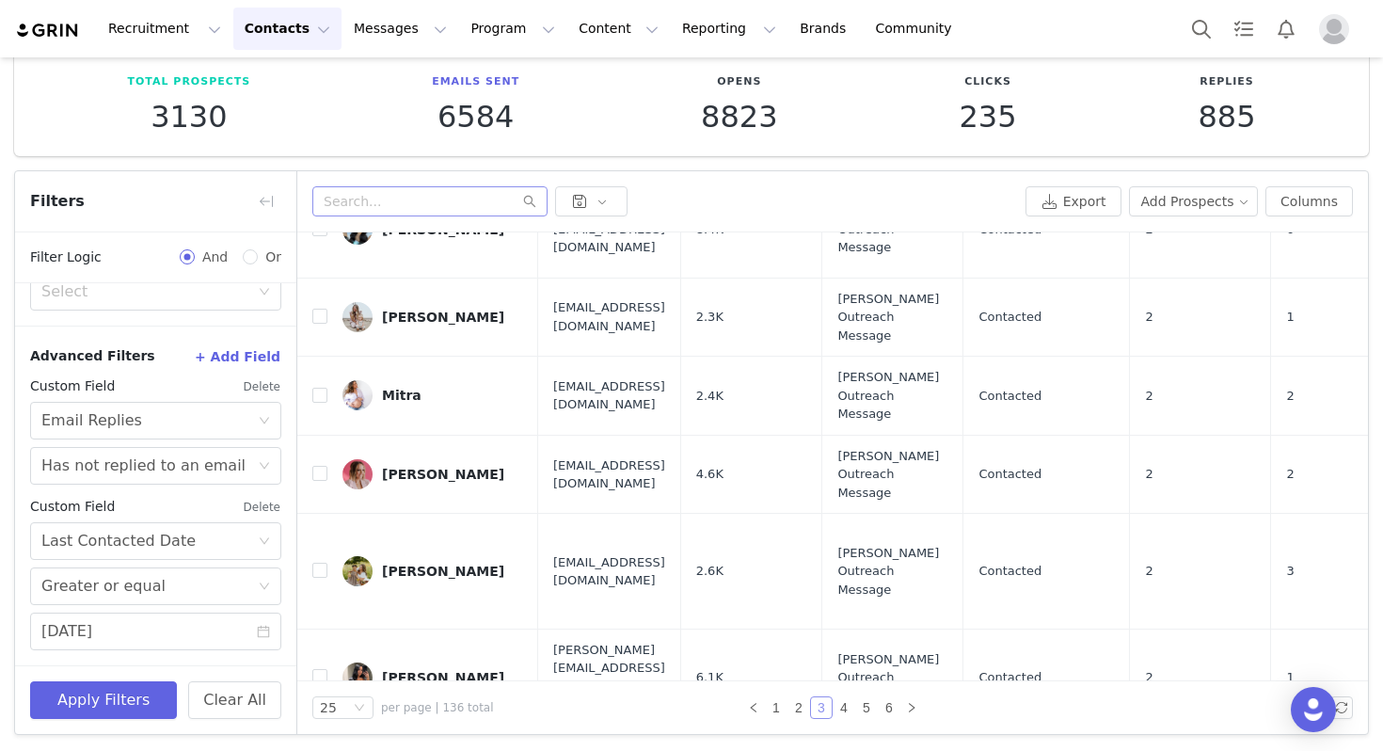
scroll to position [1121, 0]
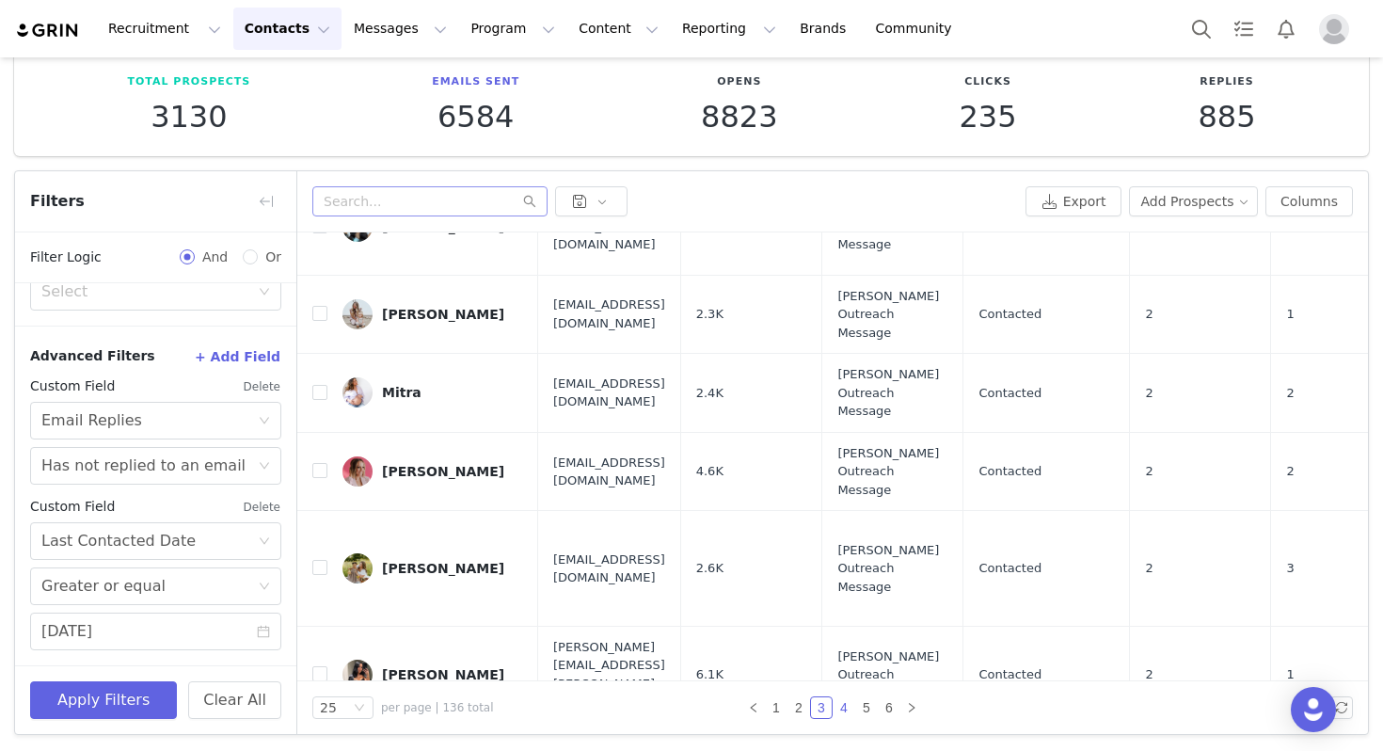
click at [838, 702] on link "4" at bounding box center [844, 707] width 21 height 21
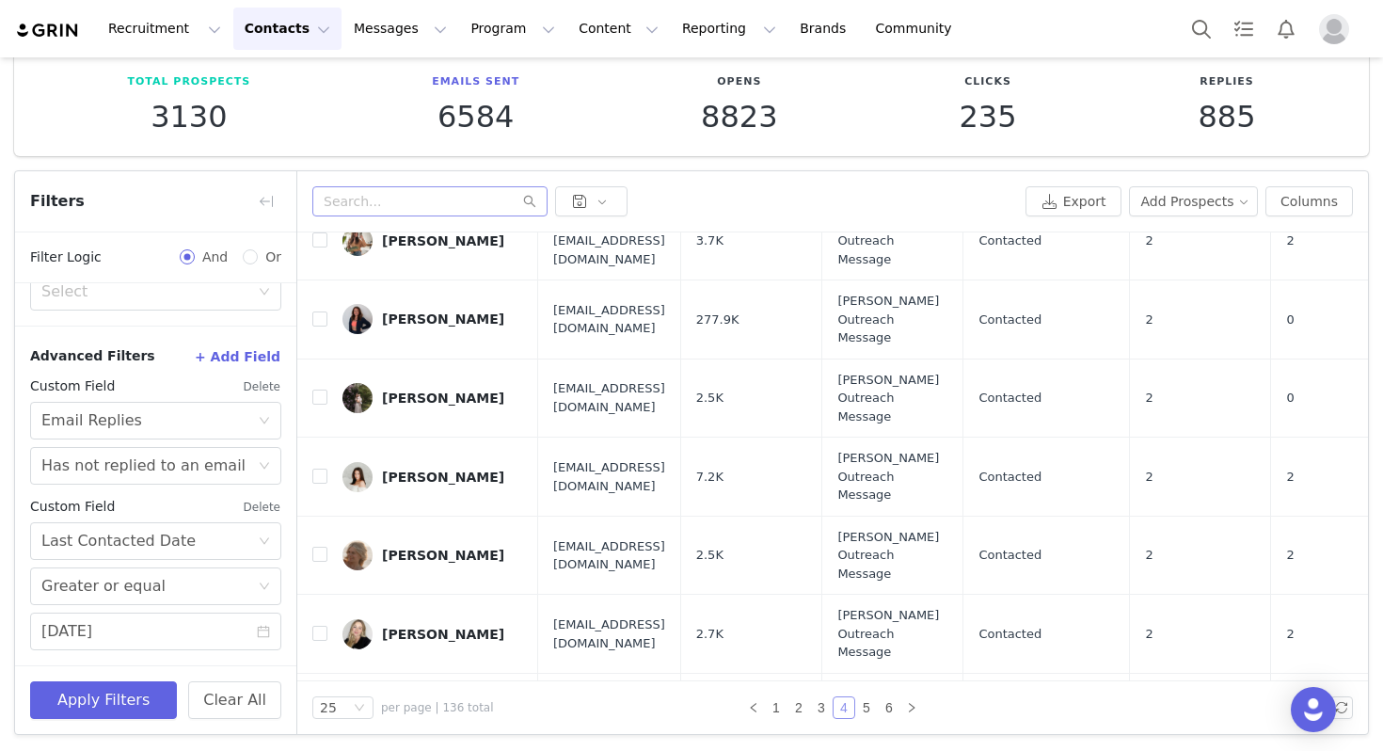
scroll to position [1102, 0]
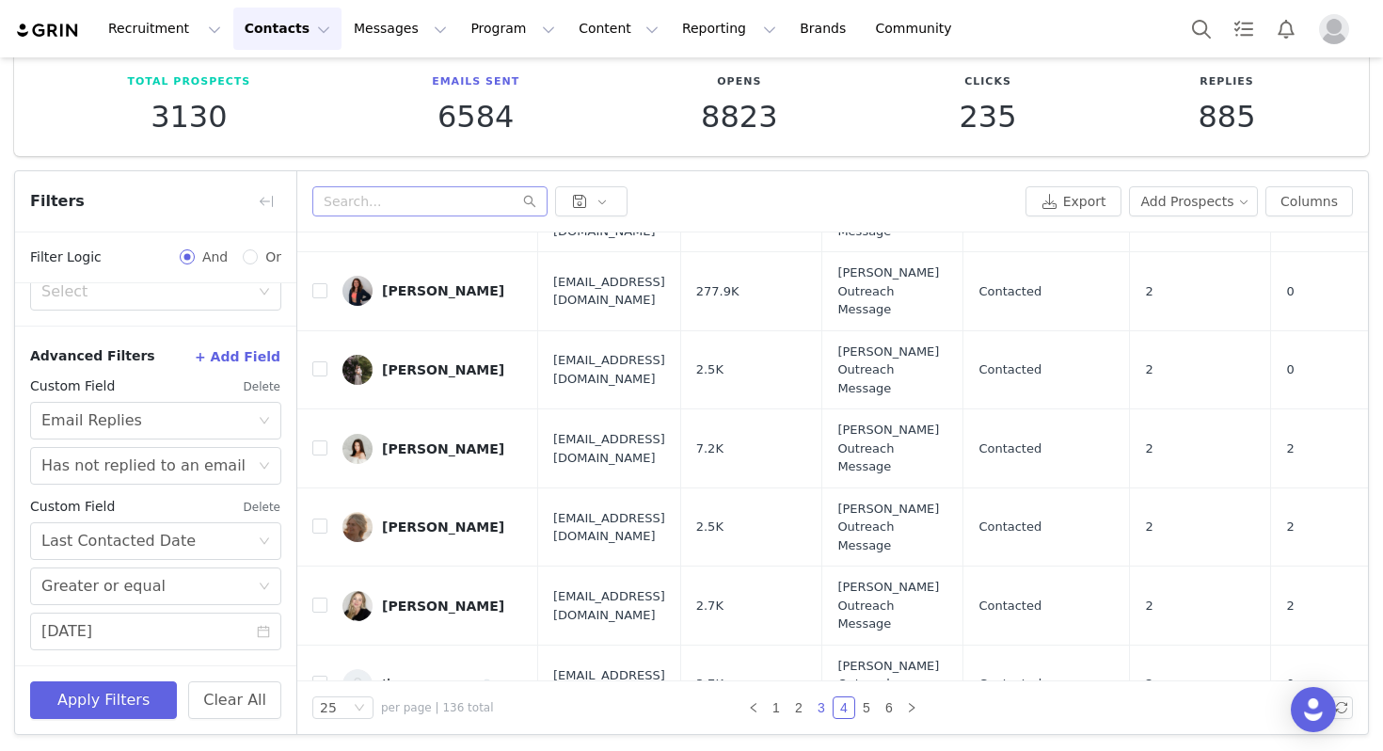
click at [818, 707] on link "3" at bounding box center [821, 707] width 21 height 21
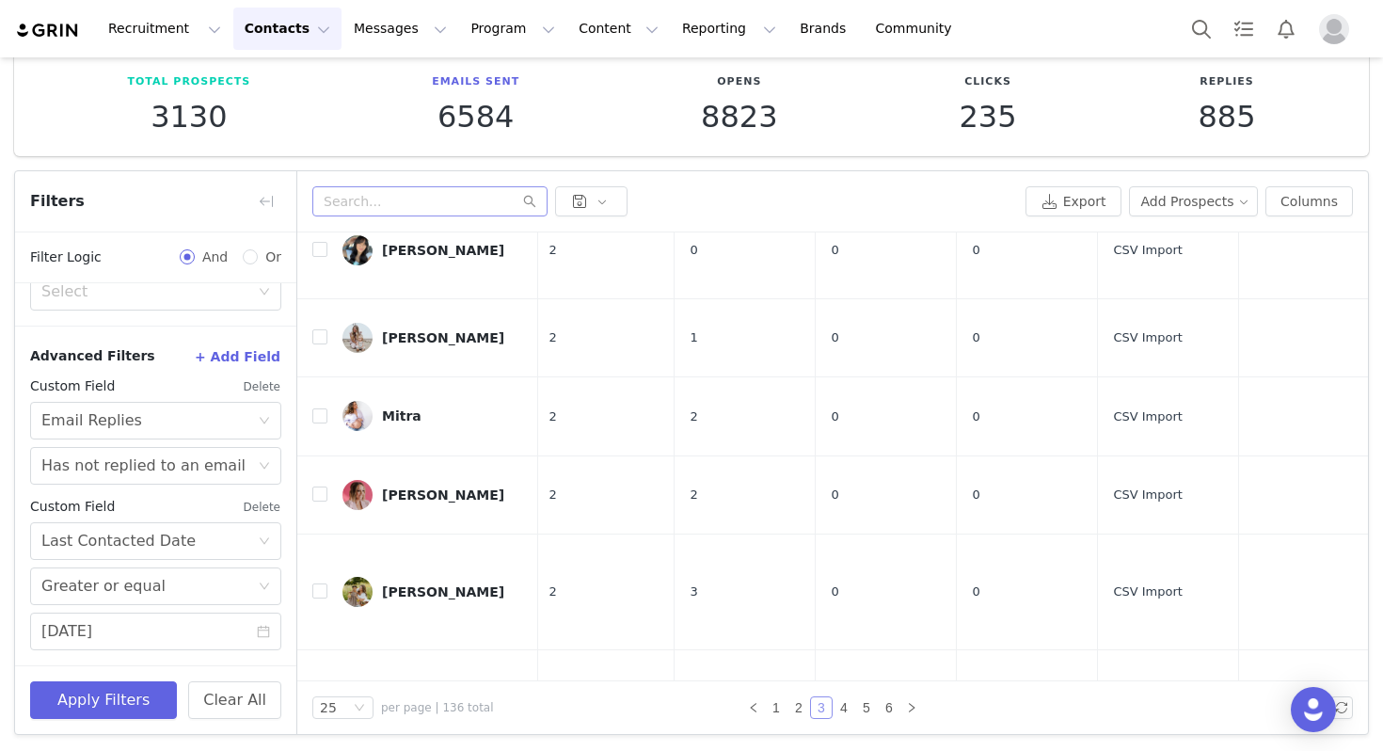
scroll to position [1121, 597]
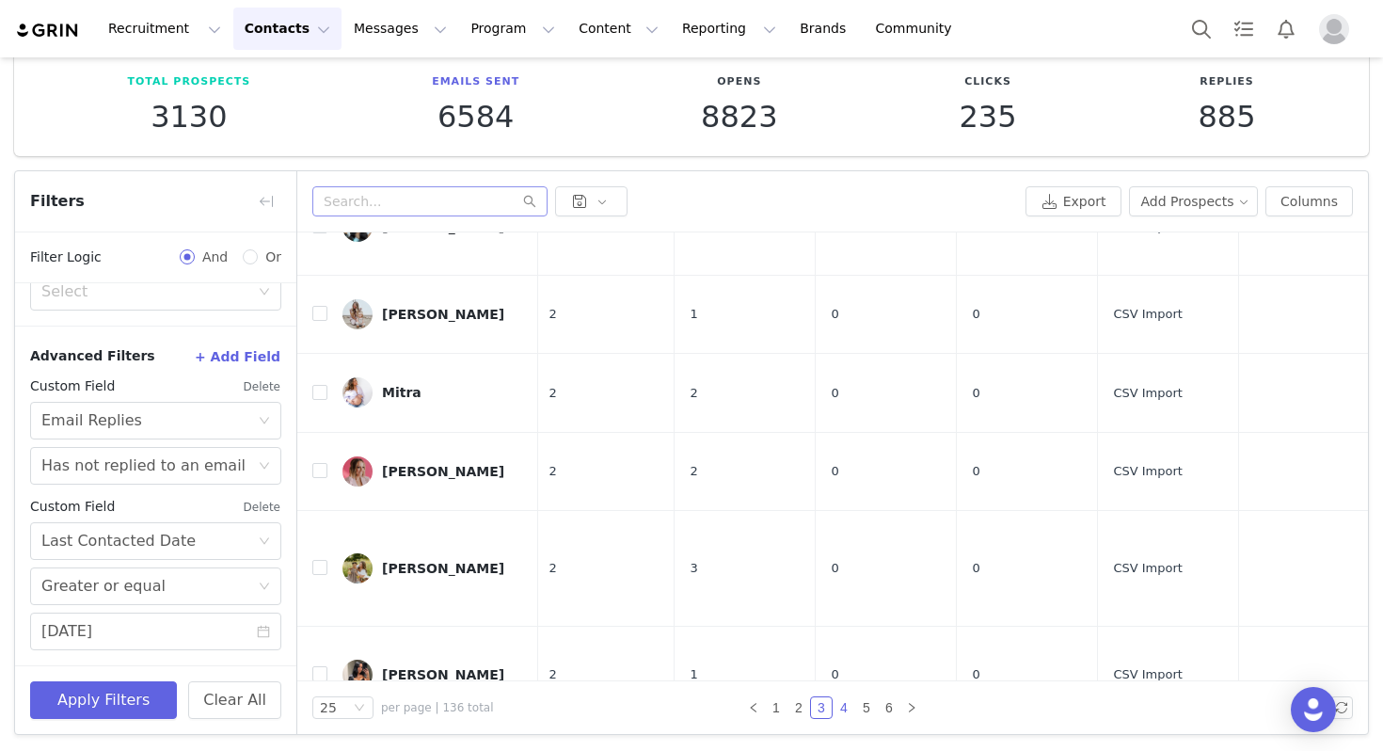
click at [843, 707] on link "4" at bounding box center [844, 707] width 21 height 21
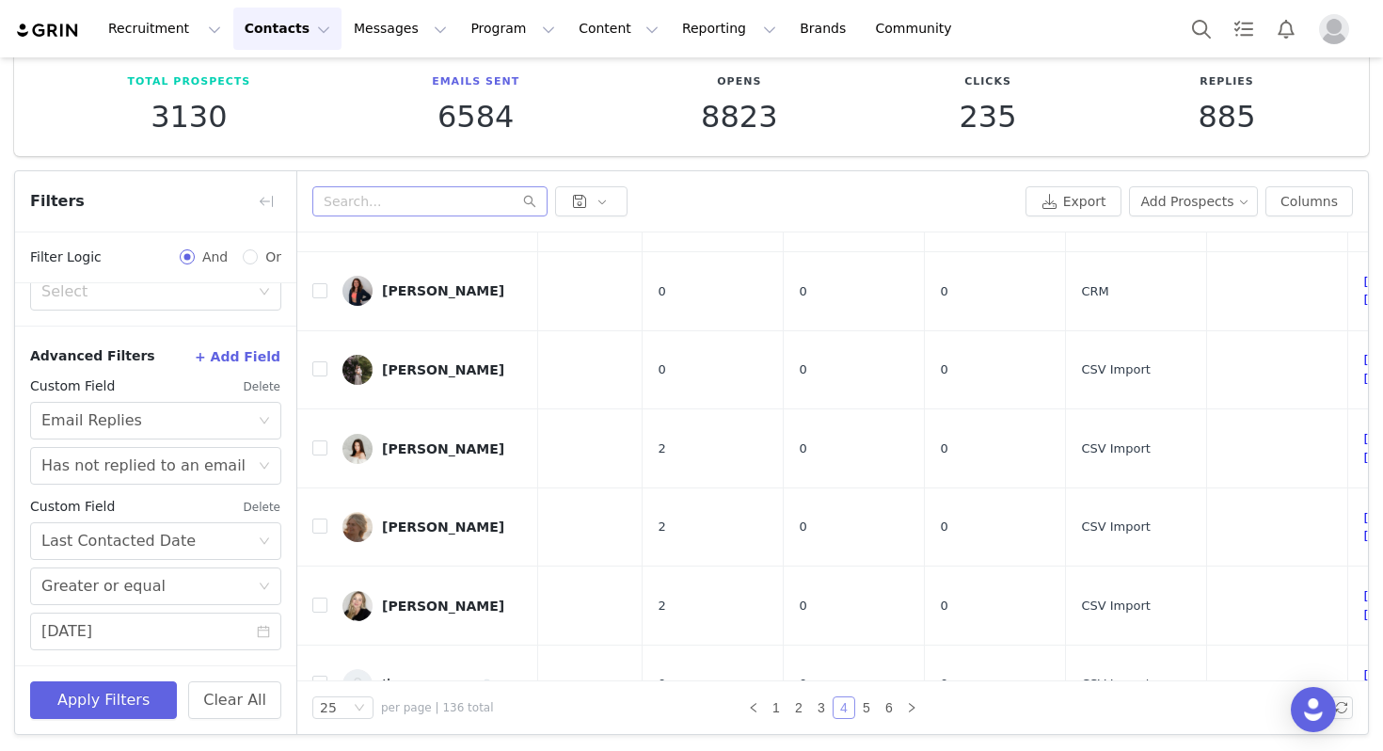
scroll to position [1102, 644]
click at [862, 709] on link "5" at bounding box center [866, 707] width 21 height 21
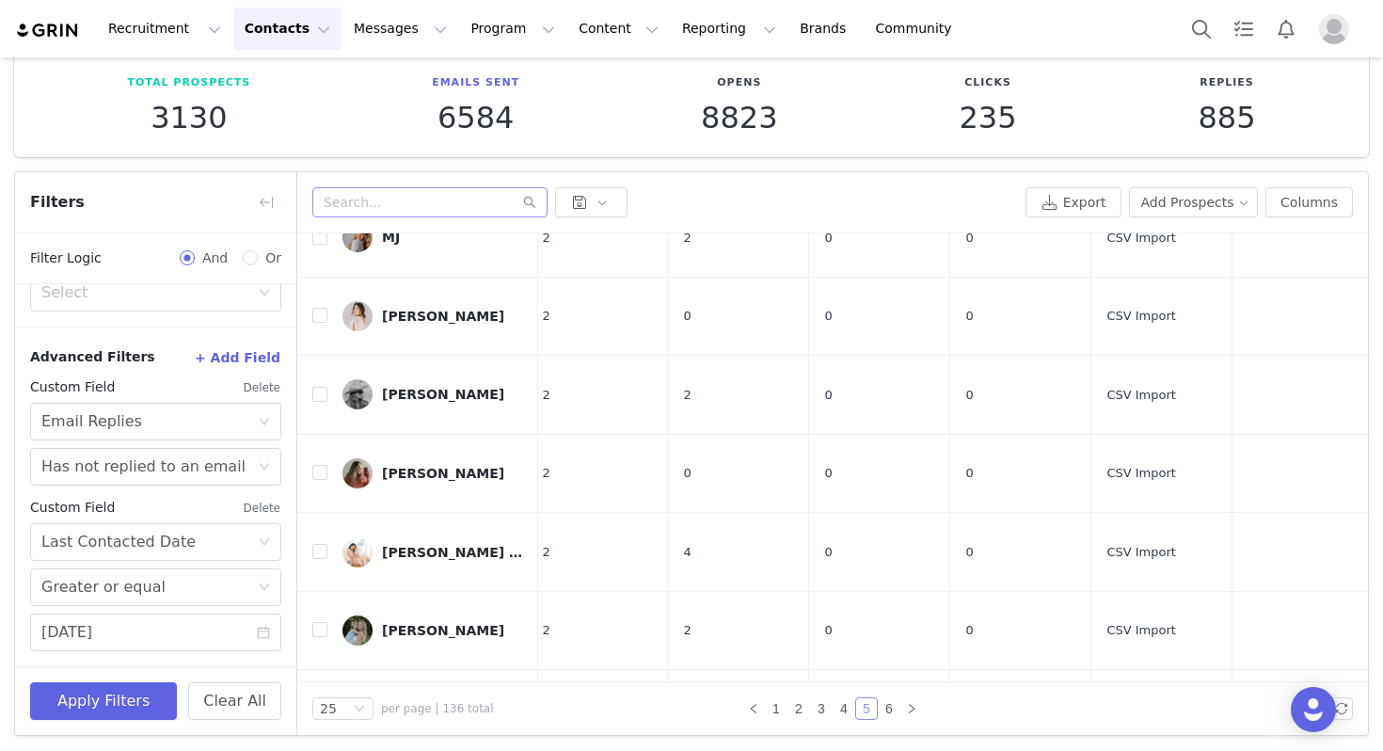
scroll to position [1102, 603]
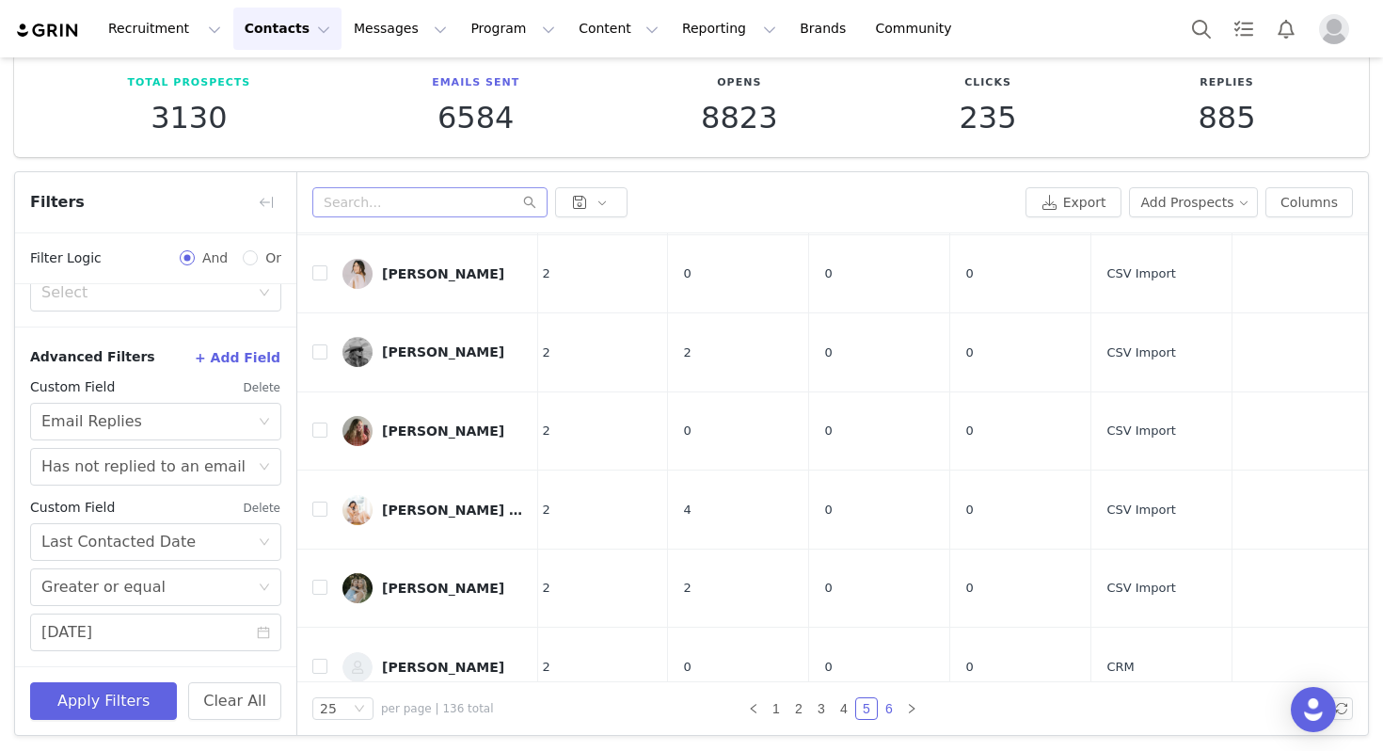
click at [890, 709] on link "6" at bounding box center [889, 708] width 21 height 21
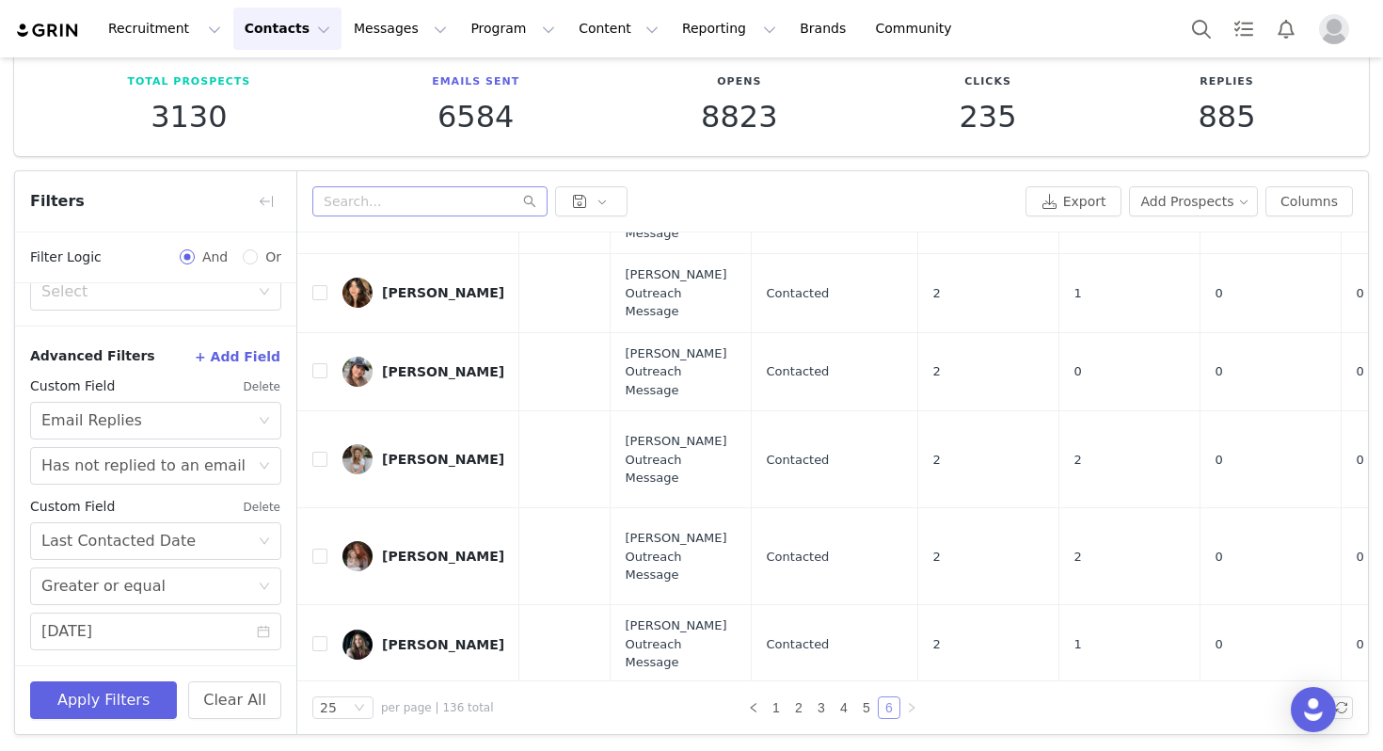
scroll to position [0, 194]
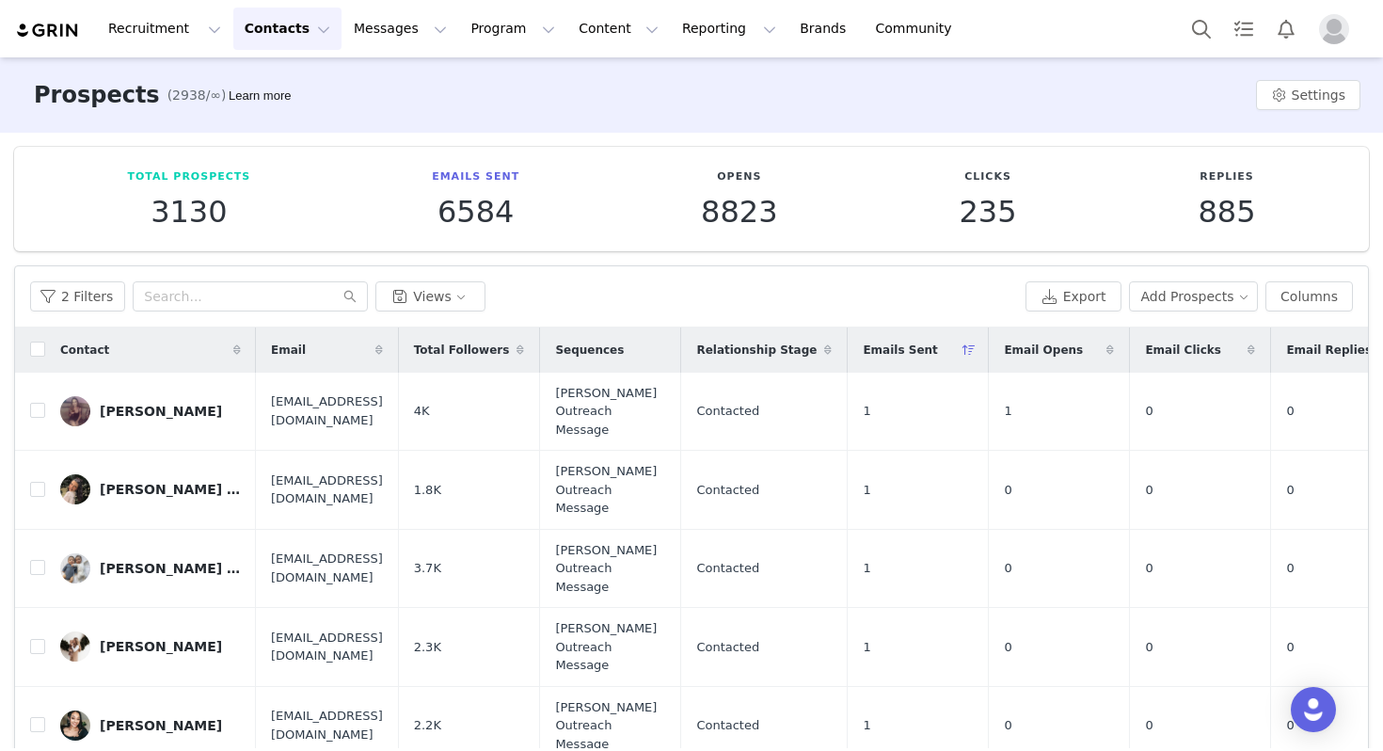
click at [82, 279] on div "2 Filters Views Export Add Prospects Columns" at bounding box center [691, 296] width 1353 height 61
click at [82, 283] on button "2 Filters" at bounding box center [77, 296] width 95 height 30
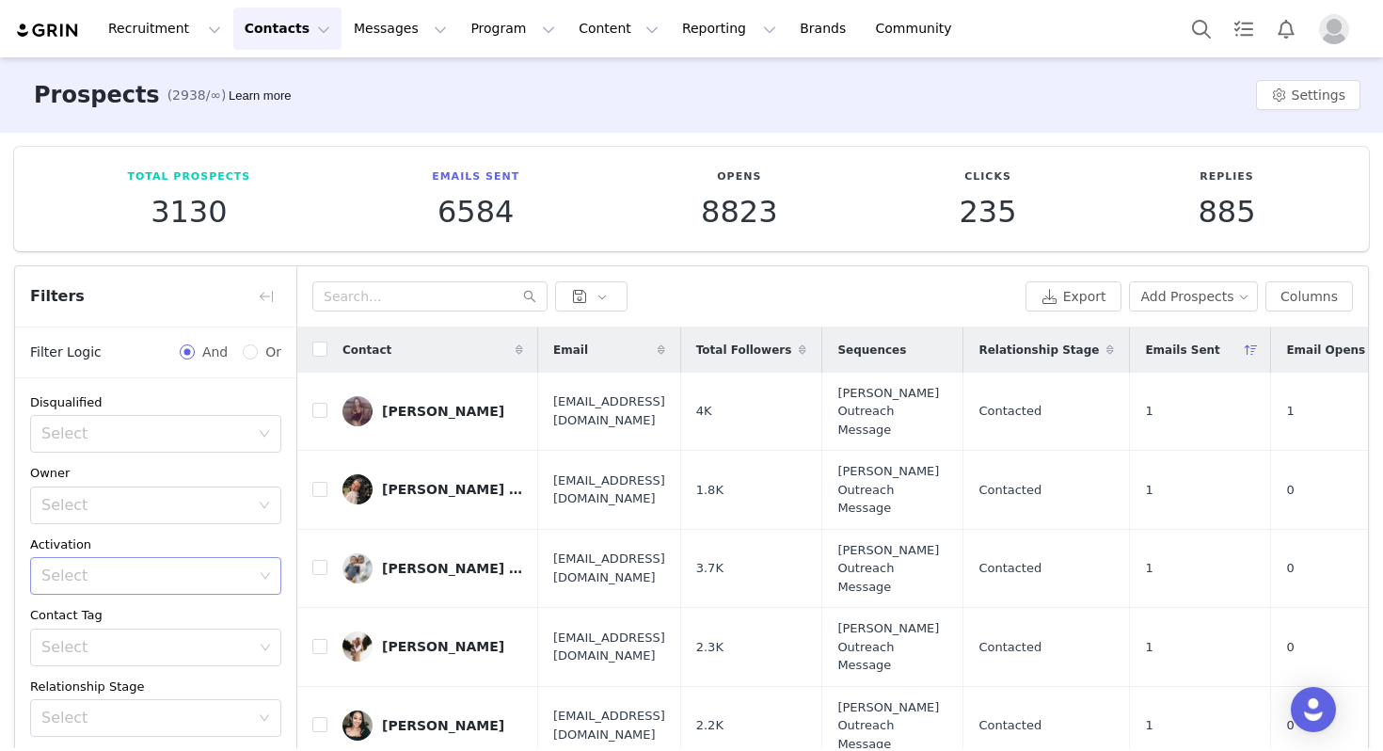
scroll to position [545, 0]
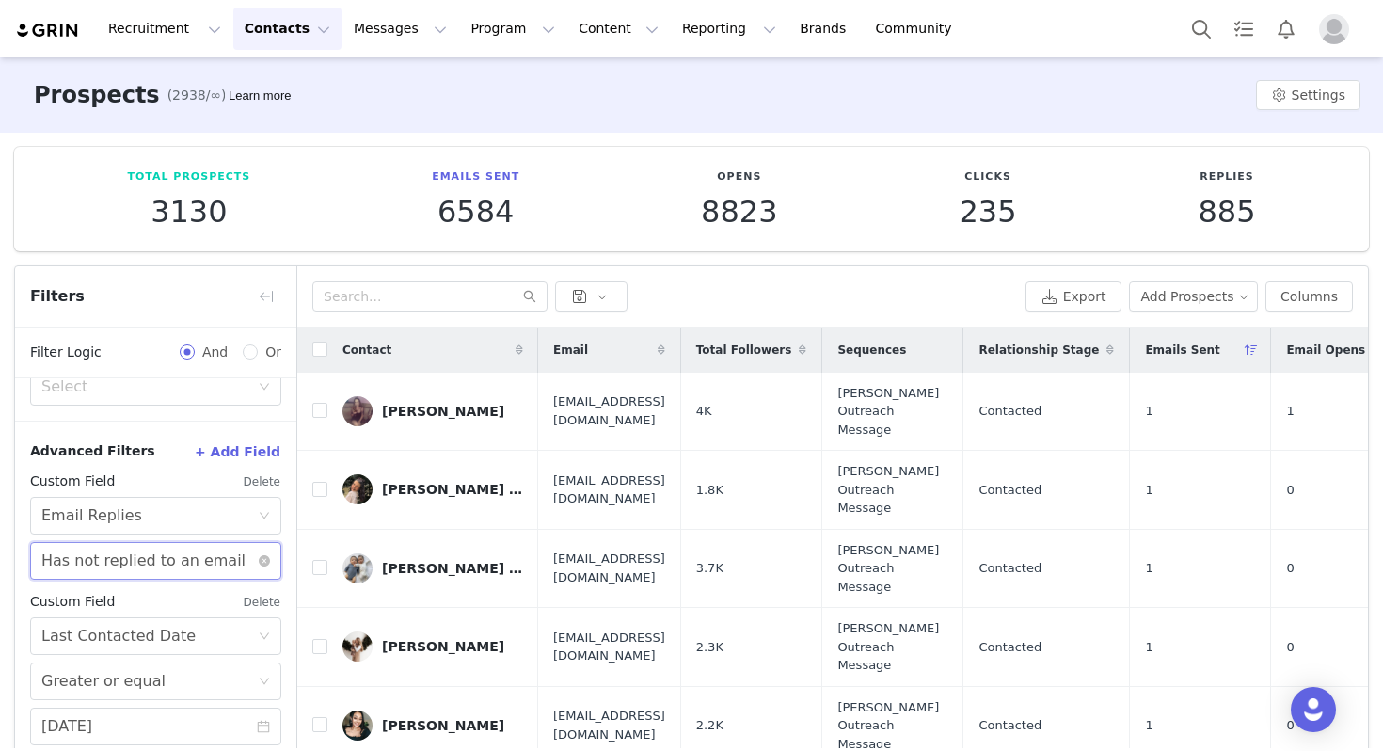
click at [154, 545] on div "Has not replied to an email" at bounding box center [143, 561] width 204 height 36
click at [147, 599] on li "Has replied to an email" at bounding box center [155, 602] width 251 height 30
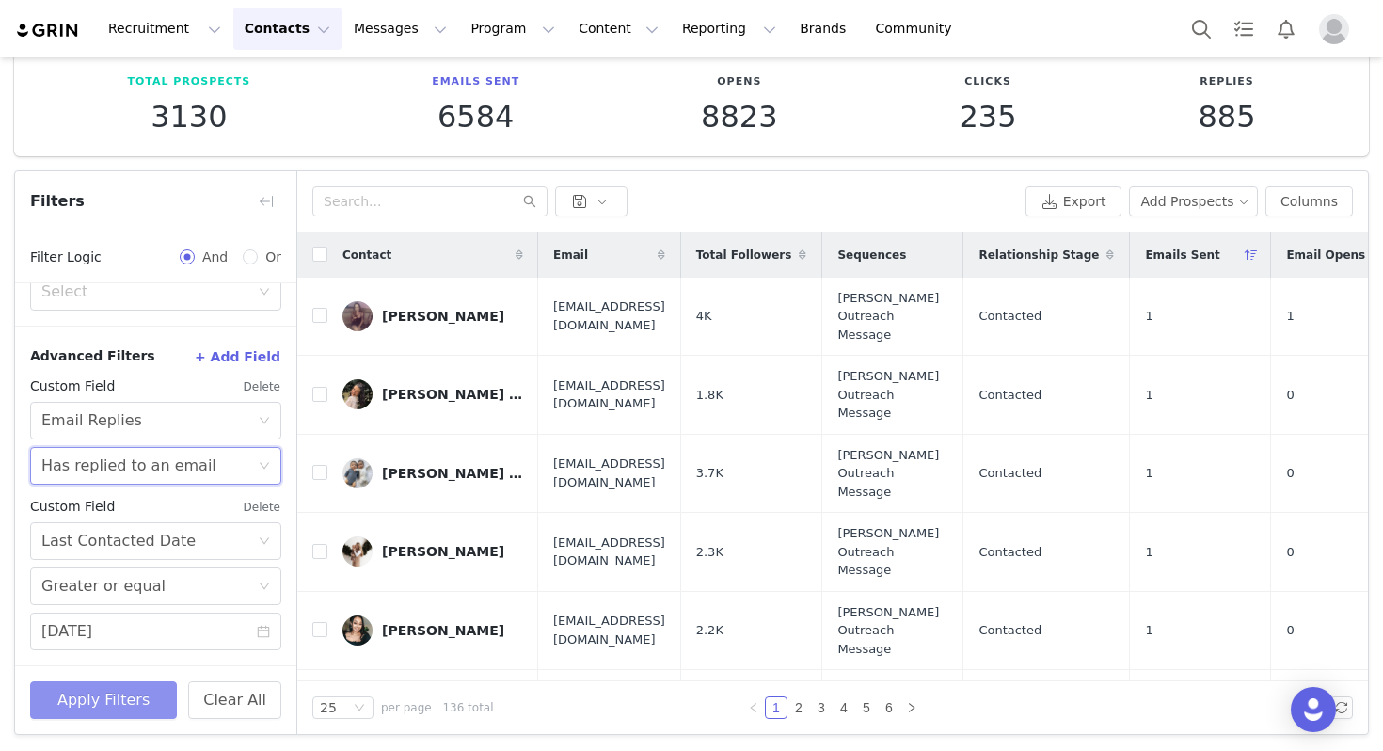
click at [116, 690] on button "Apply Filters" at bounding box center [103, 700] width 147 height 38
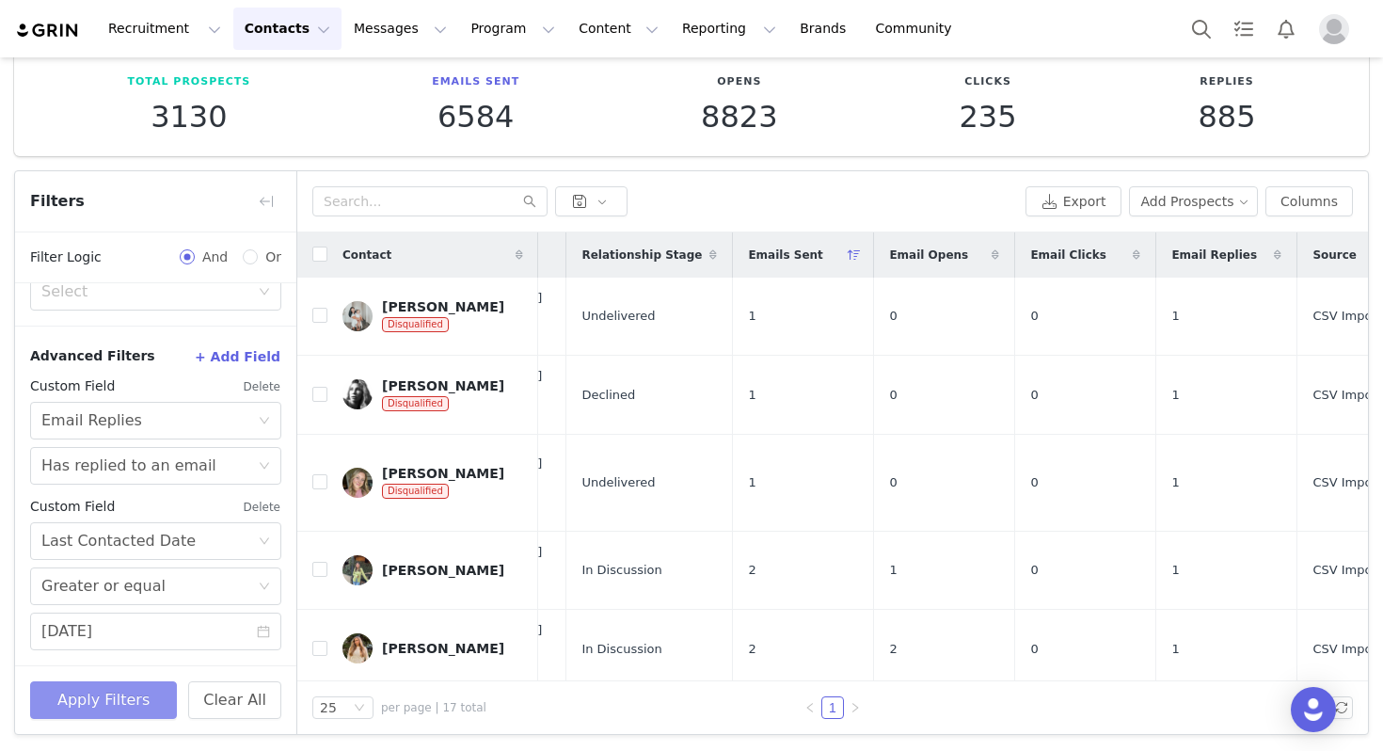
scroll to position [657, 397]
